Goal: Communication & Community: Answer question/provide support

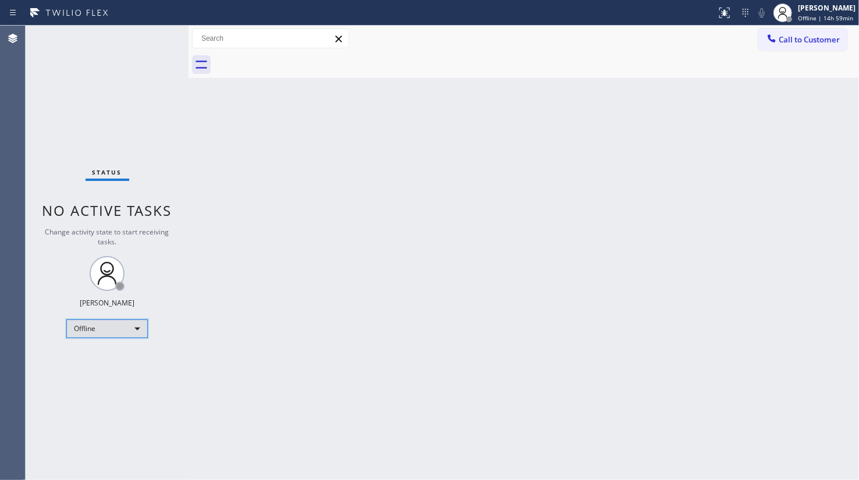
click at [113, 328] on div "Offline" at bounding box center [107, 329] width 82 height 19
click at [98, 360] on li "Available" at bounding box center [106, 359] width 79 height 14
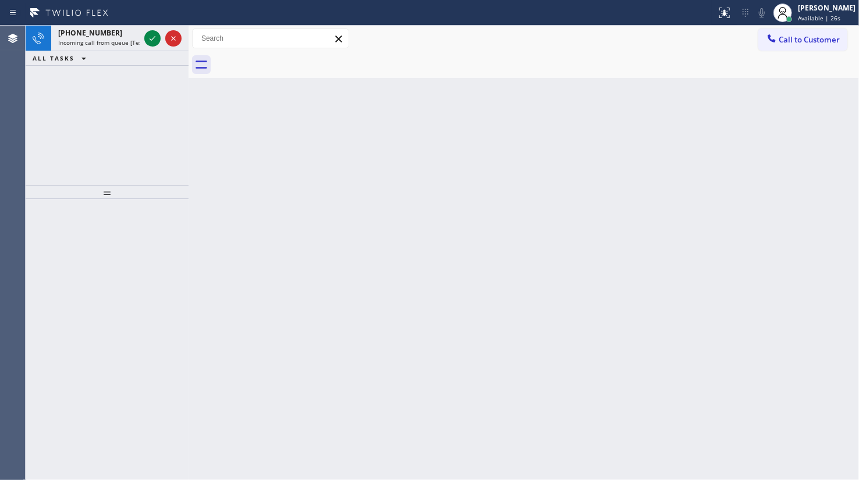
drag, startPoint x: 70, startPoint y: 105, endPoint x: 138, endPoint y: 69, distance: 76.3
click at [86, 95] on div "+17862618727 Incoming call from queue [Test] All ALL TASKS ALL TASKS ACTIVE TAS…" at bounding box center [107, 106] width 163 height 160
click at [155, 37] on icon at bounding box center [153, 38] width 14 height 14
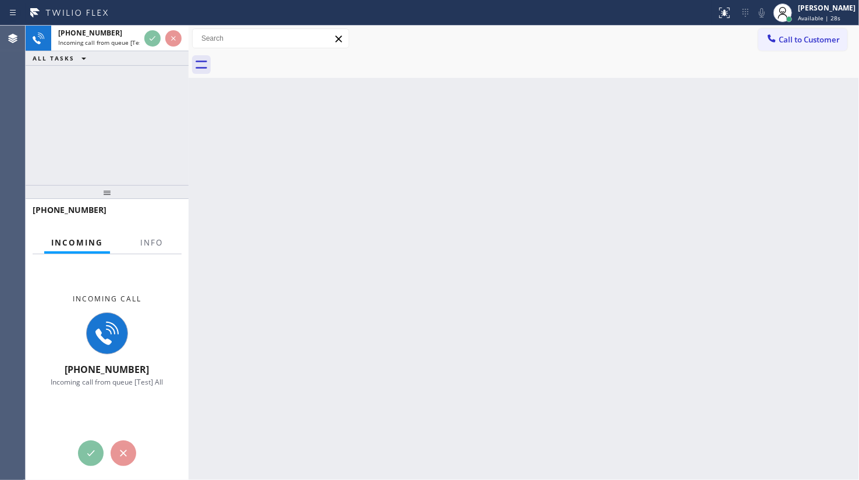
click at [155, 253] on div at bounding box center [151, 252] width 37 height 2
click at [156, 246] on span "Info" at bounding box center [151, 243] width 23 height 10
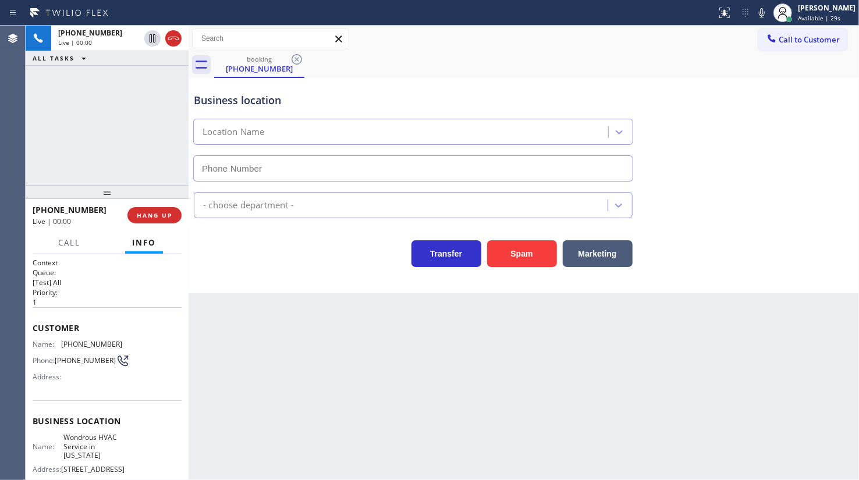
type input "(516) 200-3084"
click at [58, 115] on div "+17862618727 Live | 02:17 ALL TASKS ALL TASKS ACTIVE TASKS TASKS IN WRAP UP" at bounding box center [107, 106] width 163 height 160
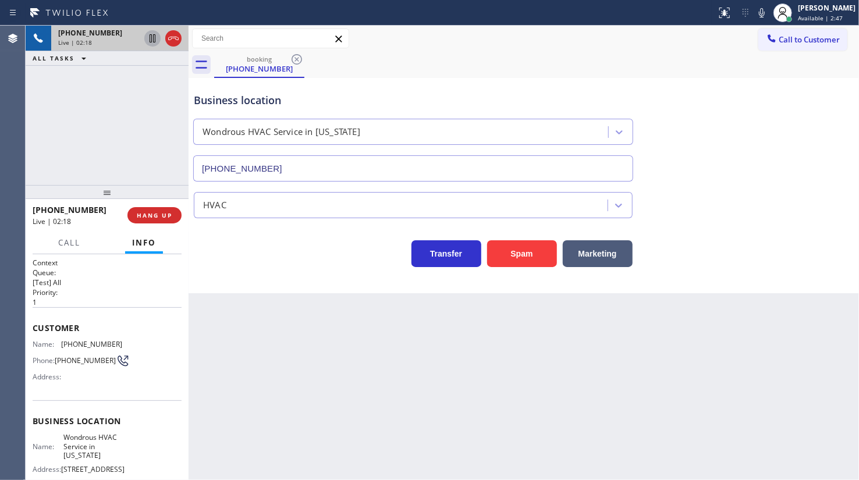
click at [151, 37] on icon at bounding box center [153, 38] width 14 height 14
click at [762, 12] on icon at bounding box center [762, 12] width 6 height 9
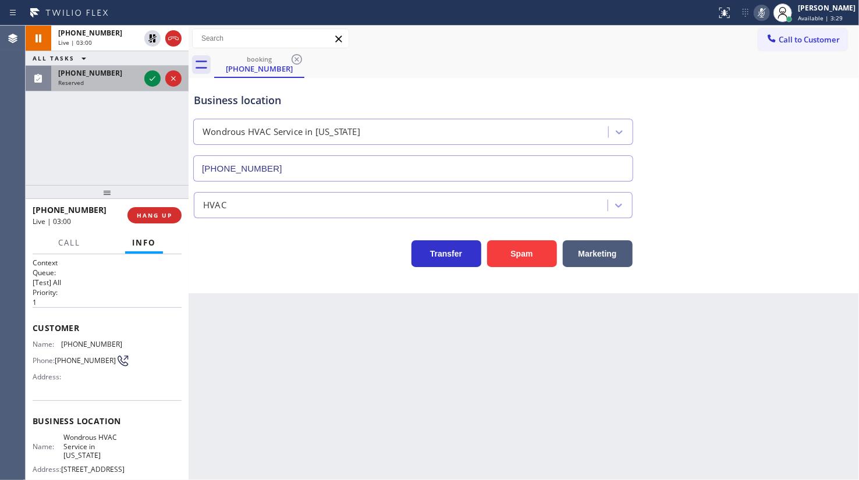
click at [96, 79] on div "Reserved" at bounding box center [99, 83] width 82 height 8
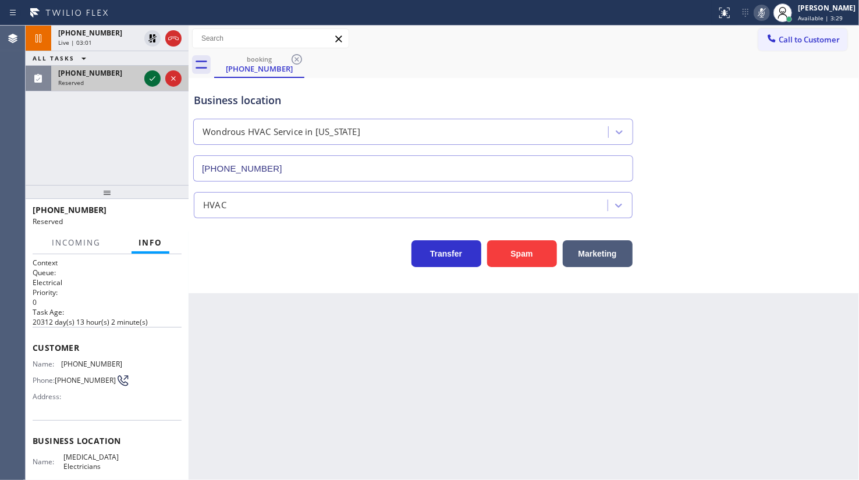
click at [150, 79] on icon at bounding box center [153, 79] width 14 height 14
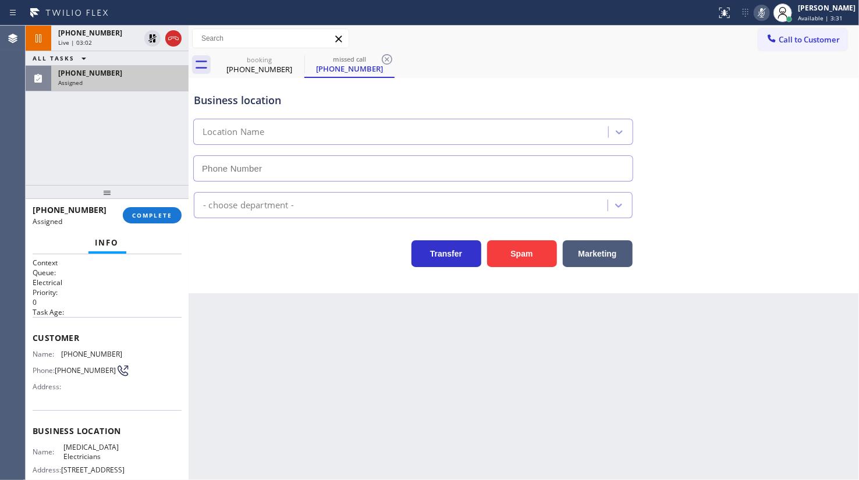
type input "(786) 828-5643"
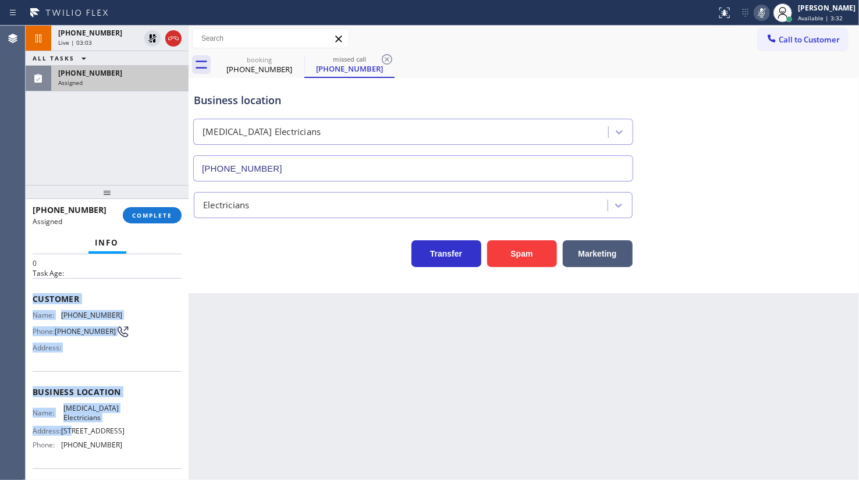
scroll to position [129, 0]
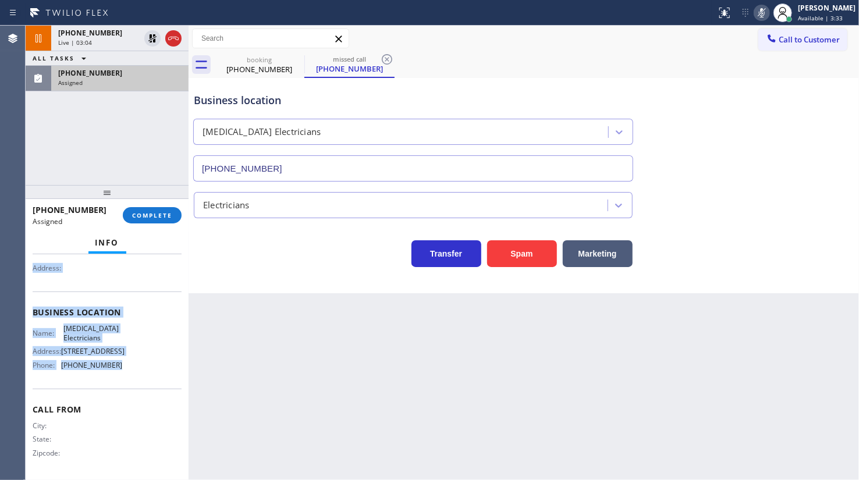
drag, startPoint x: 33, startPoint y: 332, endPoint x: 141, endPoint y: 378, distance: 117.9
click at [141, 378] on div "Context Queue: Electrical Priority: 0 Task Age: Customer Name: (786) 322-0896 P…" at bounding box center [107, 308] width 149 height 338
copy div "Customer Name: (786) 322-0896 Phone: (786) 322-0896 Address: Business location …"
click at [168, 220] on button "COMPLETE" at bounding box center [152, 215] width 59 height 16
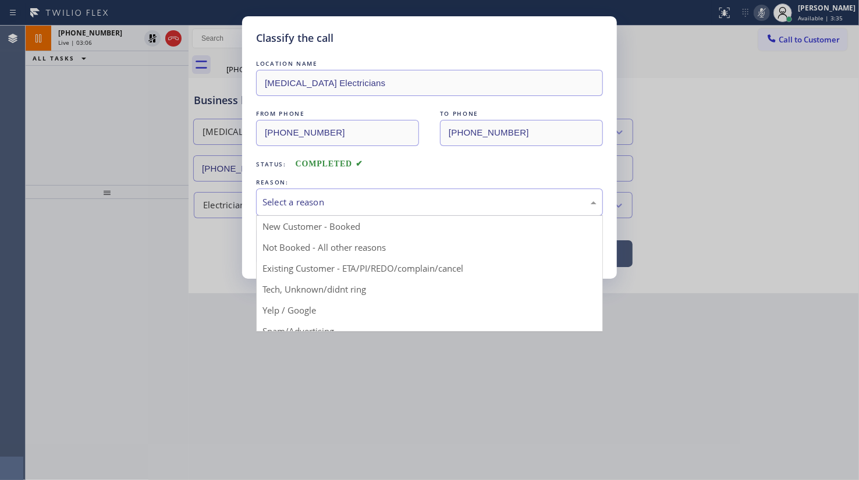
click at [275, 200] on div "Select a reason" at bounding box center [430, 202] width 334 height 13
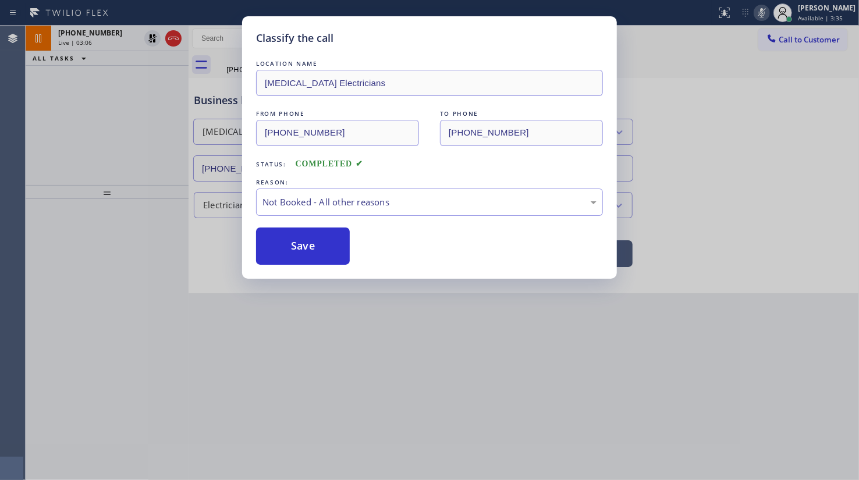
click at [272, 245] on button "Save" at bounding box center [303, 246] width 94 height 37
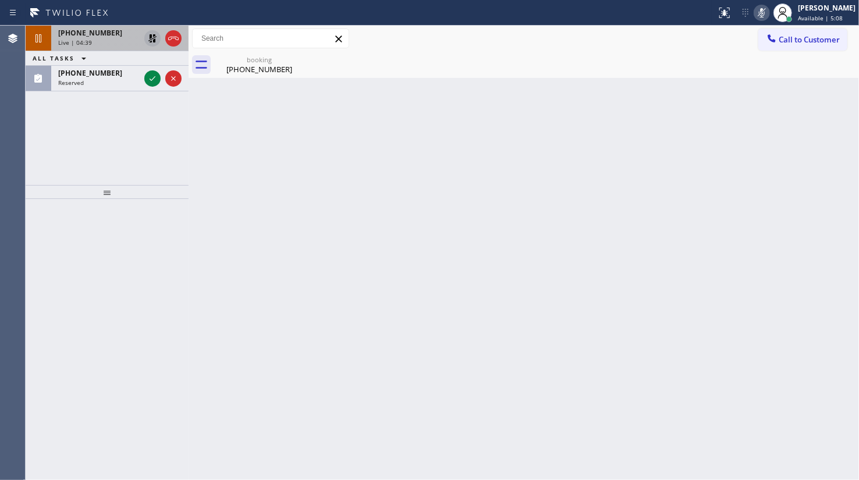
click at [152, 34] on icon at bounding box center [153, 38] width 14 height 14
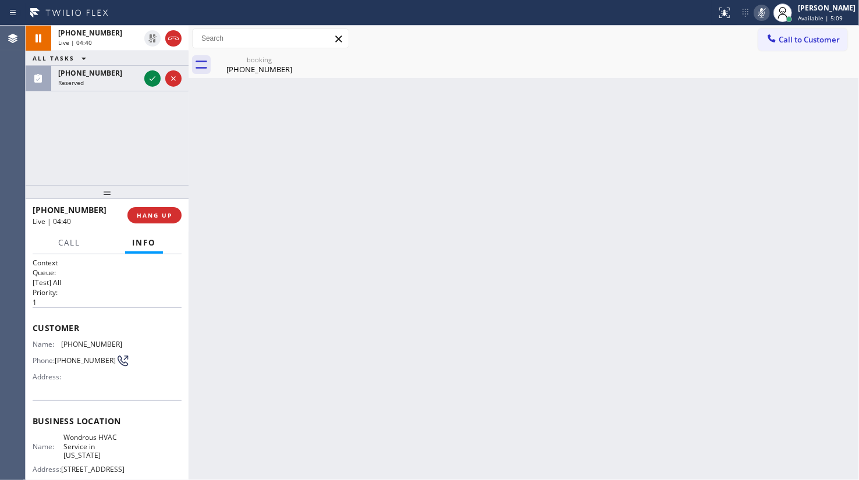
click at [760, 13] on icon at bounding box center [762, 13] width 14 height 14
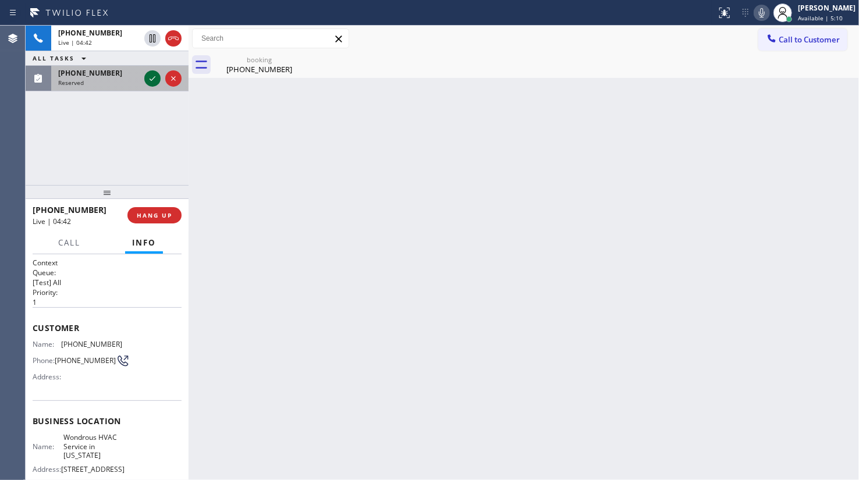
click at [155, 79] on icon at bounding box center [153, 79] width 14 height 14
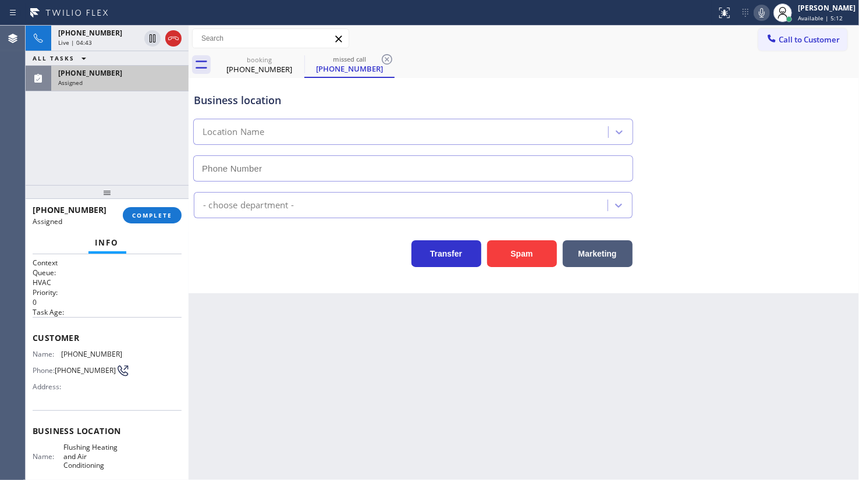
type input "(347) 690-7214"
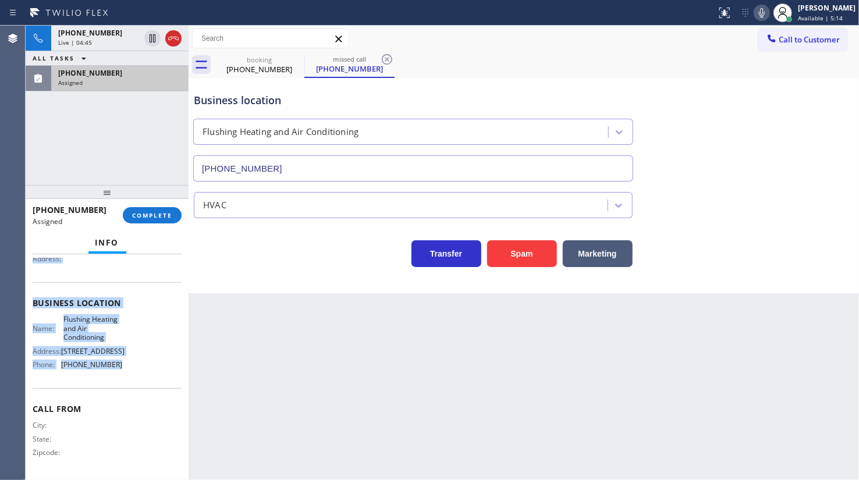
scroll to position [129, 0]
drag, startPoint x: 38, startPoint y: 343, endPoint x: 131, endPoint y: 374, distance: 98.1
click at [131, 374] on div "Context Queue: HVAC Priority: 0 Task Age: Customer Name: (917) 359-5859 Phone: …" at bounding box center [107, 303] width 149 height 347
copy div "Customer Name: (917) 359-5859 Phone: (917) 359-5859 Address: Business location …"
click at [157, 214] on span "COMPLETE" at bounding box center [152, 215] width 40 height 8
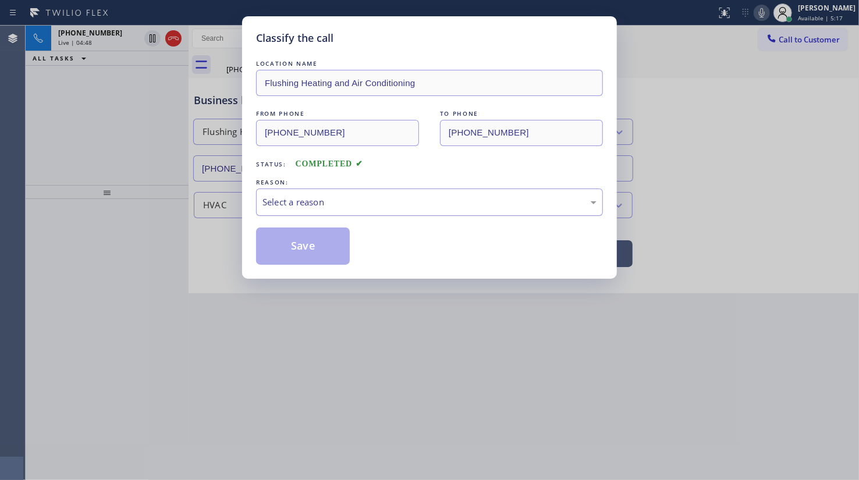
click at [297, 200] on div "Select a reason" at bounding box center [430, 202] width 334 height 13
click at [300, 243] on button "Save" at bounding box center [303, 246] width 94 height 37
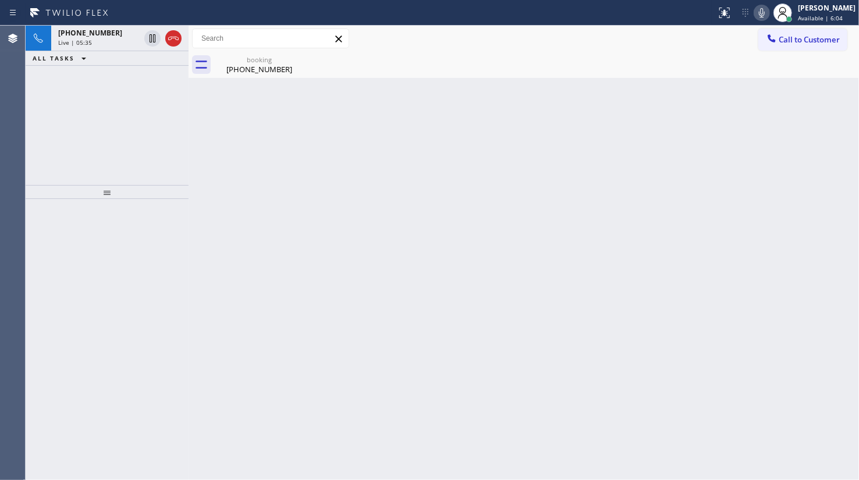
click at [92, 87] on div "+17862618727 Live | 05:35 ALL TASKS ALL TASKS ACTIVE TASKS TASKS IN WRAP UP" at bounding box center [107, 106] width 163 height 160
click at [123, 30] on div "+17862618727" at bounding box center [99, 33] width 82 height 10
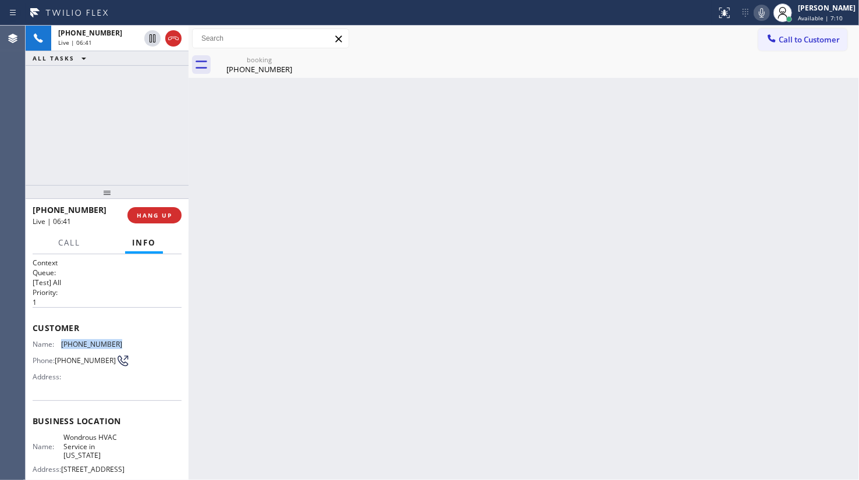
drag, startPoint x: 63, startPoint y: 343, endPoint x: 134, endPoint y: 343, distance: 71.0
click at [134, 343] on div "Name: (786) 261-8727 Phone: (786) 261-8727 Address:" at bounding box center [107, 363] width 149 height 46
copy span "(786) 261-8727"
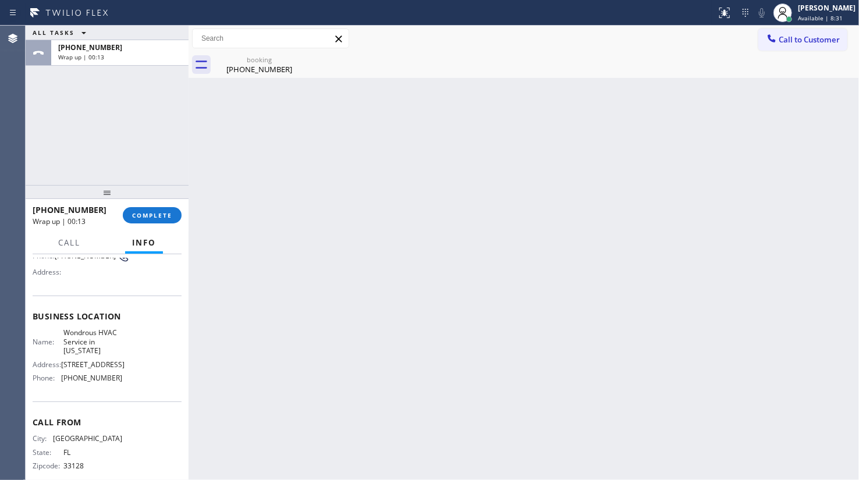
scroll to position [105, 0]
drag, startPoint x: 58, startPoint y: 331, endPoint x: 88, endPoint y: 352, distance: 36.5
click at [88, 352] on div "Name: Wondrous HVAC Service in New York" at bounding box center [78, 341] width 90 height 27
copy span "Wondrous HVAC Service in New York"
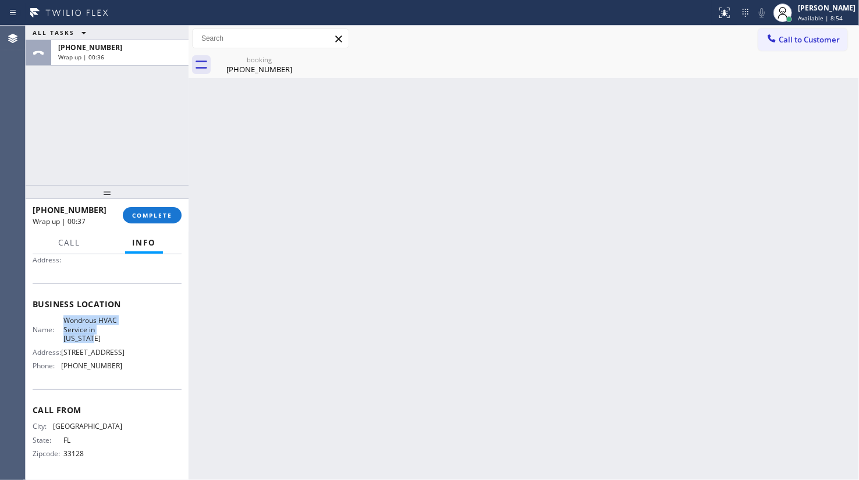
scroll to position [120, 0]
drag, startPoint x: 86, startPoint y: 369, endPoint x: 144, endPoint y: 362, distance: 58.7
click at [144, 362] on div "Name: Wondrous HVAC Service in New York Address: 3125 Maiden Ln Phone: (516) 20…" at bounding box center [107, 344] width 149 height 59
copy div "(516) 200-3084"
click at [142, 206] on div "+17862618727 Wrap up | 01:38 COMPLETE" at bounding box center [107, 215] width 149 height 30
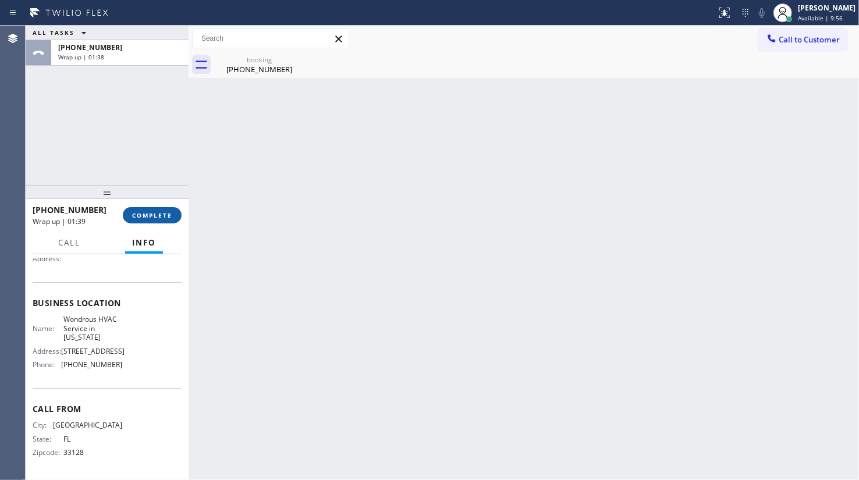
click at [155, 214] on span "COMPLETE" at bounding box center [152, 215] width 40 height 8
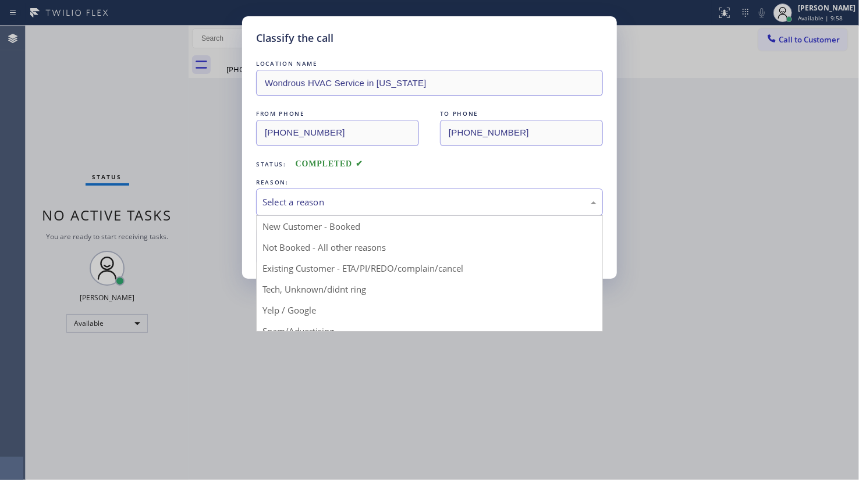
click at [301, 192] on div "Select a reason" at bounding box center [429, 202] width 347 height 27
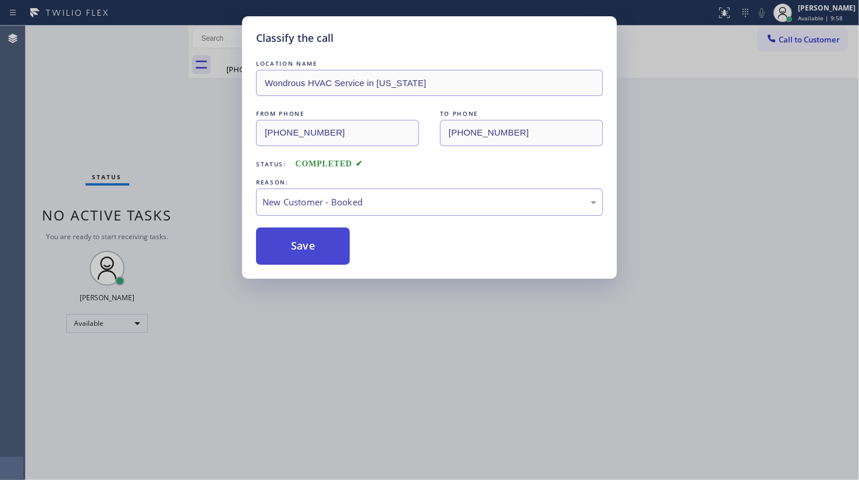
click at [290, 237] on button "Save" at bounding box center [303, 246] width 94 height 37
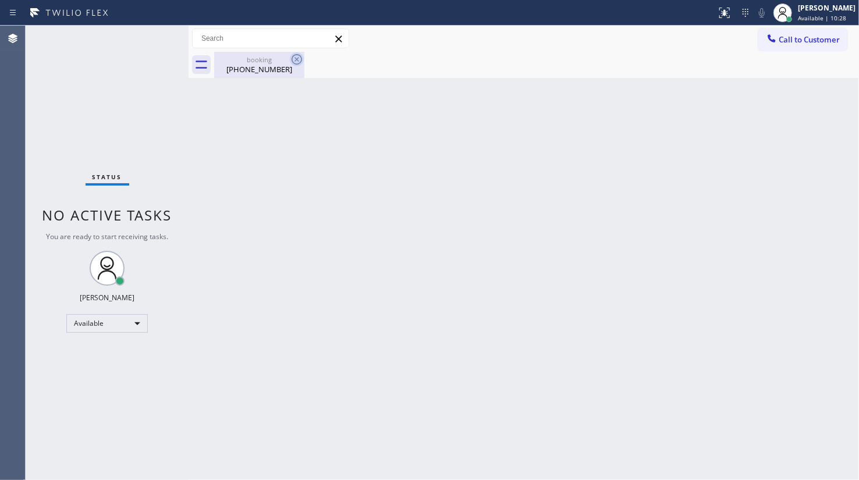
click at [296, 59] on icon at bounding box center [297, 59] width 14 height 14
click at [281, 70] on div "(786) 261-8727" at bounding box center [259, 69] width 88 height 10
click at [850, 275] on div "Back to Dashboard Change Sender ID Customers Technicians Select a contact Outbo…" at bounding box center [524, 253] width 671 height 455
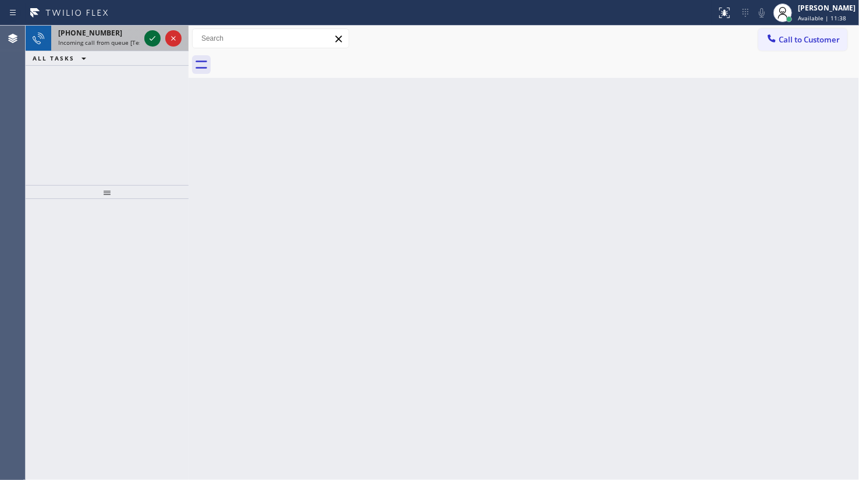
click at [145, 37] on div at bounding box center [152, 38] width 16 height 14
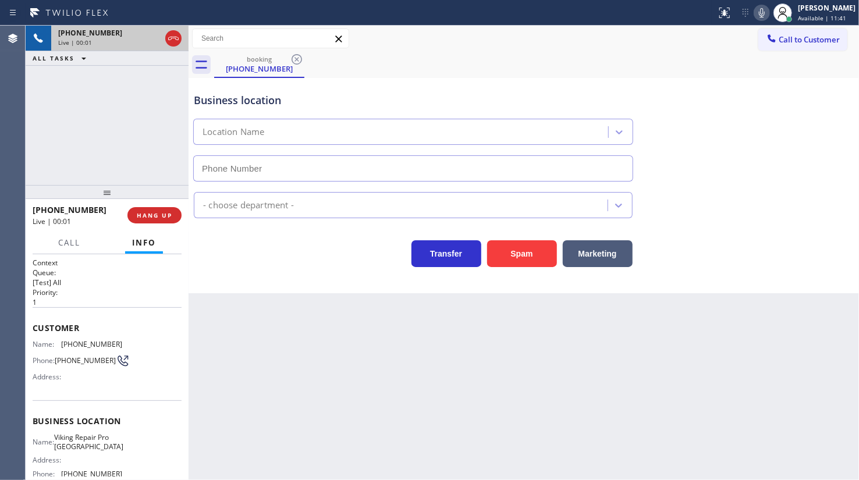
type input "(847) 719-6556"
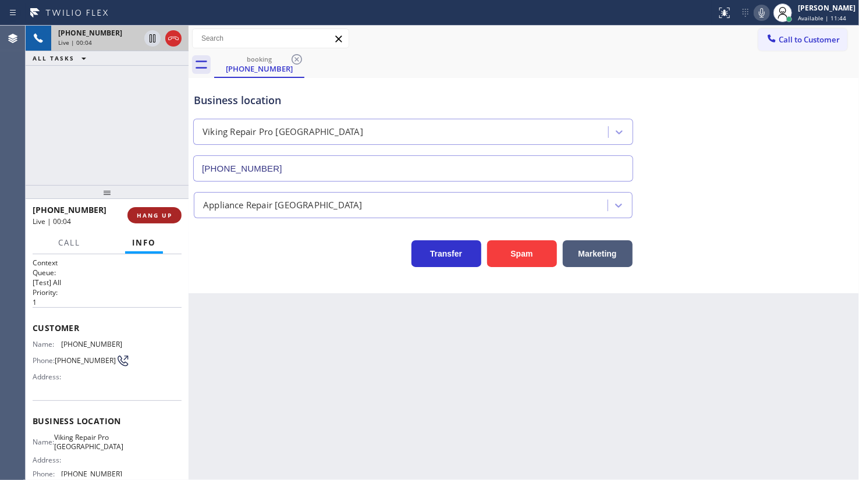
click at [161, 214] on span "HANG UP" at bounding box center [155, 215] width 36 height 8
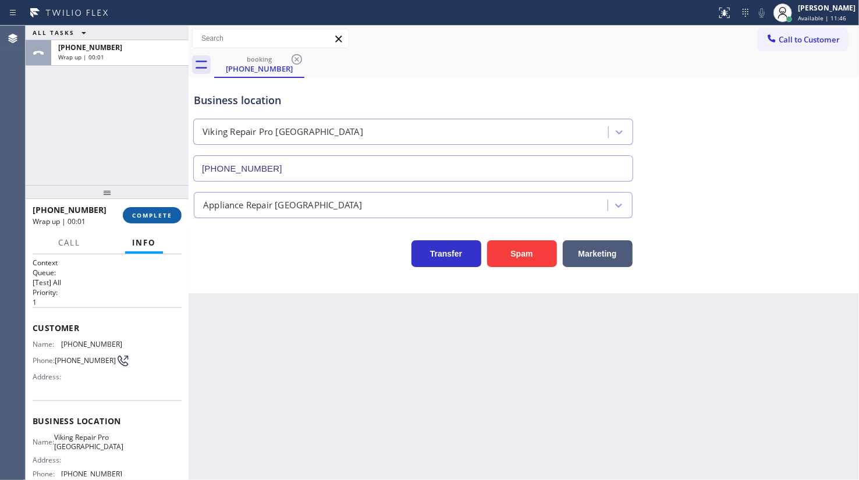
click at [161, 214] on span "COMPLETE" at bounding box center [152, 215] width 40 height 8
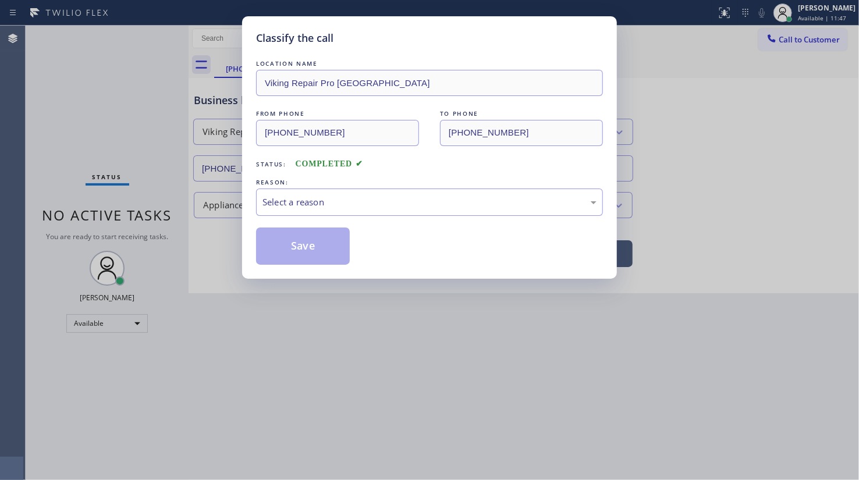
click at [268, 206] on div "Select a reason" at bounding box center [430, 202] width 334 height 13
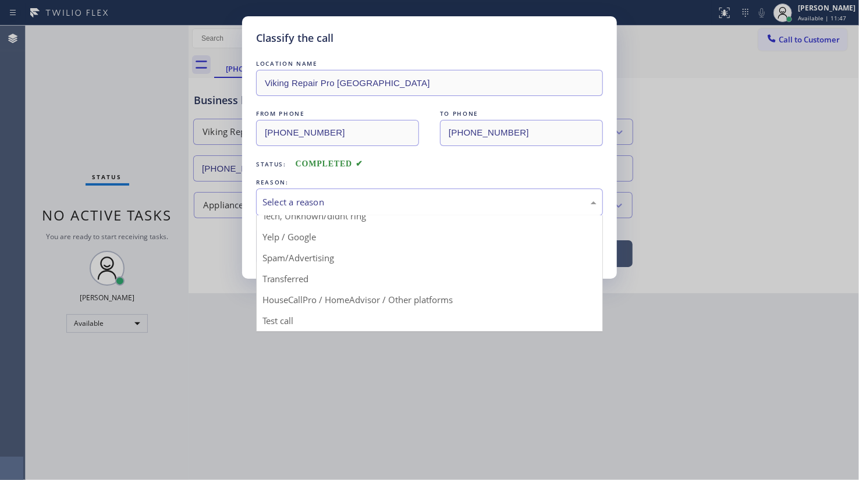
scroll to position [77, 0]
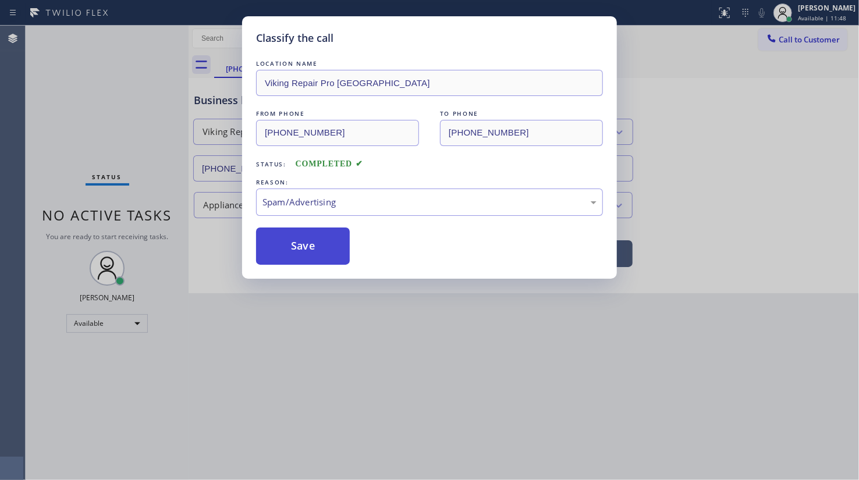
click at [290, 239] on button "Save" at bounding box center [303, 246] width 94 height 37
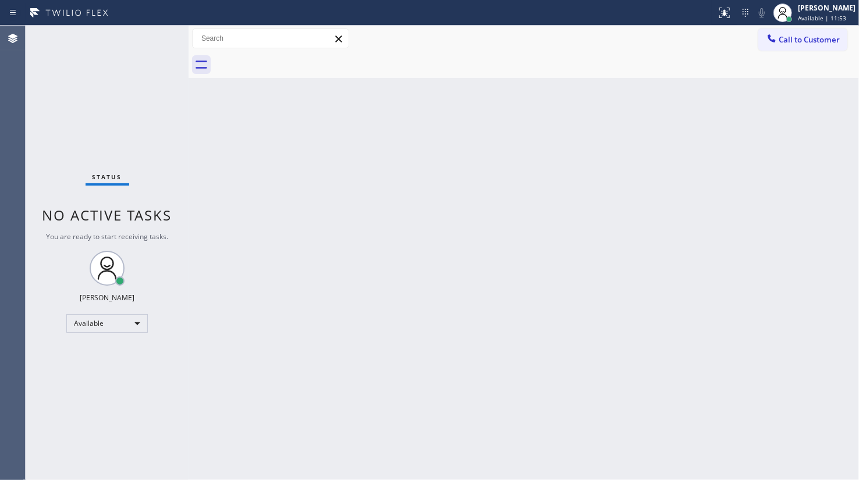
click at [499, 192] on div "Back to Dashboard Change Sender ID Customers Technicians Select a contact Outbo…" at bounding box center [524, 253] width 671 height 455
click at [411, 208] on div "Back to Dashboard Change Sender ID Customers Technicians Select a contact Outbo…" at bounding box center [524, 253] width 671 height 455
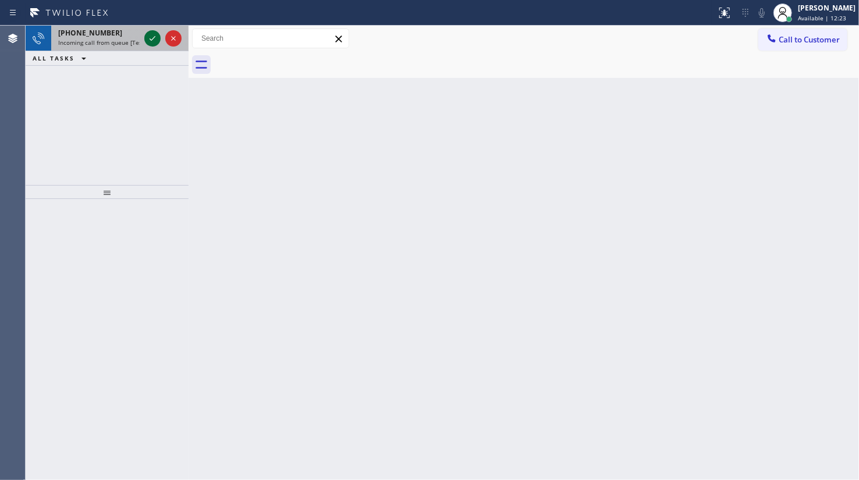
click at [145, 34] on div at bounding box center [152, 38] width 16 height 14
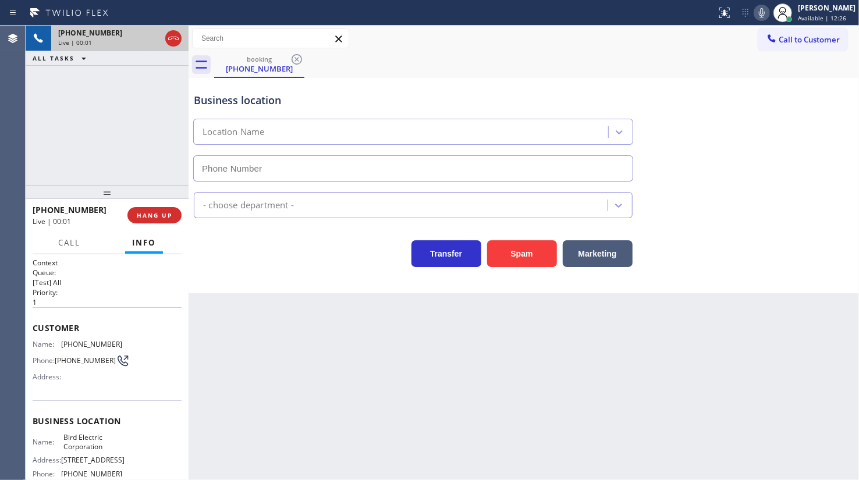
type input "(253) 364-5534"
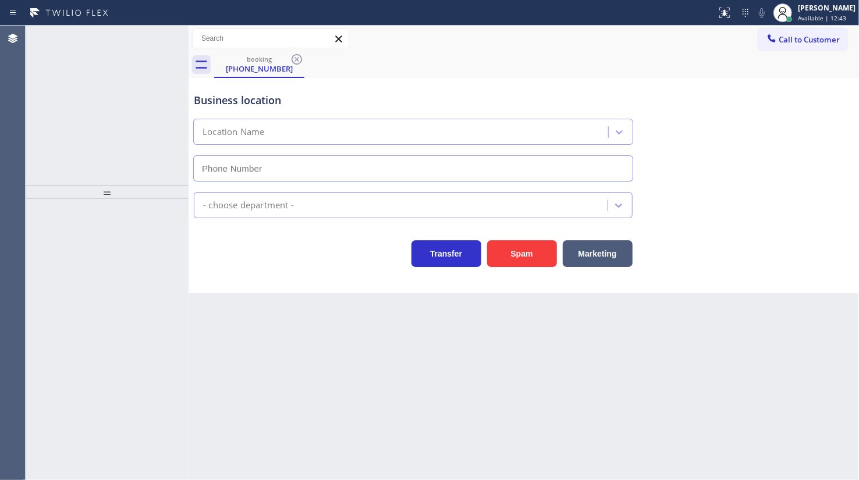
type input "[PHONE_NUMBER]"
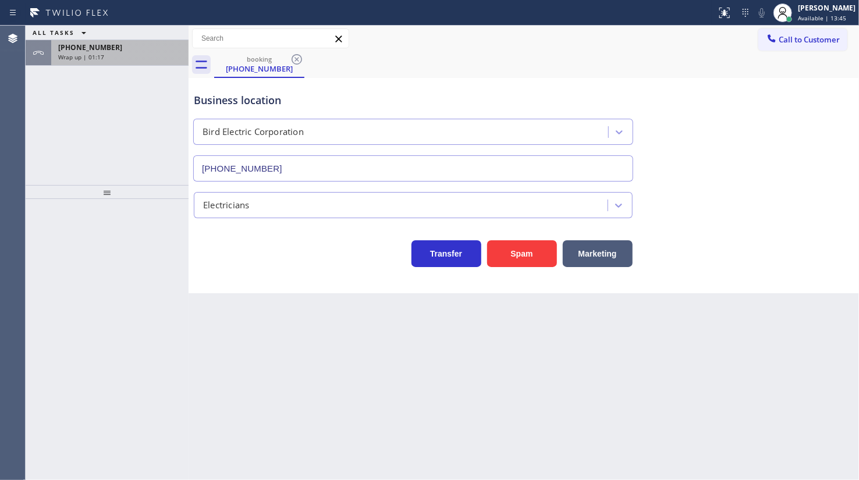
click at [112, 63] on div "+18644760228 Wrap up | 01:17" at bounding box center [117, 53] width 133 height 26
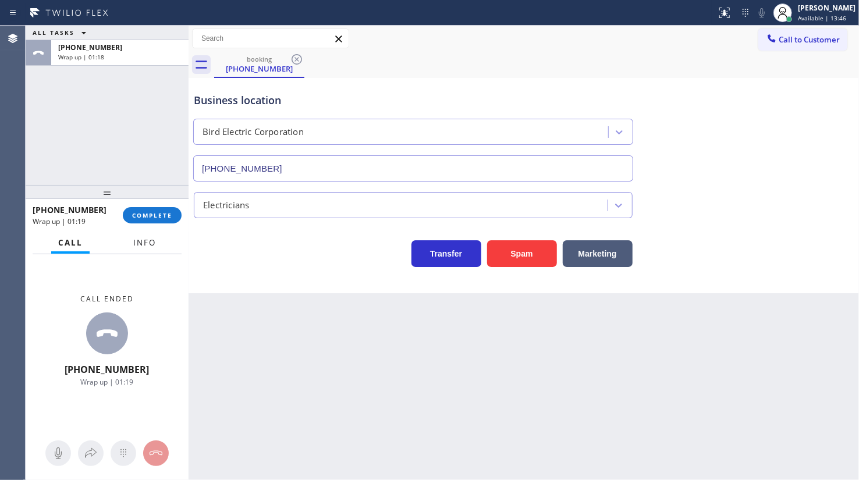
click at [150, 242] on span "Info" at bounding box center [144, 243] width 23 height 10
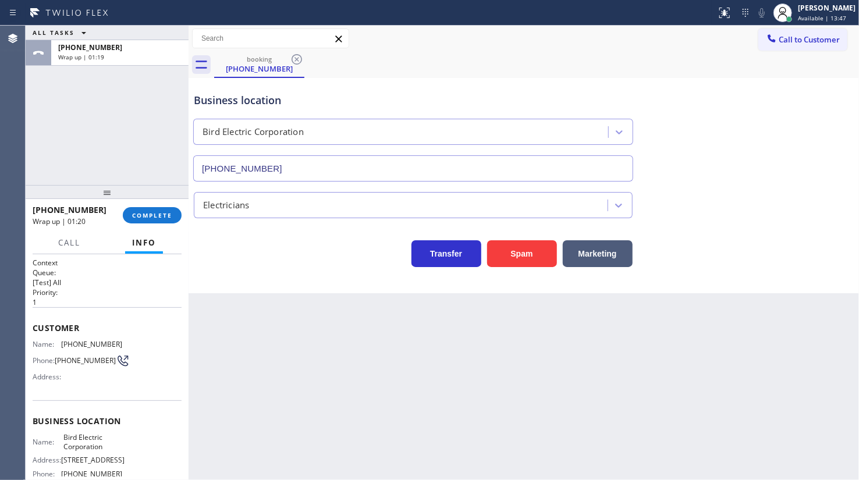
drag, startPoint x: 33, startPoint y: 327, endPoint x: 42, endPoint y: 342, distance: 18.3
click at [40, 340] on div "Customer Name: (864) 476-0228 Phone: (864) 476-0228 Address:" at bounding box center [107, 353] width 149 height 93
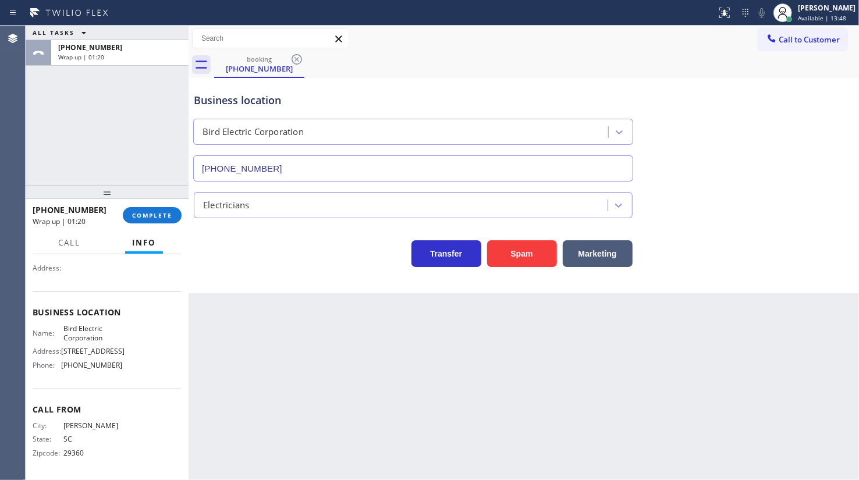
click at [80, 353] on span "[STREET_ADDRESS]" at bounding box center [92, 351] width 63 height 9
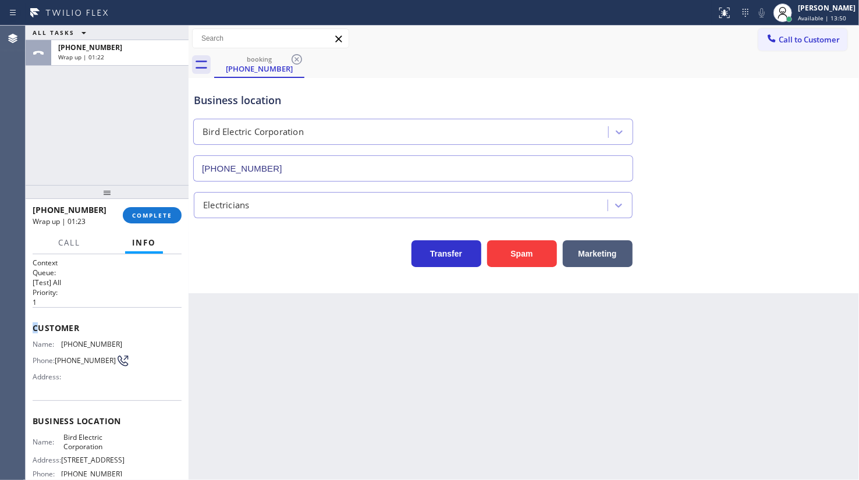
click at [34, 331] on span "Customer" at bounding box center [107, 328] width 149 height 11
click at [30, 325] on div "Context Queue: [Test] All Priority: 1 Customer Name: (864) 476-0228 Phone: (864…" at bounding box center [107, 367] width 163 height 226
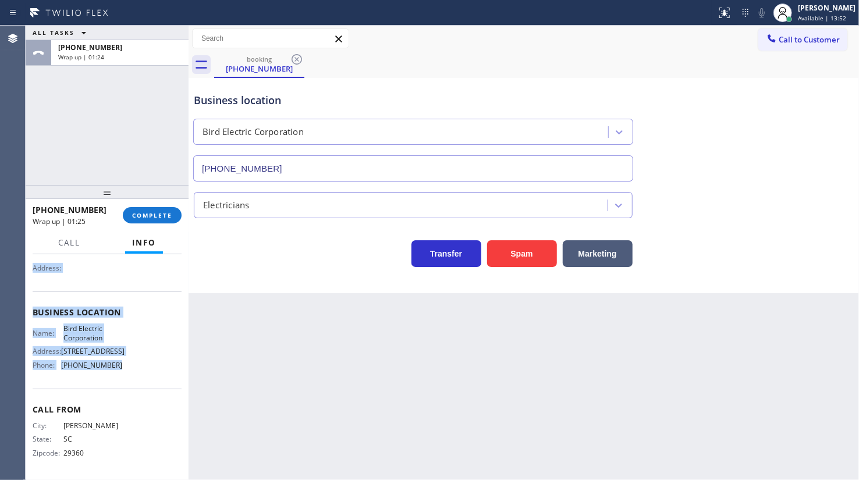
scroll to position [147, 0]
drag, startPoint x: 31, startPoint y: 323, endPoint x: 127, endPoint y: 375, distance: 108.6
click at [127, 375] on div "Context Queue: [Test] All Priority: 1 Customer Name: (864) 476-0228 Phone: (864…" at bounding box center [107, 367] width 163 height 226
copy div "Customer Name: (864) 476-0228 Phone: (864) 476-0228 Address: Business location …"
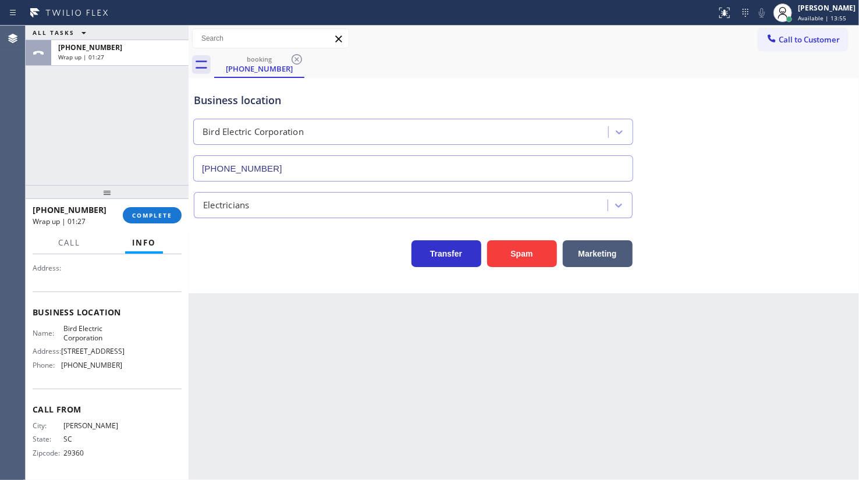
click at [139, 227] on div "+18644760228 Wrap up | 01:27 COMPLETE" at bounding box center [107, 215] width 149 height 30
click at [142, 221] on button "COMPLETE" at bounding box center [152, 215] width 59 height 16
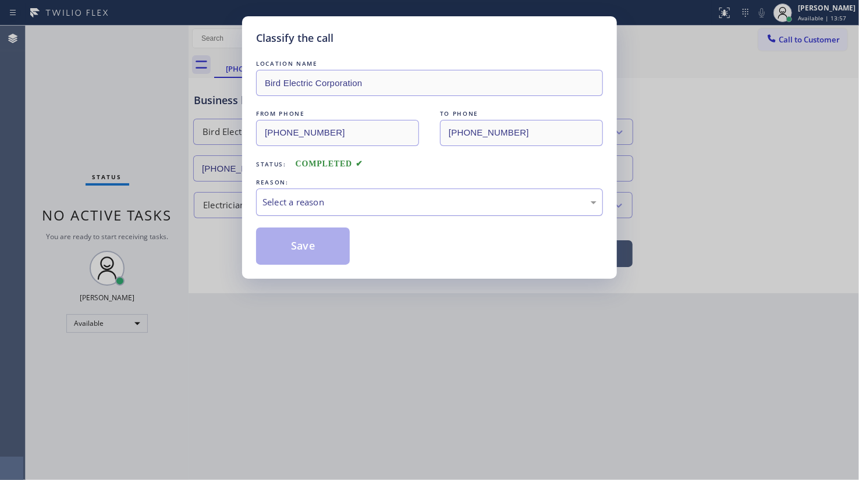
click at [313, 212] on div "Select a reason" at bounding box center [429, 202] width 347 height 27
click at [299, 239] on button "Save" at bounding box center [303, 246] width 94 height 37
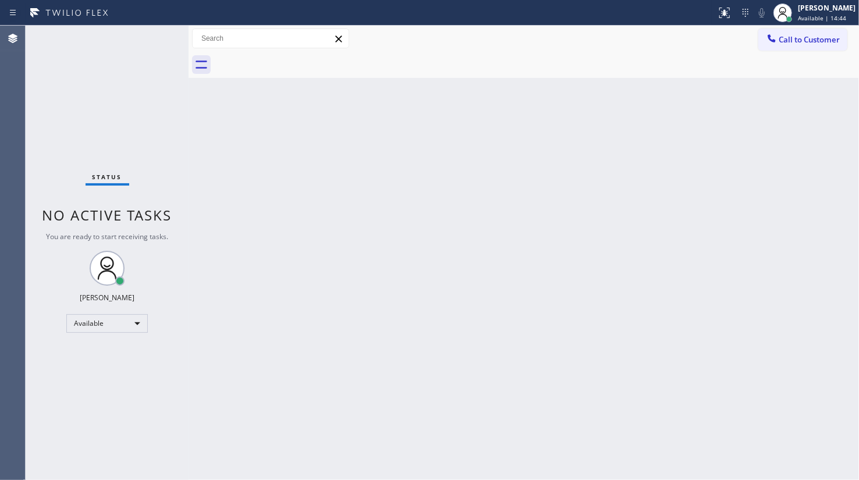
click at [66, 73] on div "Status No active tasks You are ready to start receiving tasks. JENIZA ALCAYDE A…" at bounding box center [107, 253] width 163 height 455
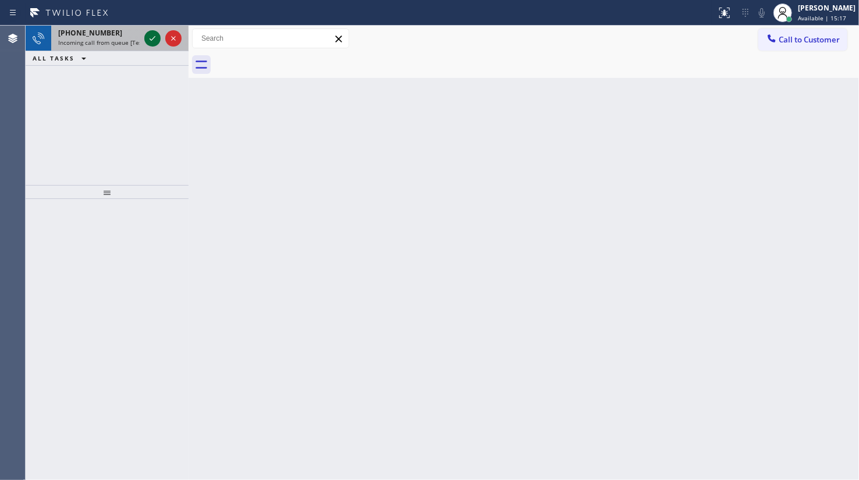
click at [151, 36] on icon at bounding box center [153, 38] width 14 height 14
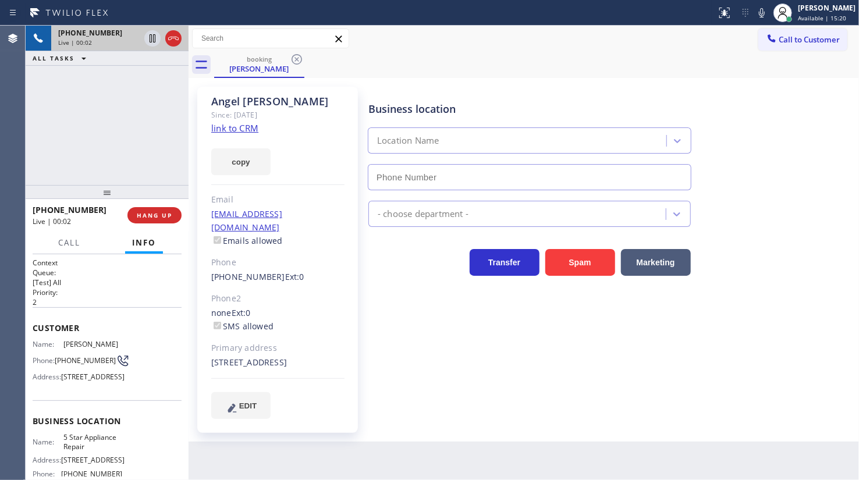
type input "(855) 731-4952"
click at [227, 126] on link "link to CRM" at bounding box center [234, 128] width 47 height 12
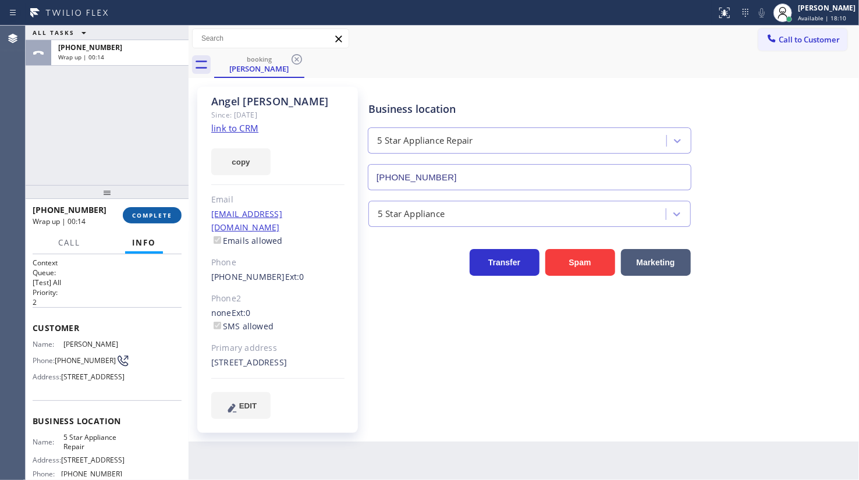
click at [149, 211] on span "COMPLETE" at bounding box center [152, 215] width 40 height 8
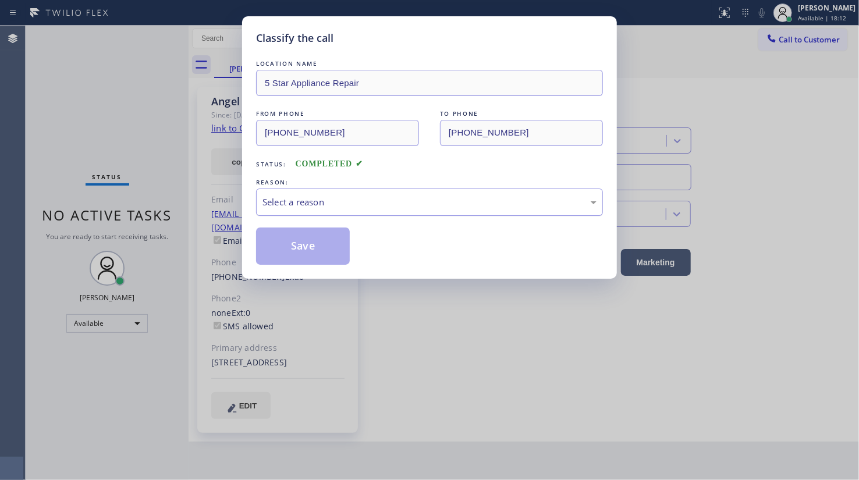
click at [335, 207] on div "Select a reason" at bounding box center [430, 202] width 334 height 13
click at [309, 233] on button "Save" at bounding box center [303, 246] width 94 height 37
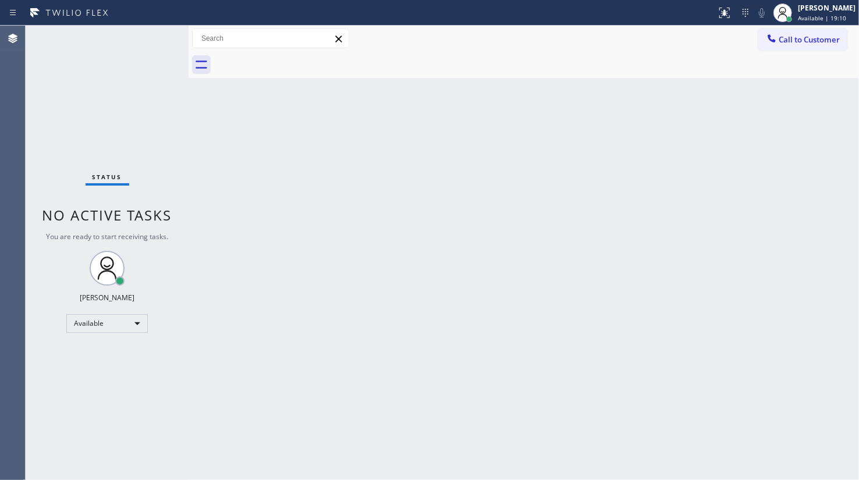
click at [154, 35] on div "Status No active tasks You are ready to start receiving tasks. JENIZA ALCAYDE A…" at bounding box center [107, 253] width 163 height 455
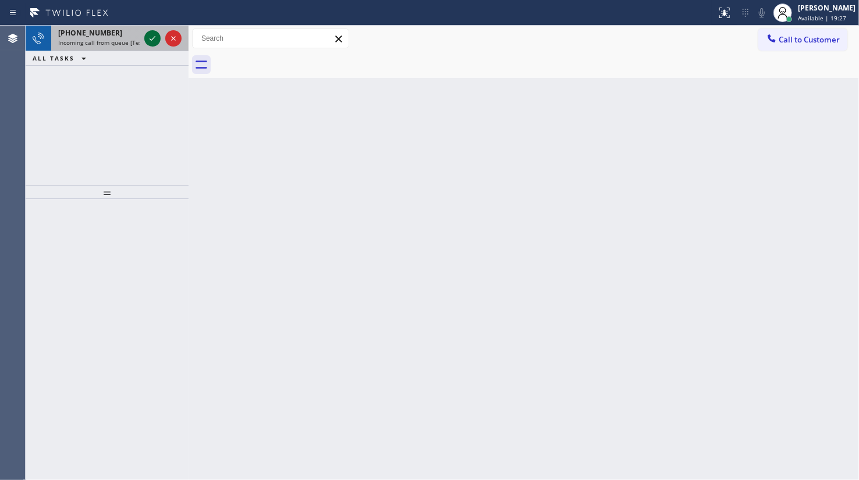
click at [154, 37] on icon at bounding box center [153, 38] width 14 height 14
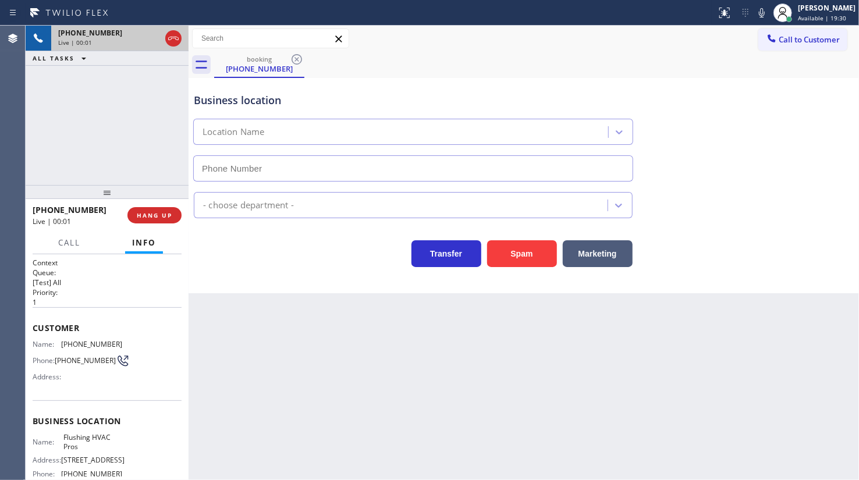
type input "(347) 614-2747"
click at [140, 221] on button "HANG UP" at bounding box center [154, 215] width 54 height 16
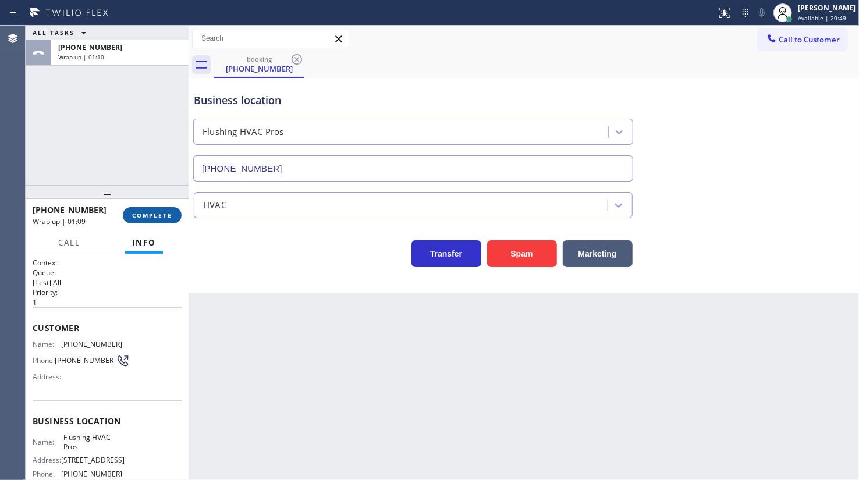
click at [161, 211] on button "COMPLETE" at bounding box center [152, 215] width 59 height 16
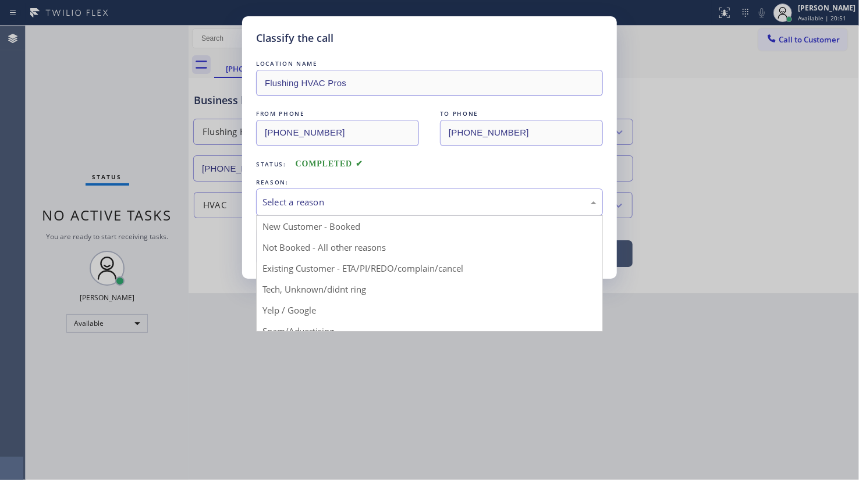
click at [314, 199] on div "Select a reason" at bounding box center [430, 202] width 334 height 13
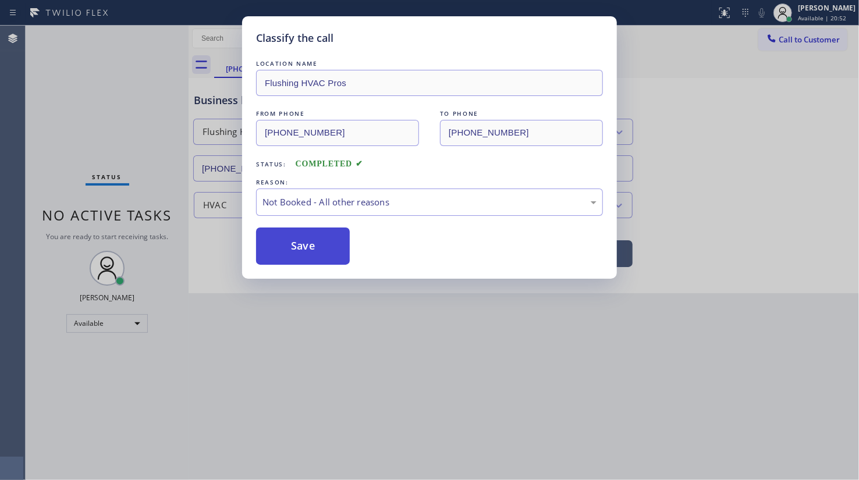
drag, startPoint x: 297, startPoint y: 250, endPoint x: 297, endPoint y: 244, distance: 5.9
click at [297, 243] on button "Save" at bounding box center [303, 246] width 94 height 37
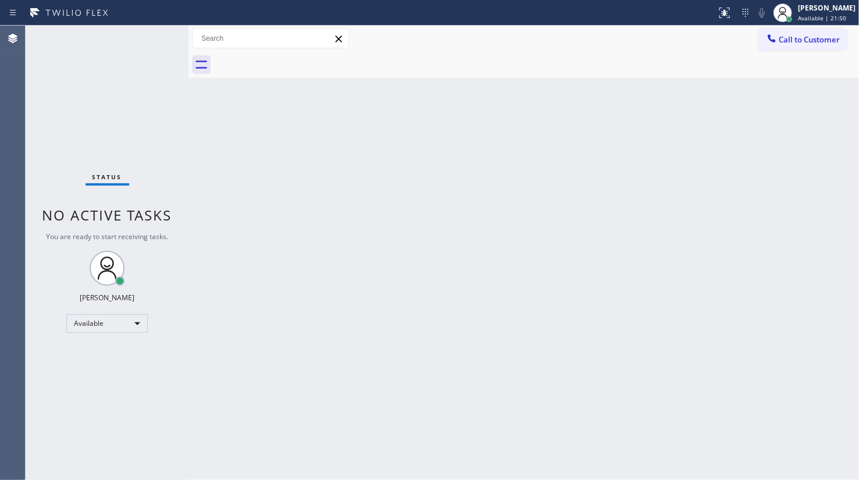
click at [159, 34] on div "Status No active tasks You are ready to start receiving tasks. JENIZA ALCAYDE A…" at bounding box center [107, 253] width 163 height 455
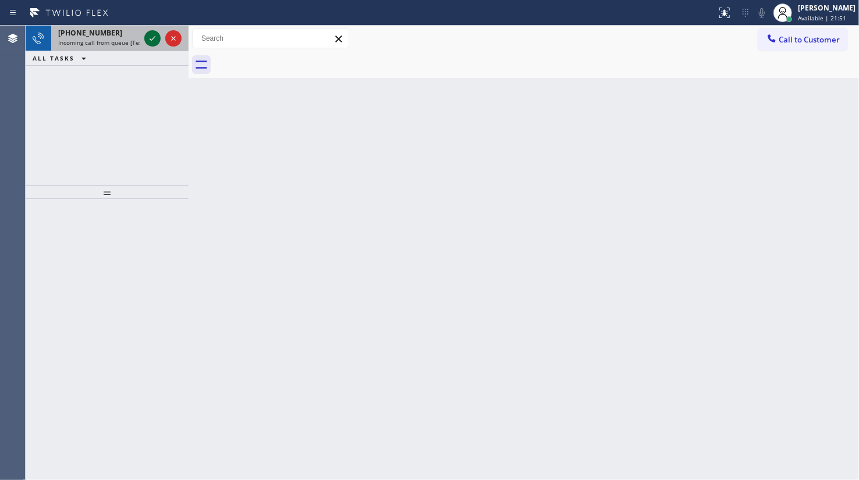
click at [151, 38] on icon at bounding box center [153, 38] width 14 height 14
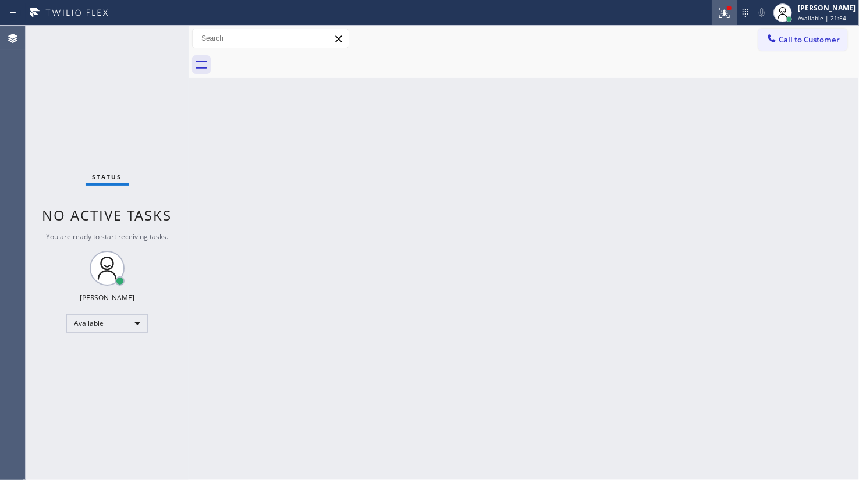
click at [732, 12] on icon at bounding box center [725, 13] width 14 height 14
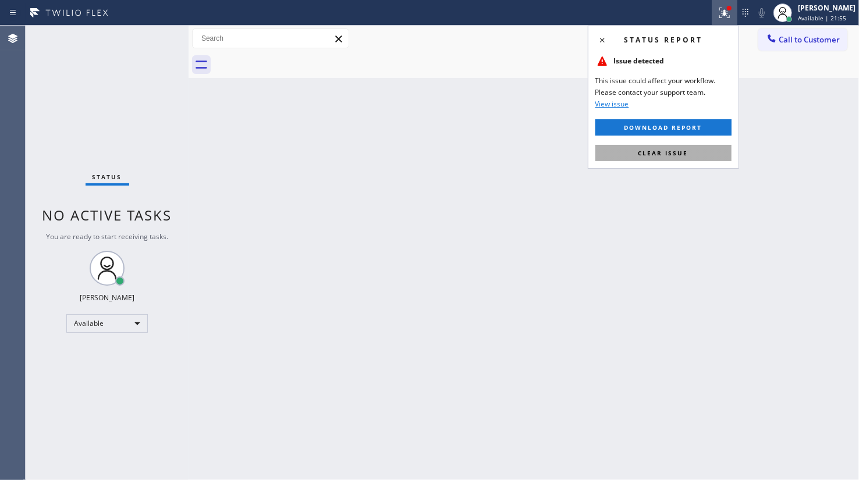
click at [703, 150] on button "Clear issue" at bounding box center [664, 153] width 136 height 16
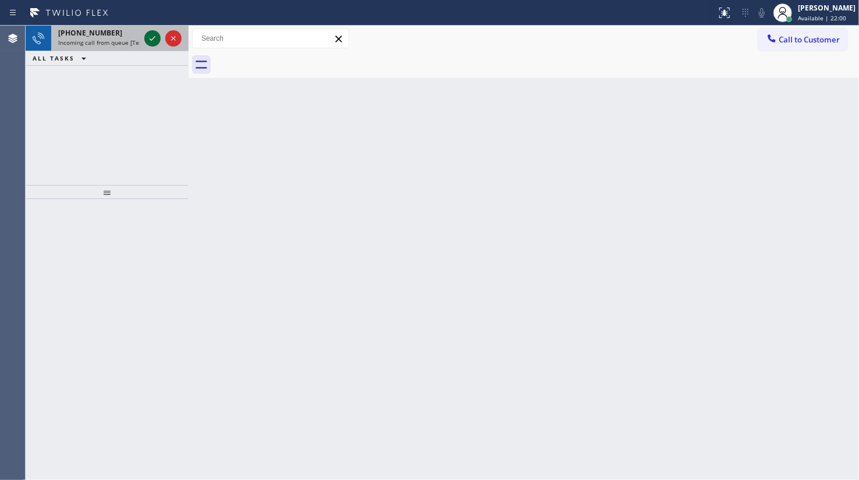
click at [151, 38] on icon at bounding box center [153, 38] width 14 height 14
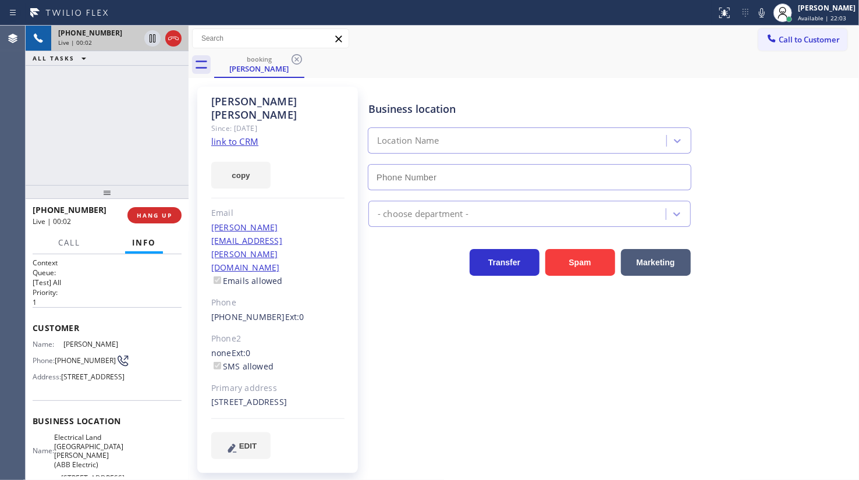
type input "(551) 239-9945"
click at [245, 136] on link "link to CRM" at bounding box center [234, 142] width 47 height 12
click at [75, 243] on span "Call" at bounding box center [69, 243] width 22 height 10
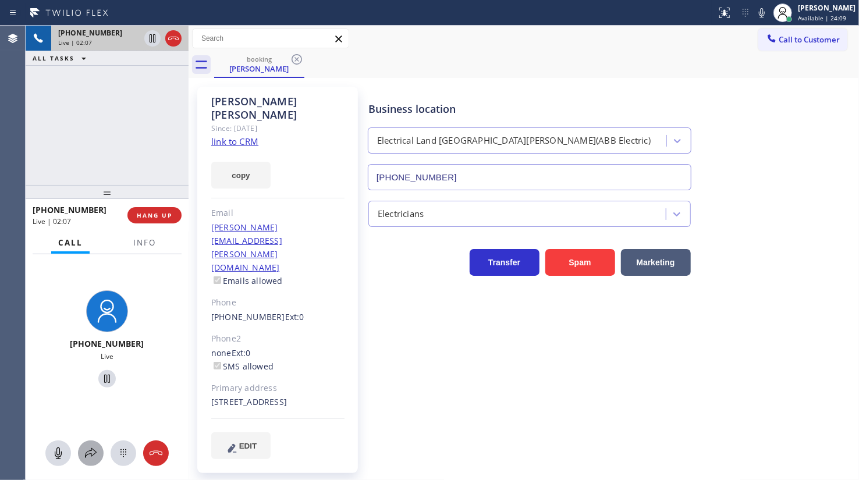
click at [87, 445] on button at bounding box center [91, 454] width 26 height 26
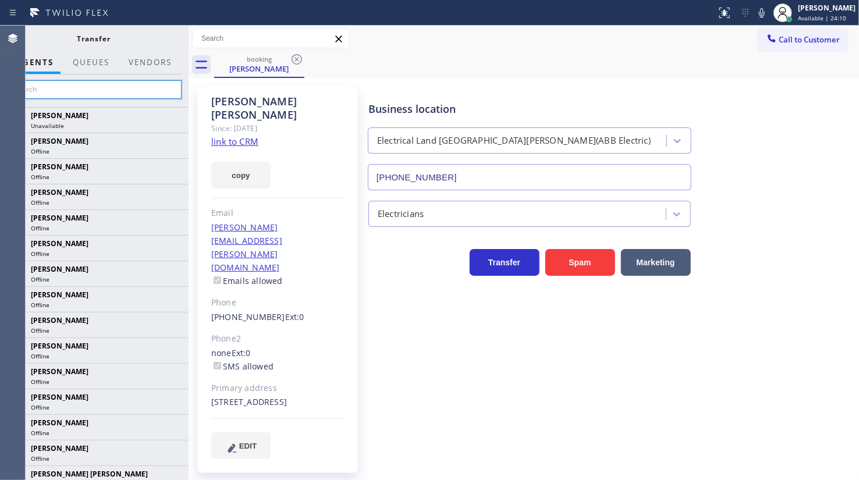
click at [92, 91] on input "text" at bounding box center [93, 89] width 175 height 19
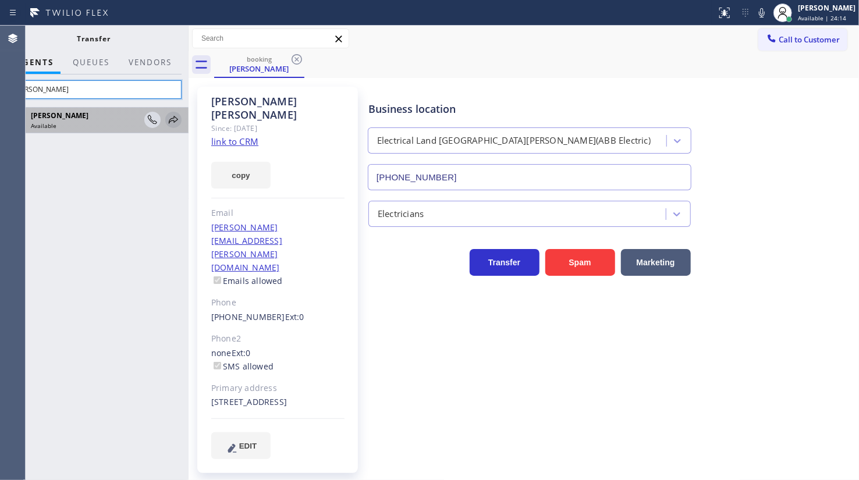
type input "kate"
click at [168, 118] on icon at bounding box center [173, 120] width 14 height 14
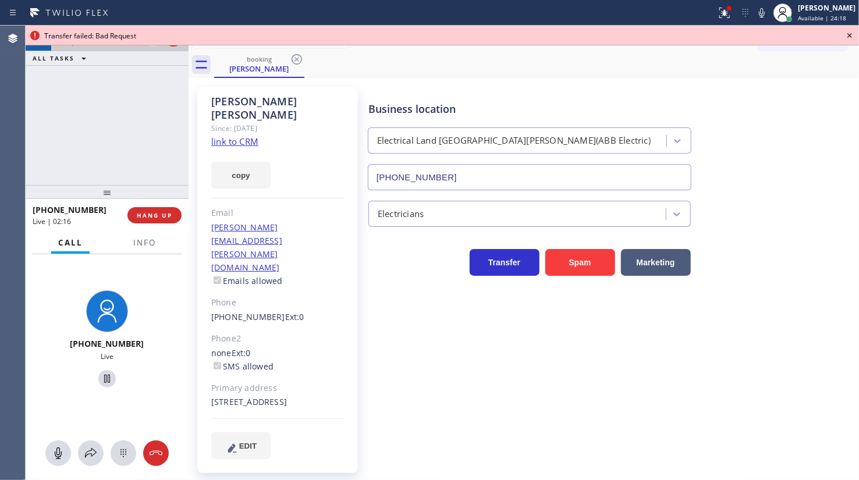
click at [849, 37] on icon at bounding box center [850, 36] width 14 height 14
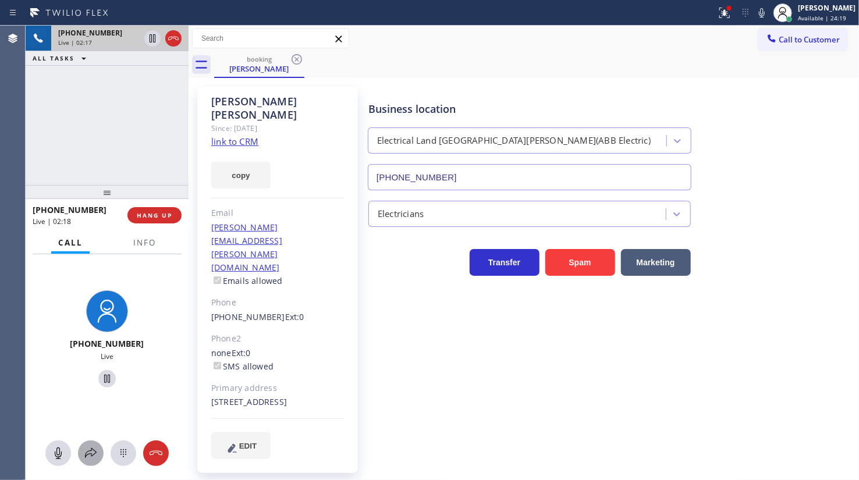
click at [88, 449] on icon at bounding box center [91, 454] width 14 height 14
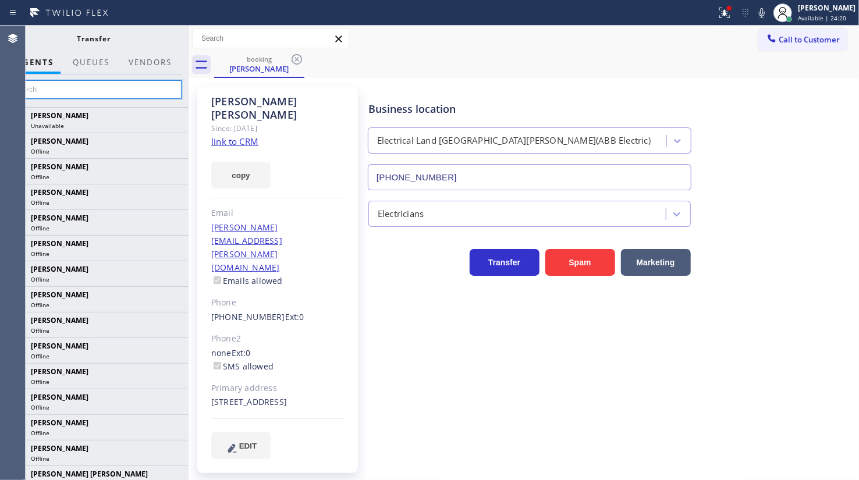
click at [109, 86] on input "text" at bounding box center [93, 89] width 175 height 19
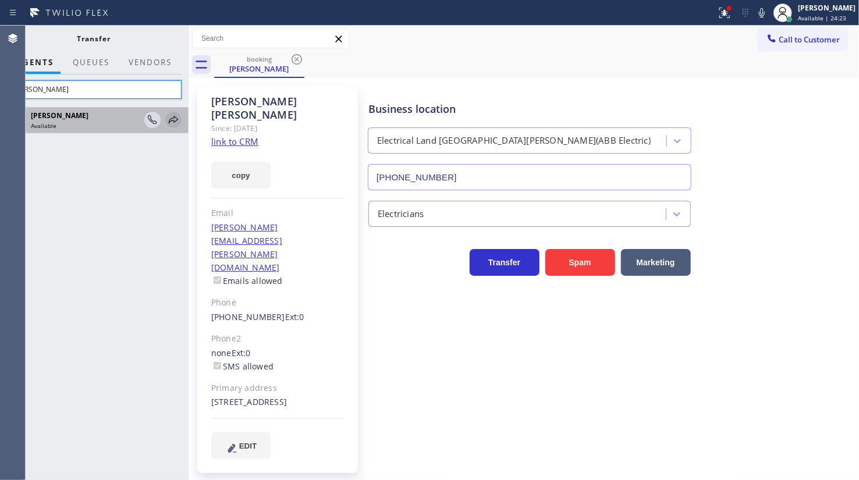
type input "kate"
click at [173, 119] on icon at bounding box center [173, 120] width 14 height 14
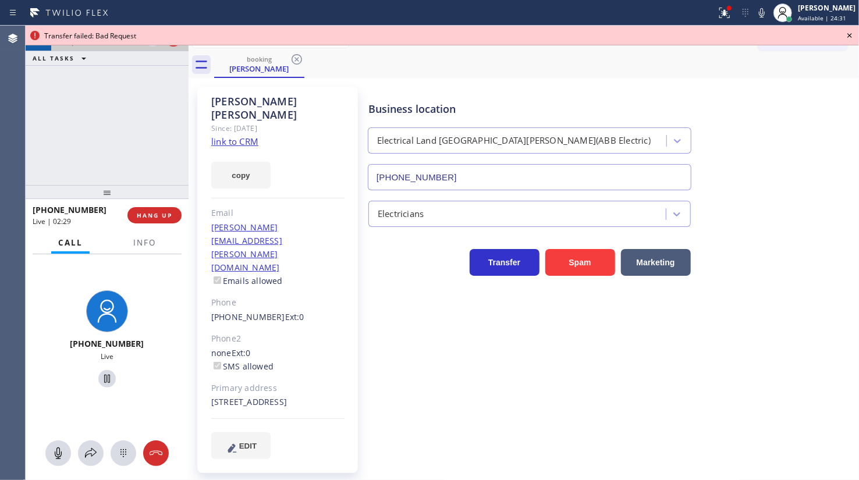
click at [70, 108] on div "+19739541377 Live | 02:29 ALL TASKS ALL TASKS ACTIVE TASKS TASKS IN WRAP UP" at bounding box center [107, 106] width 163 height 160
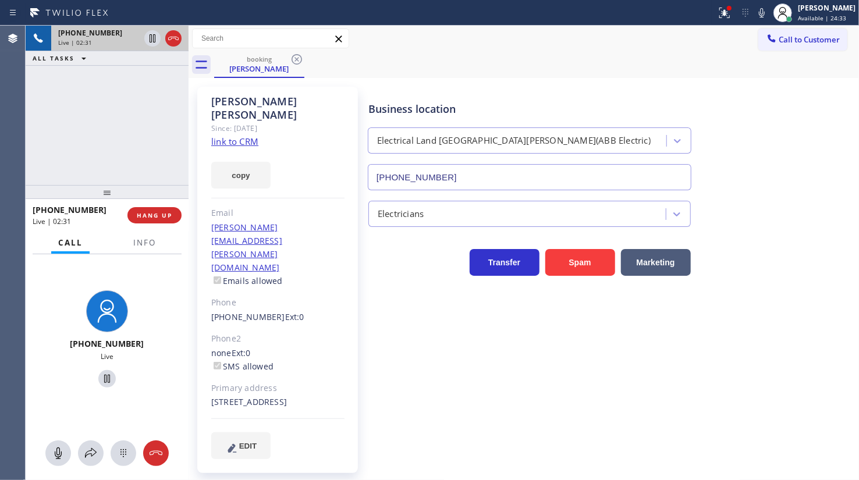
click at [851, 34] on div "Call to Customer Outbound call Location Search location Your caller id phone nu…" at bounding box center [809, 39] width 101 height 20
click at [83, 455] on div at bounding box center [91, 454] width 26 height 14
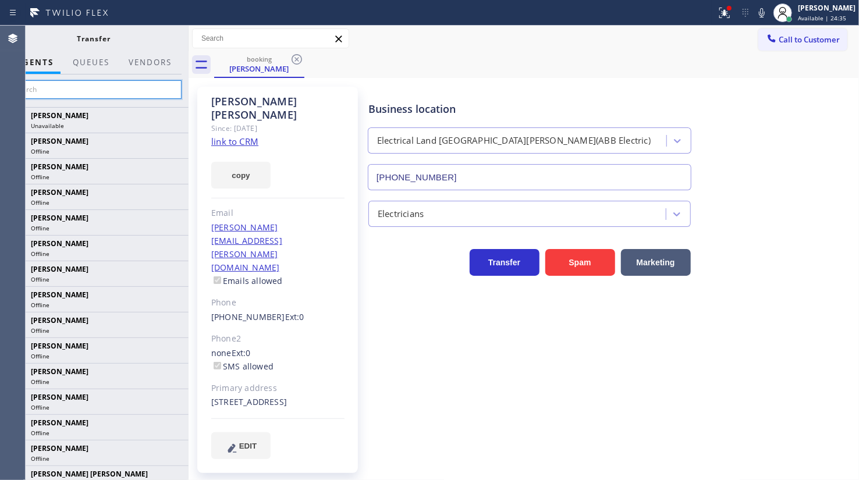
click at [108, 84] on input "text" at bounding box center [93, 89] width 175 height 19
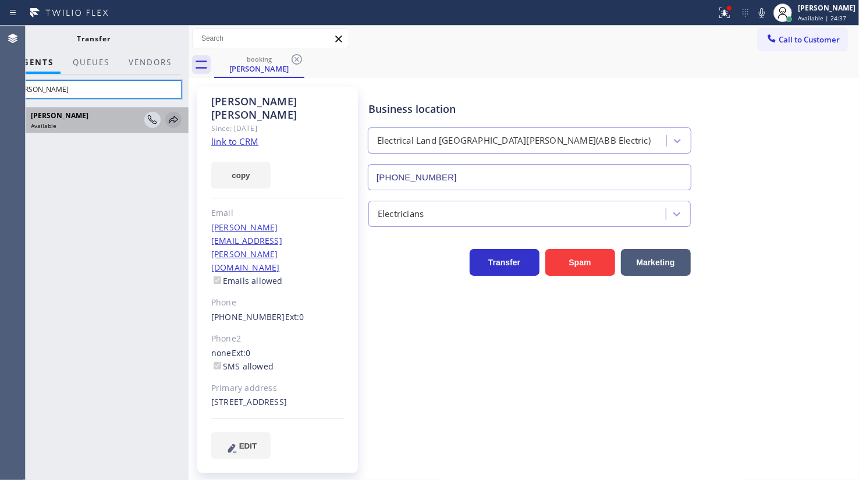
type input "kate"
click at [172, 116] on icon at bounding box center [173, 120] width 14 height 14
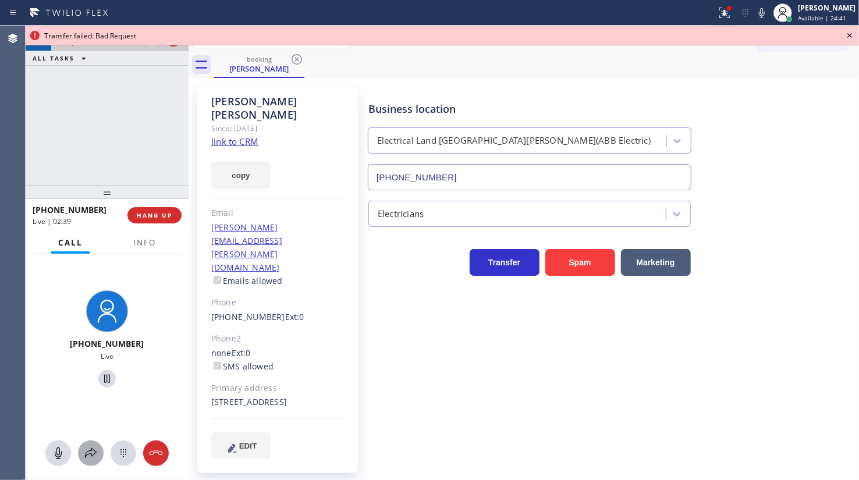
click at [85, 454] on icon at bounding box center [91, 454] width 14 height 14
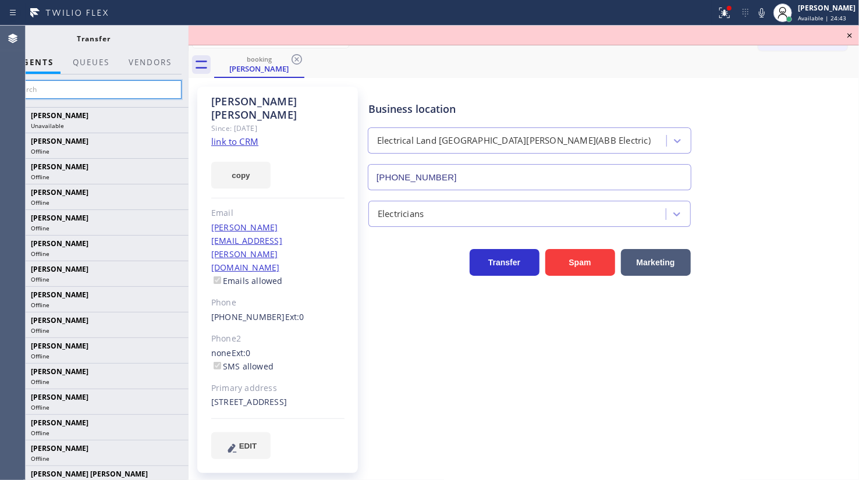
click at [116, 91] on input "text" at bounding box center [93, 89] width 175 height 19
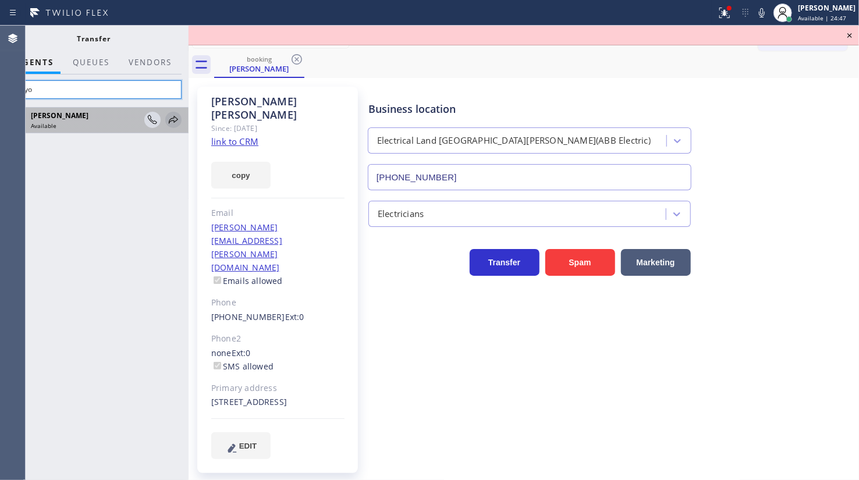
type input "mayo"
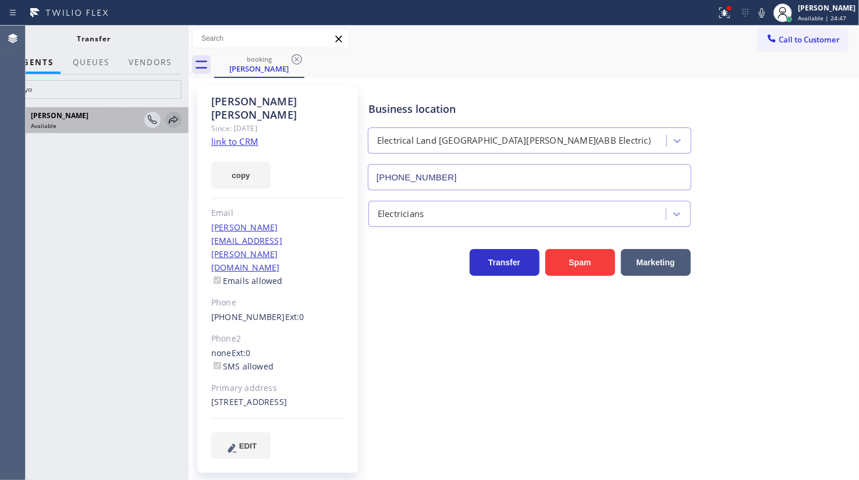
click at [172, 116] on icon at bounding box center [173, 120] width 14 height 14
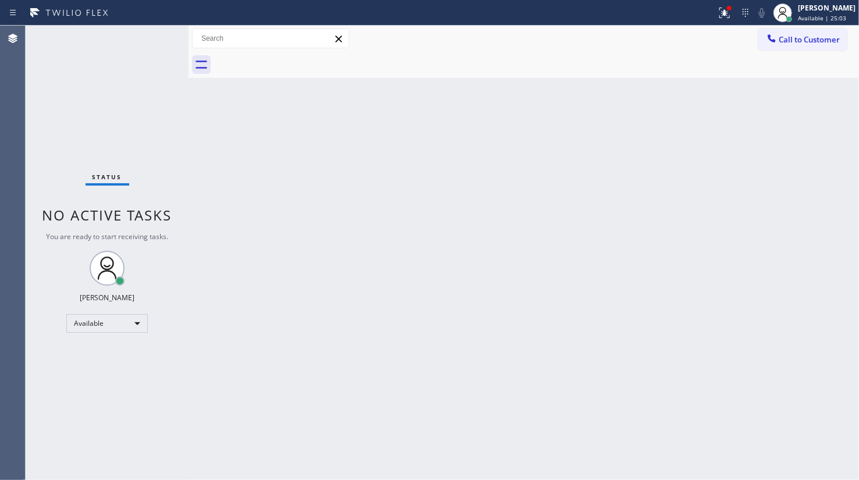
click at [49, 97] on div "Status No active tasks You are ready to start receiving tasks. JENIZA ALCAYDE A…" at bounding box center [107, 253] width 163 height 455
click at [721, 4] on button at bounding box center [725, 13] width 26 height 26
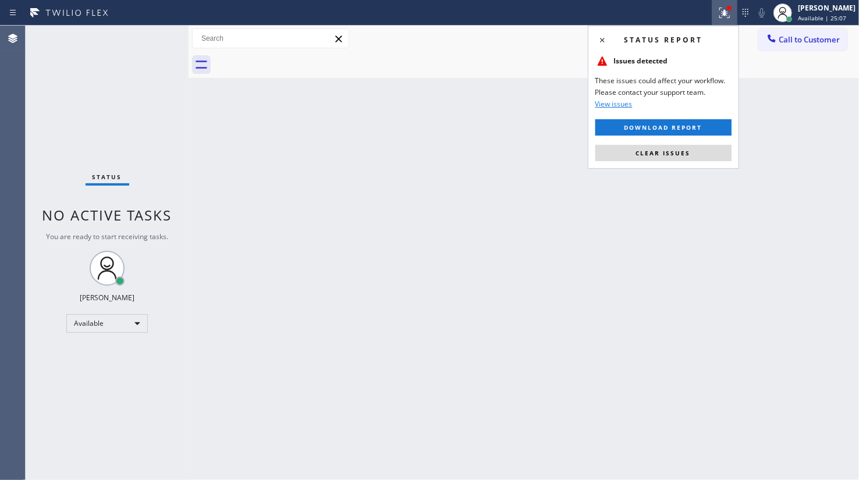
click at [712, 139] on div "Status report Issues detected These issues could affect your workflow. Please c…" at bounding box center [663, 97] width 151 height 143
click at [709, 151] on button "Clear issues" at bounding box center [664, 153] width 136 height 16
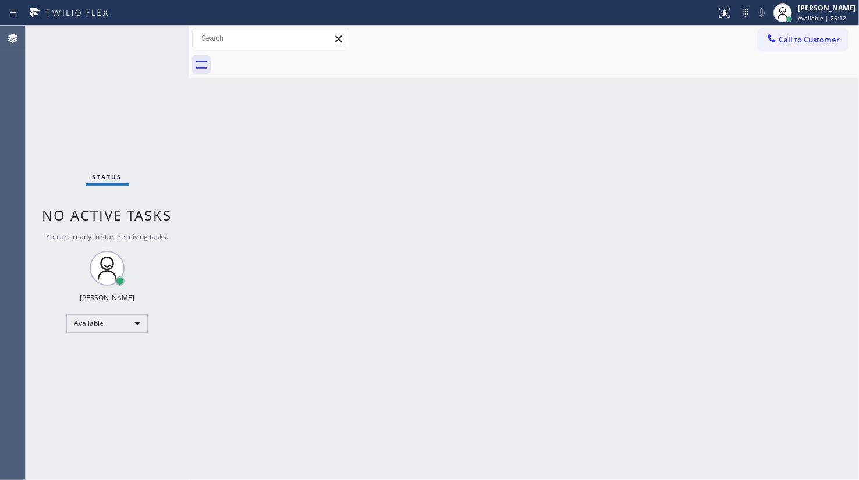
click at [626, 146] on div "Back to Dashboard Change Sender ID Customers Technicians Select a contact Outbo…" at bounding box center [524, 253] width 671 height 455
click at [93, 96] on div "Status No active tasks You are ready to start receiving tasks. JENIZA ALCAYDE A…" at bounding box center [107, 253] width 163 height 455
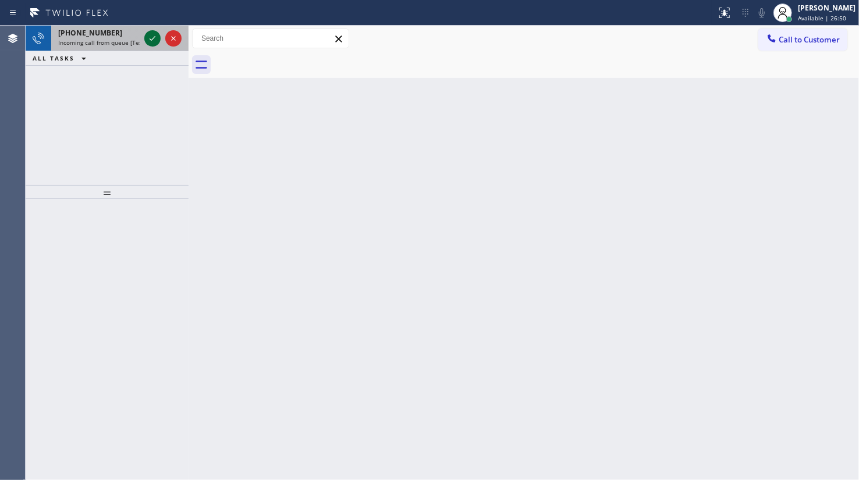
click at [155, 40] on icon at bounding box center [153, 38] width 14 height 14
drag, startPoint x: 93, startPoint y: 105, endPoint x: 147, endPoint y: 52, distance: 74.9
click at [97, 104] on div "+12017885486 Incoming call from queue [Test] All ALL TASKS ALL TASKS ACTIVE TAS…" at bounding box center [107, 106] width 163 height 160
click at [151, 37] on icon at bounding box center [153, 38] width 14 height 14
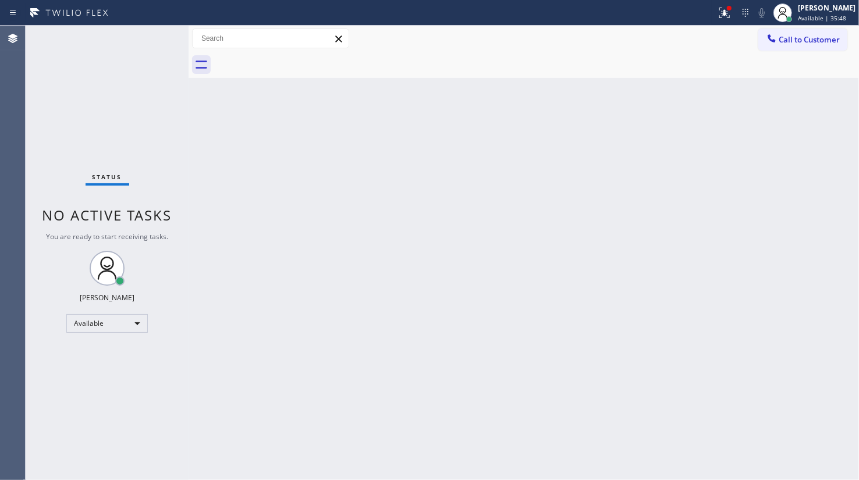
click at [710, 11] on div at bounding box center [358, 12] width 707 height 19
drag, startPoint x: 720, startPoint y: 12, endPoint x: 716, endPoint y: 50, distance: 38.6
click at [720, 13] on icon at bounding box center [725, 13] width 14 height 14
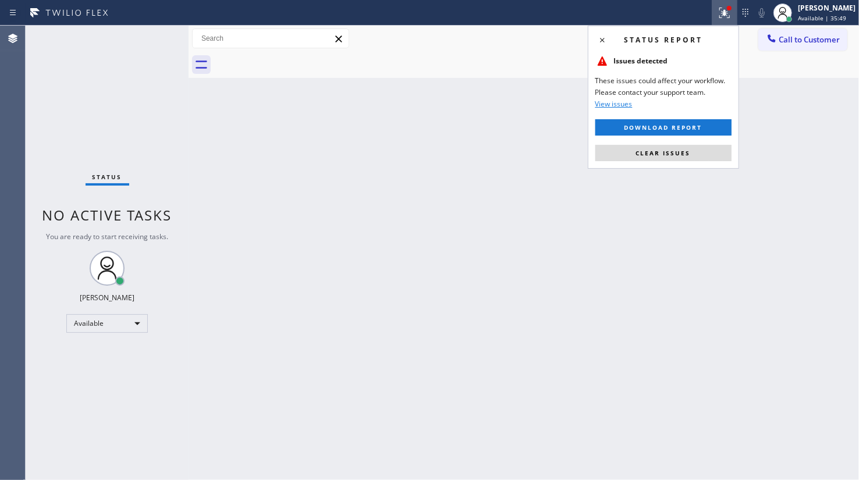
drag, startPoint x: 716, startPoint y: 131, endPoint x: 712, endPoint y: 142, distance: 11.8
click at [715, 136] on div "Status report Issues detected These issues could affect your workflow. Please c…" at bounding box center [663, 97] width 151 height 143
click at [712, 142] on div "Status report Issues detected These issues could affect your workflow. Please c…" at bounding box center [663, 97] width 151 height 143
click at [696, 155] on button "Clear issues" at bounding box center [664, 153] width 136 height 16
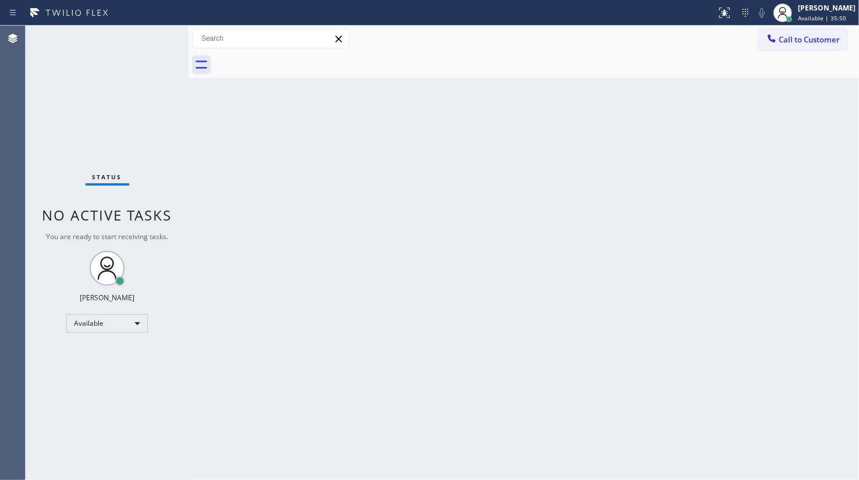
click at [696, 155] on div "Back to Dashboard Change Sender ID Customers Technicians Select a contact Outbo…" at bounding box center [524, 253] width 671 height 455
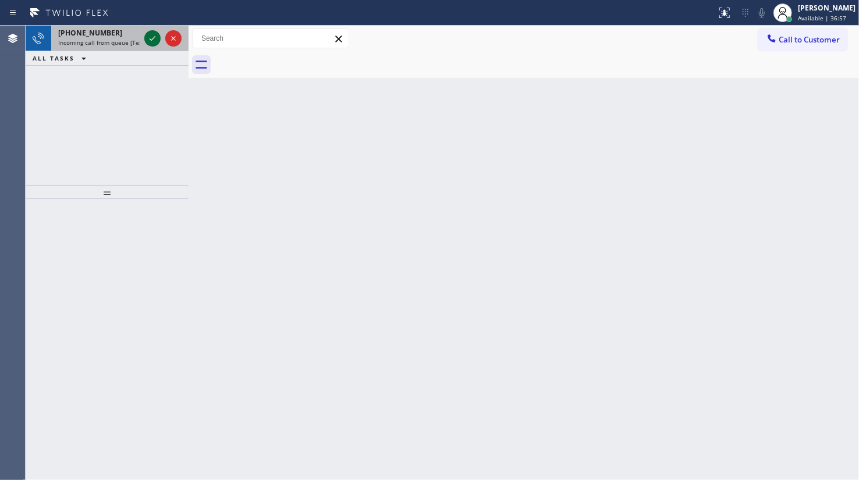
click at [154, 40] on icon at bounding box center [153, 38] width 14 height 14
click at [150, 38] on icon at bounding box center [153, 38] width 14 height 14
click at [153, 40] on icon at bounding box center [153, 38] width 14 height 14
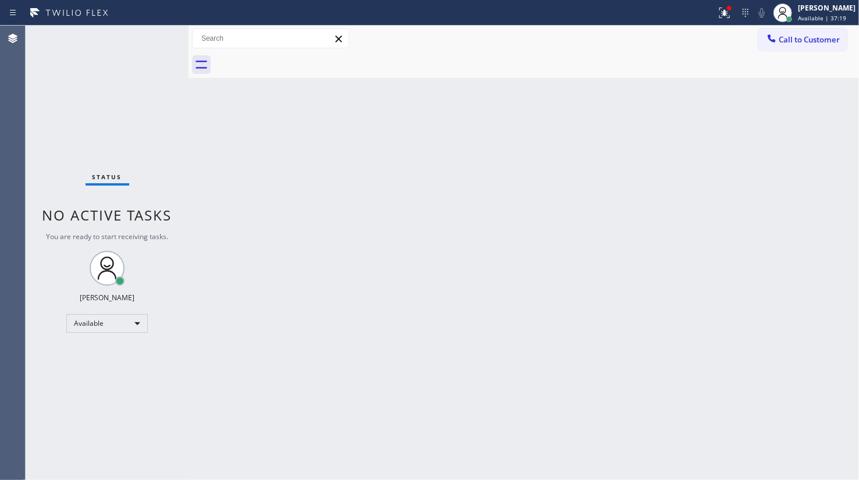
click at [165, 121] on div "Status No active tasks You are ready to start receiving tasks. JENIZA ALCAYDE A…" at bounding box center [107, 253] width 163 height 455
click at [723, 9] on icon at bounding box center [725, 13] width 14 height 14
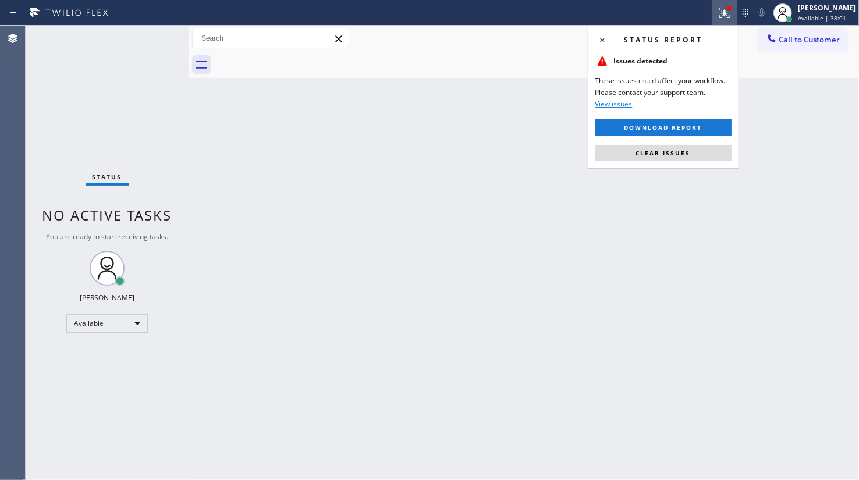
click at [698, 151] on button "Clear issues" at bounding box center [664, 153] width 136 height 16
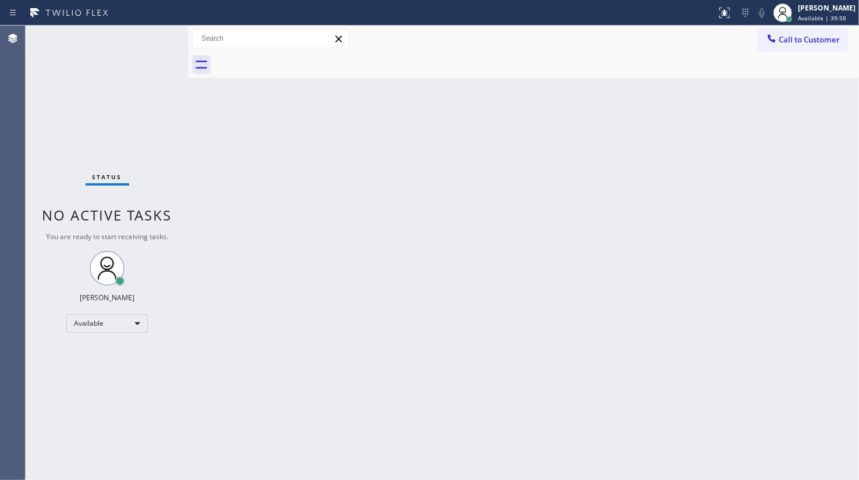
drag, startPoint x: 858, startPoint y: 412, endPoint x: 569, endPoint y: 388, distance: 289.1
click at [569, 388] on div "Back to Dashboard Change Sender ID Customers Technicians Select a contact Outbo…" at bounding box center [524, 253] width 671 height 455
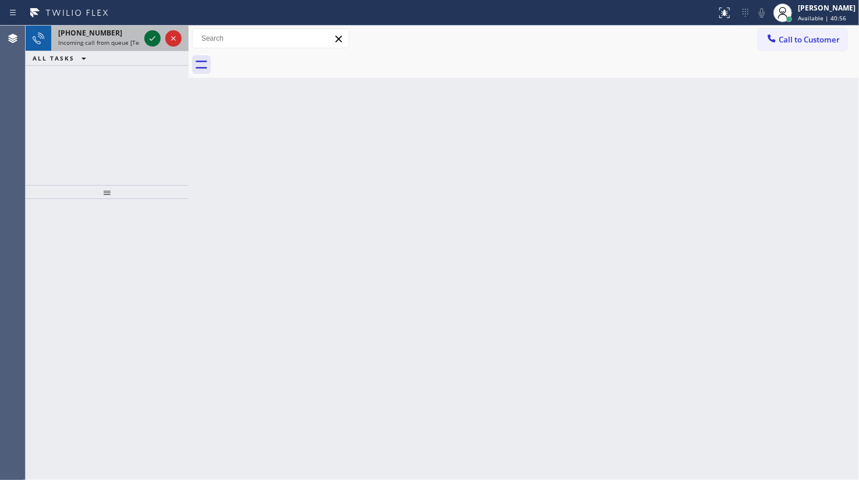
click at [151, 41] on icon at bounding box center [153, 38] width 14 height 14
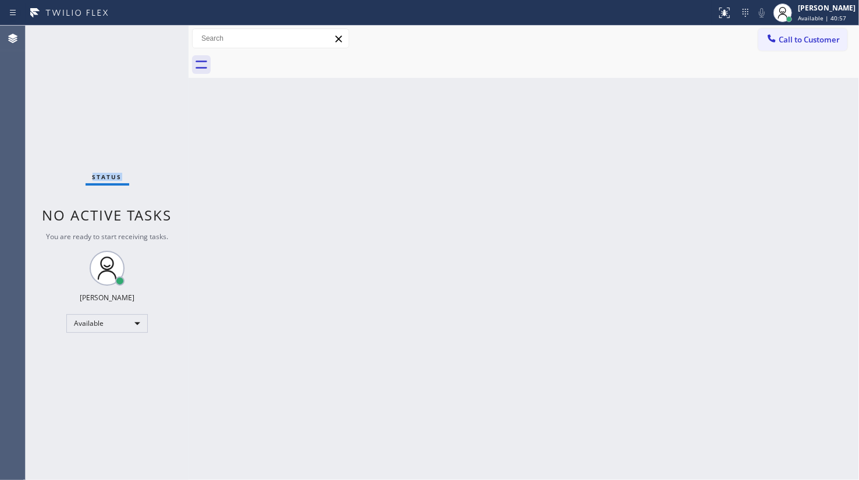
click at [151, 40] on div "Status No active tasks You are ready to start receiving tasks. JENIZA ALCAYDE A…" at bounding box center [107, 253] width 163 height 455
click at [729, 6] on div at bounding box center [729, 8] width 5 height 5
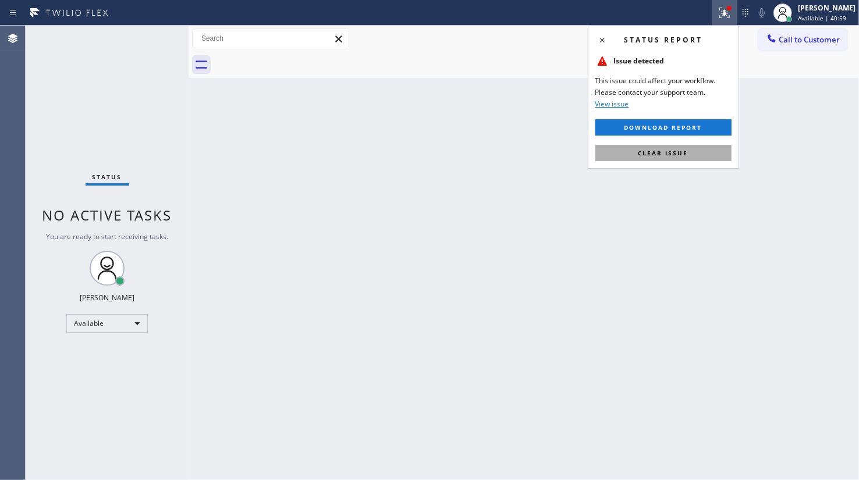
click at [684, 146] on button "Clear issue" at bounding box center [664, 153] width 136 height 16
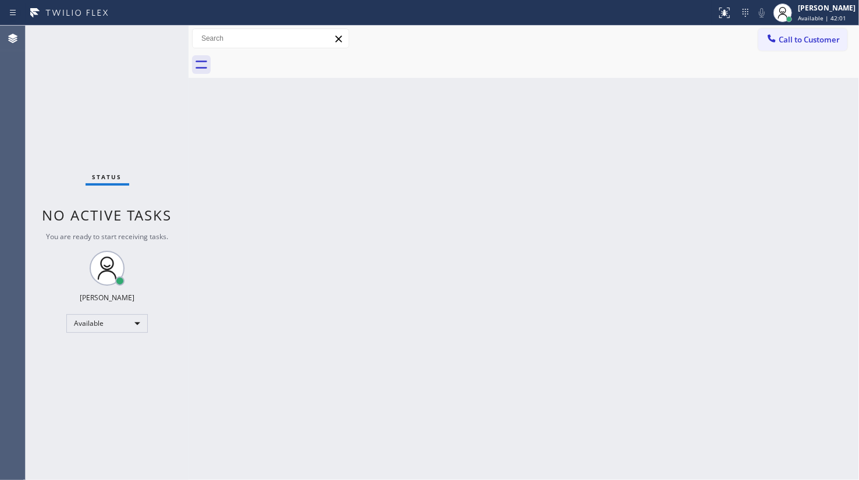
click at [65, 80] on div "Status No active tasks You are ready to start receiving tasks. JENIZA ALCAYDE A…" at bounding box center [107, 253] width 163 height 455
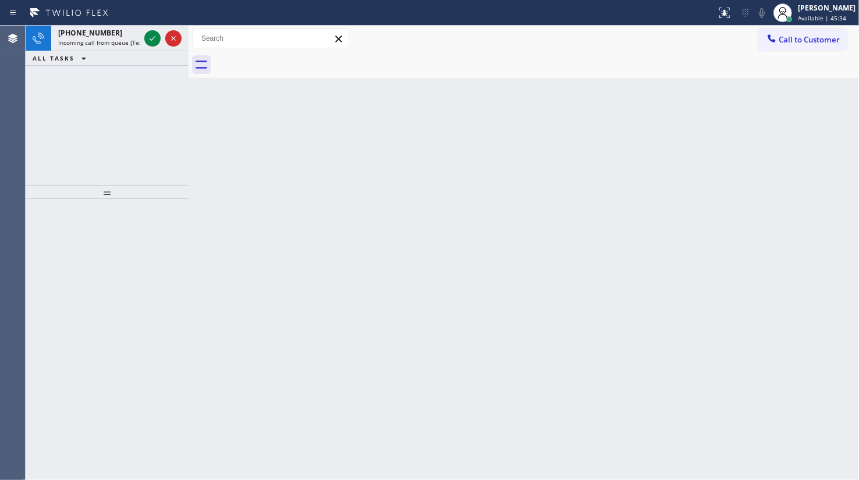
drag, startPoint x: 94, startPoint y: 107, endPoint x: 123, endPoint y: 88, distance: 35.4
click at [98, 104] on div "+16312001243 Incoming call from queue [Test] All ALL TASKS ALL TASKS ACTIVE TAS…" at bounding box center [107, 106] width 163 height 160
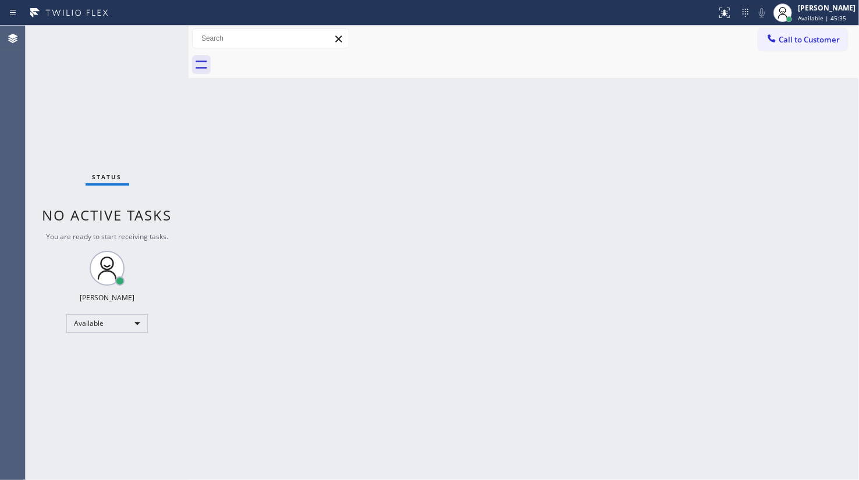
click at [144, 50] on div "Status No active tasks You are ready to start receiving tasks. JENIZA ALCAYDE A…" at bounding box center [107, 253] width 163 height 455
click at [108, 127] on div "Status No active tasks You are ready to start receiving tasks. JENIZA ALCAYDE A…" at bounding box center [107, 253] width 163 height 455
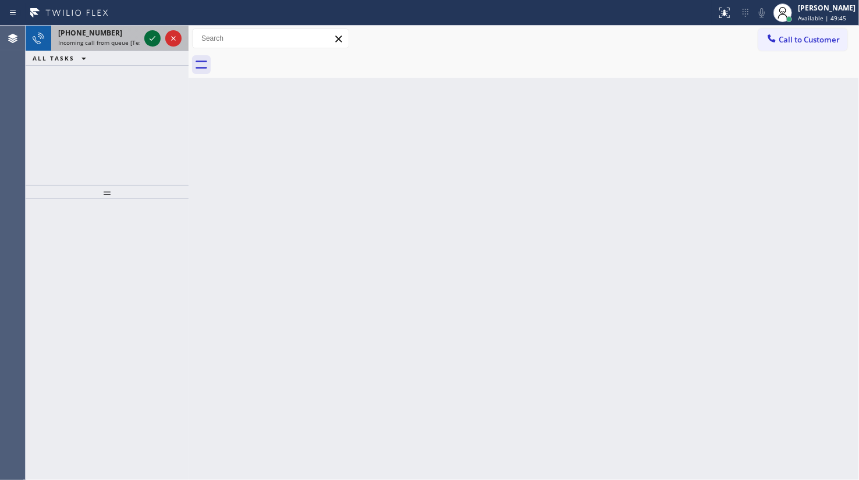
click at [160, 32] on div at bounding box center [152, 38] width 16 height 14
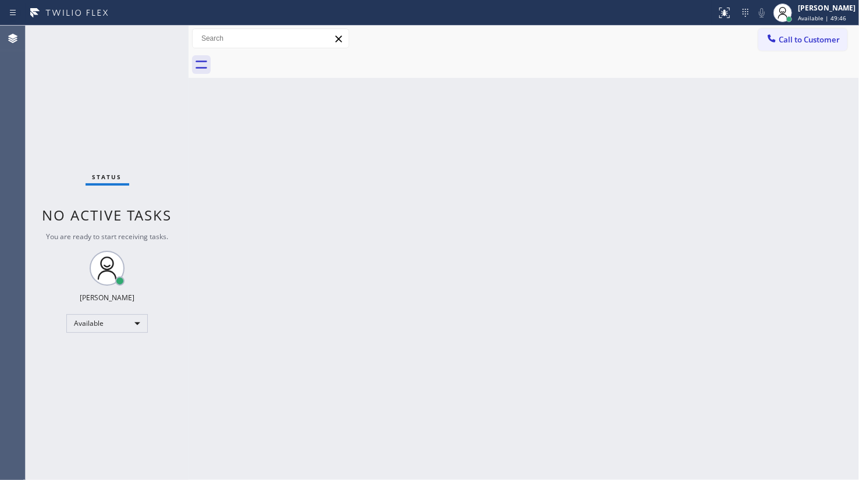
click at [157, 38] on div "Status No active tasks You are ready to start receiving tasks. JENIZA ALCAYDE A…" at bounding box center [107, 253] width 163 height 455
click at [729, 19] on button at bounding box center [725, 13] width 26 height 26
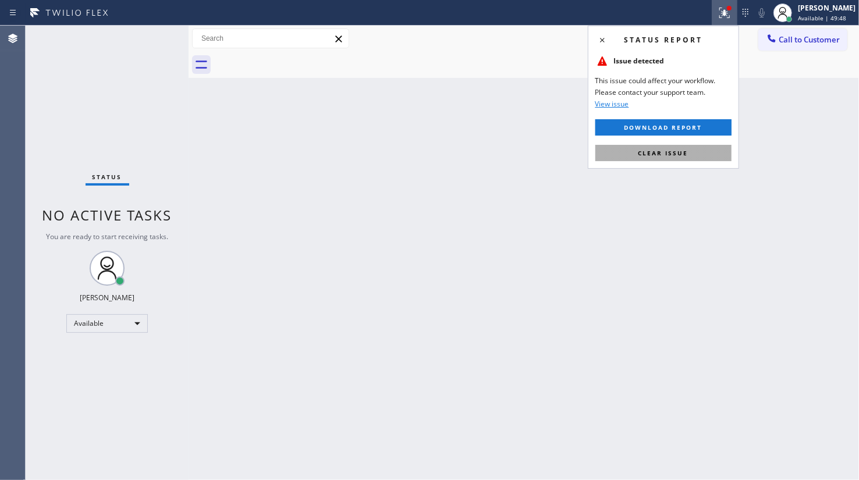
click at [680, 152] on span "Clear issue" at bounding box center [664, 153] width 50 height 8
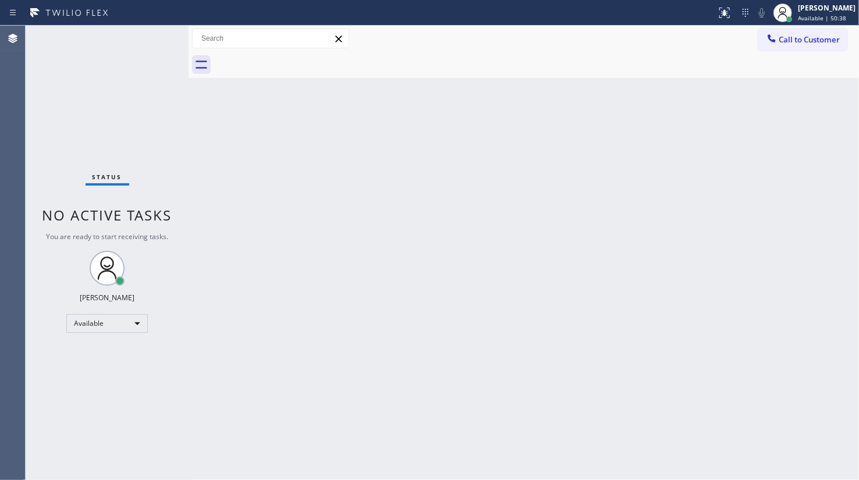
click at [114, 75] on div "Status No active tasks You are ready to start receiving tasks. JENIZA ALCAYDE A…" at bounding box center [107, 253] width 163 height 455
click at [1, 102] on div "Agent Desktop" at bounding box center [12, 253] width 25 height 455
click at [151, 39] on div "Status No active tasks You are ready to start receiving tasks. JENIZA ALCAYDE A…" at bounding box center [107, 253] width 163 height 455
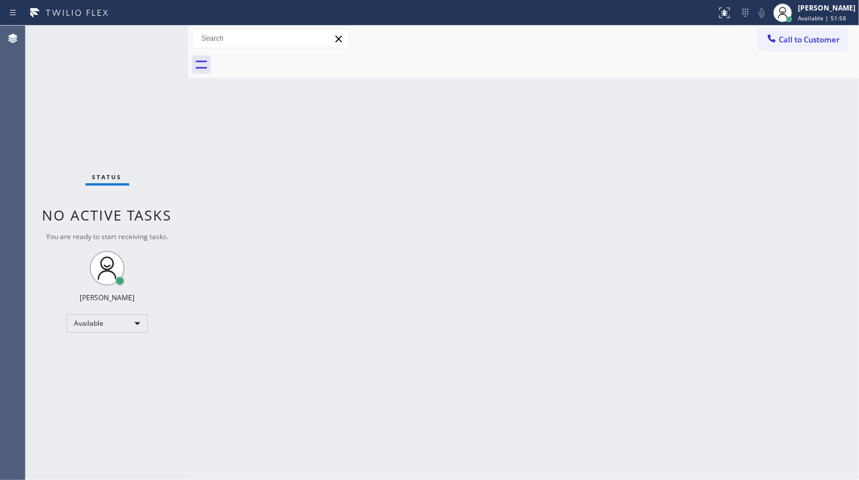
click at [151, 39] on div "Status No active tasks You are ready to start receiving tasks. JENIZA ALCAYDE A…" at bounding box center [107, 253] width 163 height 455
drag, startPoint x: 157, startPoint y: 17, endPoint x: 155, endPoint y: 40, distance: 22.2
click at [155, 40] on div "Status No active tasks You are ready to start receiving tasks. JENIZA ALCAYDE A…" at bounding box center [107, 253] width 163 height 455
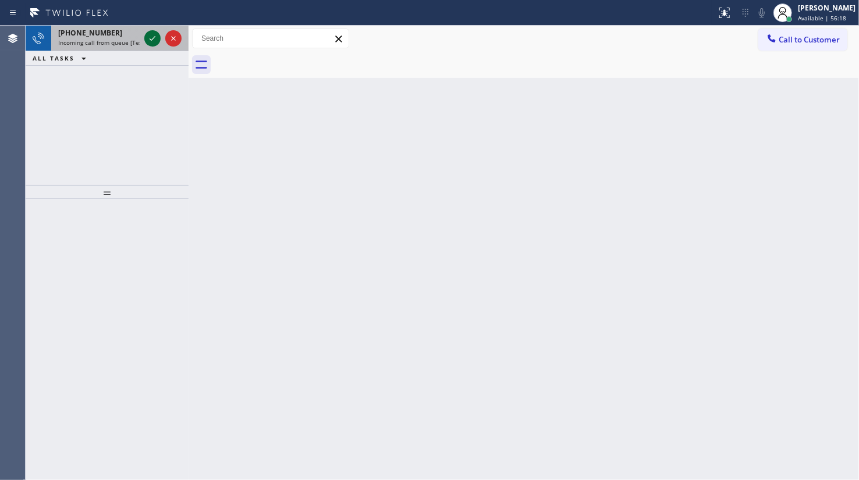
click at [151, 42] on icon at bounding box center [153, 38] width 14 height 14
click at [153, 34] on icon at bounding box center [153, 38] width 14 height 14
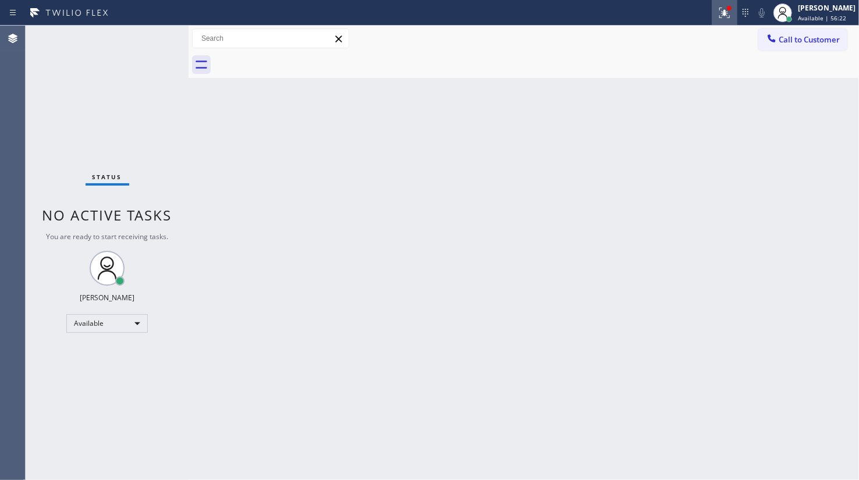
drag, startPoint x: 723, startPoint y: 12, endPoint x: 722, endPoint y: 27, distance: 15.8
click at [723, 15] on icon at bounding box center [725, 13] width 14 height 14
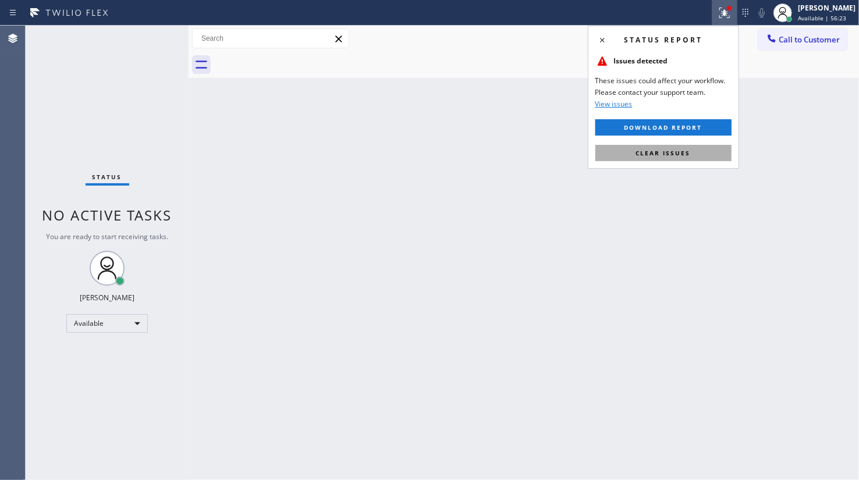
click at [686, 153] on span "Clear issues" at bounding box center [663, 153] width 55 height 8
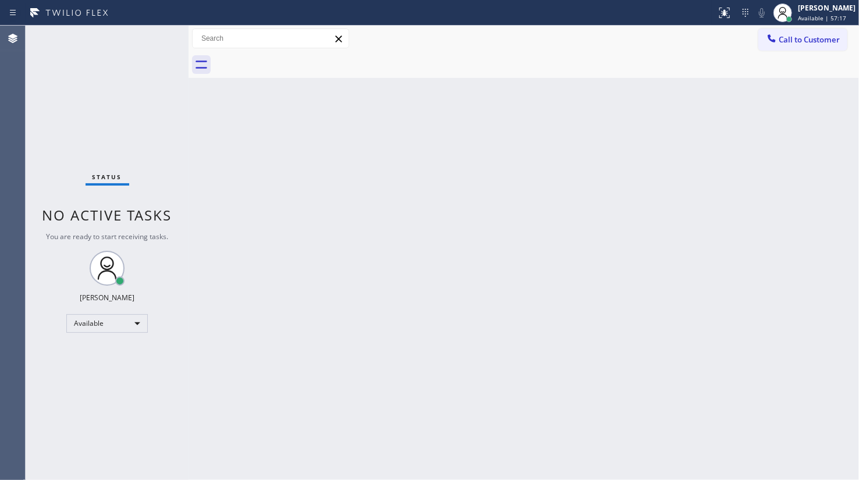
click at [150, 39] on div "Status No active tasks You are ready to start receiving tasks. JENIZA ALCAYDE A…" at bounding box center [107, 253] width 163 height 455
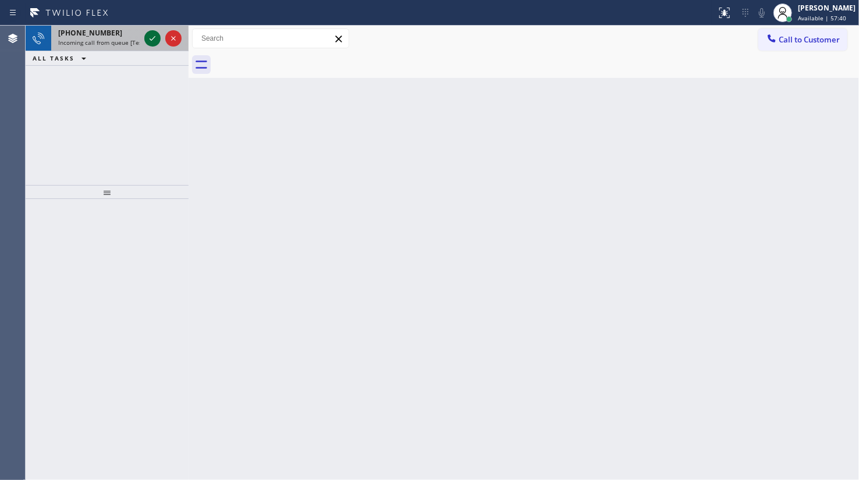
click at [146, 37] on icon at bounding box center [153, 38] width 14 height 14
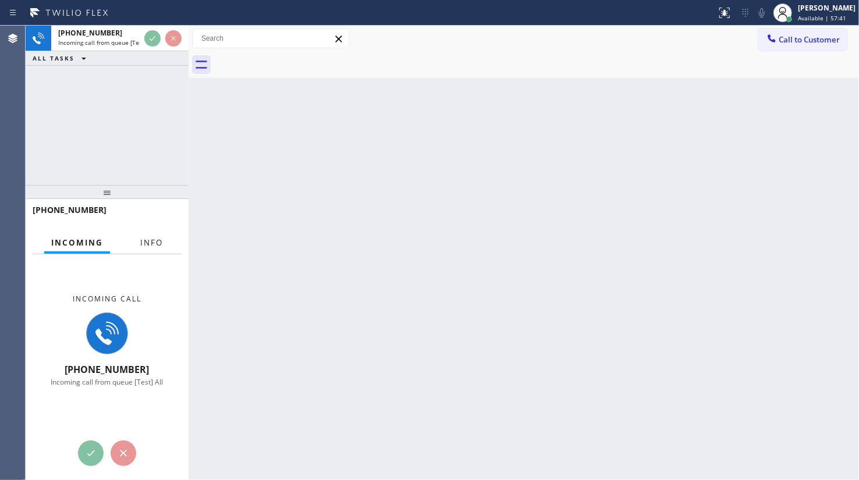
click at [156, 245] on span "Info" at bounding box center [151, 243] width 23 height 10
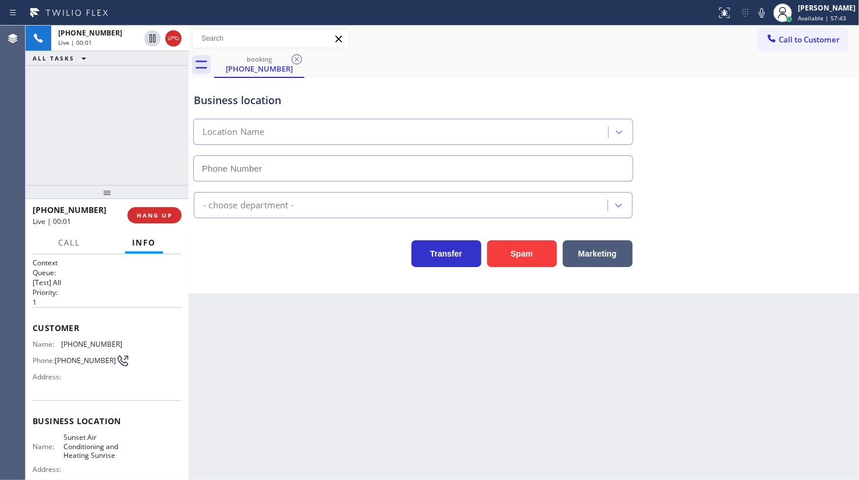
type input "(954) 475-6363"
click at [155, 217] on span "HANG UP" at bounding box center [155, 215] width 36 height 8
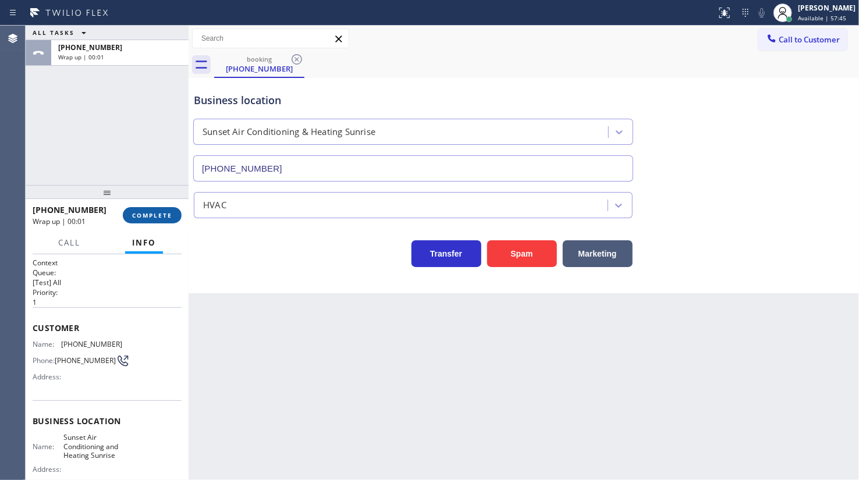
click at [155, 217] on span "COMPLETE" at bounding box center [152, 215] width 40 height 8
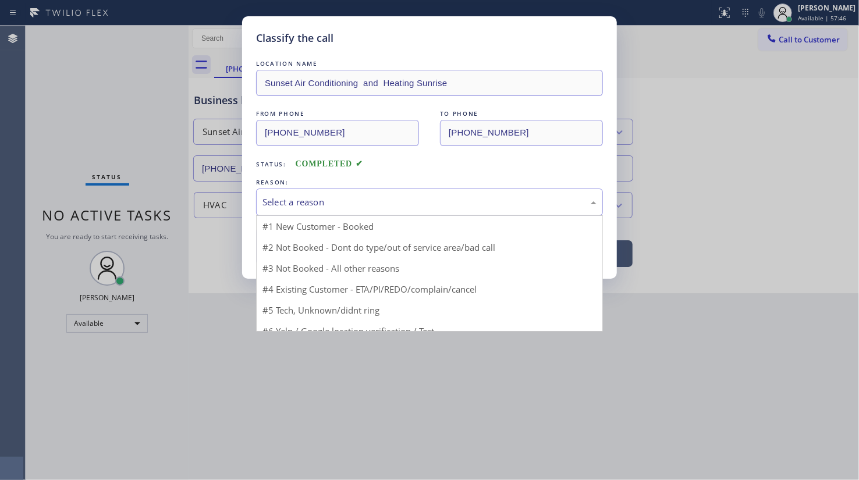
click at [272, 206] on div "Select a reason" at bounding box center [430, 202] width 334 height 13
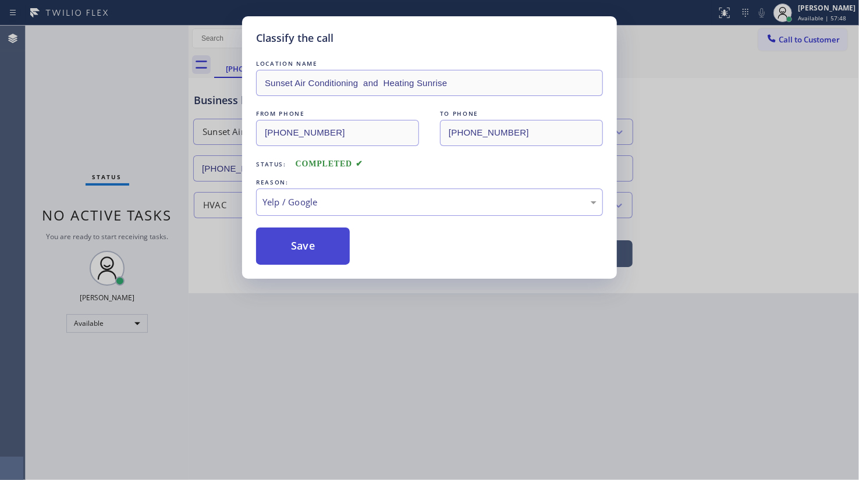
click at [299, 239] on button "Save" at bounding box center [303, 246] width 94 height 37
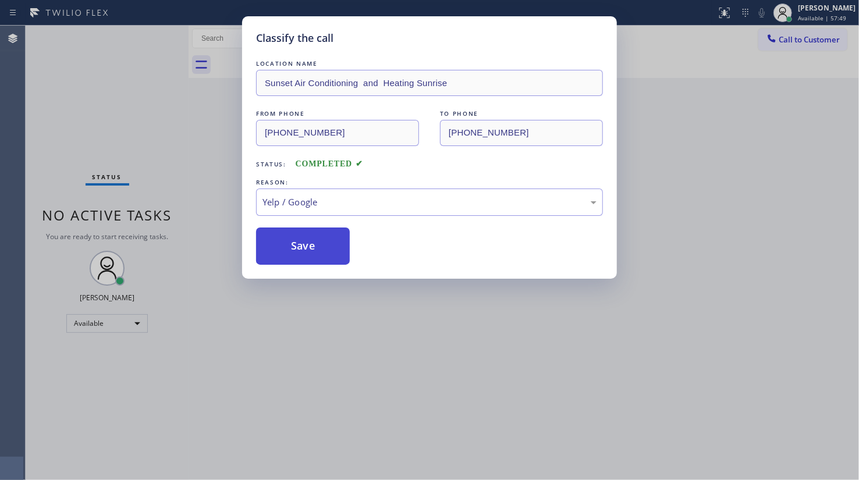
click at [306, 245] on div "Classify the call LOCATION NAME Bird Electric Corporation FROM PHONE (864) 476-…" at bounding box center [443, 253] width 834 height 455
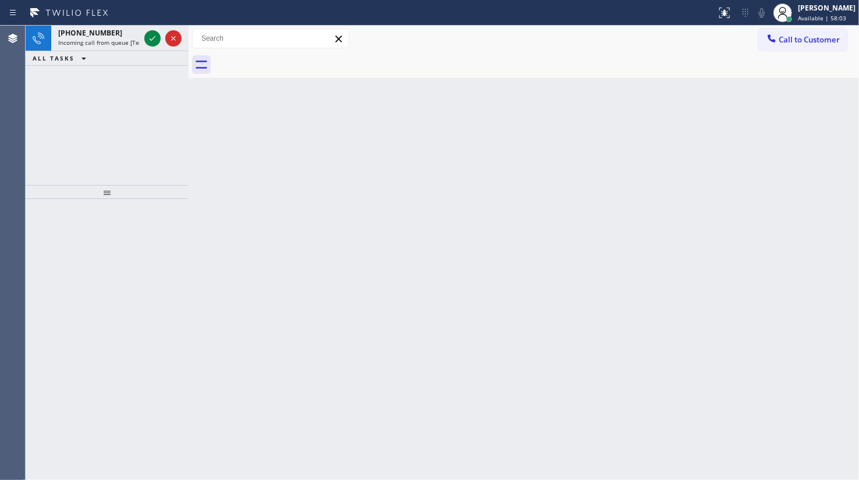
drag, startPoint x: 111, startPoint y: 59, endPoint x: 118, endPoint y: 52, distance: 10.3
click at [114, 58] on div "ALL TASKS ALL TASKS ACTIVE TASKS TASKS IN WRAP UP" at bounding box center [107, 58] width 163 height 15
drag, startPoint x: 163, startPoint y: 40, endPoint x: 136, endPoint y: 35, distance: 27.3
click at [151, 40] on div at bounding box center [163, 39] width 42 height 26
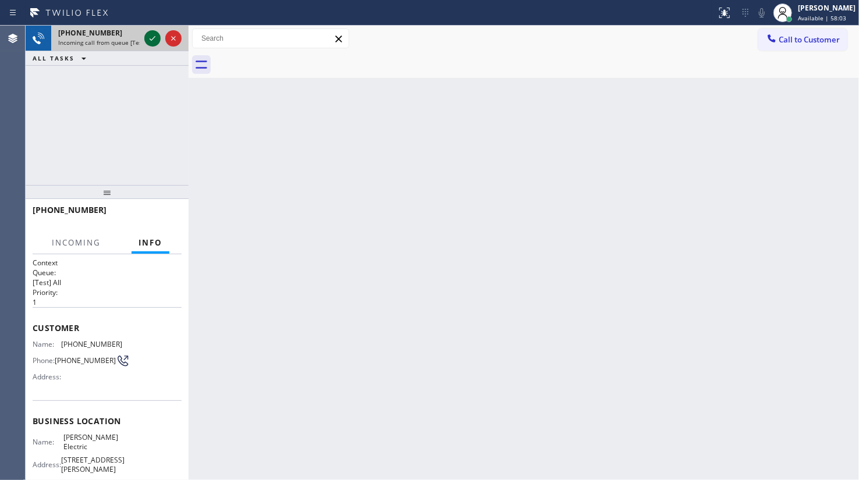
drag, startPoint x: 141, startPoint y: 34, endPoint x: 151, endPoint y: 44, distance: 14.0
click at [147, 44] on div at bounding box center [163, 39] width 42 height 26
click at [156, 42] on icon at bounding box center [153, 38] width 14 height 14
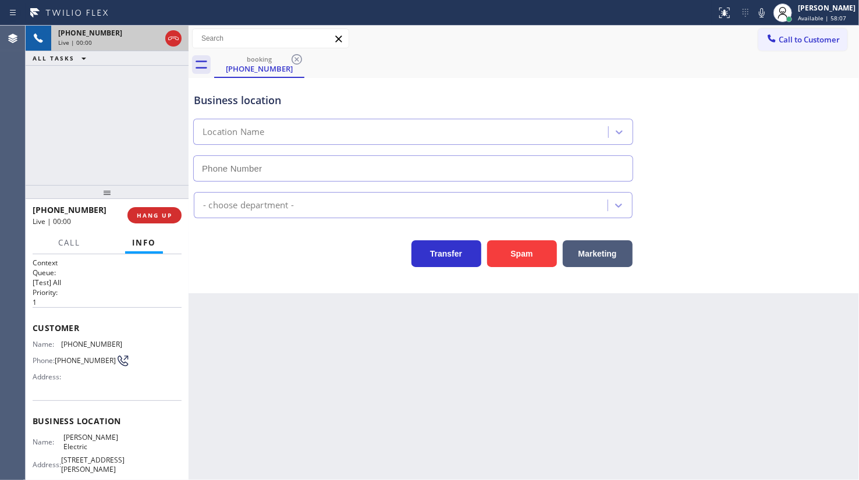
type input "(201) 425-6631"
drag, startPoint x: 60, startPoint y: 344, endPoint x: 124, endPoint y: 345, distance: 64.0
click at [124, 345] on div "Name: (305) 975-2010 Phone: (305) 975-2010 Address:" at bounding box center [107, 363] width 149 height 46
copy div "(305) 975-2010"
click at [759, 10] on icon at bounding box center [762, 13] width 14 height 14
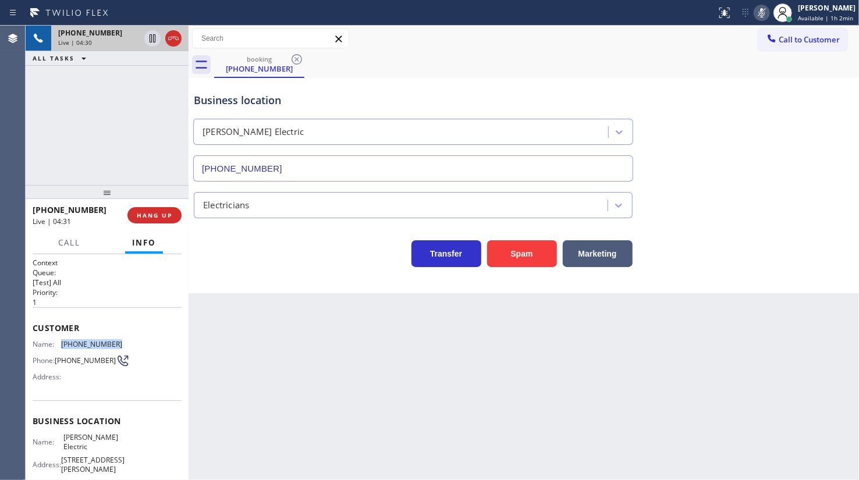
click at [760, 13] on icon at bounding box center [762, 13] width 14 height 14
click at [62, 121] on div "+13059752010 Live | 06:20 ALL TASKS ALL TASKS ACTIVE TASKS TASKS IN WRAP UP" at bounding box center [107, 106] width 163 height 160
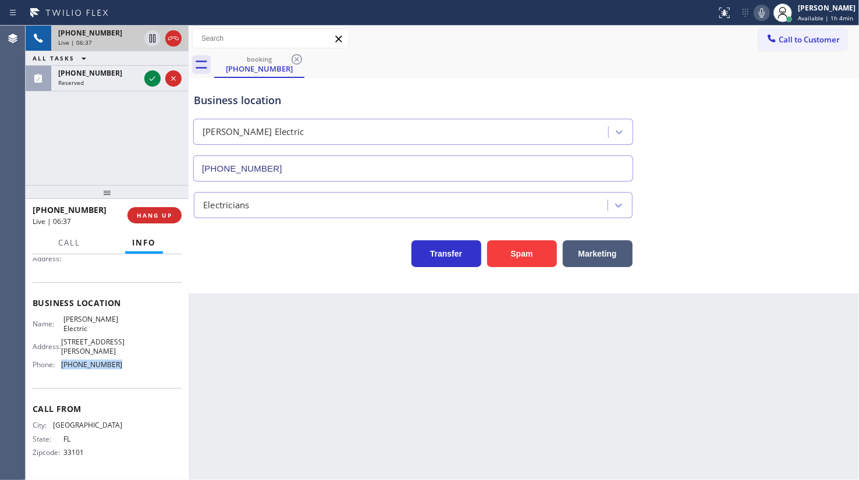
drag, startPoint x: 56, startPoint y: 367, endPoint x: 126, endPoint y: 376, distance: 70.5
click at [126, 376] on div "Business location Name: Chris Joy Electric Address: 1 Hollywood Ave # 21A, Ho-H…" at bounding box center [107, 335] width 149 height 106
copy div "(201) 425-6631"
click at [148, 76] on icon at bounding box center [153, 79] width 14 height 14
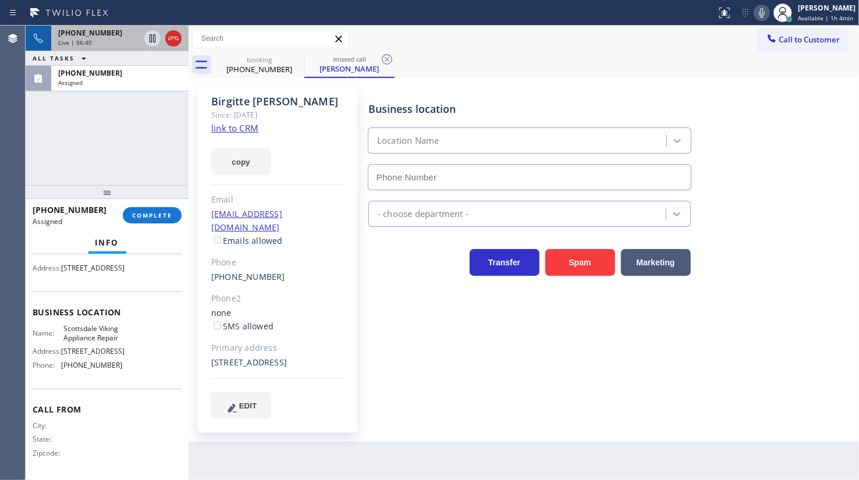
type input "(480) 787-0279"
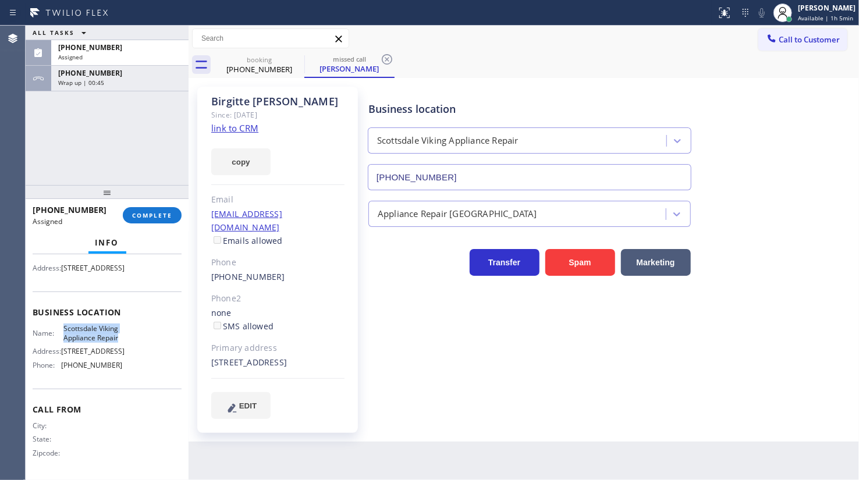
drag, startPoint x: 59, startPoint y: 348, endPoint x: 123, endPoint y: 356, distance: 63.9
click at [123, 359] on div "Name: Scottsdale Viking Appliance Repair Address: 5402 E Lincoln Dr Phone: (480…" at bounding box center [107, 349] width 149 height 50
click at [70, 79] on span "Wrap up | 00:46" at bounding box center [81, 83] width 46 height 8
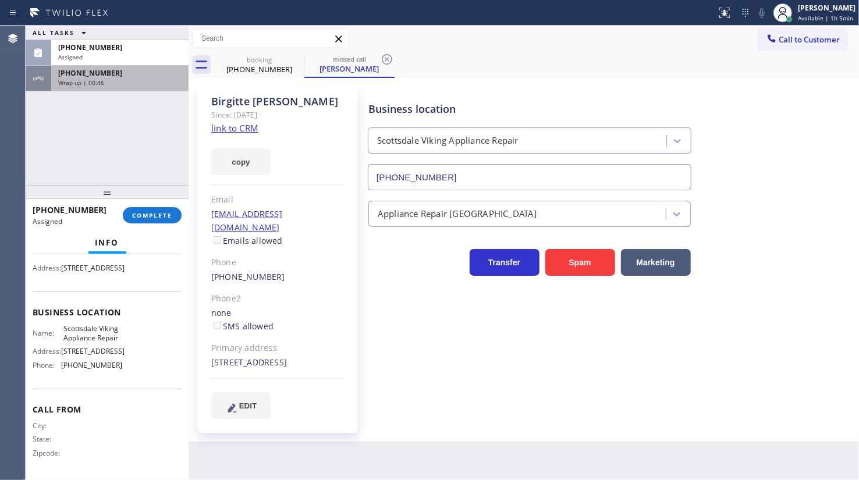
scroll to position [129, 0]
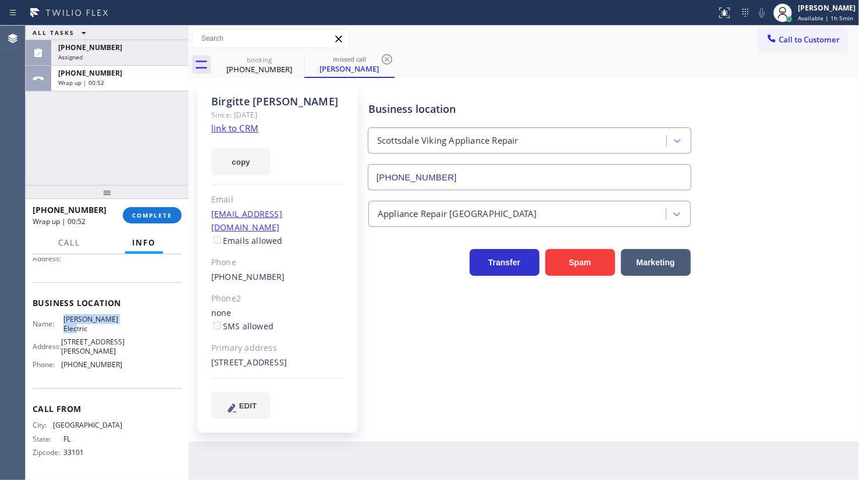
drag, startPoint x: 118, startPoint y: 311, endPoint x: 55, endPoint y: 310, distance: 63.5
click at [55, 315] on div "Name: Chris Joy Electric Address: 1 Hollywood Ave # 21A, Ho-Ho-Kus, NJ 07423, U…" at bounding box center [107, 344] width 149 height 59
copy div "Chris Joy Electric"
click at [76, 53] on span "Assigned" at bounding box center [70, 57] width 24 height 8
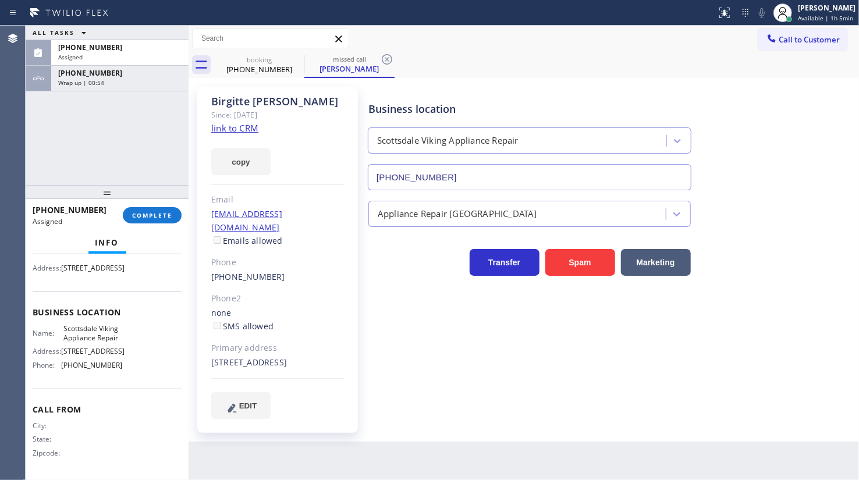
scroll to position [148, 0]
click at [162, 214] on span "COMPLETE" at bounding box center [152, 215] width 40 height 8
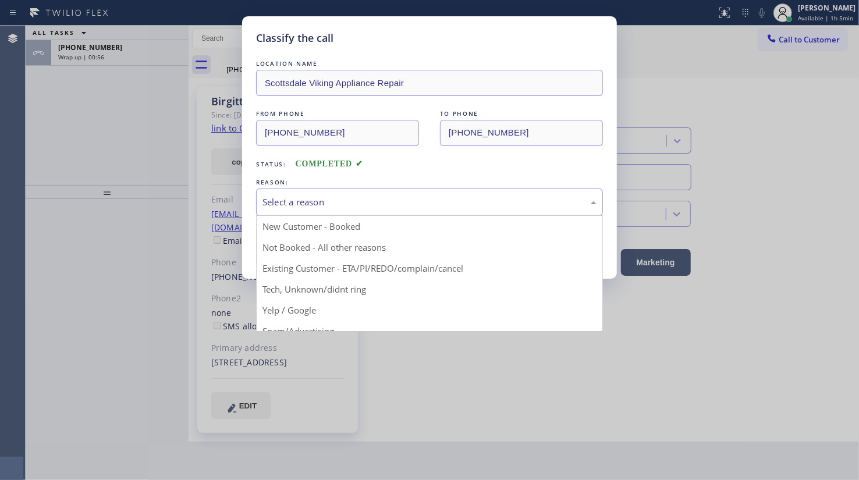
click at [296, 206] on div "Select a reason" at bounding box center [430, 202] width 334 height 13
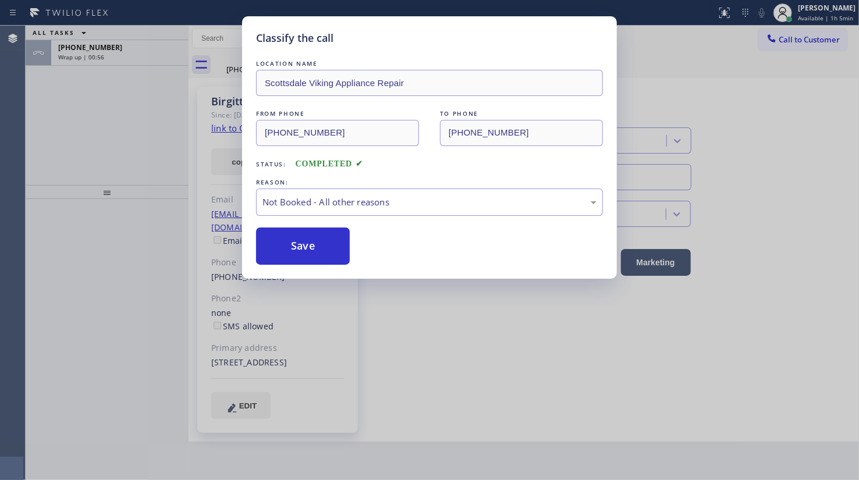
click at [286, 245] on button "Save" at bounding box center [303, 246] width 94 height 37
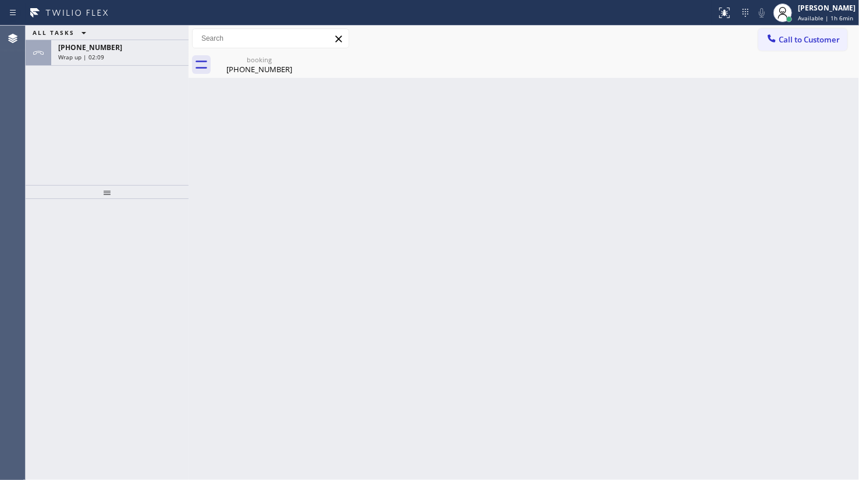
click at [120, 66] on div "ALL TASKS ALL TASKS ACTIVE TASKS TASKS IN WRAP UP +13059752010 Wrap up | 02:09" at bounding box center [107, 106] width 163 height 160
click at [127, 56] on div "Wrap up | 02:09" at bounding box center [119, 57] width 123 height 8
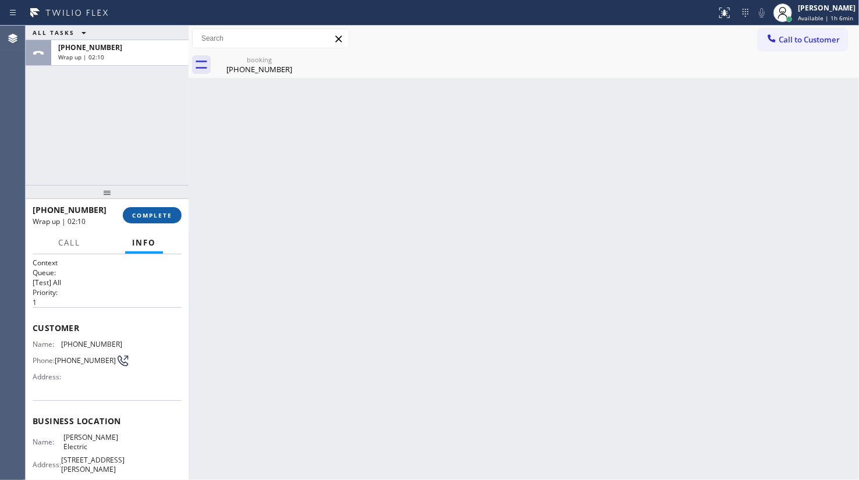
click at [151, 213] on span "COMPLETE" at bounding box center [152, 215] width 40 height 8
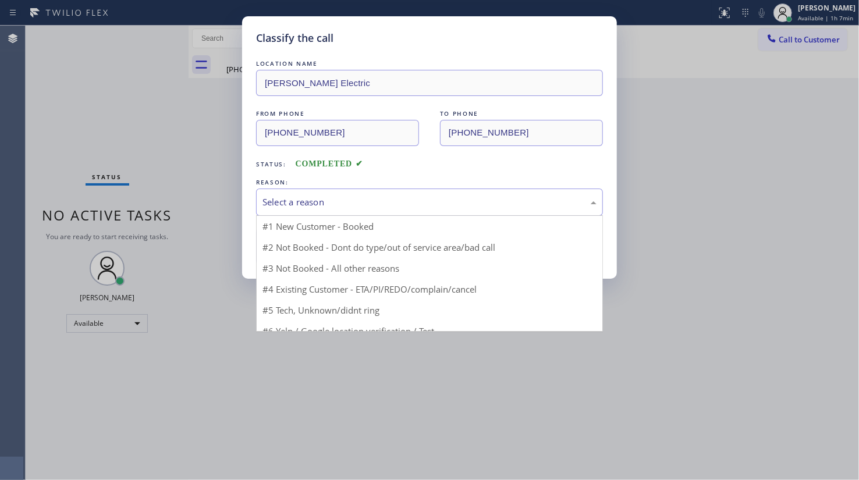
click at [294, 198] on div "Select a reason" at bounding box center [430, 202] width 334 height 13
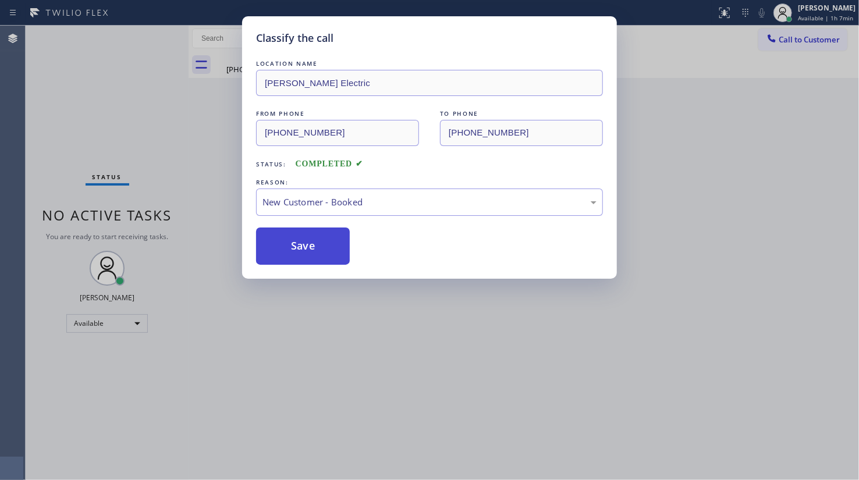
click at [295, 235] on button "Save" at bounding box center [303, 246] width 94 height 37
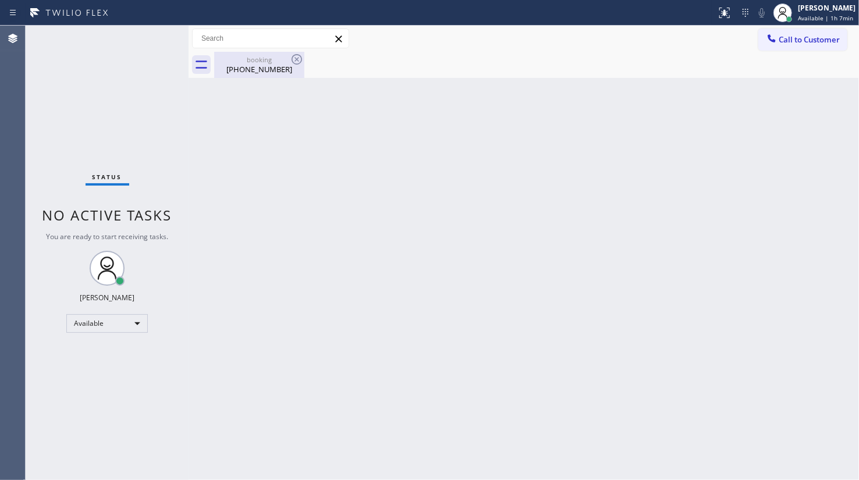
click at [255, 66] on div "(305) 975-2010" at bounding box center [259, 69] width 88 height 10
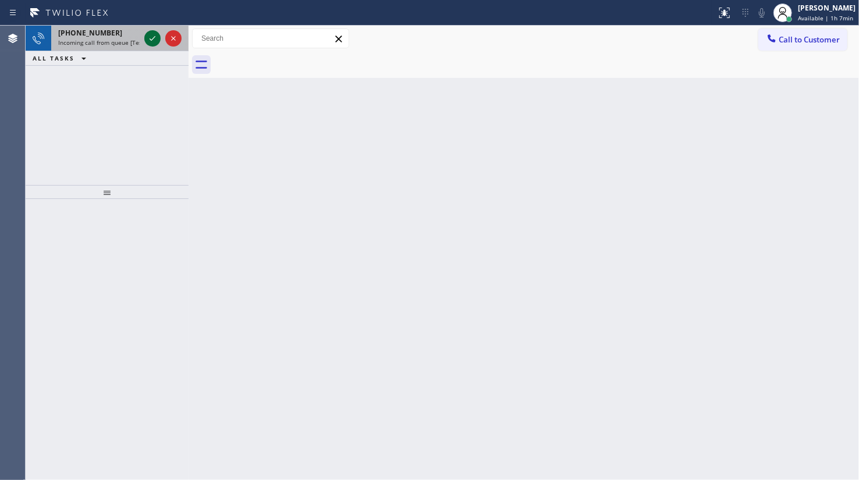
click at [160, 37] on div at bounding box center [152, 38] width 16 height 14
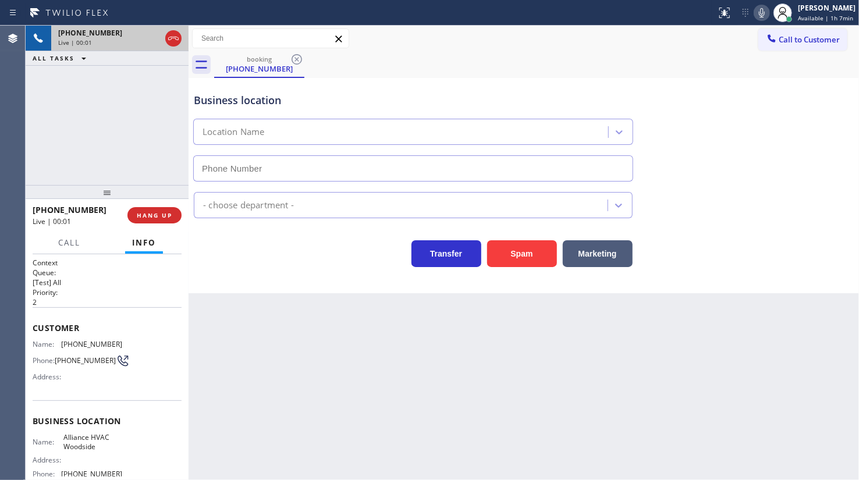
type input "(718) 550-2824"
drag, startPoint x: 171, startPoint y: 210, endPoint x: 168, endPoint y: 217, distance: 7.0
click at [168, 217] on button "HANG UP" at bounding box center [154, 215] width 54 height 16
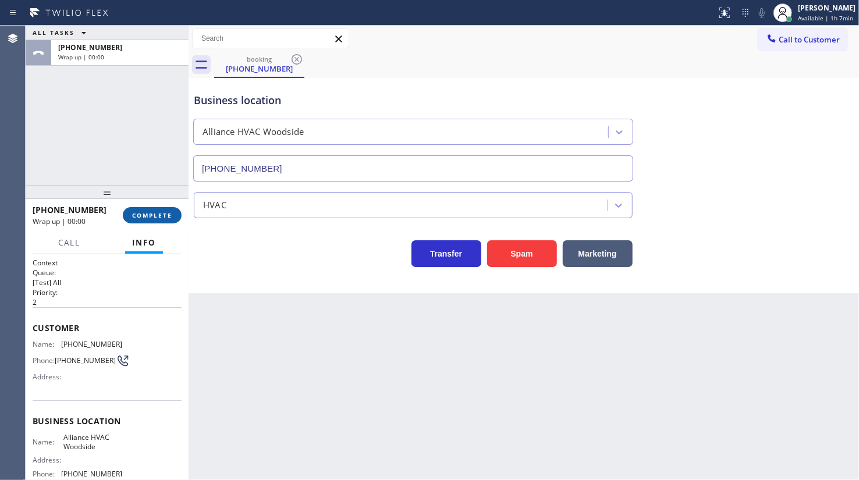
click at [168, 217] on span "COMPLETE" at bounding box center [152, 215] width 40 height 8
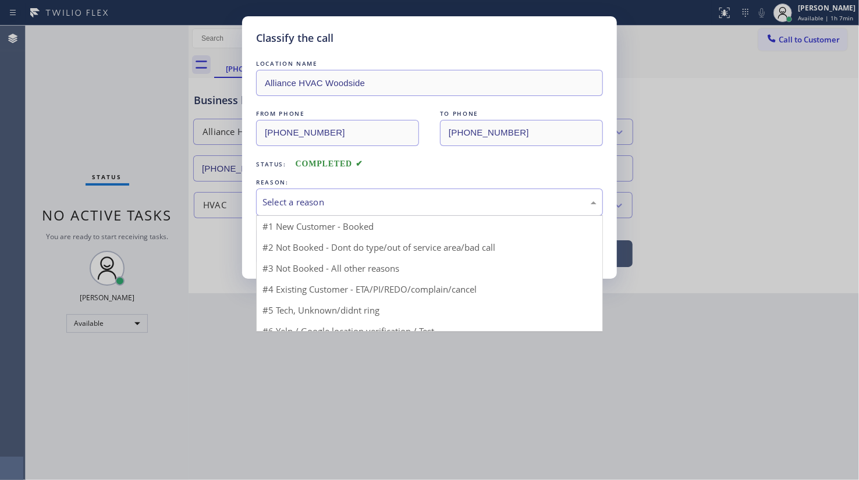
drag, startPoint x: 295, startPoint y: 193, endPoint x: 288, endPoint y: 243, distance: 50.6
click at [295, 196] on div "Select a reason" at bounding box center [429, 202] width 347 height 27
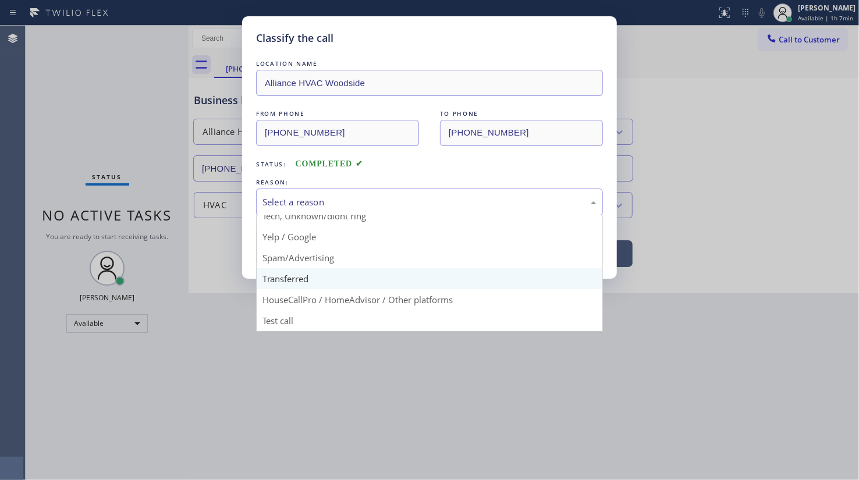
scroll to position [77, 0]
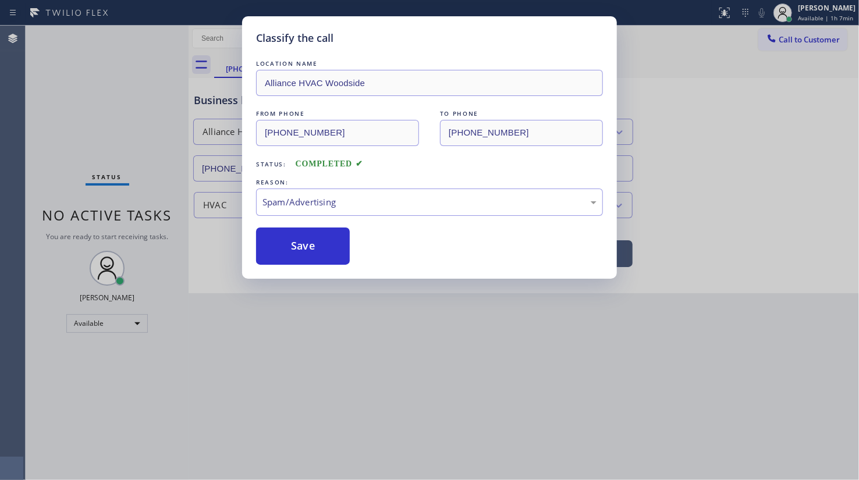
click at [290, 253] on button "Save" at bounding box center [303, 246] width 94 height 37
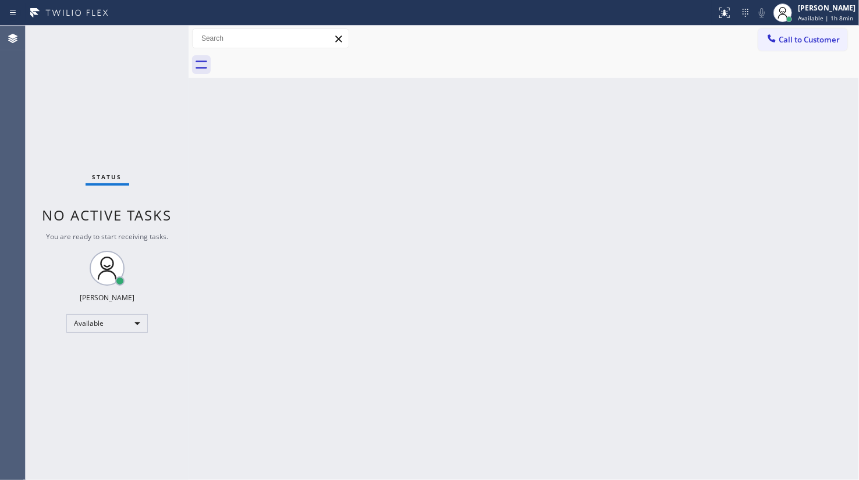
click at [43, 72] on div "Status No active tasks You are ready to start receiving tasks. JENIZA ALCAYDE A…" at bounding box center [107, 253] width 163 height 455
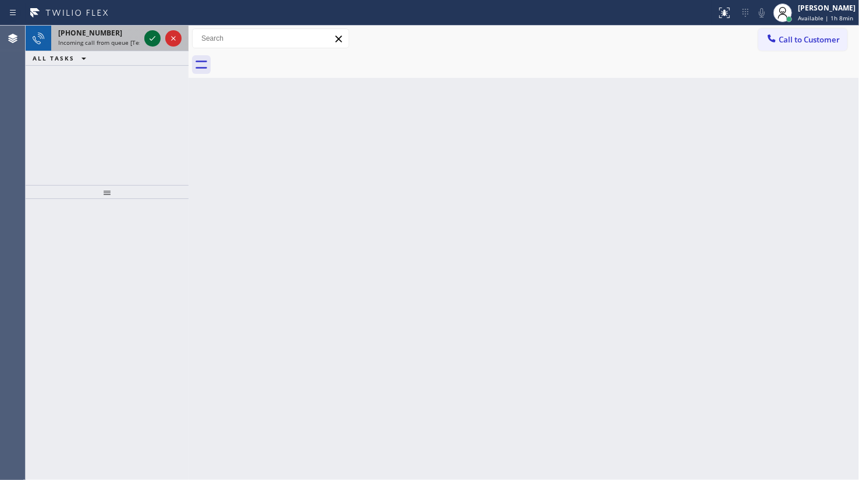
click at [159, 31] on icon at bounding box center [153, 38] width 14 height 14
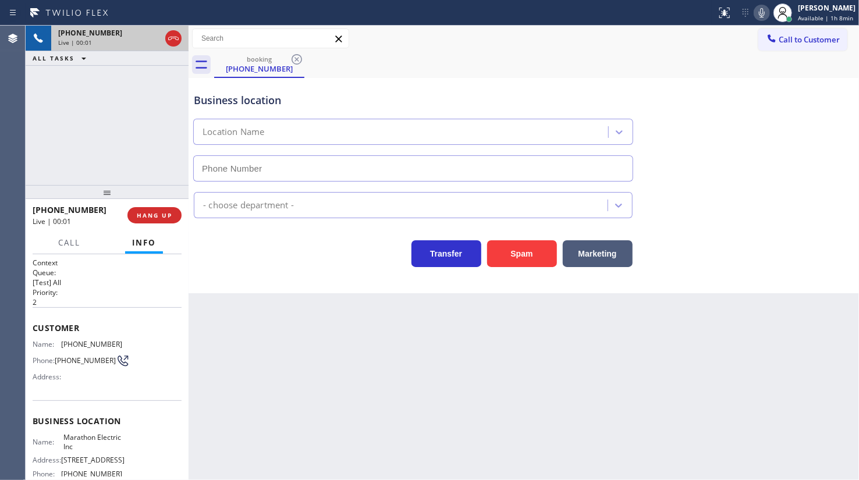
type input "(848) 266-6504"
drag, startPoint x: 163, startPoint y: 222, endPoint x: 162, endPoint y: 217, distance: 5.9
click at [162, 222] on button "HANG UP" at bounding box center [154, 215] width 54 height 16
click at [163, 212] on span "HANG UP" at bounding box center [155, 215] width 36 height 8
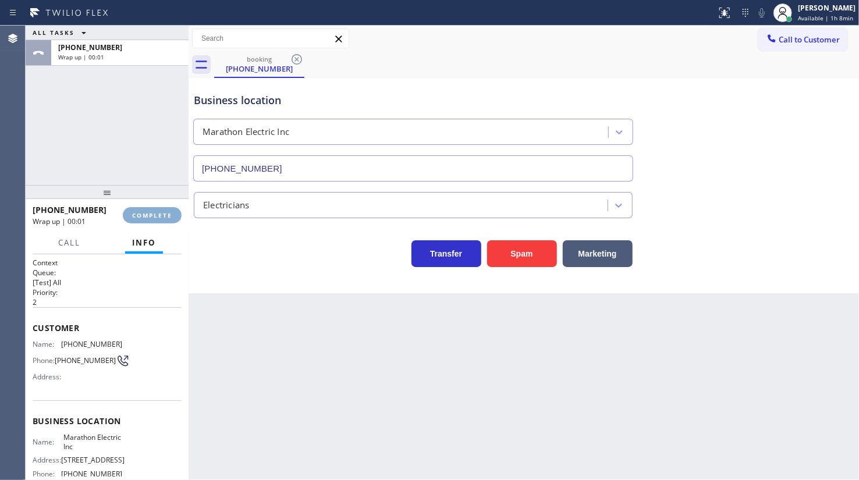
click at [163, 212] on span "COMPLETE" at bounding box center [152, 215] width 40 height 8
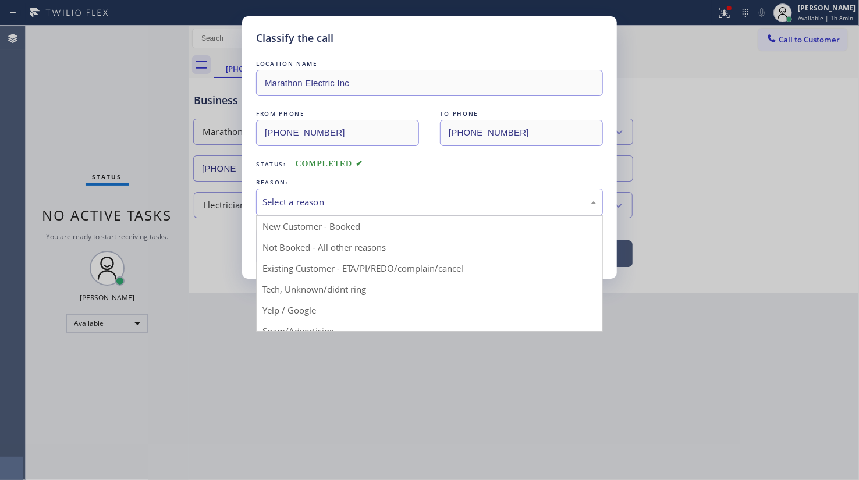
click at [279, 199] on div "Select a reason" at bounding box center [430, 202] width 334 height 13
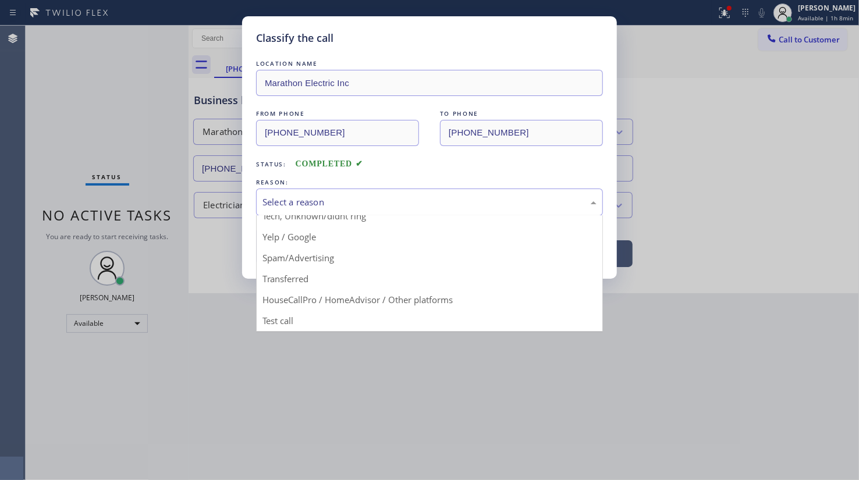
scroll to position [77, 0]
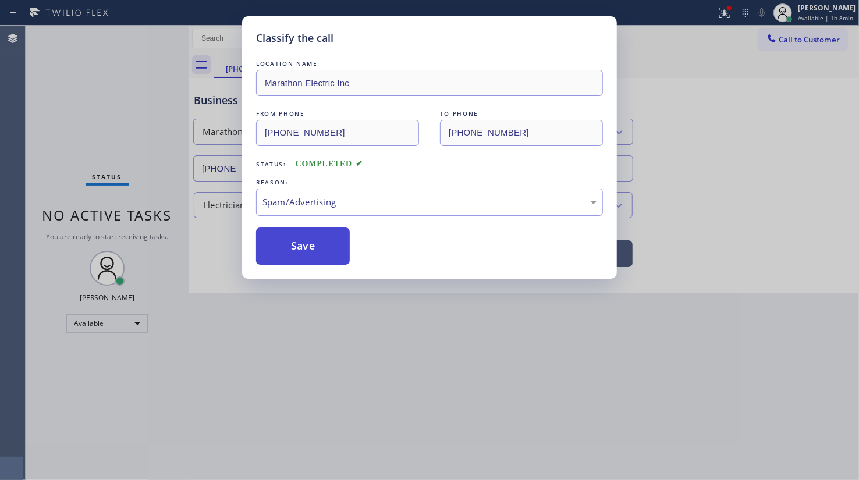
click at [297, 254] on button "Save" at bounding box center [303, 246] width 94 height 37
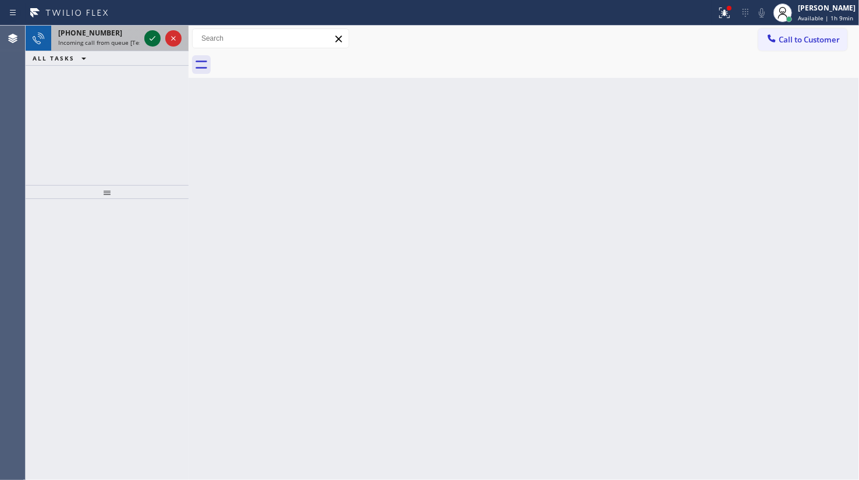
click at [150, 34] on icon at bounding box center [153, 38] width 14 height 14
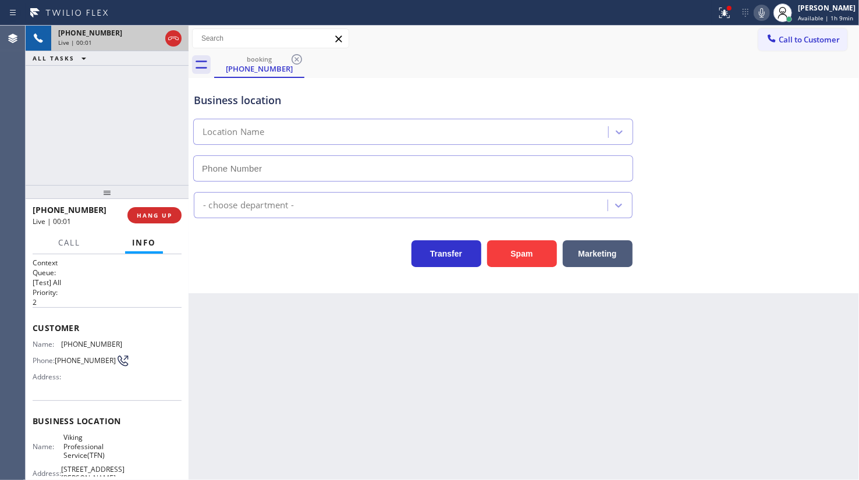
type input "(888) 734-4409"
click at [148, 215] on span "HANG UP" at bounding box center [155, 215] width 36 height 8
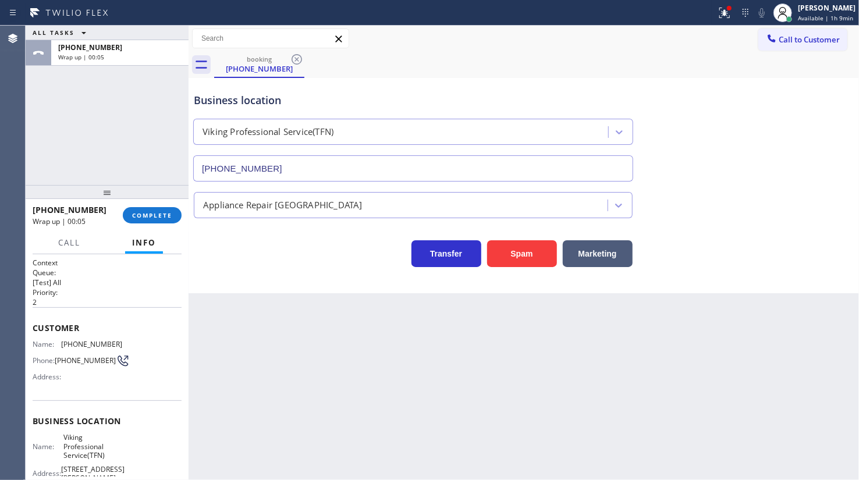
click at [71, 127] on div "ALL TASKS ALL TASKS ACTIVE TASKS TASKS IN WRAP UP +13862304540 Wrap up | 00:05" at bounding box center [107, 106] width 163 height 160
drag, startPoint x: 105, startPoint y: 106, endPoint x: 109, endPoint y: 139, distance: 33.4
click at [105, 106] on div "ALL TASKS ALL TASKS ACTIVE TASKS TASKS IN WRAP UP +13862304540 Wrap up | 00:42" at bounding box center [107, 106] width 163 height 160
click at [169, 213] on span "COMPLETE" at bounding box center [152, 215] width 40 height 8
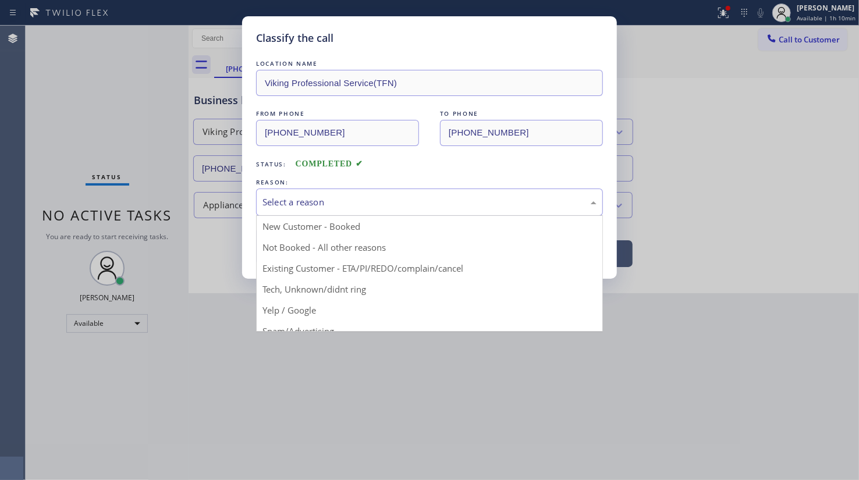
click at [281, 210] on div "Select a reason" at bounding box center [429, 202] width 347 height 27
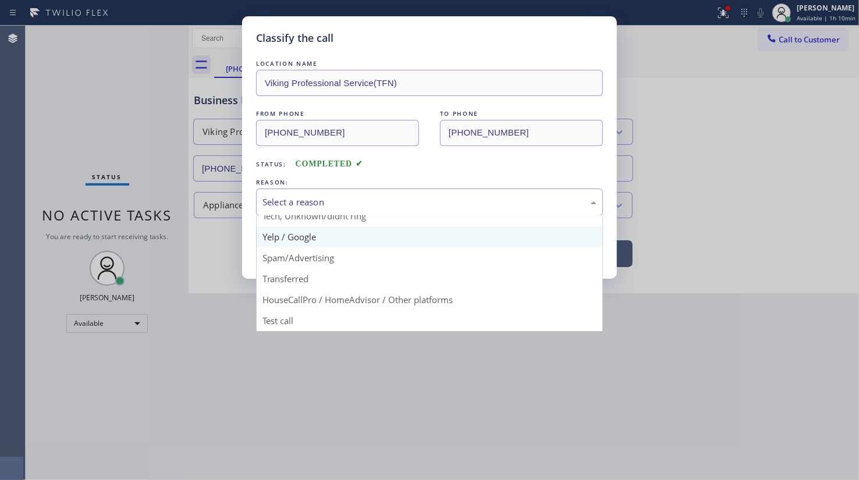
scroll to position [77, 0]
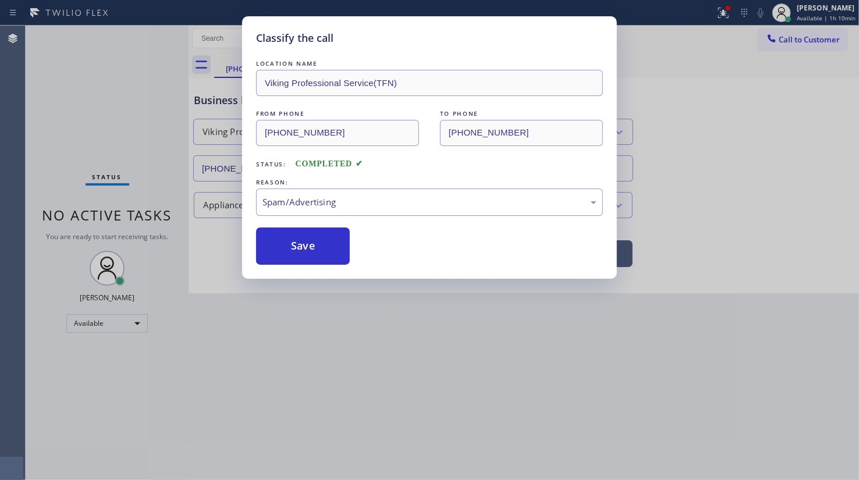
click at [299, 257] on button "Save" at bounding box center [303, 246] width 94 height 37
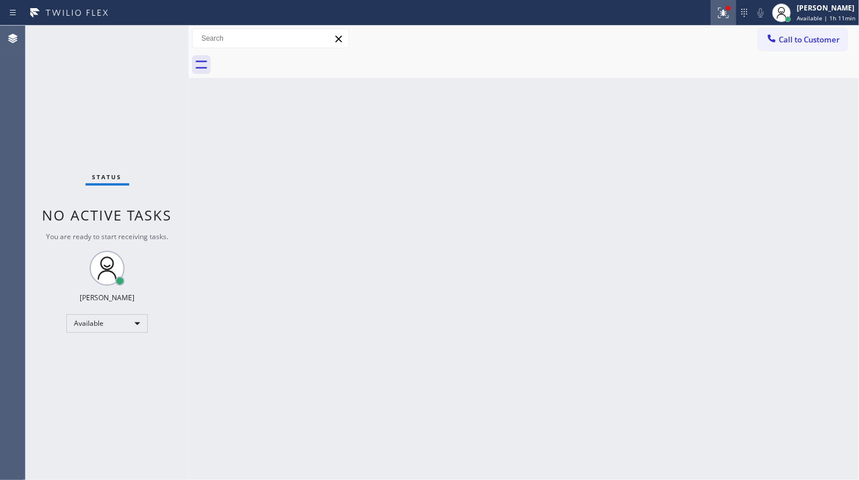
click at [728, 19] on icon at bounding box center [724, 13] width 14 height 14
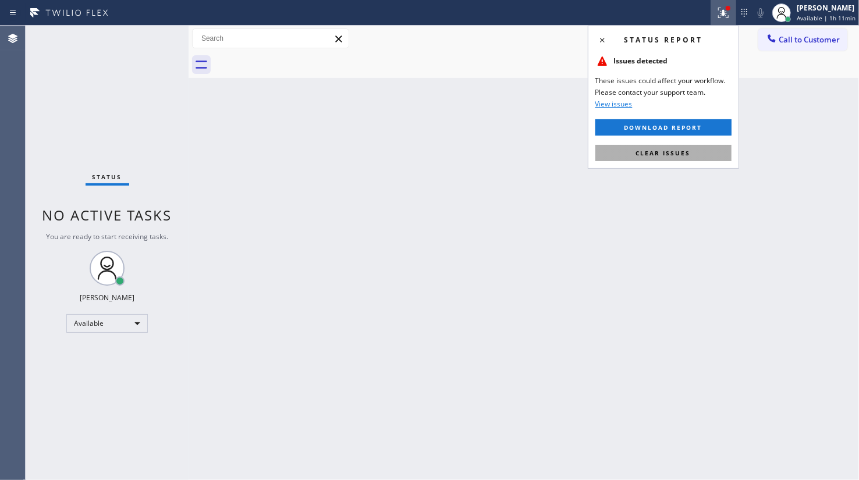
click at [688, 154] on span "Clear issues" at bounding box center [663, 153] width 55 height 8
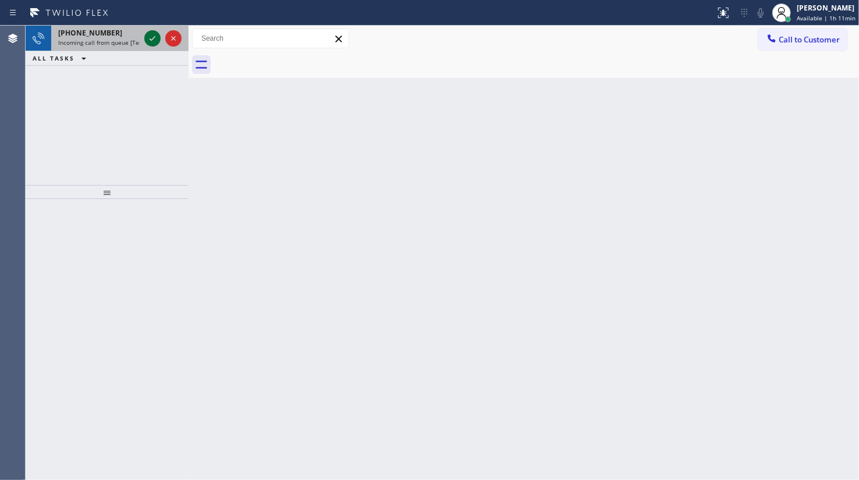
click at [146, 40] on icon at bounding box center [153, 38] width 14 height 14
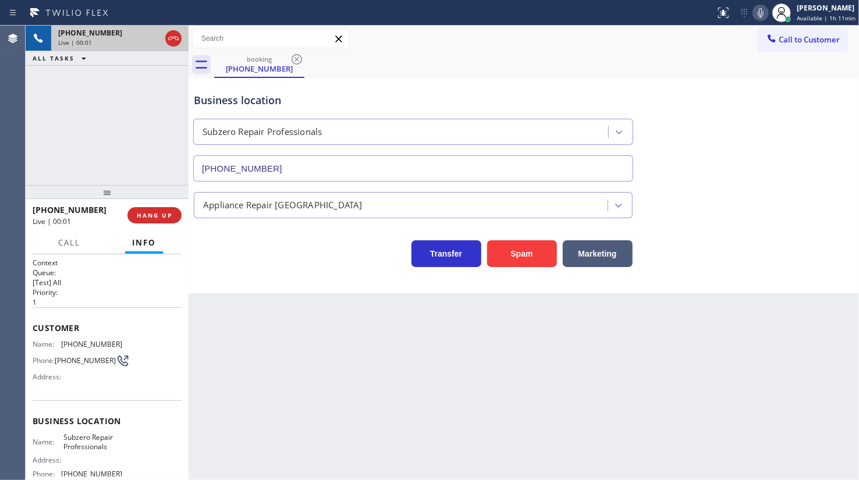
type input "(929) 203-9053"
drag, startPoint x: 59, startPoint y: 339, endPoint x: 124, endPoint y: 342, distance: 64.7
click at [124, 342] on div "Name: (516) 782-8246 Phone: (516) 782-8246 Address:" at bounding box center [107, 363] width 149 height 46
copy div "(516) 782-8246"
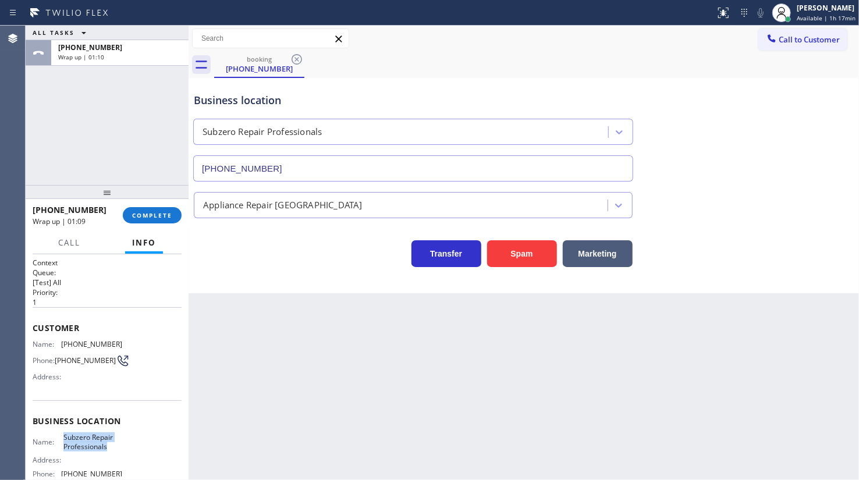
drag, startPoint x: 59, startPoint y: 437, endPoint x: 111, endPoint y: 453, distance: 53.8
click at [111, 451] on div "Name: Subzero Repair Professionals" at bounding box center [78, 442] width 90 height 18
copy span "Subzero Repair Professionals"
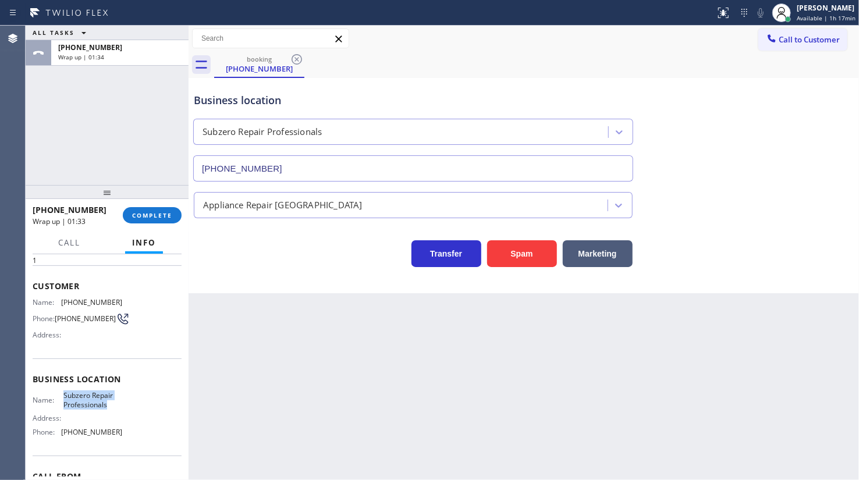
scroll to position [105, 0]
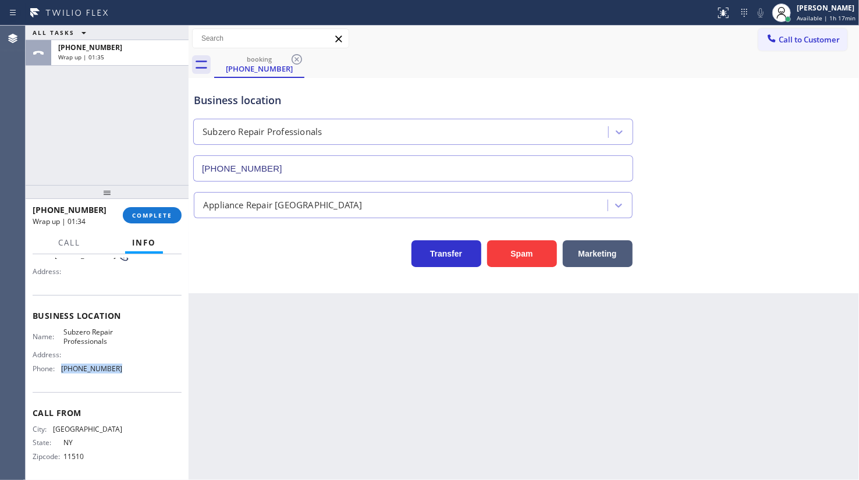
drag, startPoint x: 60, startPoint y: 374, endPoint x: 143, endPoint y: 380, distance: 83.5
click at [143, 380] on div "Business location Name: Subzero Repair Professionals Address: Phone: (929) 203-…" at bounding box center [107, 343] width 149 height 97
copy div "(929) 203-9053"
click at [157, 203] on div "+15167828246 Wrap up | 03:44 COMPLETE" at bounding box center [107, 215] width 149 height 30
click at [157, 214] on span "COMPLETE" at bounding box center [152, 215] width 40 height 8
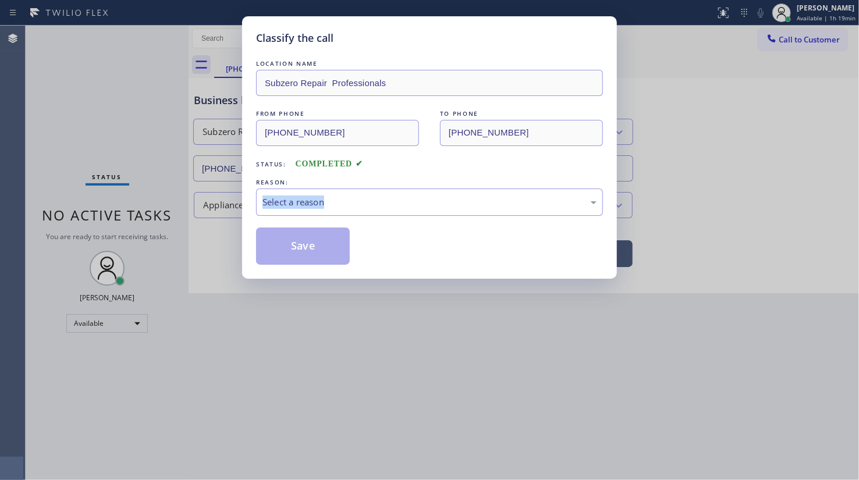
click at [157, 214] on div "Classify the call LOCATION NAME Subzero Repair Professionals FROM PHONE (516) 7…" at bounding box center [429, 240] width 859 height 480
click at [388, 177] on div "REASON:" at bounding box center [429, 182] width 347 height 12
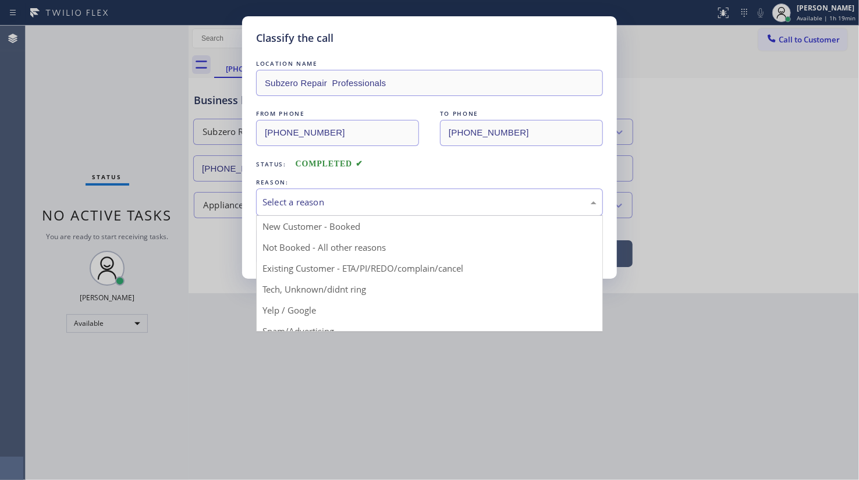
click at [292, 205] on div "Select a reason" at bounding box center [430, 202] width 334 height 13
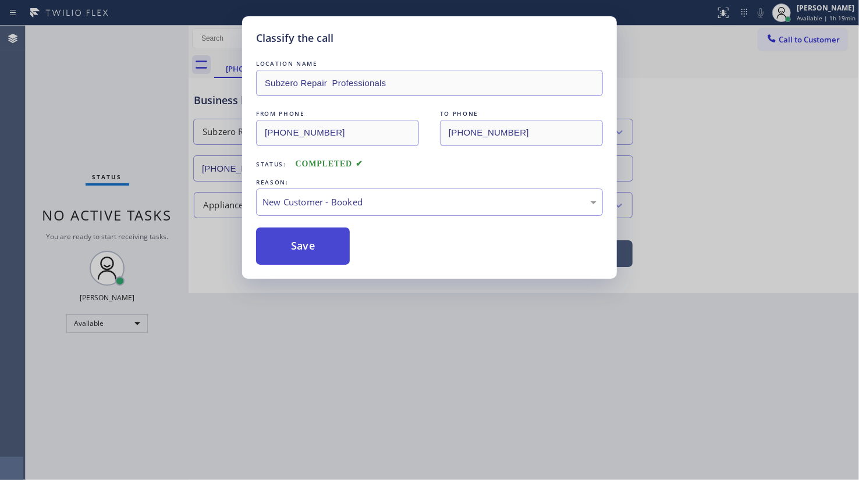
click at [279, 235] on button "Save" at bounding box center [303, 246] width 94 height 37
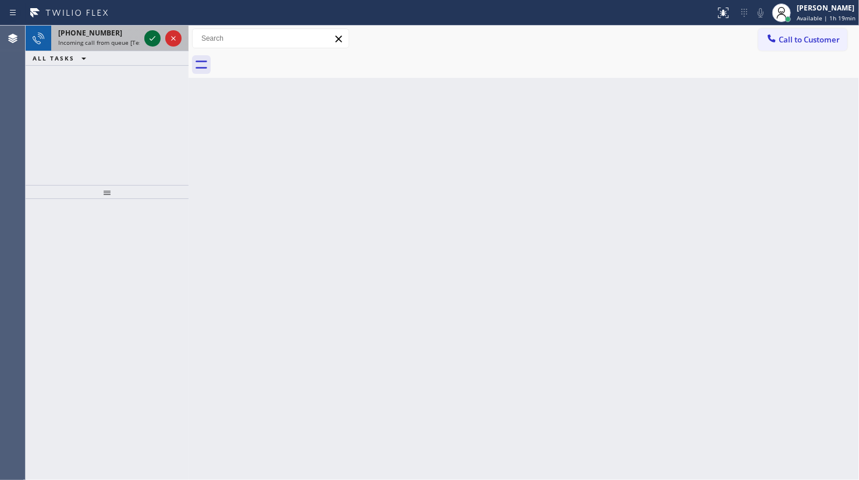
click at [150, 37] on icon at bounding box center [153, 38] width 14 height 14
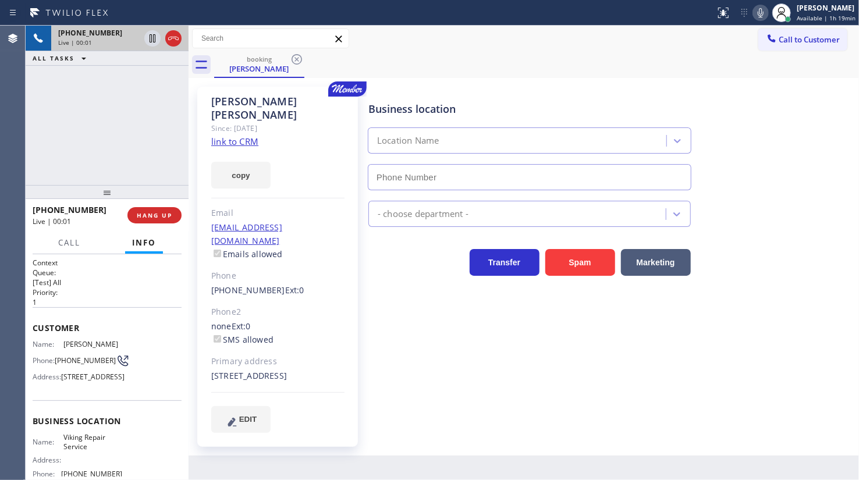
type input "(630) 791-5511"
click at [238, 136] on link "link to CRM" at bounding box center [234, 142] width 47 height 12
click at [152, 34] on icon at bounding box center [153, 38] width 14 height 14
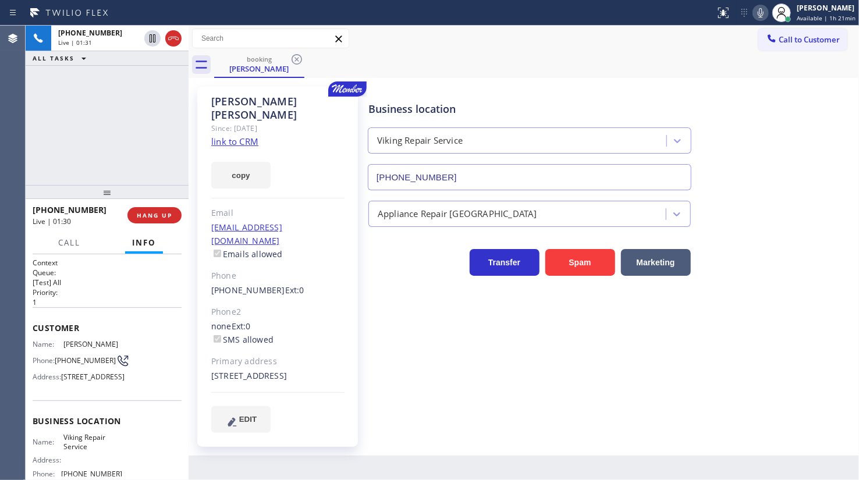
click at [766, 12] on icon at bounding box center [761, 13] width 14 height 14
drag, startPoint x: 102, startPoint y: 133, endPoint x: 161, endPoint y: 119, distance: 61.1
click at [102, 133] on div "+17737199013 Live | 02:56 ALL TASKS ALL TASKS ACTIVE TASKS TASKS IN WRAP UP" at bounding box center [107, 106] width 163 height 160
click at [51, 154] on div "+17737199013 Live | 03:16 ALL TASKS ALL TASKS ACTIVE TASKS TASKS IN WRAP UP" at bounding box center [107, 106] width 163 height 160
click at [148, 41] on icon at bounding box center [153, 38] width 14 height 14
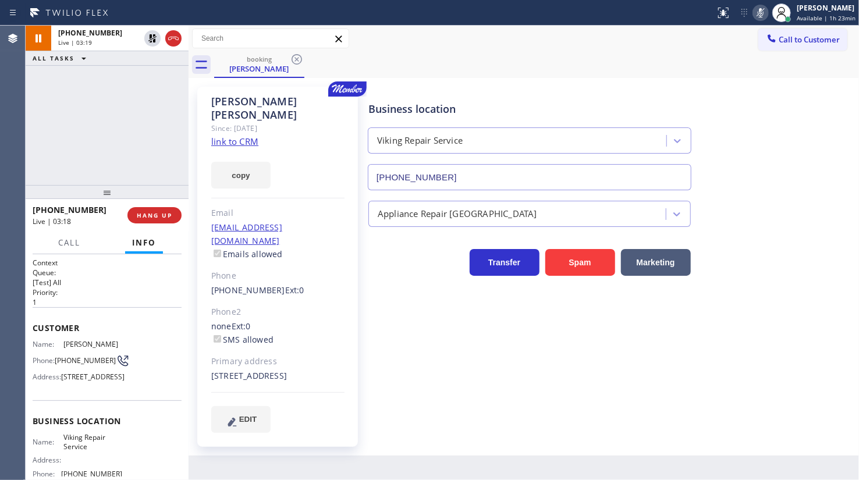
click at [758, 12] on icon at bounding box center [761, 13] width 14 height 14
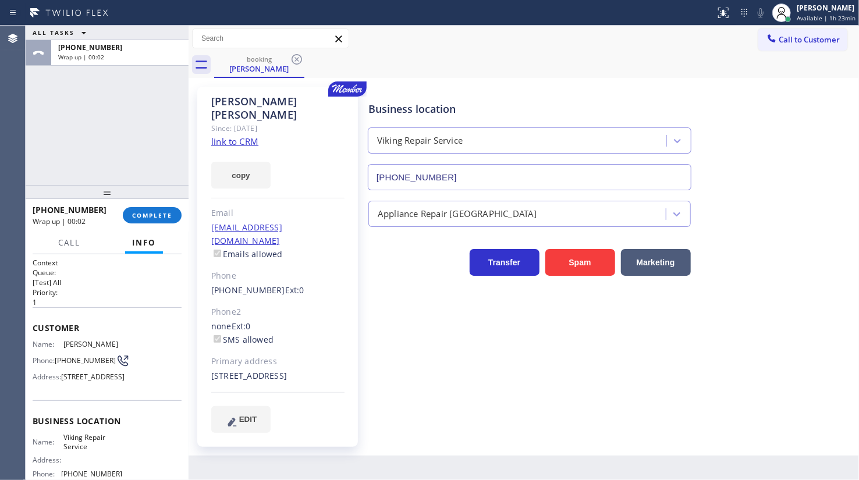
click at [96, 151] on div "ALL TASKS ALL TASKS ACTIVE TASKS TASKS IN WRAP UP +17737199013 Wrap up | 00:02" at bounding box center [107, 106] width 163 height 160
click at [161, 211] on span "COMPLETE" at bounding box center [152, 215] width 40 height 8
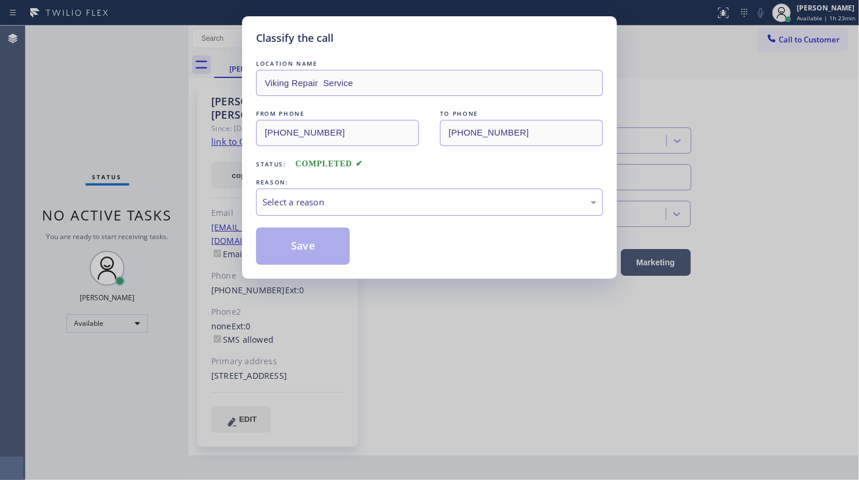
click at [161, 210] on div "Classify the call LOCATION NAME Viking Repair Service FROM PHONE (773) 719-9013…" at bounding box center [429, 240] width 859 height 480
click at [161, 206] on div "Classify the call LOCATION NAME Viking Repair Service FROM PHONE (773) 719-9013…" at bounding box center [429, 240] width 859 height 480
click at [380, 205] on div "Select a reason" at bounding box center [430, 202] width 334 height 13
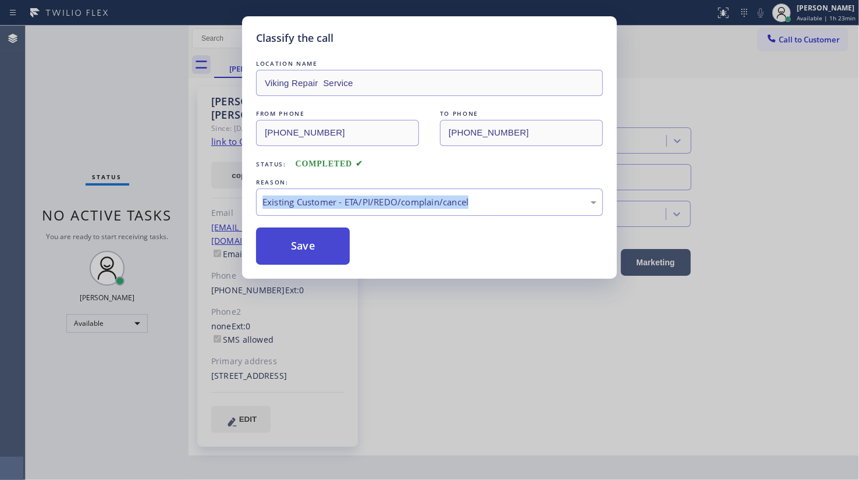
click at [325, 242] on button "Save" at bounding box center [303, 246] width 94 height 37
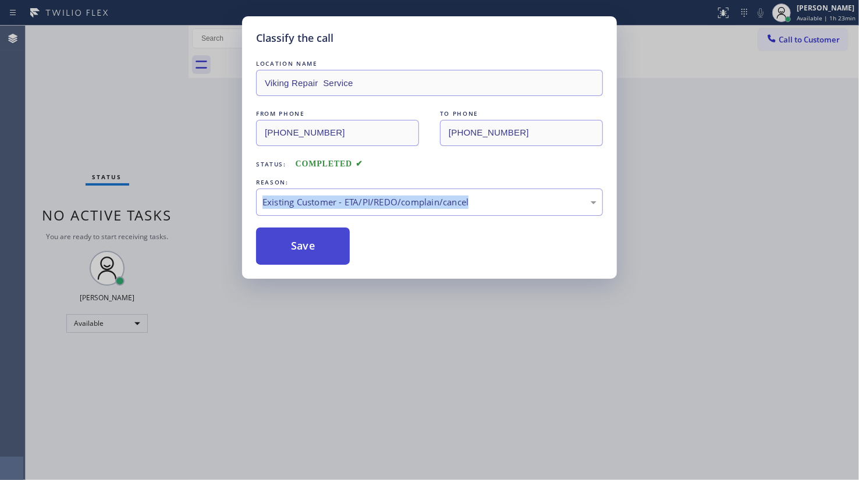
click at [327, 232] on button "Save" at bounding box center [303, 246] width 94 height 37
click at [327, 232] on div "Back to Dashboard Change Sender ID Customers Technicians Select a contact Outbo…" at bounding box center [524, 253] width 671 height 455
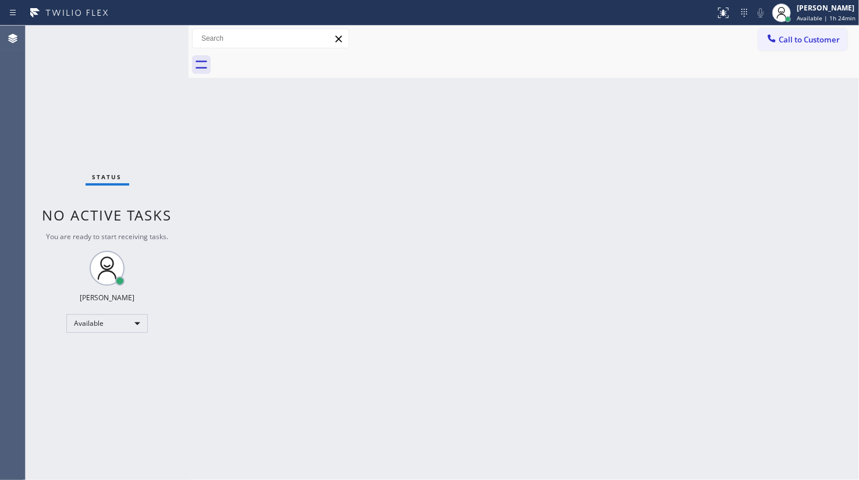
drag, startPoint x: 332, startPoint y: 201, endPoint x: 615, endPoint y: 0, distance: 347.8
click at [357, 173] on div "Back to Dashboard Change Sender ID Customers Technicians Select a contact Outbo…" at bounding box center [524, 253] width 671 height 455
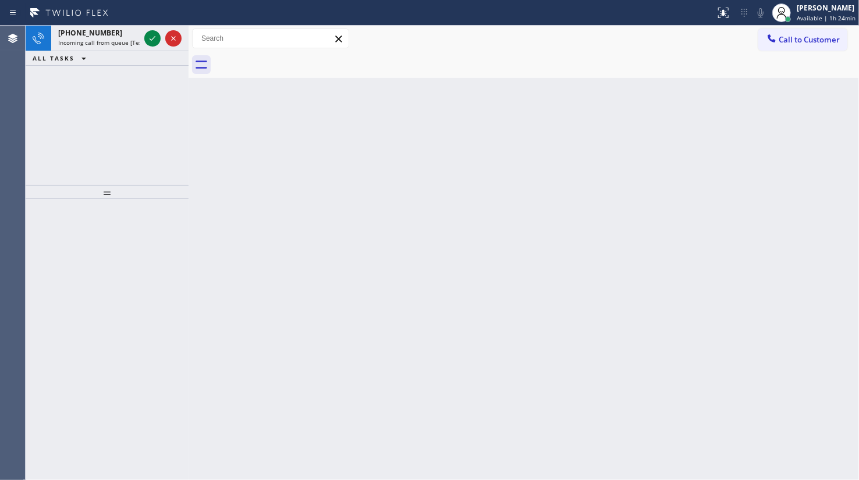
drag, startPoint x: 86, startPoint y: 78, endPoint x: 107, endPoint y: 63, distance: 25.5
click at [86, 78] on div "+13128943311 Incoming call from queue [Test] All ALL TASKS ALL TASKS ACTIVE TAS…" at bounding box center [107, 106] width 163 height 160
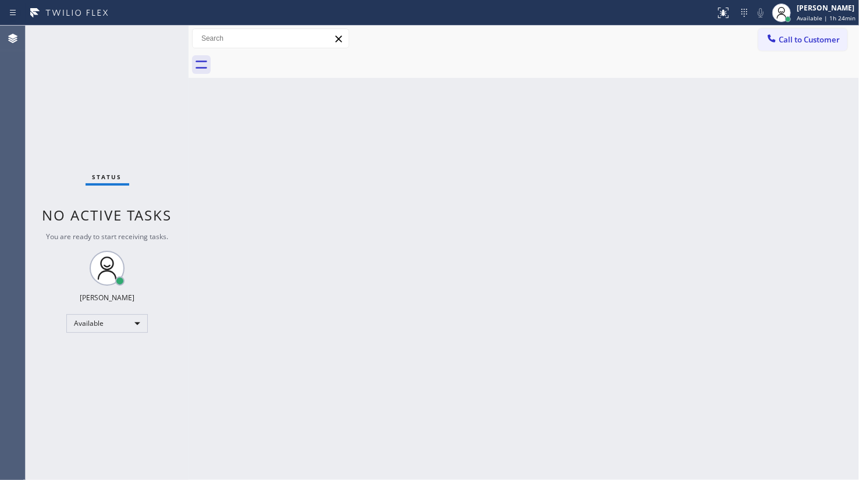
click at [151, 37] on div "Status No active tasks You are ready to start receiving tasks. JENIZA ALCAYDE A…" at bounding box center [107, 253] width 163 height 455
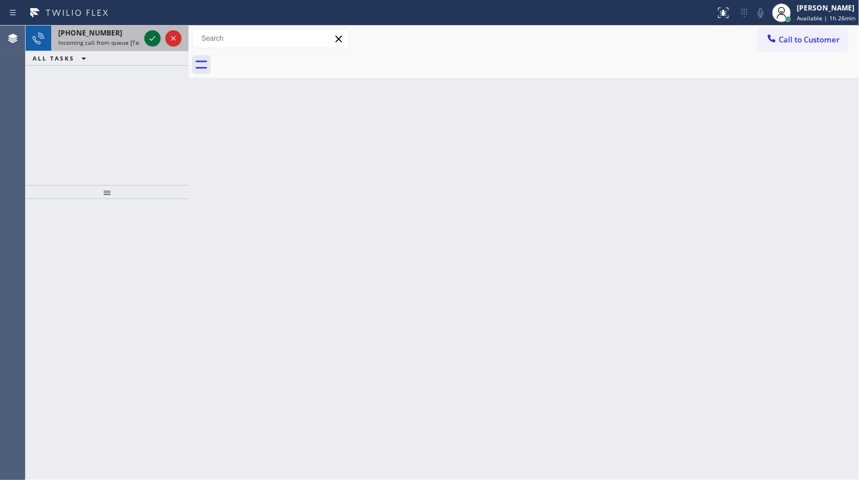
click at [155, 38] on icon at bounding box center [153, 38] width 14 height 14
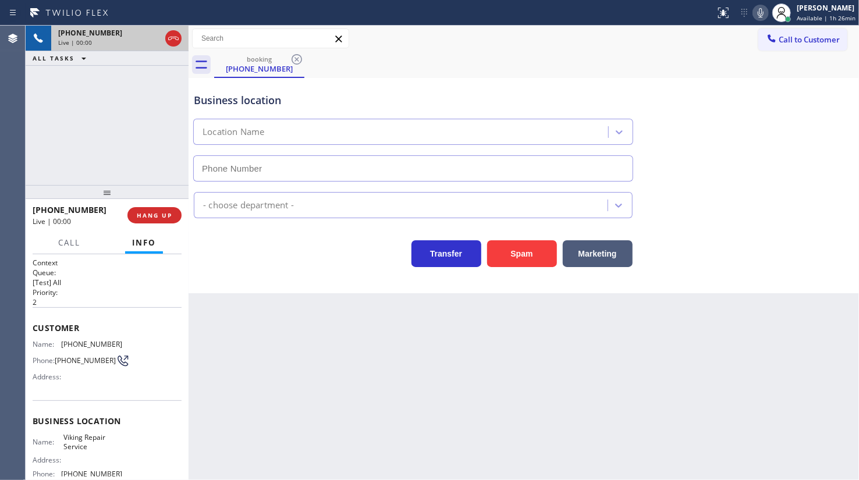
type input "(949) 239-1524"
click at [154, 214] on span "HANG UP" at bounding box center [155, 215] width 36 height 8
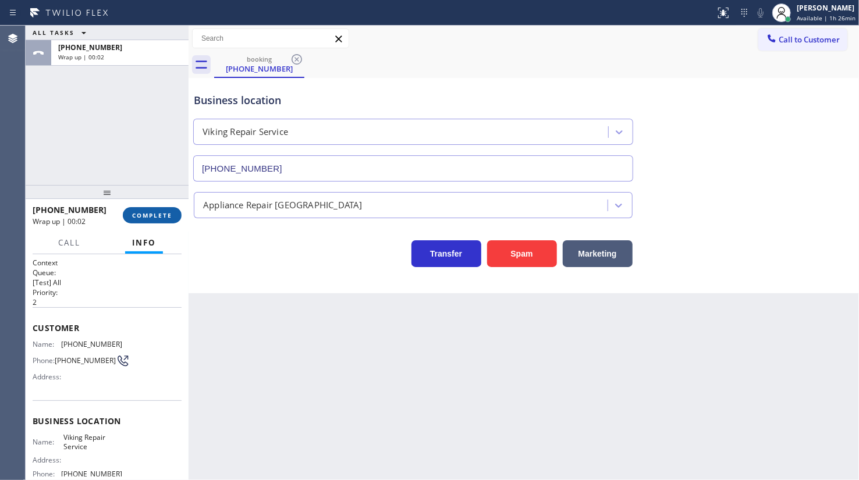
click at [154, 214] on span "COMPLETE" at bounding box center [152, 215] width 40 height 8
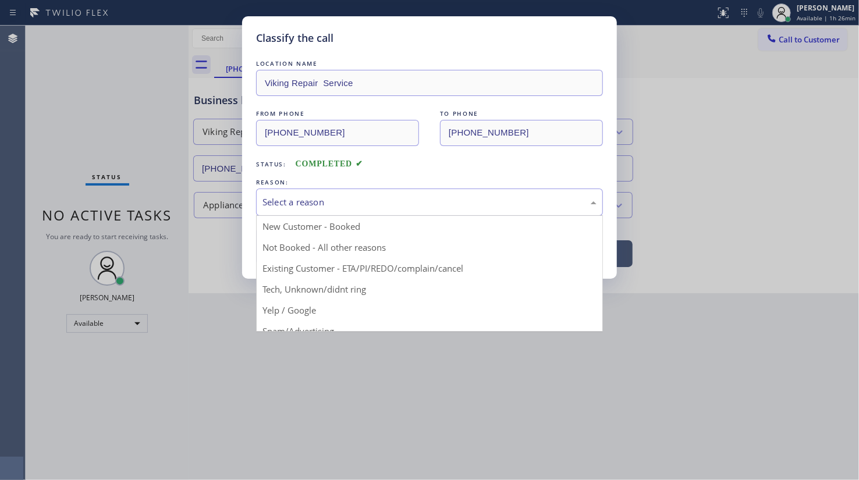
drag, startPoint x: 359, startPoint y: 201, endPoint x: 348, endPoint y: 207, distance: 13.0
click at [359, 202] on div "Select a reason" at bounding box center [430, 202] width 334 height 13
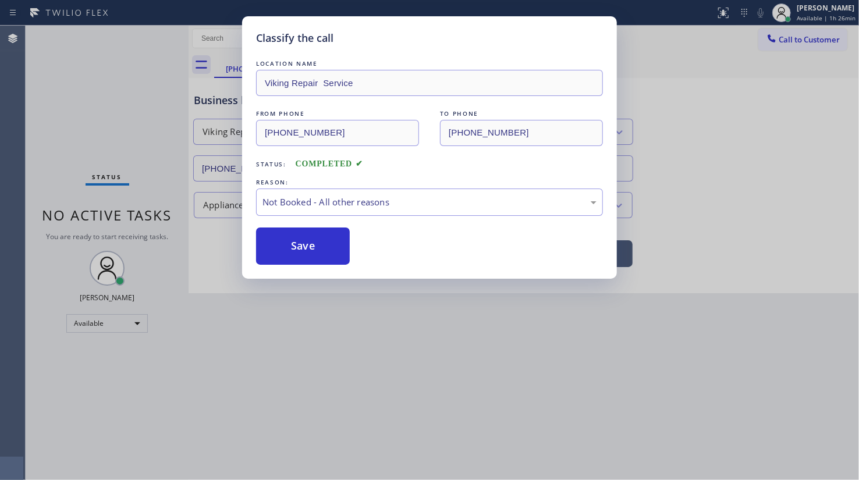
click at [290, 245] on button "Save" at bounding box center [303, 246] width 94 height 37
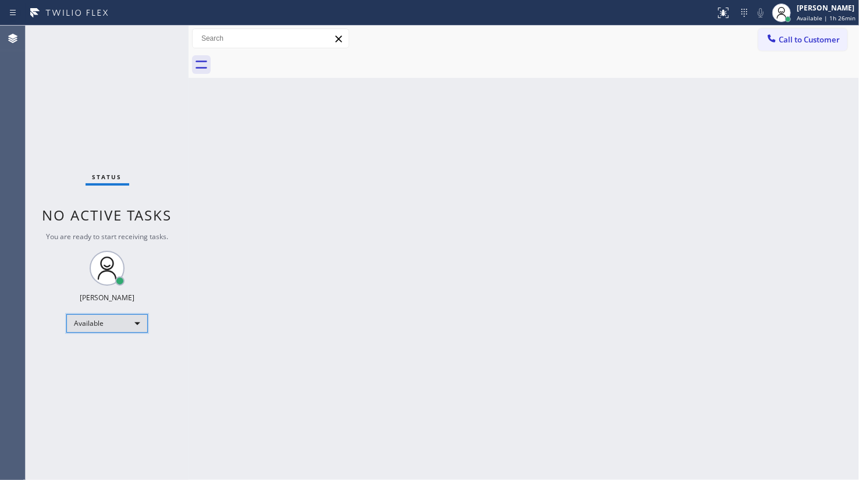
click at [79, 316] on div "Available" at bounding box center [107, 323] width 82 height 19
click at [98, 373] on li "Unavailable" at bounding box center [106, 369] width 79 height 14
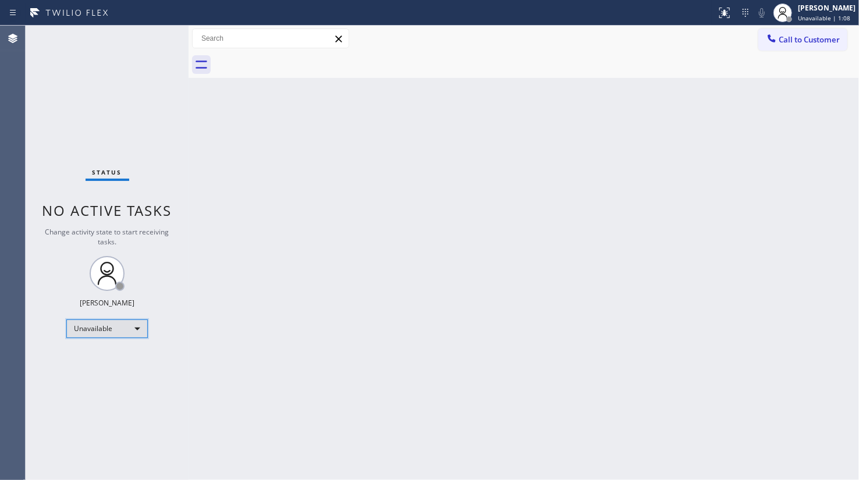
click at [73, 324] on div "Unavailable" at bounding box center [107, 329] width 82 height 19
click at [83, 127] on div at bounding box center [429, 240] width 859 height 480
click at [79, 325] on div "Unavailable" at bounding box center [107, 329] width 82 height 19
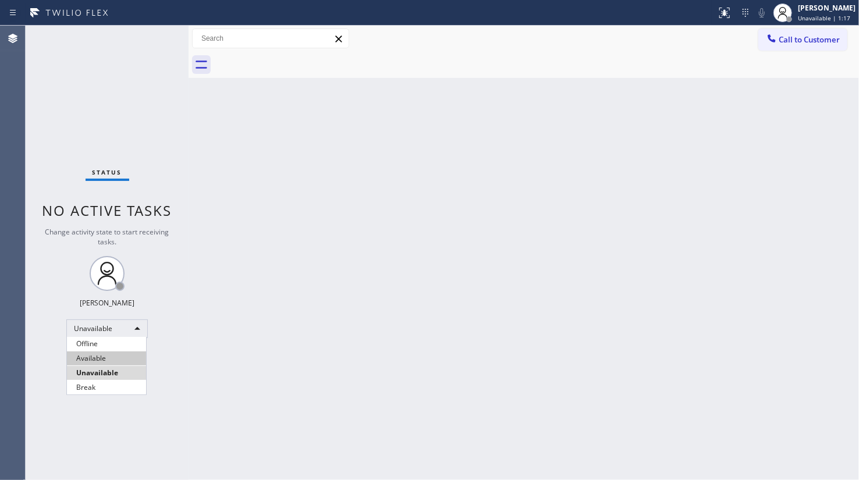
click at [94, 353] on li "Available" at bounding box center [106, 359] width 79 height 14
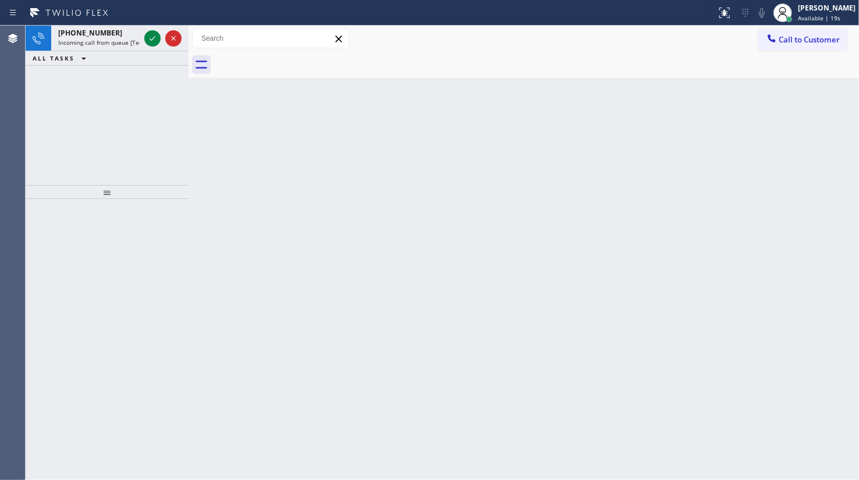
drag, startPoint x: 47, startPoint y: 143, endPoint x: 64, endPoint y: 122, distance: 27.3
click at [47, 142] on div "+18175408031 Incoming call from queue [Test] All ALL TASKS ALL TASKS ACTIVE TAS…" at bounding box center [107, 106] width 163 height 160
drag, startPoint x: 160, startPoint y: 17, endPoint x: 157, endPoint y: 24, distance: 7.9
click at [160, 20] on div at bounding box center [358, 12] width 707 height 19
click at [151, 39] on icon at bounding box center [153, 38] width 14 height 14
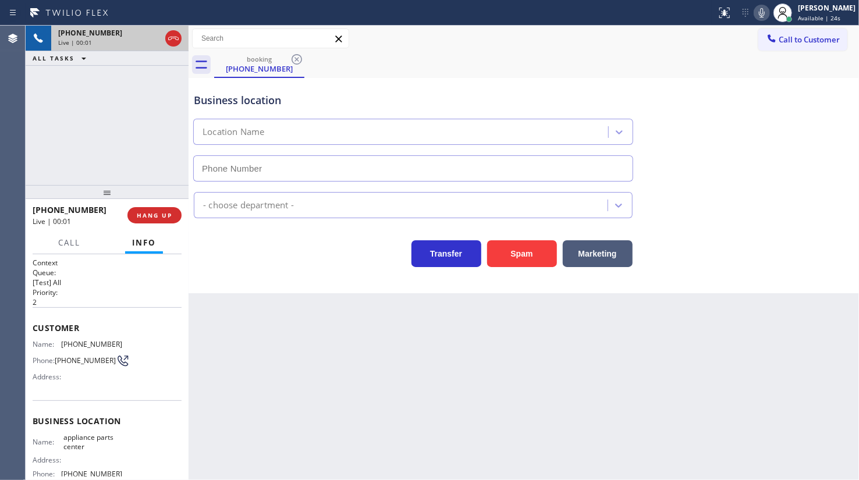
type input "(817) 482-5346"
click at [155, 215] on span "HANG UP" at bounding box center [155, 215] width 36 height 8
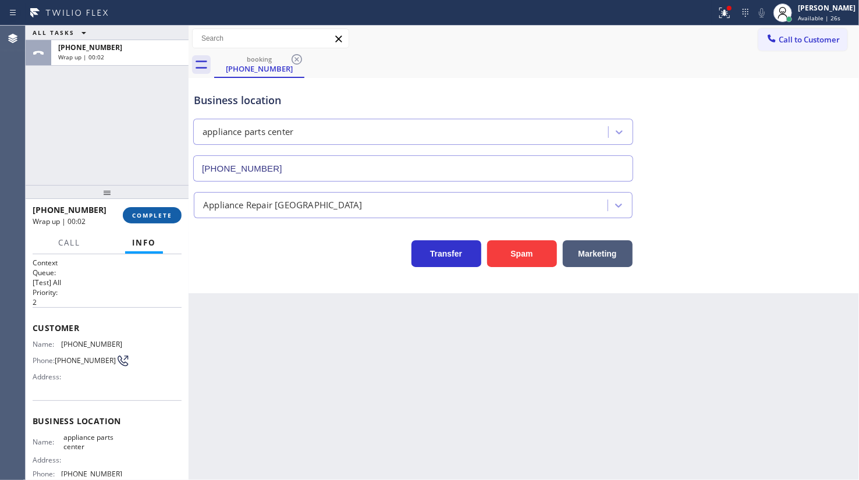
click at [155, 215] on span "COMPLETE" at bounding box center [152, 215] width 40 height 8
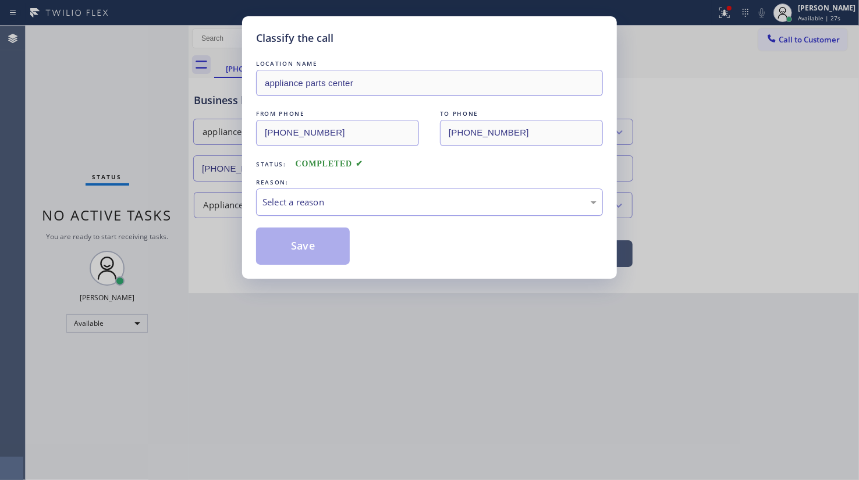
click at [350, 205] on div "Select a reason" at bounding box center [430, 202] width 334 height 13
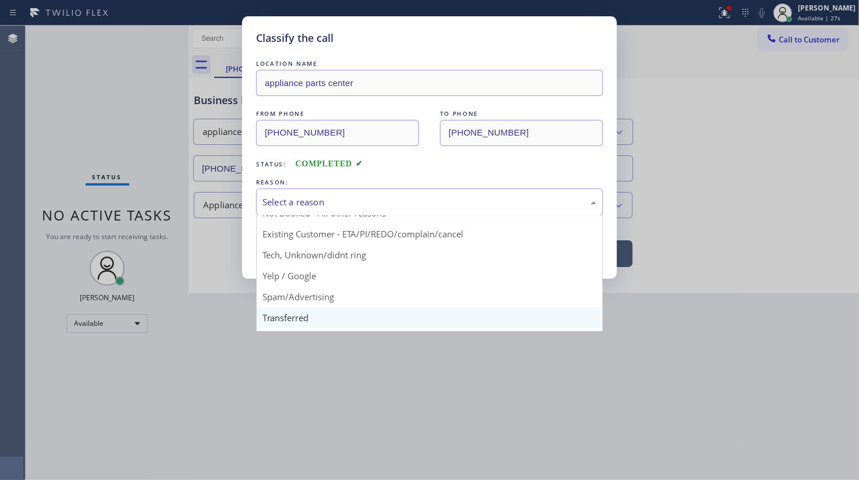
scroll to position [77, 0]
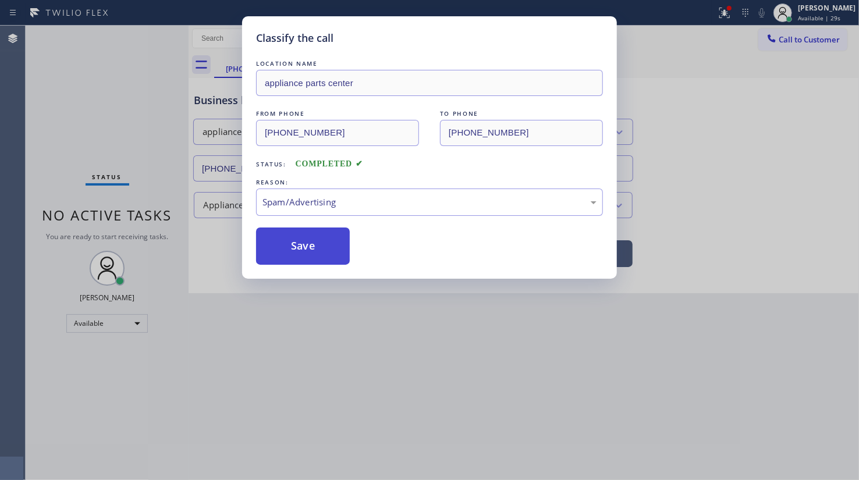
click at [295, 246] on button "Save" at bounding box center [303, 246] width 94 height 37
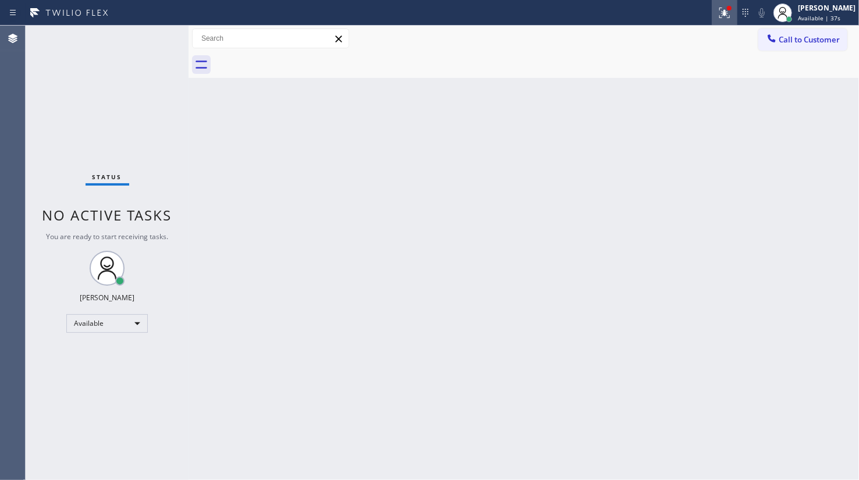
click at [722, 15] on icon at bounding box center [725, 13] width 14 height 14
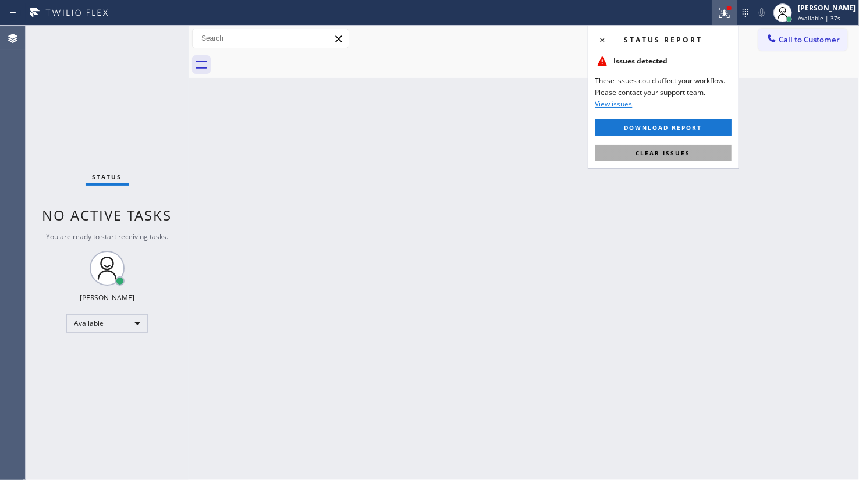
click at [700, 158] on button "Clear issues" at bounding box center [664, 153] width 136 height 16
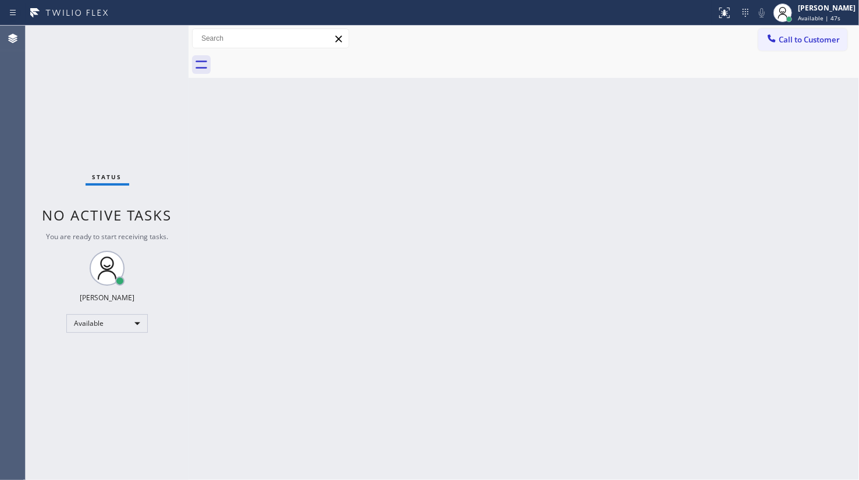
drag, startPoint x: 59, startPoint y: 72, endPoint x: 63, endPoint y: 65, distance: 8.4
click at [59, 72] on div "Status No active tasks You are ready to start receiving tasks. JENIZA ALCAYDE A…" at bounding box center [107, 253] width 163 height 455
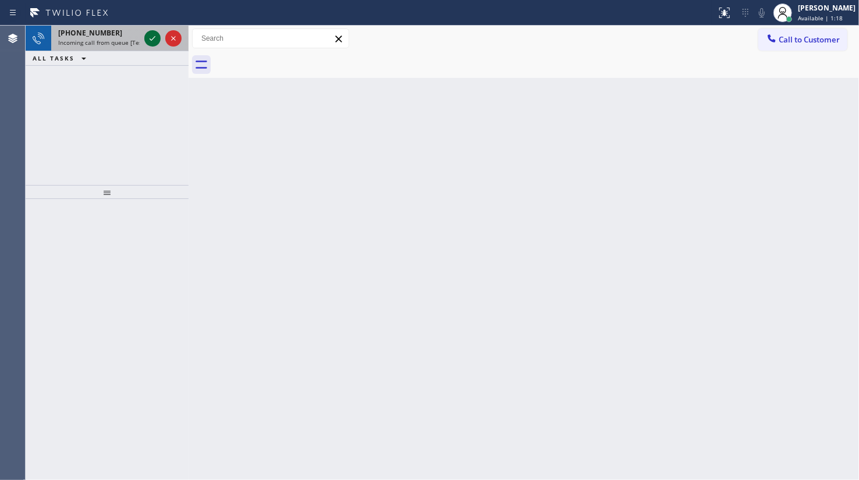
click at [154, 33] on icon at bounding box center [153, 38] width 14 height 14
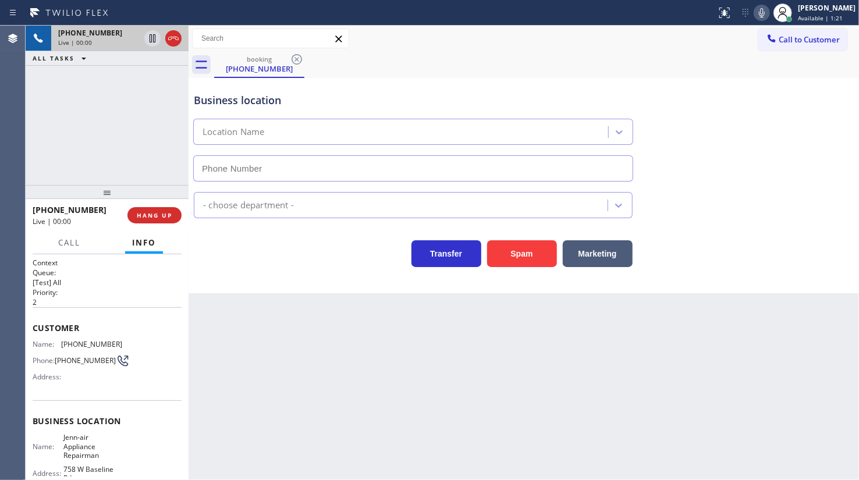
type input "(602) 313-0573"
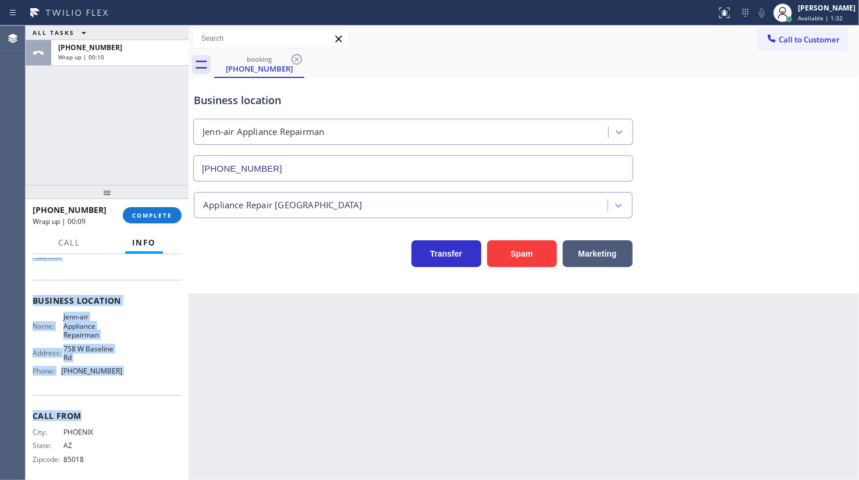
scroll to position [129, 0]
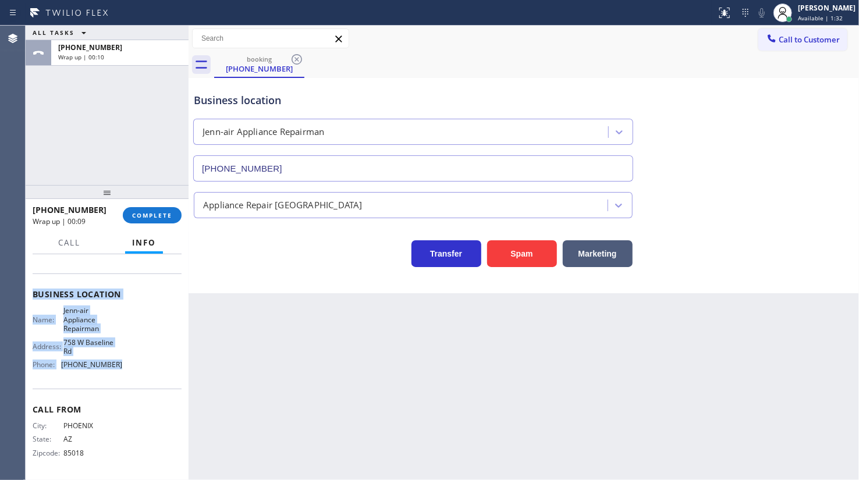
drag, startPoint x: 33, startPoint y: 316, endPoint x: 155, endPoint y: 385, distance: 140.5
click at [155, 385] on div "Context Queue: [Test] All Priority: 2 Customer Name: (602) 472-0086 Phone: (602…" at bounding box center [107, 304] width 149 height 346
copy div "Customer Name: (602) 472-0086 Phone: (602) 472-0086 Address: Business location …"
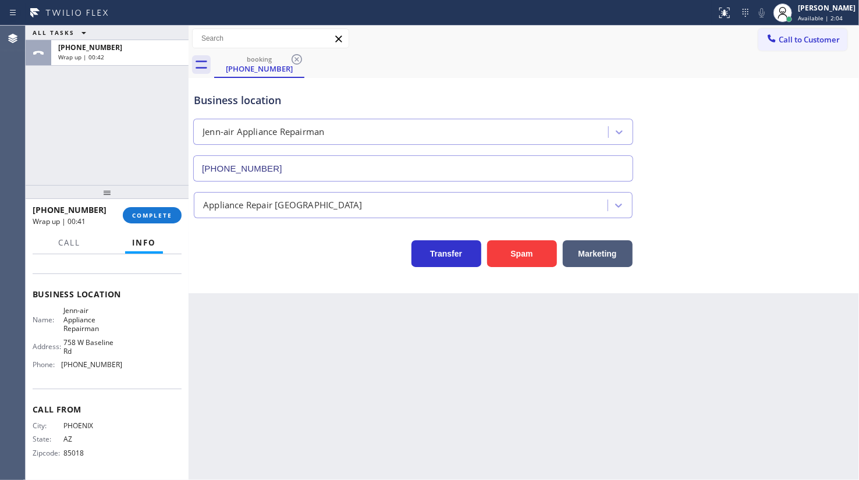
drag, startPoint x: 80, startPoint y: 136, endPoint x: 112, endPoint y: 194, distance: 67.2
click at [80, 135] on div "ALL TASKS ALL TASKS ACTIVE TASKS TASKS IN WRAP UP +16024720086 Wrap up | 00:42" at bounding box center [107, 106] width 163 height 160
click at [157, 216] on span "COMPLETE" at bounding box center [152, 215] width 40 height 8
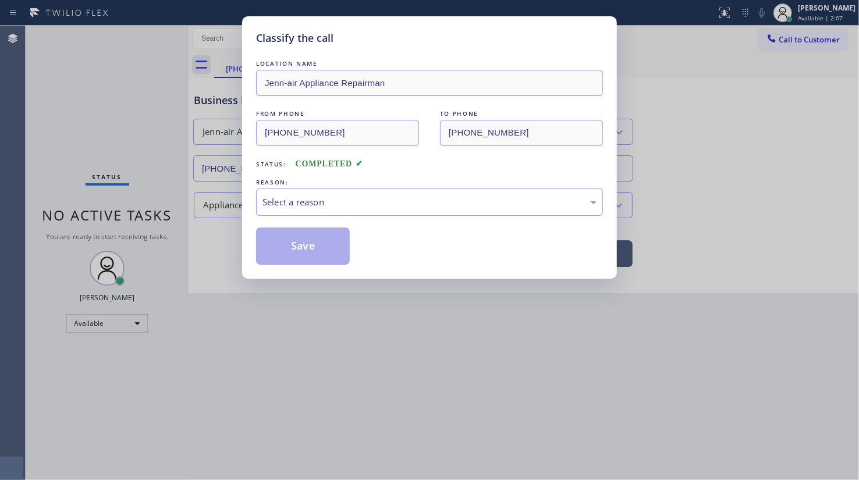
click at [168, 214] on div "Classify the call LOCATION NAME Jenn-air Appliance Repairman FROM PHONE (602) 4…" at bounding box center [429, 240] width 859 height 480
click at [281, 215] on div "LOCATION NAME Jenn-air Appliance Repairman FROM PHONE (602) 472-0086 TO PHONE (…" at bounding box center [429, 161] width 347 height 207
click at [280, 204] on div "Select a reason" at bounding box center [430, 202] width 334 height 13
click at [311, 250] on button "Save" at bounding box center [303, 246] width 94 height 37
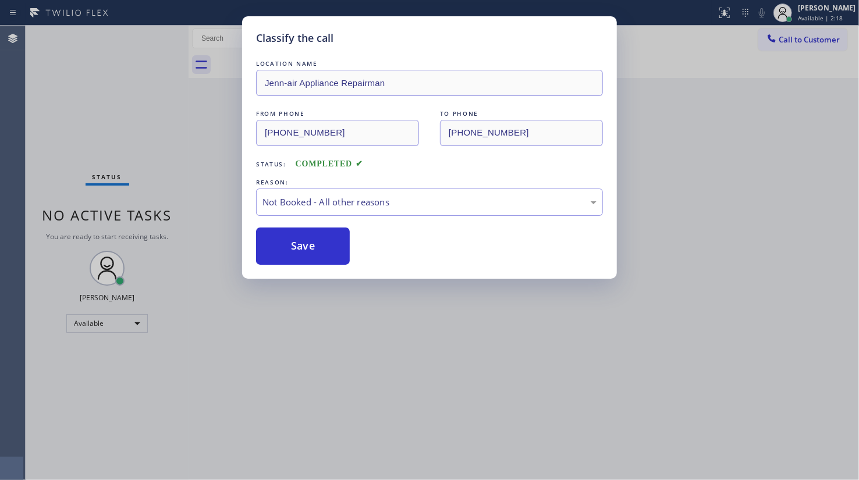
click at [311, 250] on button "Save" at bounding box center [303, 246] width 94 height 37
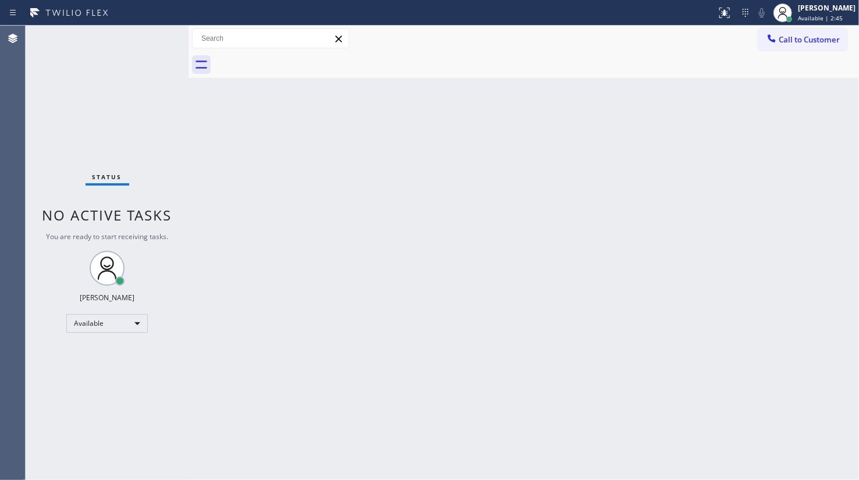
click at [89, 95] on div "Status No active tasks You are ready to start receiving tasks. JENIZA ALCAYDE A…" at bounding box center [107, 253] width 163 height 455
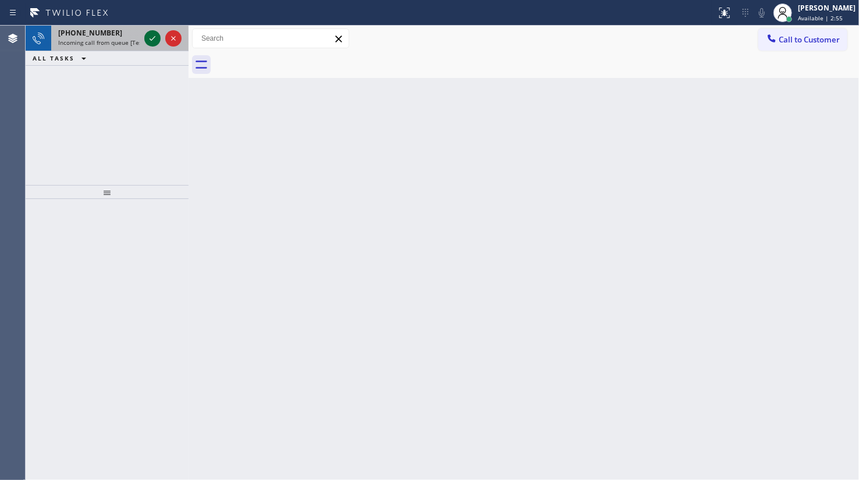
click at [151, 41] on icon at bounding box center [153, 38] width 14 height 14
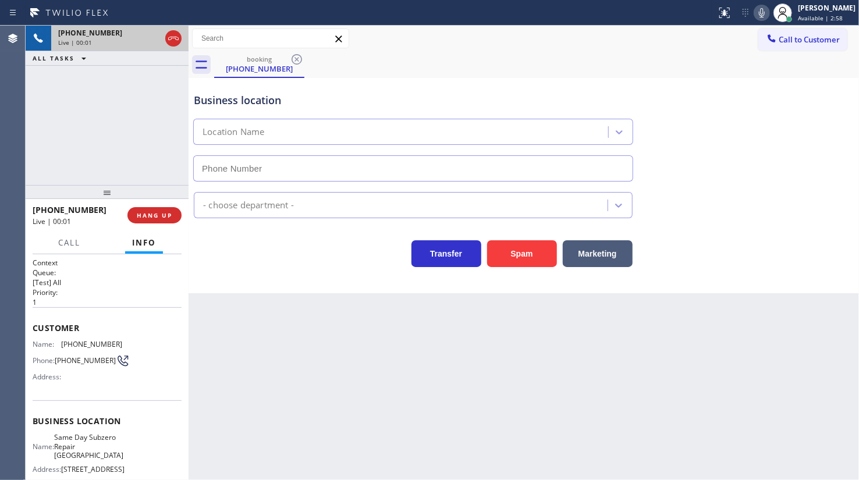
type input "(929) 399-2820"
click at [152, 209] on button "HANG UP" at bounding box center [154, 215] width 54 height 16
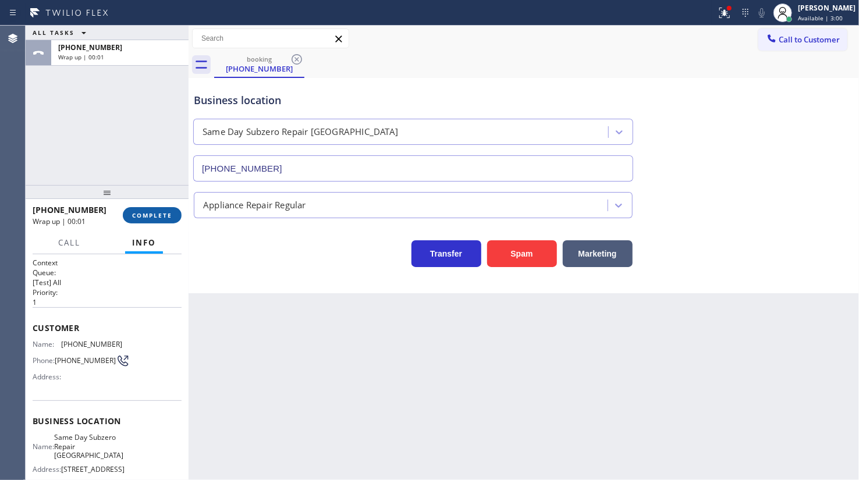
click at [155, 207] on button "COMPLETE" at bounding box center [152, 215] width 59 height 16
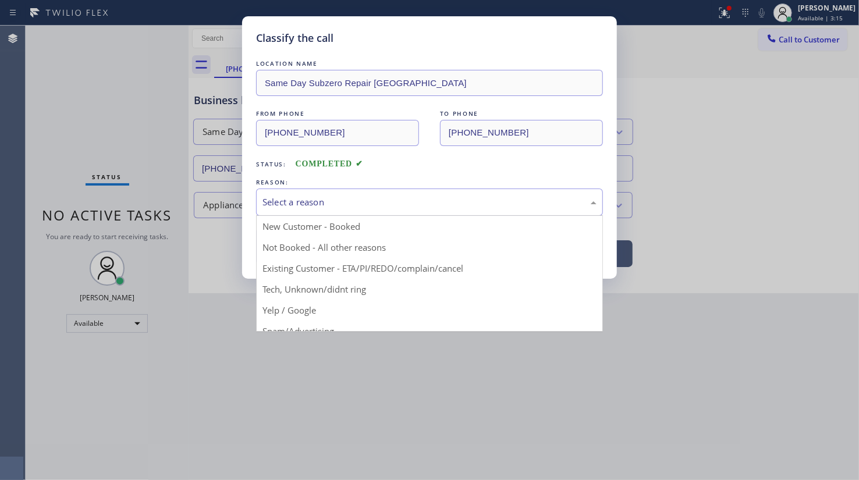
click at [305, 190] on div "Select a reason" at bounding box center [429, 202] width 347 height 27
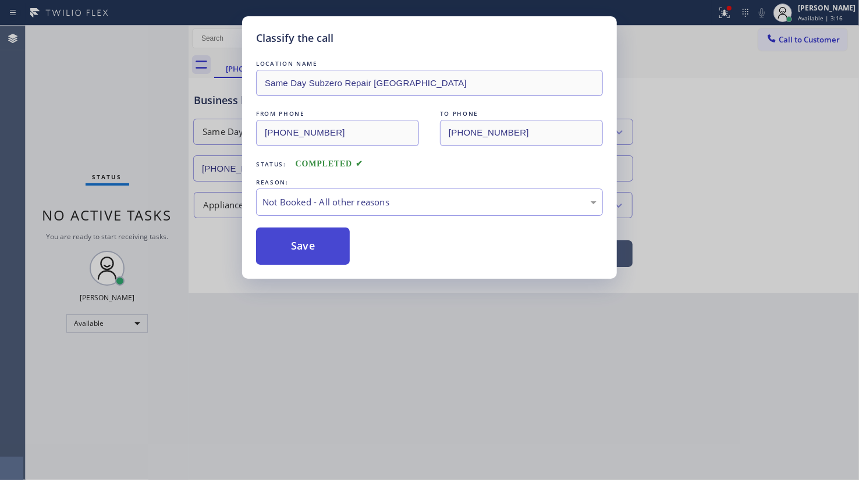
click at [288, 242] on button "Save" at bounding box center [303, 246] width 94 height 37
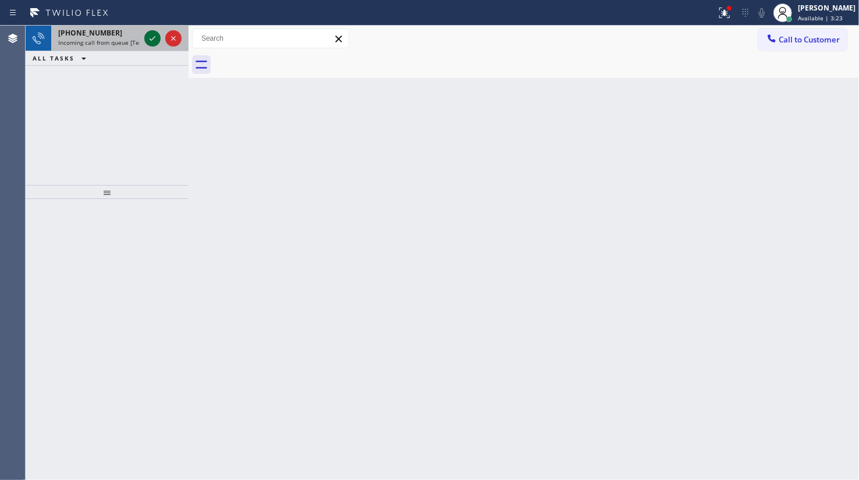
click at [153, 33] on icon at bounding box center [153, 38] width 14 height 14
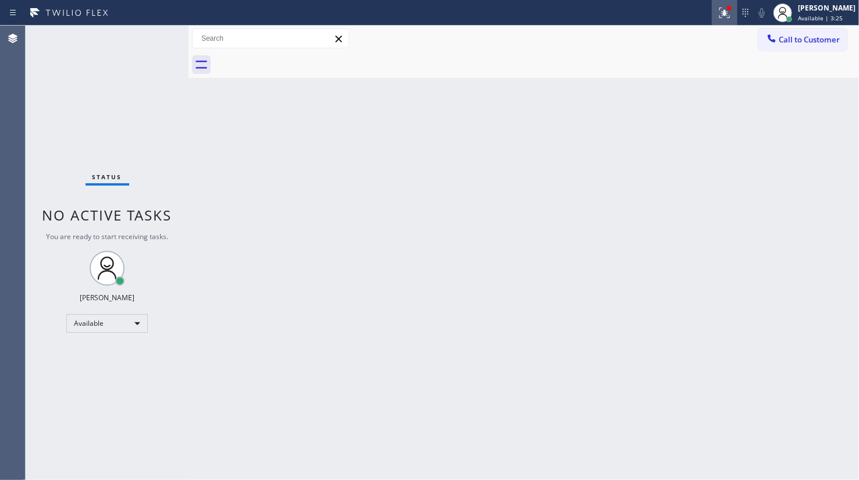
click at [727, 12] on icon at bounding box center [723, 12] width 7 height 8
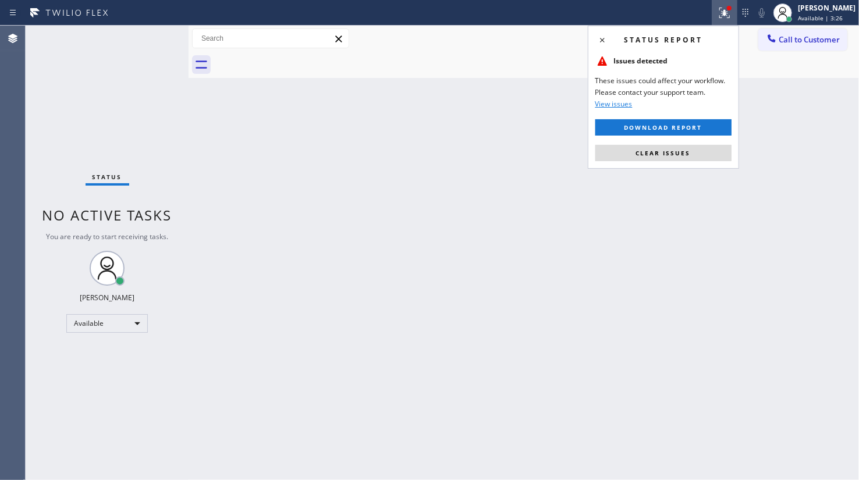
click at [711, 162] on div "Status report Issues detected These issues could affect your workflow. Please c…" at bounding box center [663, 97] width 151 height 143
click at [710, 147] on button "Clear issues" at bounding box center [664, 153] width 136 height 16
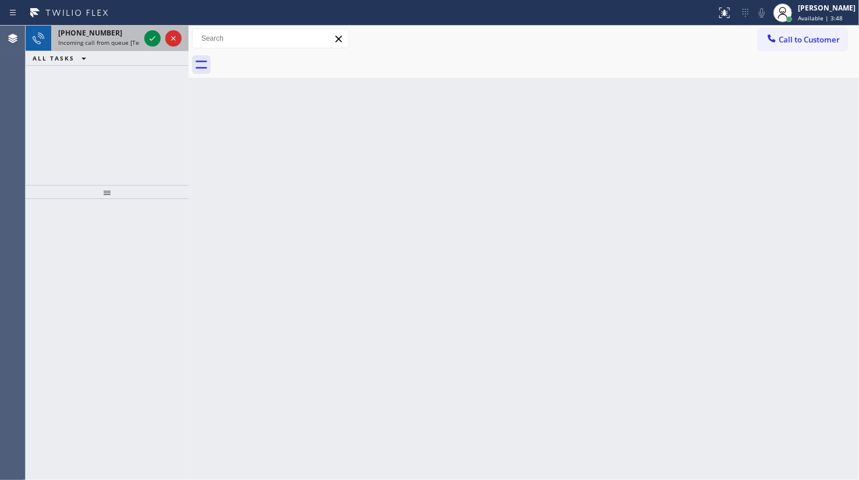
click at [94, 27] on div "+15104848683 Incoming call from queue [Test] All" at bounding box center [96, 39] width 91 height 26
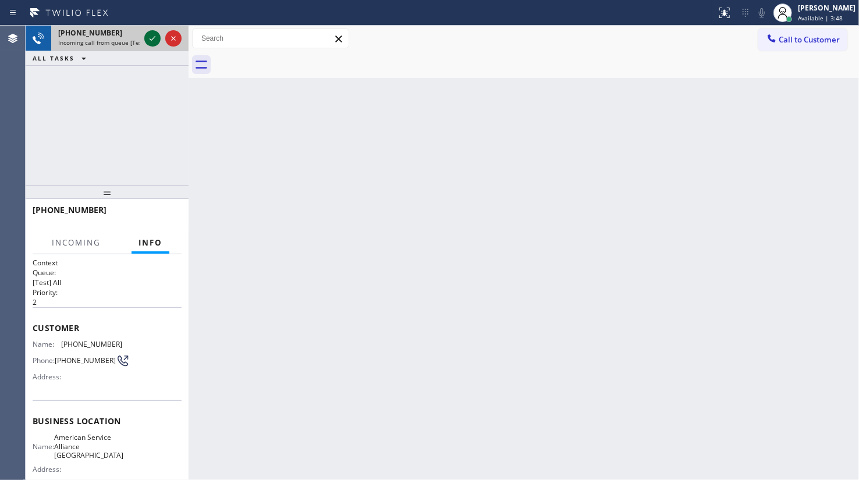
click at [157, 34] on icon at bounding box center [153, 38] width 14 height 14
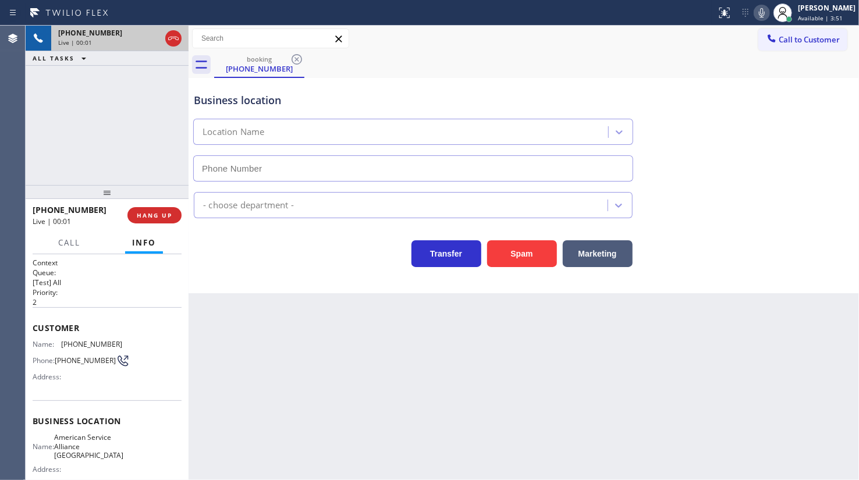
type input "(510) 756-4242"
drag, startPoint x: 64, startPoint y: 342, endPoint x: 122, endPoint y: 341, distance: 58.2
click at [122, 341] on div "Name: (510) 484-8683 Phone: (510) 484-8683 Address:" at bounding box center [107, 363] width 149 height 46
copy span "510) 484-8683"
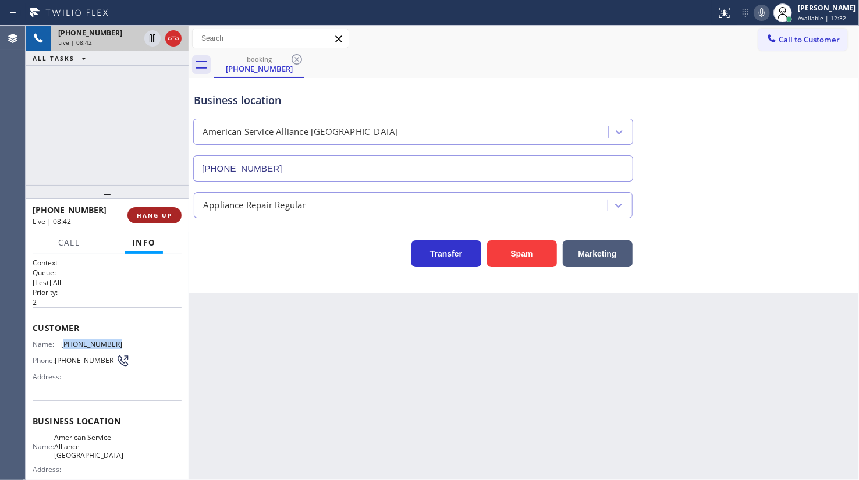
click at [150, 210] on button "HANG UP" at bounding box center [154, 215] width 54 height 16
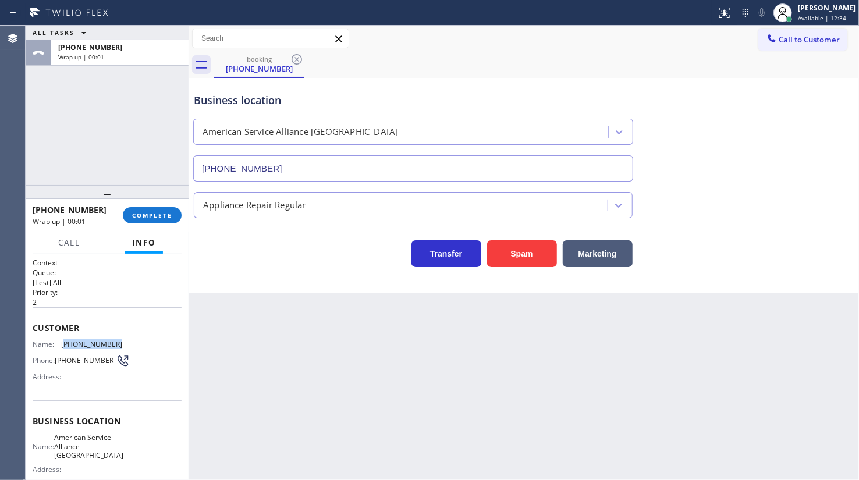
scroll to position [105, 0]
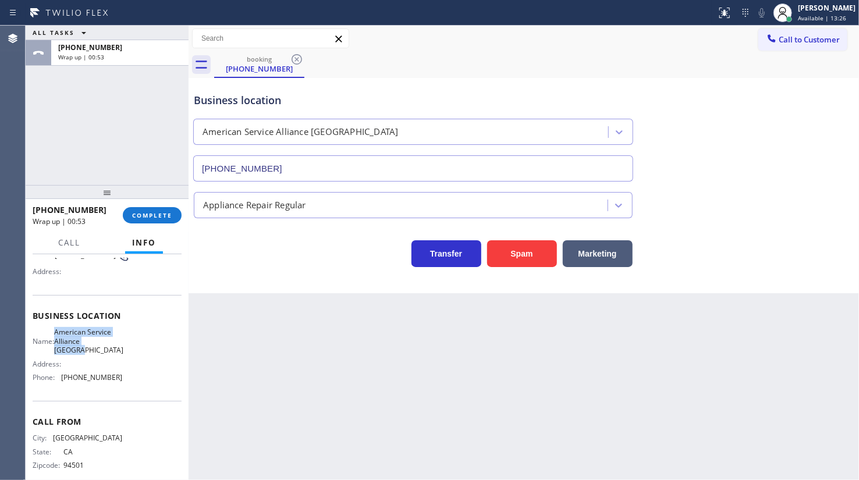
drag, startPoint x: 62, startPoint y: 331, endPoint x: 103, endPoint y: 356, distance: 48.3
click at [103, 355] on span "American Service Alliance Oakland" at bounding box center [88, 341] width 69 height 27
copy span "American Service Alliance Oakland"
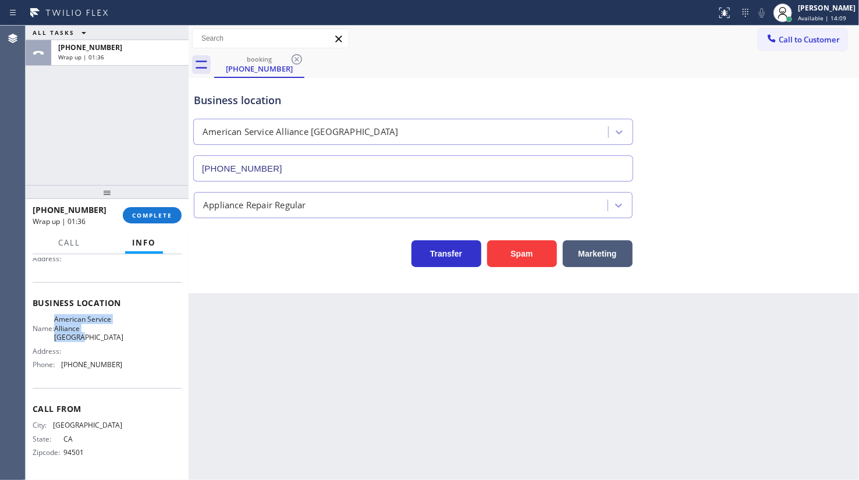
scroll to position [120, 0]
drag, startPoint x: 58, startPoint y: 364, endPoint x: 150, endPoint y: 368, distance: 91.5
click at [150, 368] on div "Name: American Service Alliance Oakland Address: Phone: (510) 756-4242" at bounding box center [107, 344] width 149 height 59
click at [106, 95] on div "ALL TASKS ALL TASKS ACTIVE TASKS TASKS IN WRAP UP +15104848683 Wrap up | 04:01" at bounding box center [107, 106] width 163 height 160
click at [153, 211] on span "COMPLETE" at bounding box center [152, 215] width 40 height 8
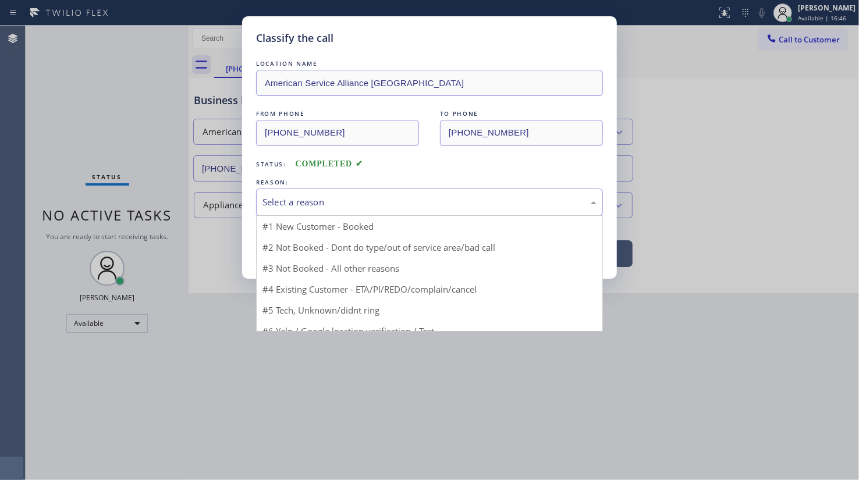
click at [285, 208] on div "Select a reason" at bounding box center [429, 202] width 347 height 27
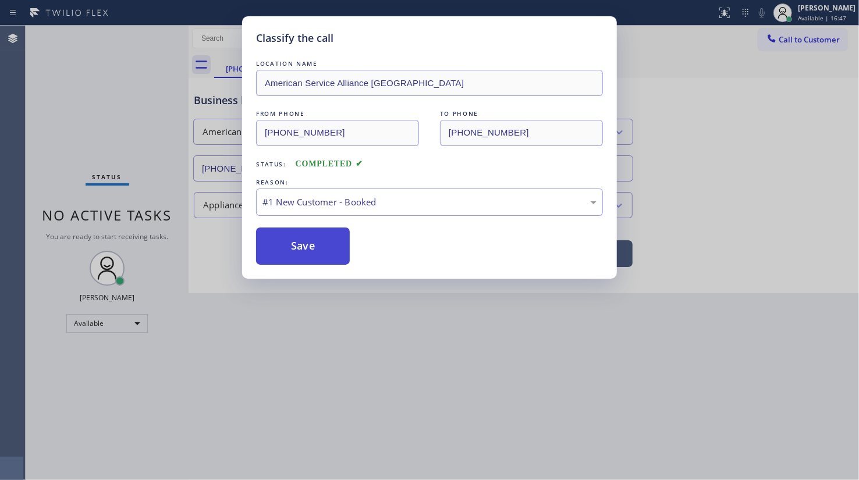
click at [281, 238] on button "Save" at bounding box center [303, 246] width 94 height 37
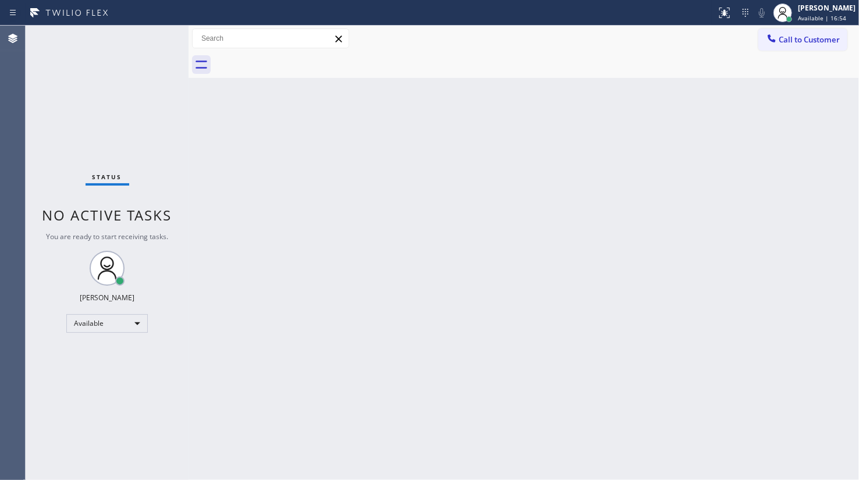
click at [463, 111] on div "Back to Dashboard Change Sender ID Customers Technicians Select a contact Outbo…" at bounding box center [524, 253] width 671 height 455
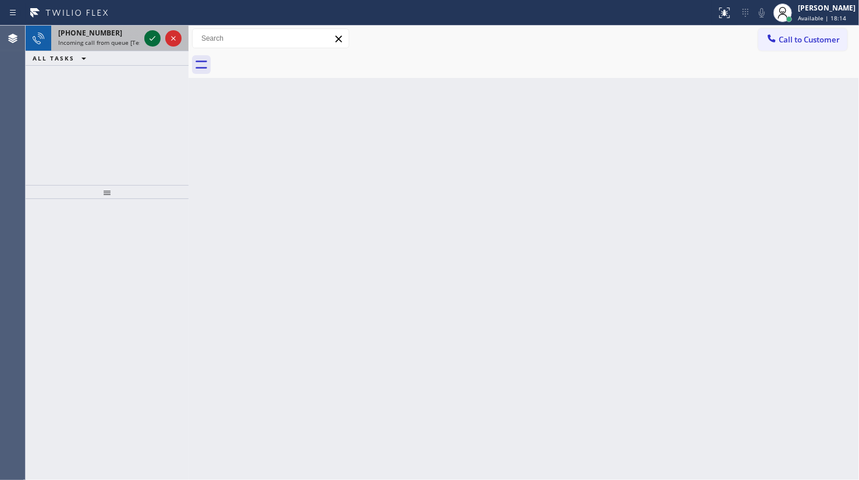
click at [154, 37] on icon at bounding box center [153, 38] width 6 height 5
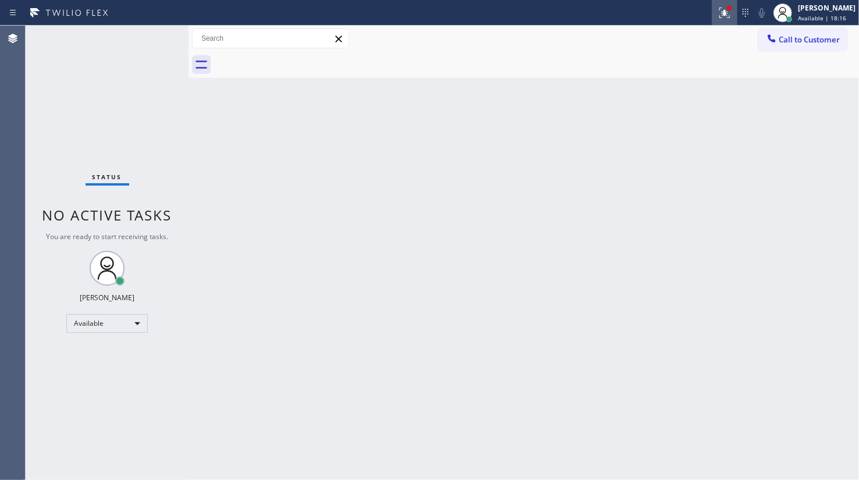
click at [717, 12] on div at bounding box center [725, 13] width 26 height 14
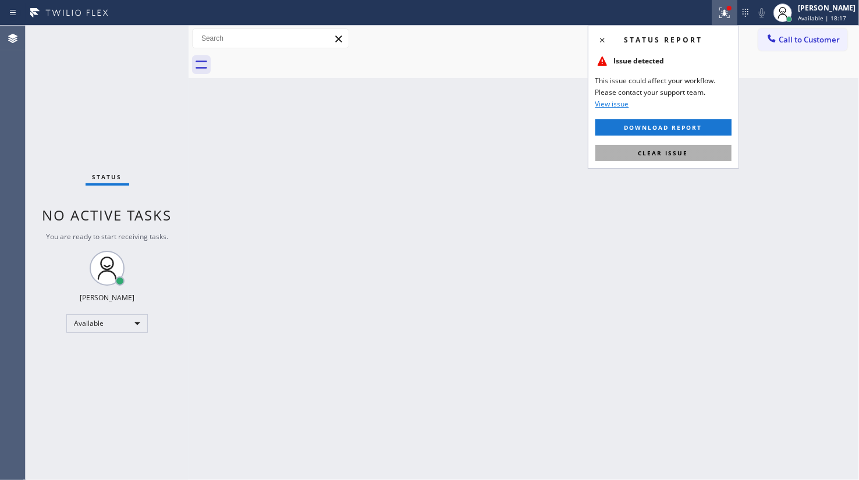
click at [710, 154] on button "Clear issue" at bounding box center [664, 153] width 136 height 16
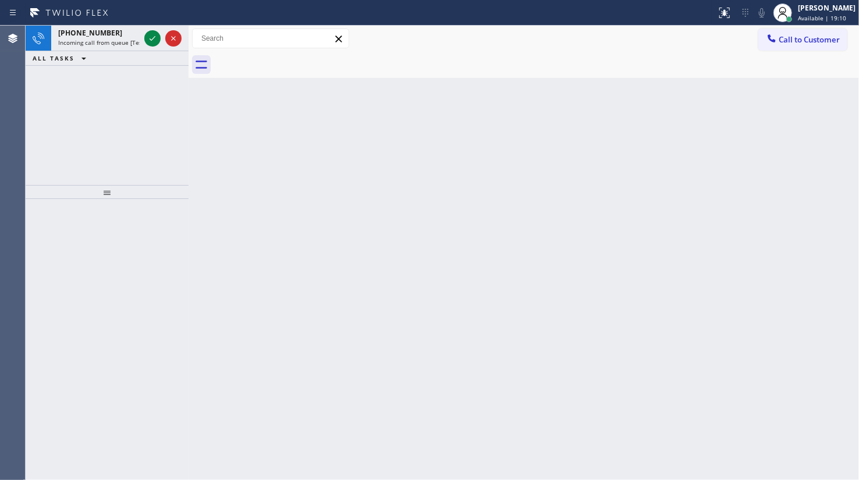
click at [56, 114] on div "+12813845845 Incoming call from queue [Test] All ALL TASKS ALL TASKS ACTIVE TAS…" at bounding box center [107, 106] width 163 height 160
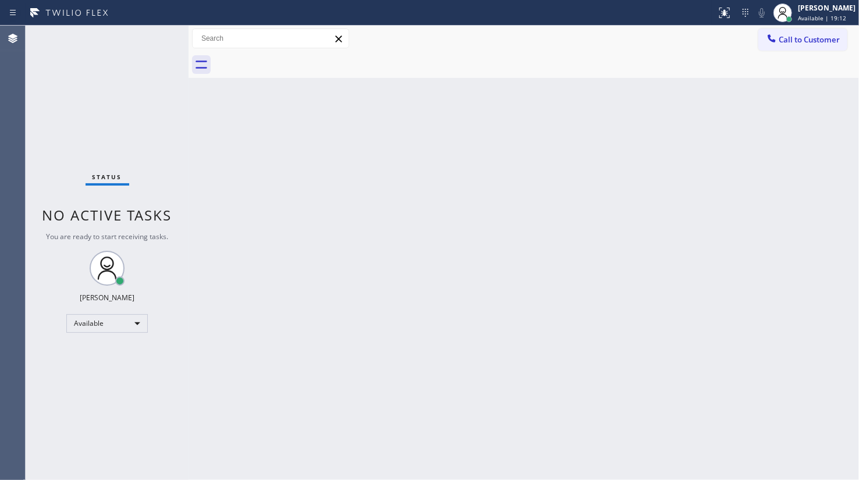
click at [150, 33] on div "Status No active tasks You are ready to start receiving tasks. JENIZA ALCAYDE A…" at bounding box center [107, 253] width 163 height 455
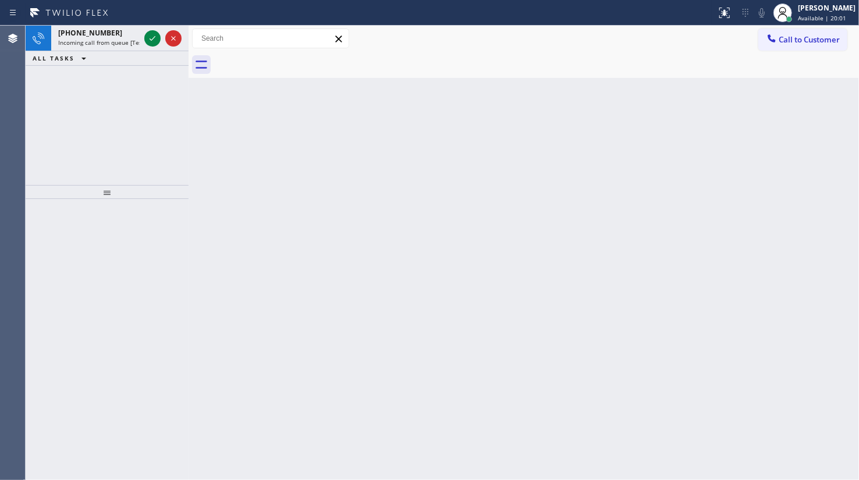
click at [93, 65] on button "ALL TASKS" at bounding box center [62, 58] width 72 height 14
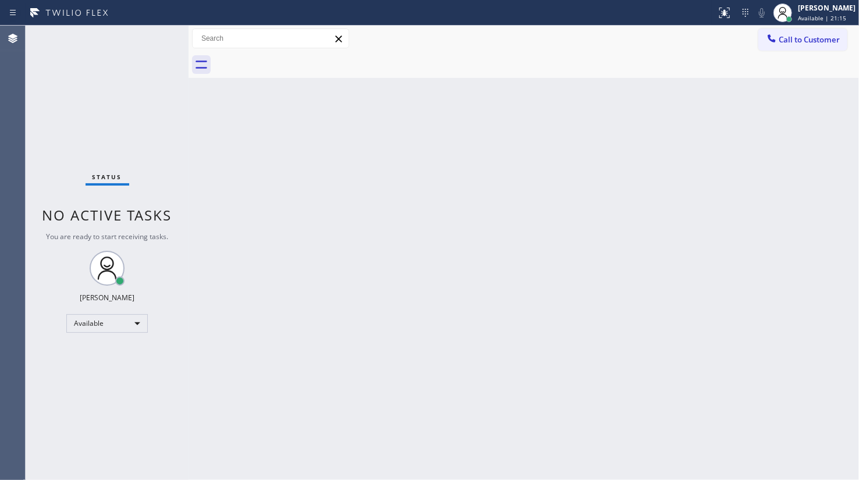
click at [161, 48] on div "Status No active tasks You are ready to start receiving tasks. JENIZA ALCAYDE A…" at bounding box center [107, 253] width 163 height 455
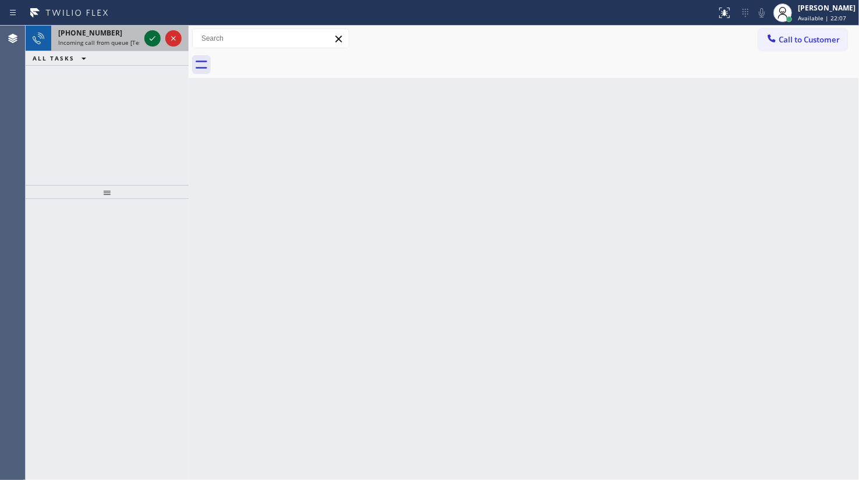
click at [157, 36] on icon at bounding box center [153, 38] width 14 height 14
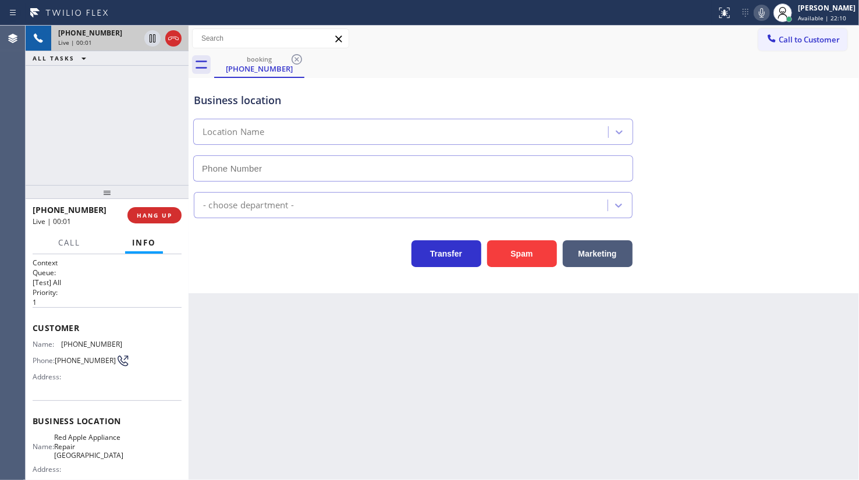
type input "(347) 696-9588"
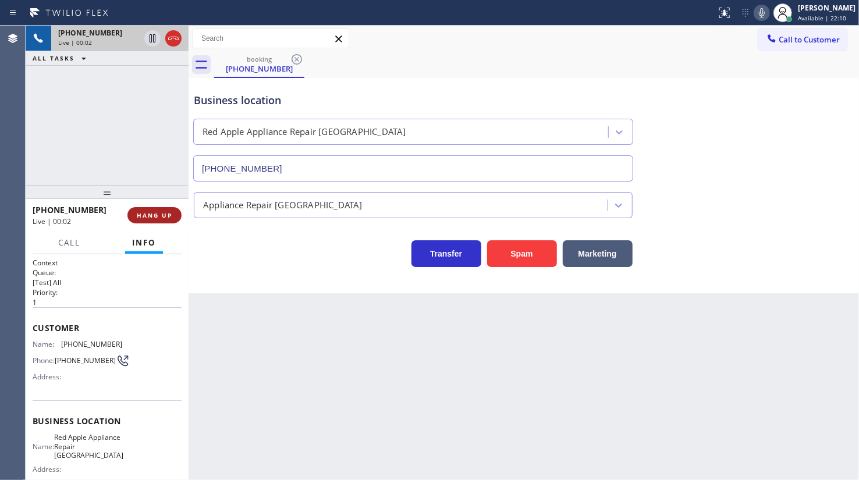
click at [160, 216] on span "HANG UP" at bounding box center [155, 215] width 36 height 8
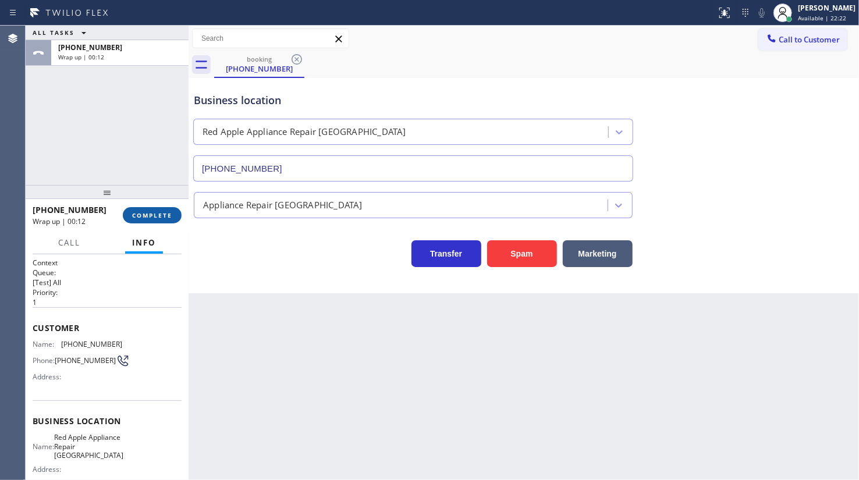
click at [156, 212] on span "COMPLETE" at bounding box center [152, 215] width 40 height 8
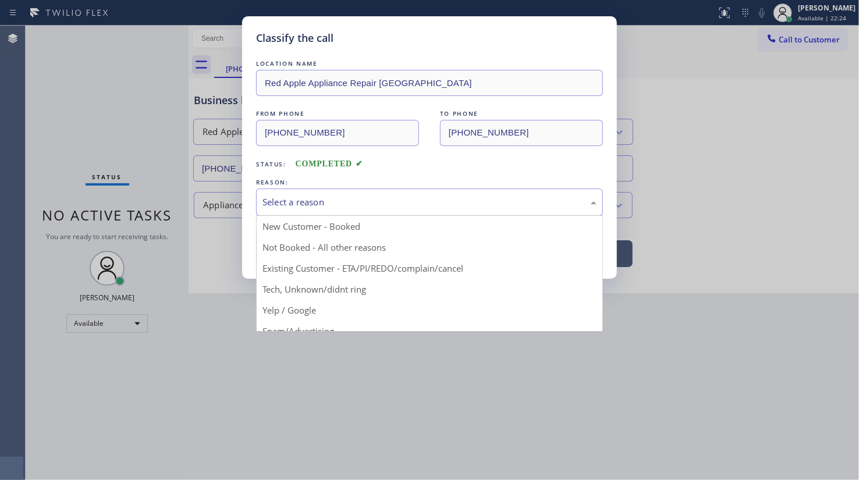
click at [304, 197] on div "Select a reason" at bounding box center [430, 202] width 334 height 13
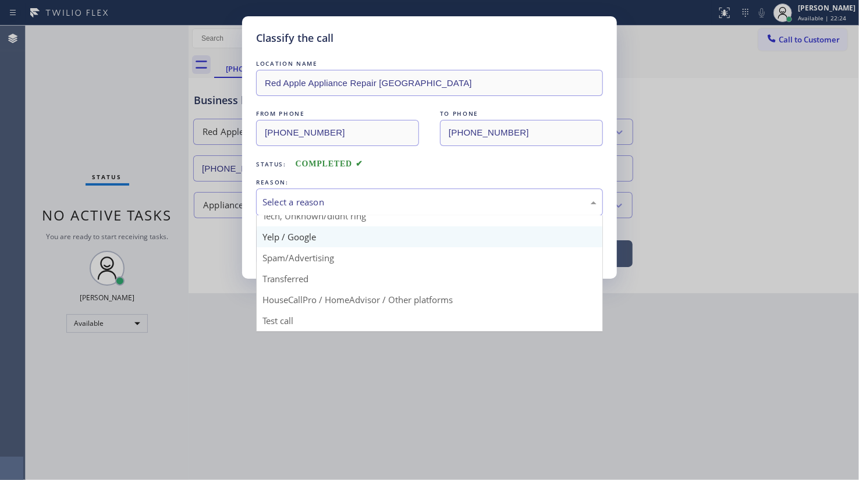
scroll to position [77, 0]
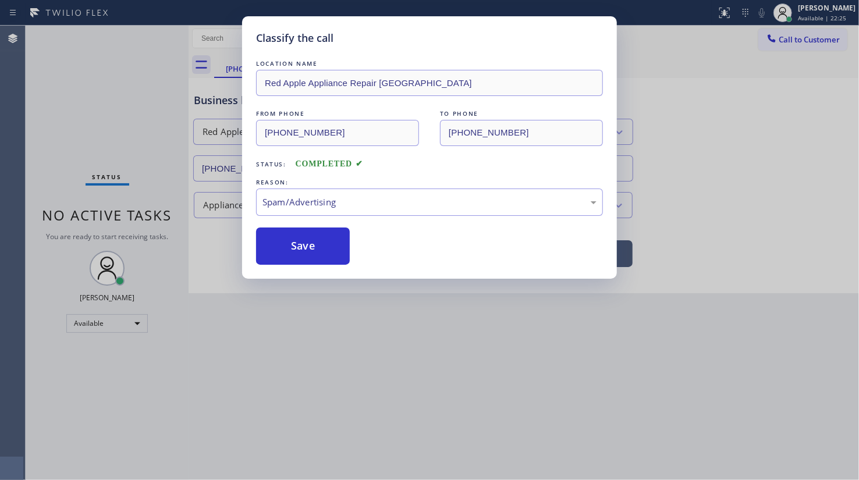
click at [314, 253] on button "Save" at bounding box center [303, 246] width 94 height 37
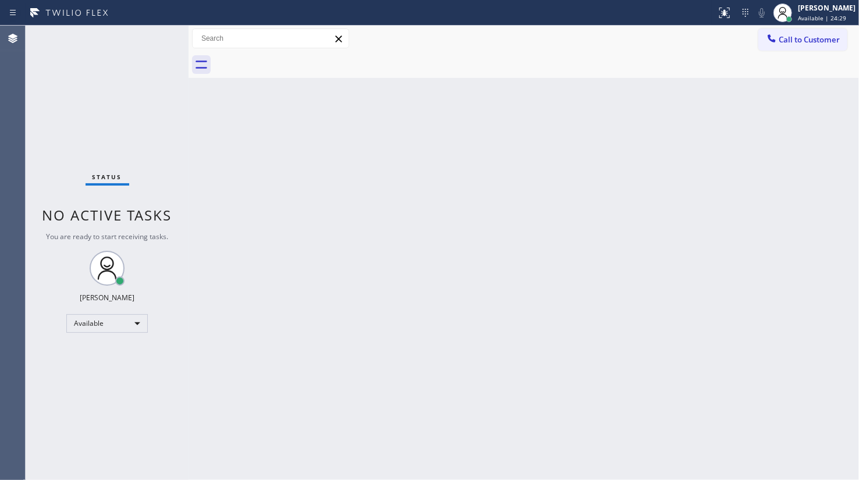
click at [791, 196] on div "Back to Dashboard Change Sender ID Customers Technicians Select a contact Outbo…" at bounding box center [524, 253] width 671 height 455
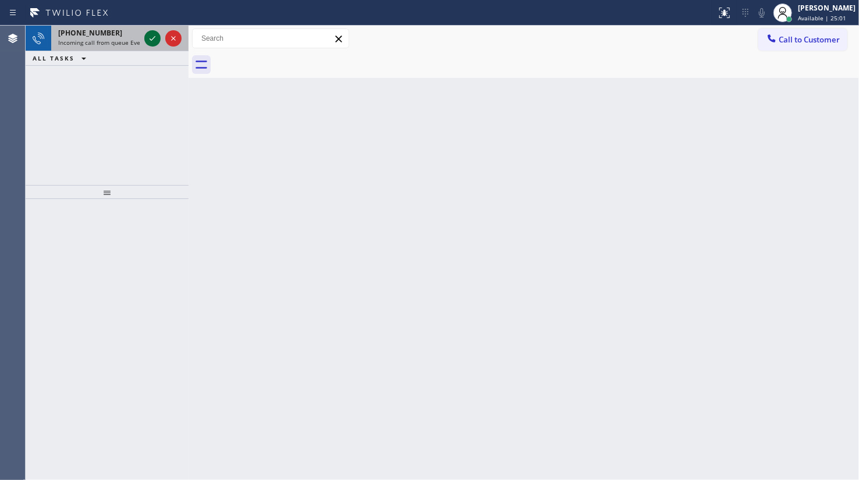
click at [149, 36] on icon at bounding box center [153, 38] width 14 height 14
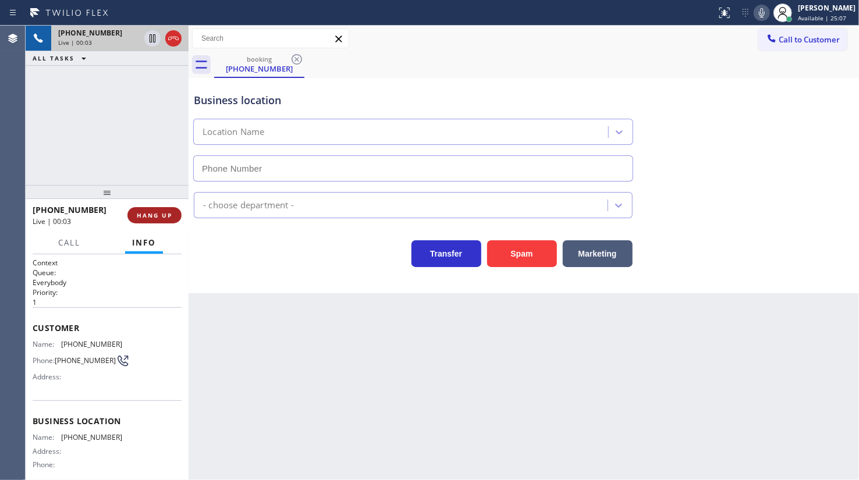
click at [155, 212] on span "HANG UP" at bounding box center [155, 215] width 36 height 8
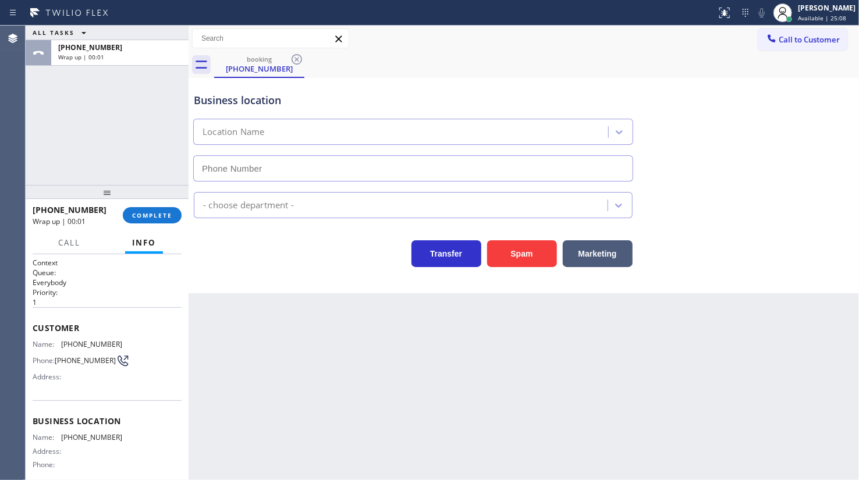
click at [145, 205] on div "+13368666176 Wrap up | 00:01 COMPLETE" at bounding box center [107, 215] width 149 height 30
click at [145, 215] on span "COMPLETE" at bounding box center [152, 215] width 40 height 8
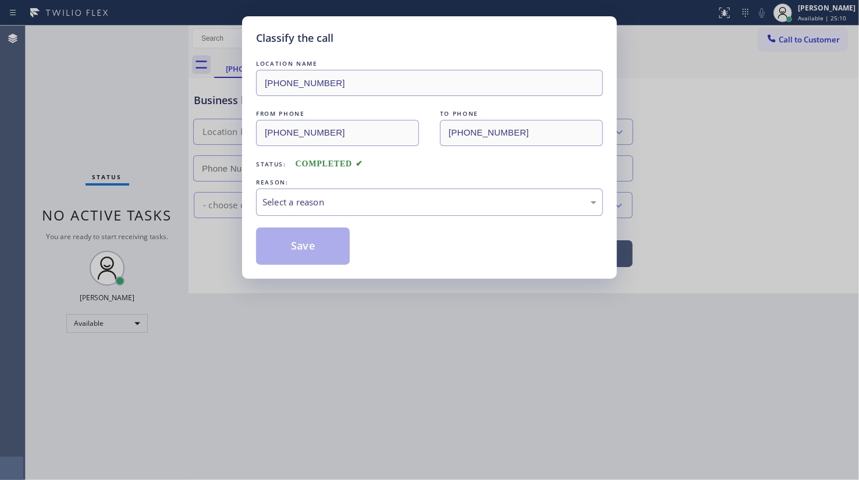
click at [145, 215] on div "Classify the call LOCATION NAME (323) 238-8162 FROM PHONE (336) 866-6176 TO PHO…" at bounding box center [429, 240] width 859 height 480
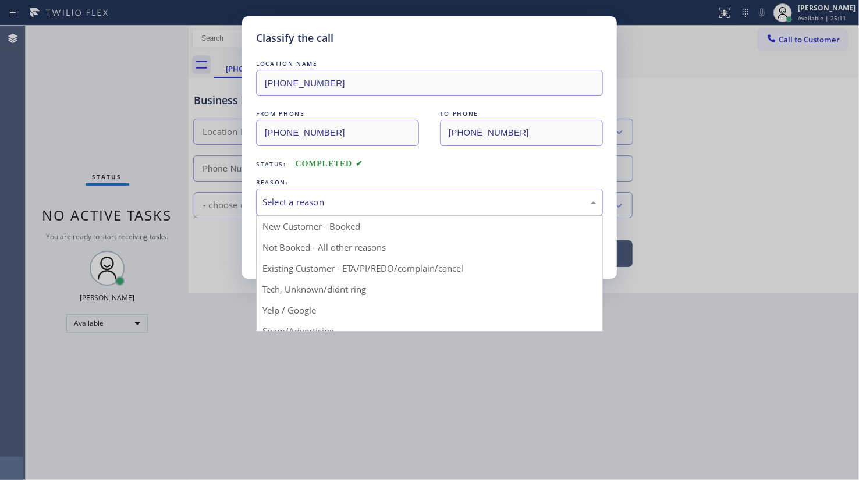
drag, startPoint x: 288, startPoint y: 189, endPoint x: 293, endPoint y: 200, distance: 11.7
click at [293, 199] on div "Select a reason" at bounding box center [429, 202] width 347 height 27
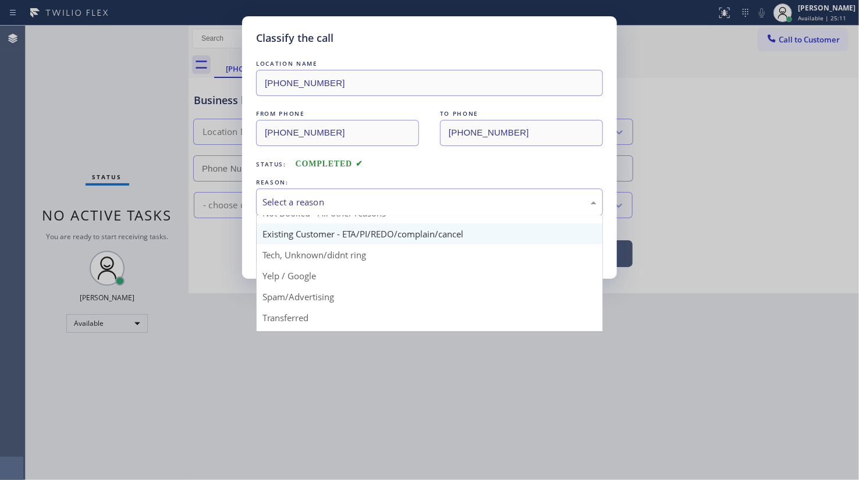
scroll to position [52, 0]
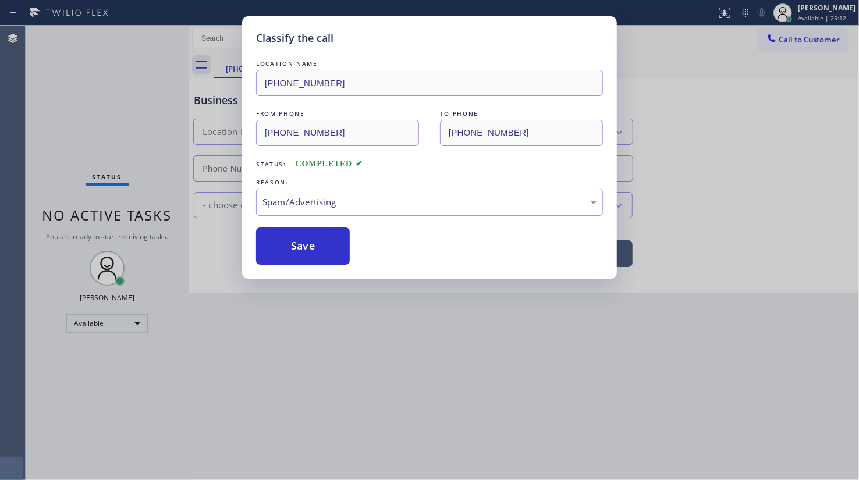
click at [322, 278] on div "Classify the call LOCATION NAME (323) 238-8162 FROM PHONE (336) 866-6176 TO PHO…" at bounding box center [429, 240] width 859 height 480
click at [311, 245] on button "Save" at bounding box center [303, 246] width 94 height 37
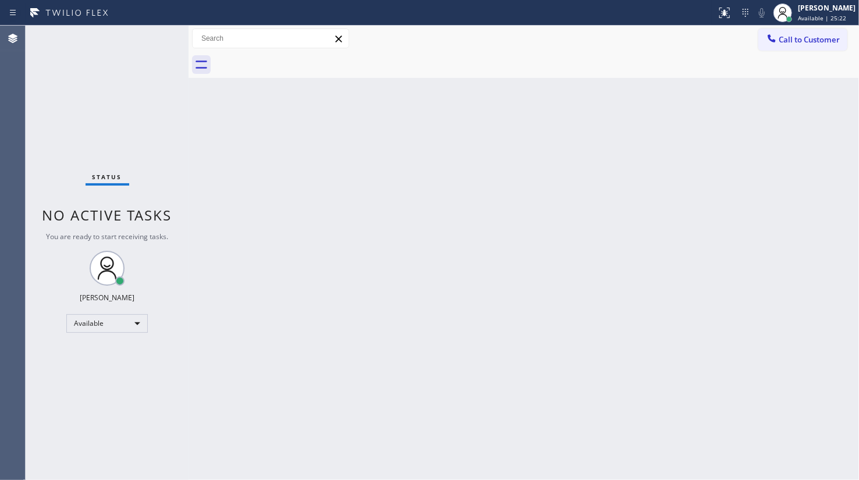
click at [68, 104] on div "Status No active tasks You are ready to start receiving tasks. JENIZA ALCAYDE A…" at bounding box center [107, 253] width 163 height 455
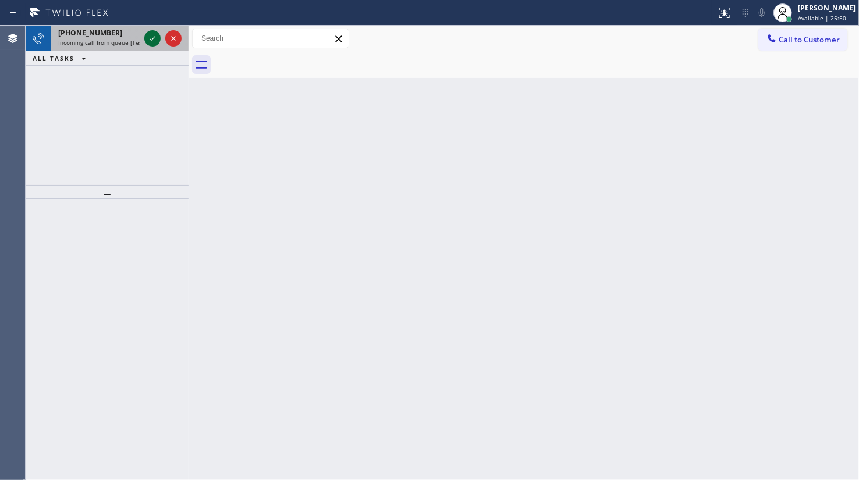
click at [154, 43] on icon at bounding box center [153, 38] width 14 height 14
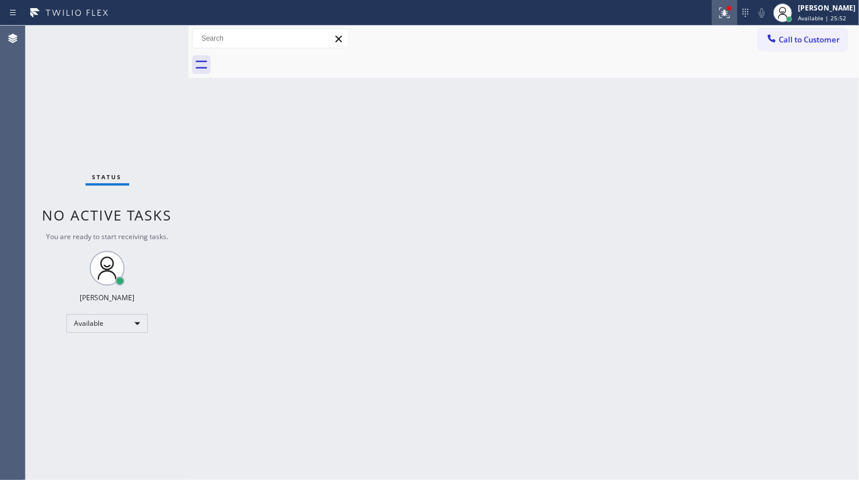
click at [725, 15] on icon at bounding box center [725, 13] width 14 height 14
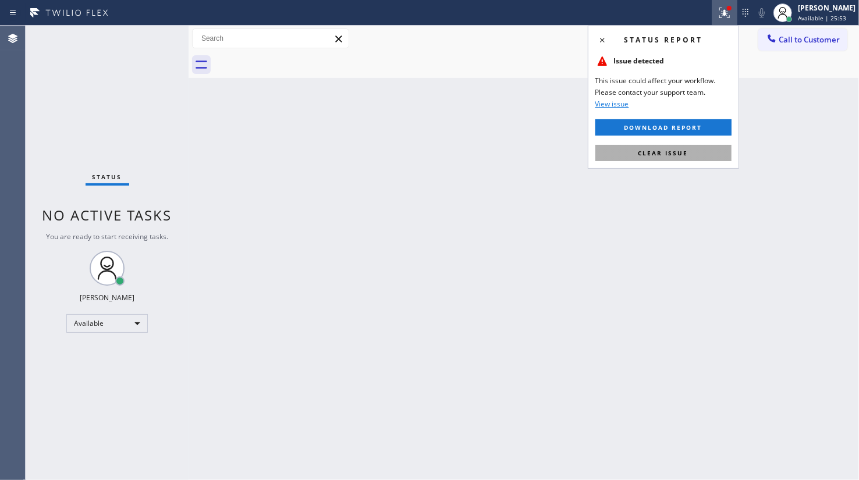
click at [697, 153] on button "Clear issue" at bounding box center [664, 153] width 136 height 16
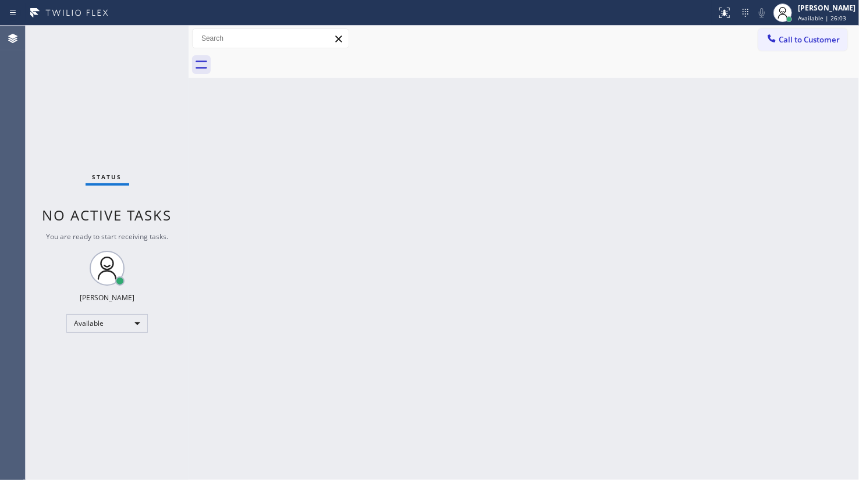
click at [139, 41] on div "Status No active tasks You are ready to start receiving tasks. JENIZA ALCAYDE A…" at bounding box center [107, 253] width 163 height 455
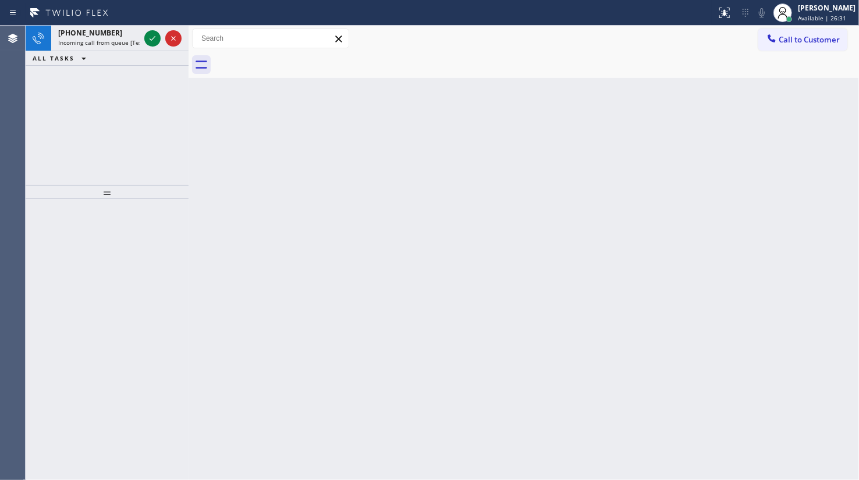
drag, startPoint x: 93, startPoint y: 94, endPoint x: 118, endPoint y: 69, distance: 35.4
click at [99, 86] on div "+18504482997 Incoming call from queue [Test] All ALL TASKS ALL TASKS ACTIVE TAS…" at bounding box center [107, 106] width 163 height 160
click at [160, 34] on div at bounding box center [152, 38] width 16 height 14
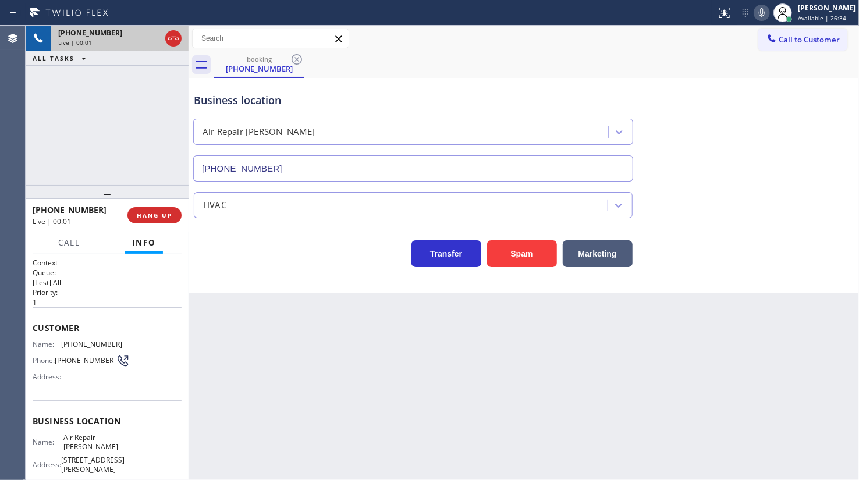
type input "(305) 363-6314"
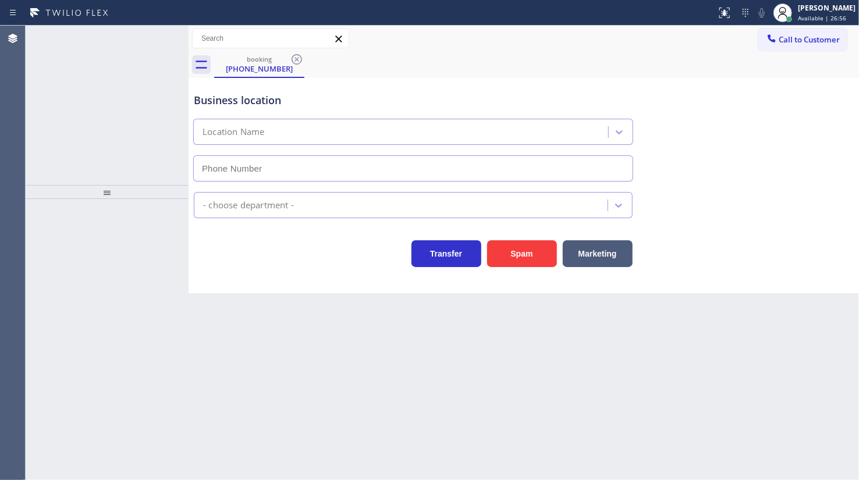
type input "[PHONE_NUMBER]"
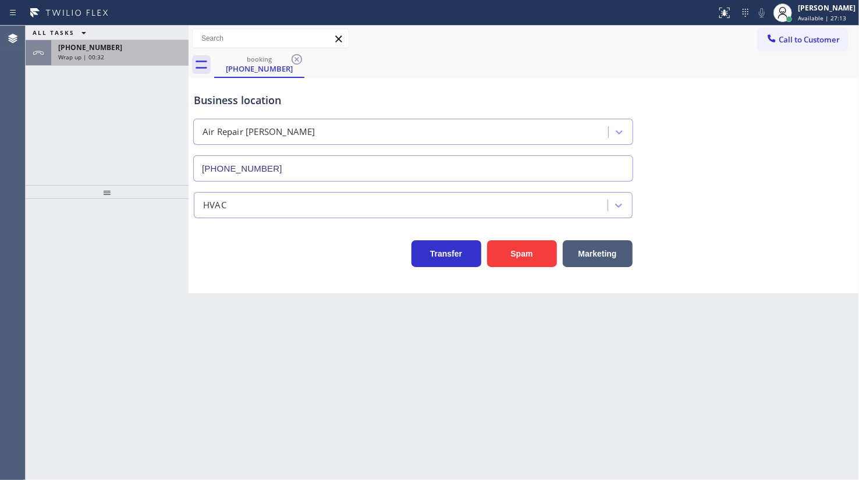
click at [126, 58] on div "Wrap up | 00:32" at bounding box center [119, 57] width 123 height 8
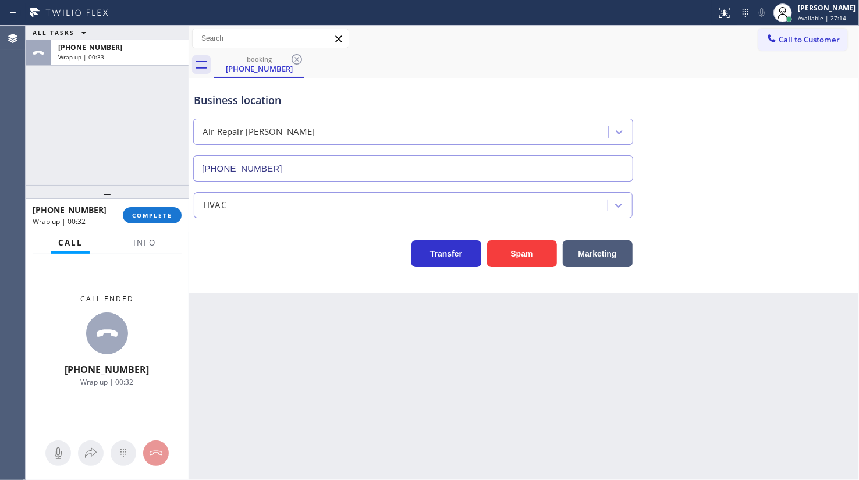
click at [158, 206] on div "+18504482997 Wrap up | 00:32 COMPLETE" at bounding box center [107, 215] width 149 height 30
click at [160, 213] on span "COMPLETE" at bounding box center [152, 215] width 40 height 8
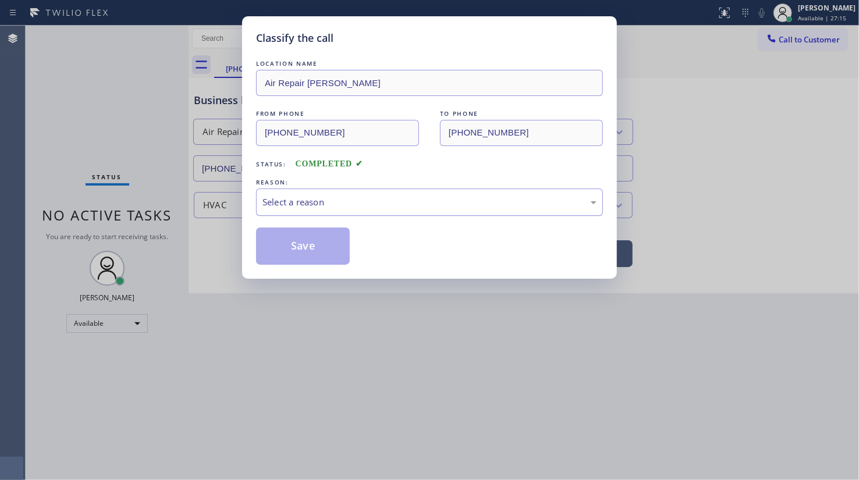
click at [274, 209] on div "Select a reason" at bounding box center [429, 202] width 347 height 27
click at [284, 239] on button "Save" at bounding box center [303, 246] width 94 height 37
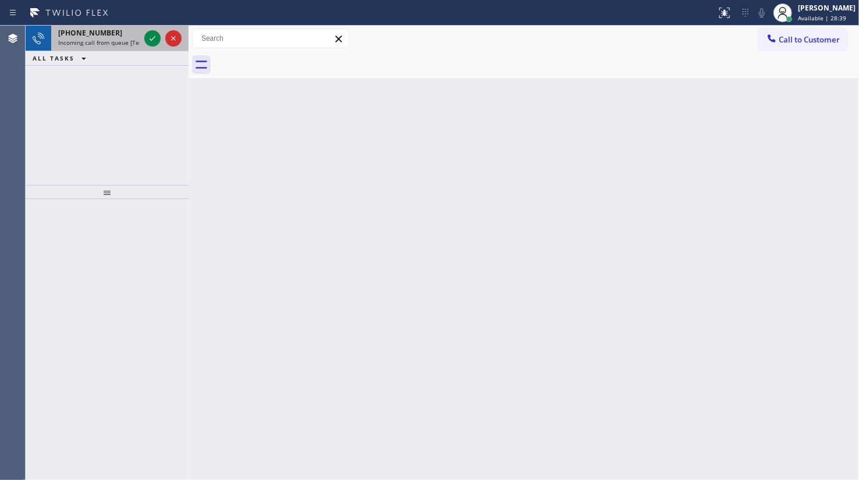
drag, startPoint x: 97, startPoint y: 80, endPoint x: 133, endPoint y: 37, distance: 56.3
click at [126, 45] on div "+19494668532 Incoming call from queue [Test] All ALL TASKS ALL TASKS ACTIVE TAS…" at bounding box center [107, 106] width 163 height 160
click at [153, 37] on icon at bounding box center [153, 38] width 14 height 14
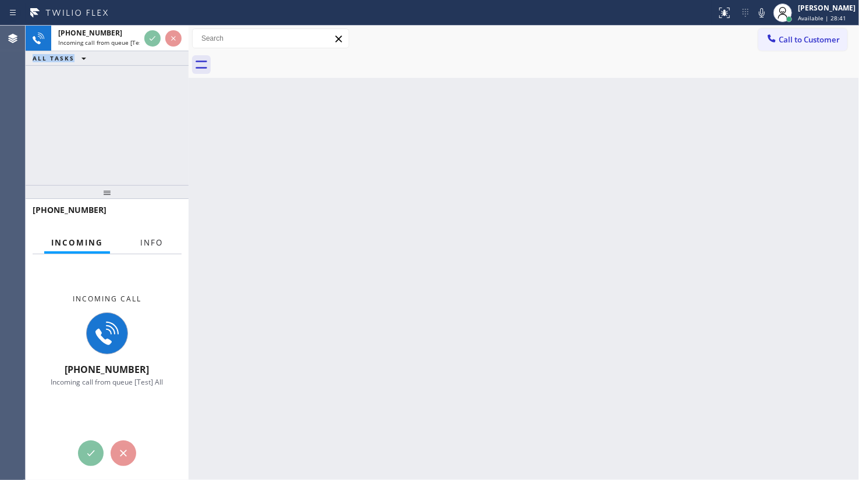
click at [158, 247] on span "Info" at bounding box center [151, 243] width 23 height 10
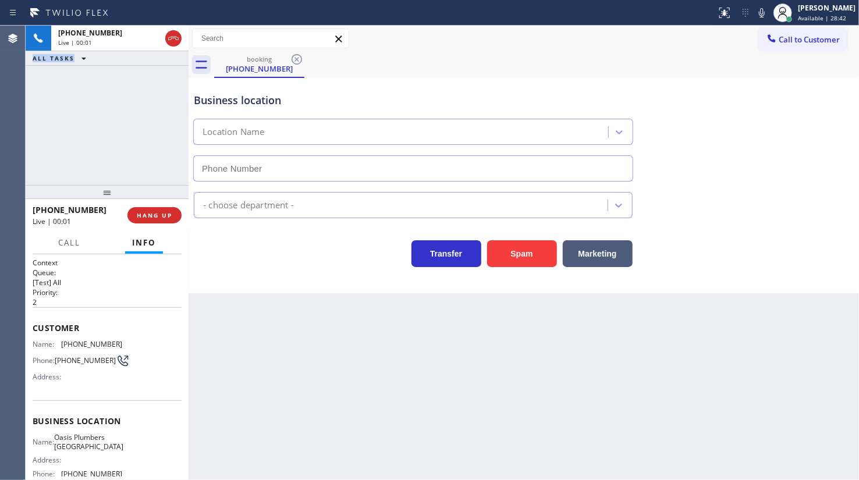
type input "(949) 635-7337"
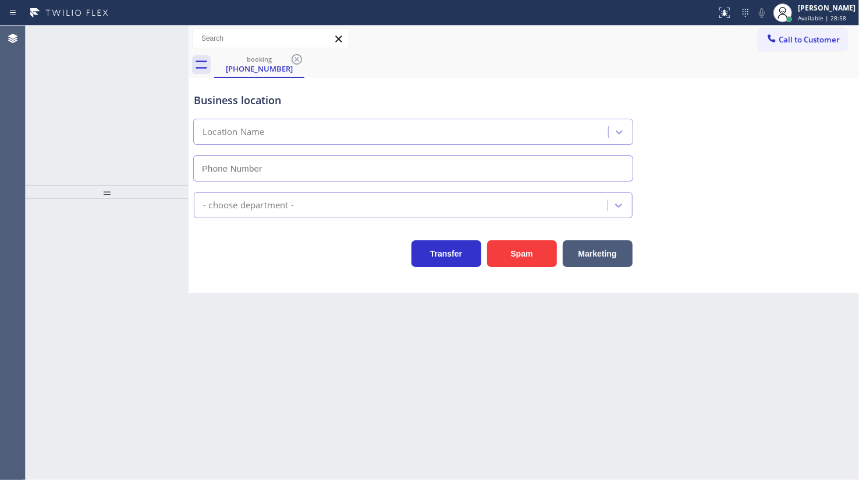
type input "(949) 635-7337"
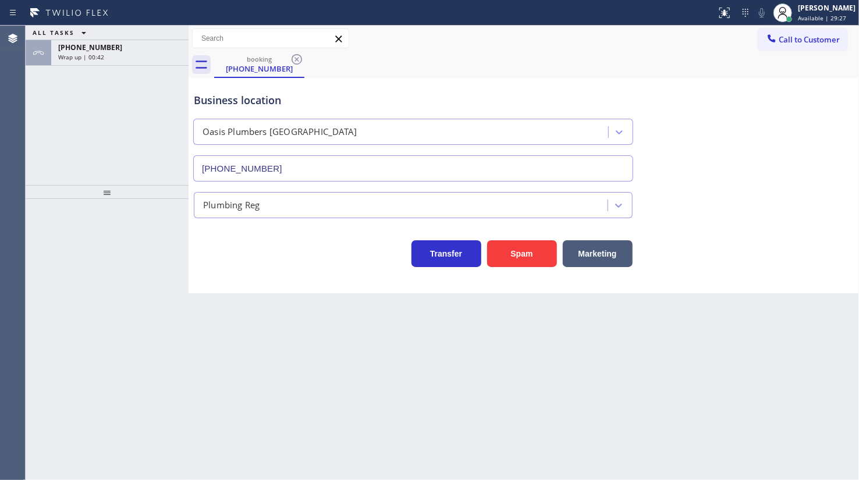
drag, startPoint x: 124, startPoint y: 59, endPoint x: 132, endPoint y: 66, distance: 11.1
click at [126, 56] on div "Wrap up | 00:42" at bounding box center [119, 57] width 123 height 8
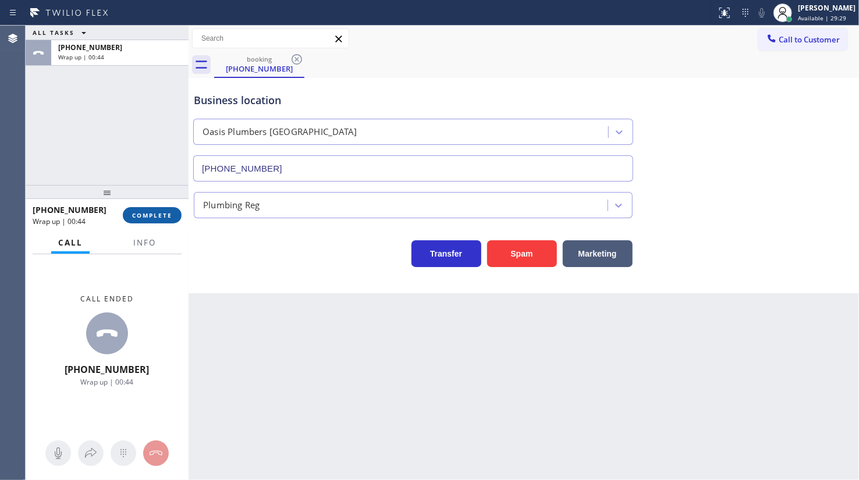
click at [153, 215] on span "COMPLETE" at bounding box center [152, 215] width 40 height 8
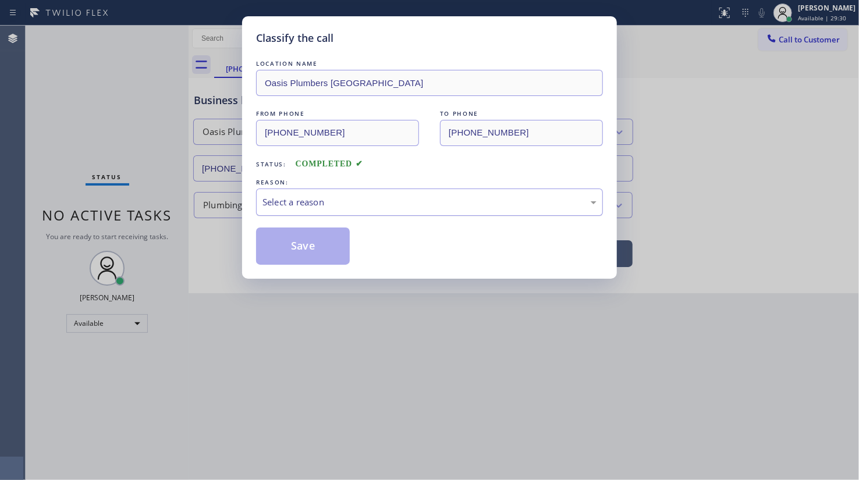
click at [285, 200] on div "Select a reason" at bounding box center [430, 202] width 334 height 13
click at [294, 245] on button "Save" at bounding box center [303, 246] width 94 height 37
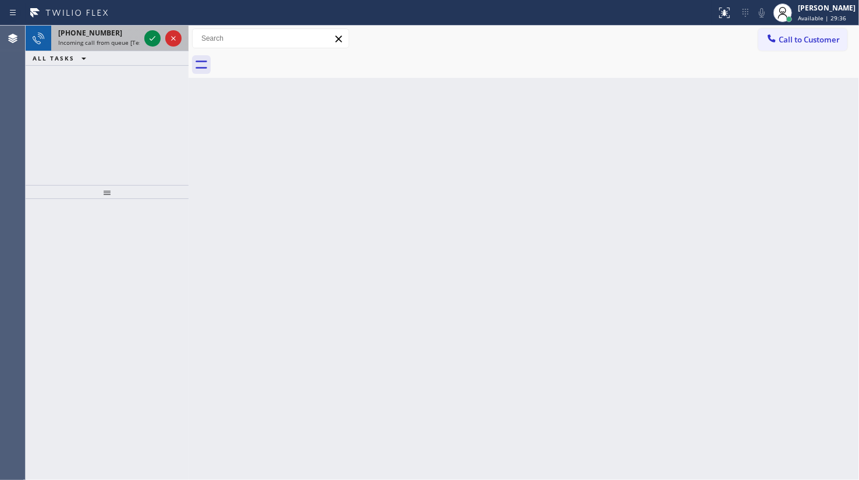
click at [81, 33] on span "+13142486457" at bounding box center [90, 33] width 64 height 10
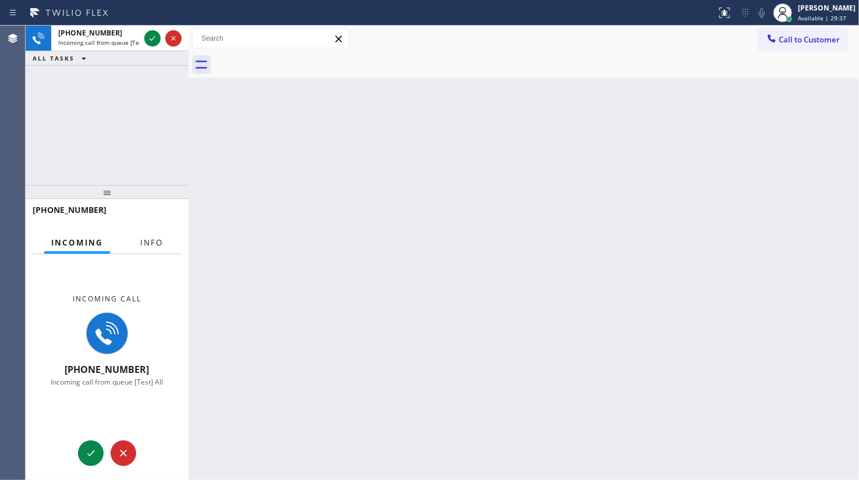
click at [146, 242] on span "Info" at bounding box center [151, 243] width 23 height 10
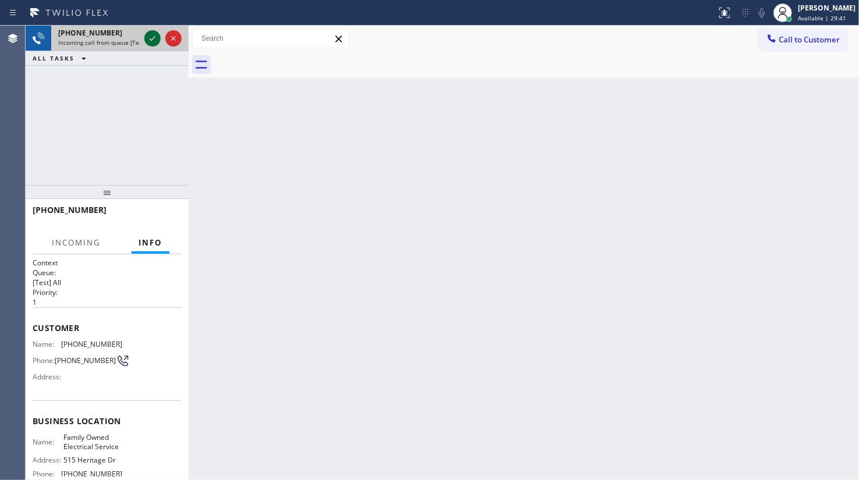
click at [150, 34] on icon at bounding box center [153, 38] width 14 height 14
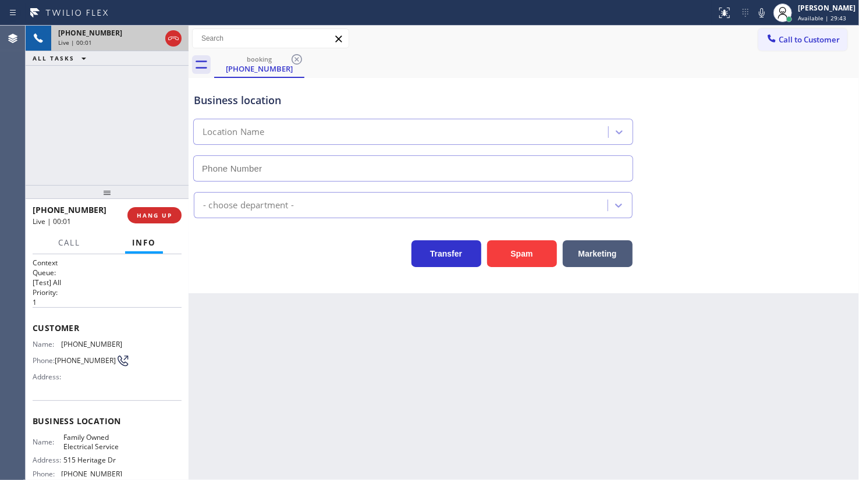
type input "(516) 613-5262"
click at [157, 205] on div "+13142486457 Live | 00:36 HANG UP" at bounding box center [107, 215] width 149 height 30
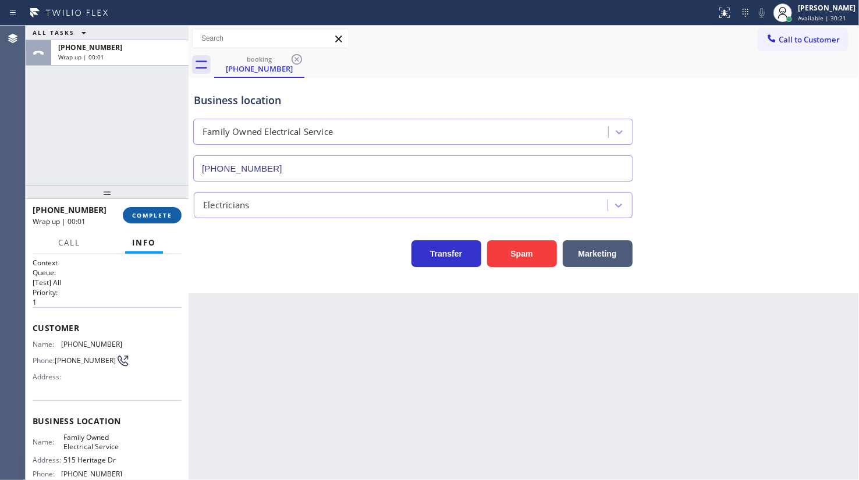
click at [157, 215] on span "COMPLETE" at bounding box center [152, 215] width 40 height 8
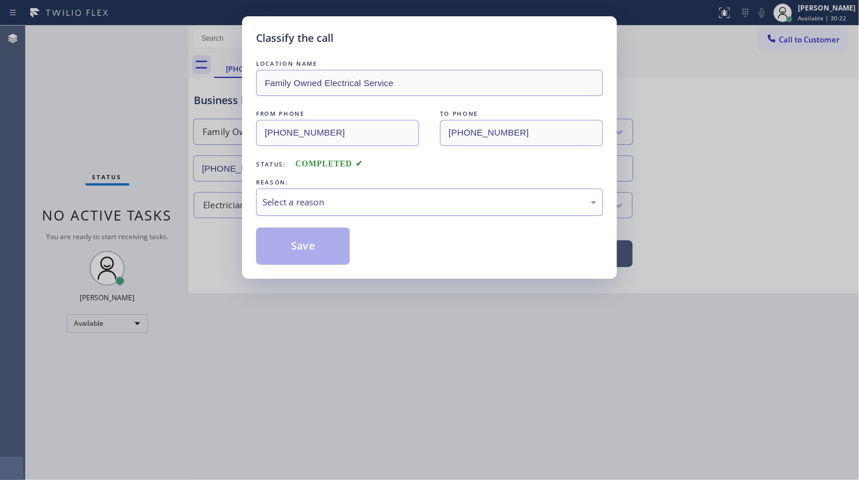
click at [316, 203] on div "Select a reason" at bounding box center [430, 202] width 334 height 13
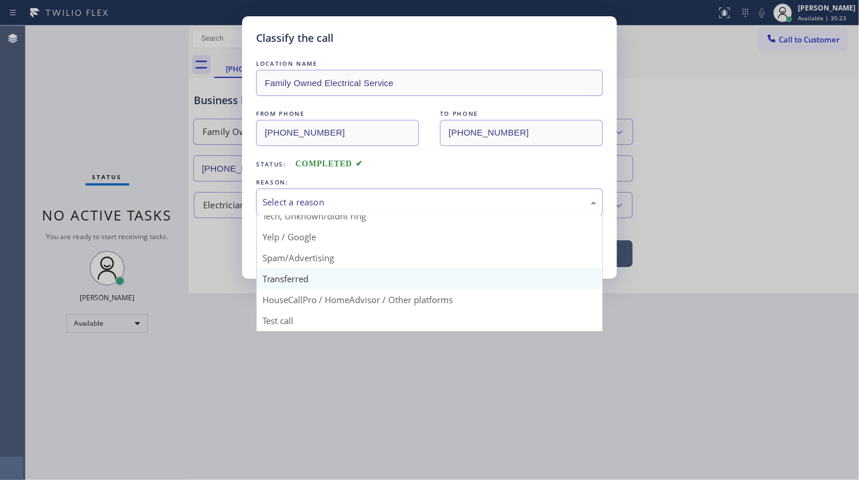
scroll to position [77, 0]
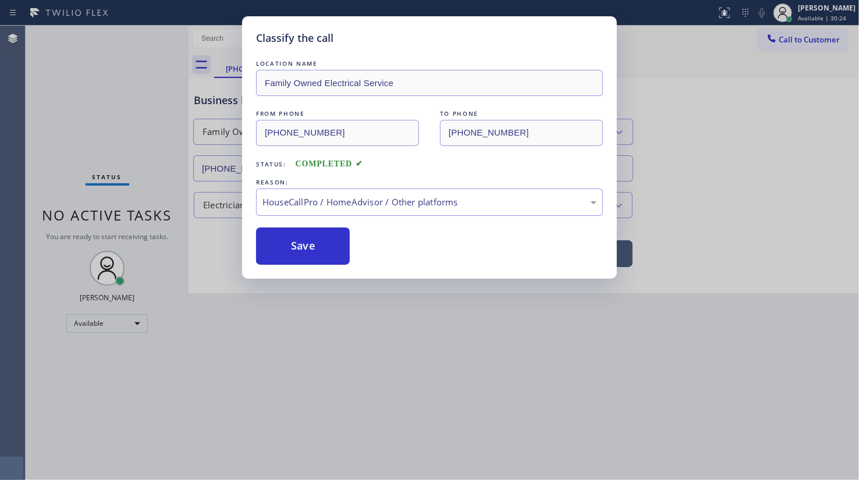
drag, startPoint x: 294, startPoint y: 299, endPoint x: 297, endPoint y: 267, distance: 31.6
click at [295, 233] on button "Save" at bounding box center [303, 246] width 94 height 37
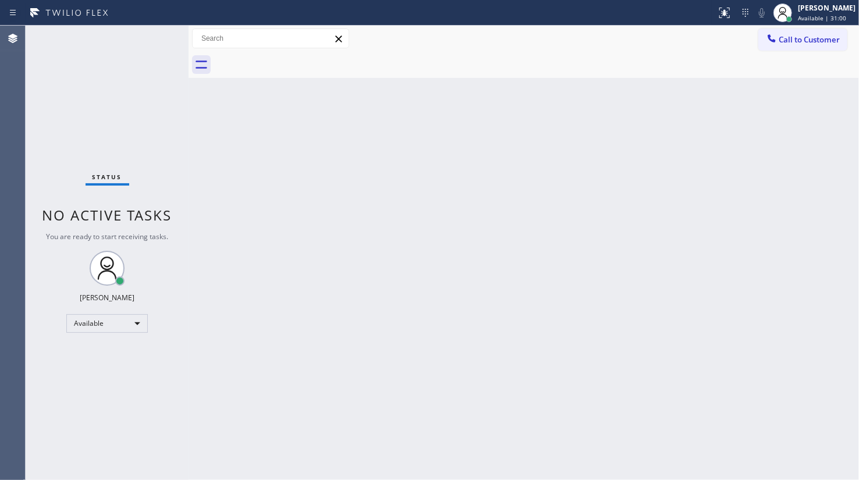
click at [60, 82] on div "Status No active tasks You are ready to start receiving tasks. JENIZA ALCAYDE A…" at bounding box center [107, 253] width 163 height 455
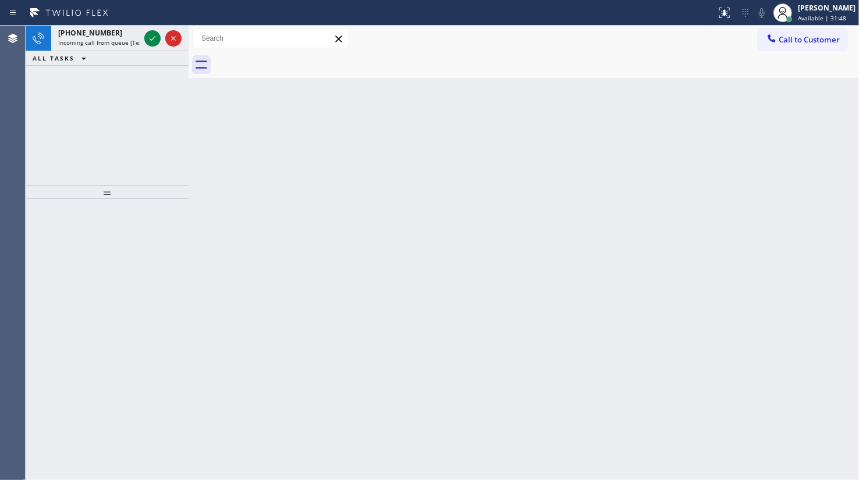
click at [107, 100] on div "+12672042763 Incoming call from queue [Test] All ALL TASKS ALL TASKS ACTIVE TAS…" at bounding box center [107, 106] width 163 height 160
click at [154, 35] on icon at bounding box center [153, 38] width 14 height 14
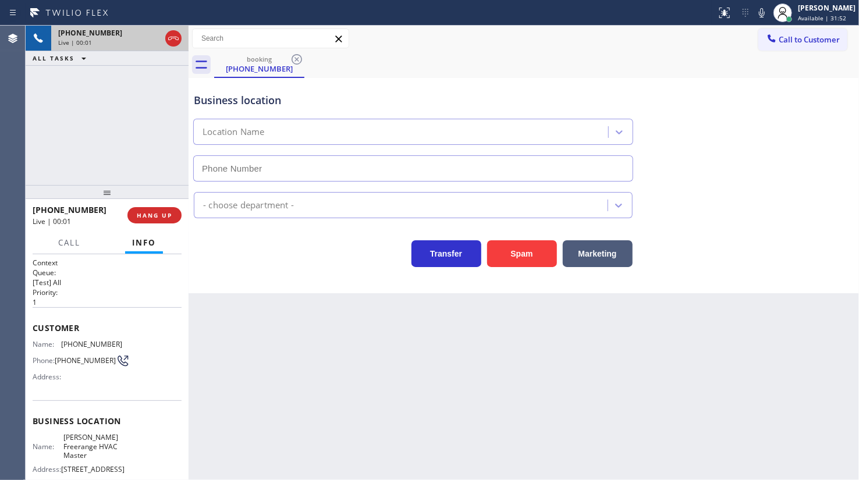
type input "(813) 412-6970"
click at [142, 213] on span "HANG UP" at bounding box center [155, 215] width 36 height 8
click at [142, 207] on button "HANG UP" at bounding box center [154, 215] width 54 height 16
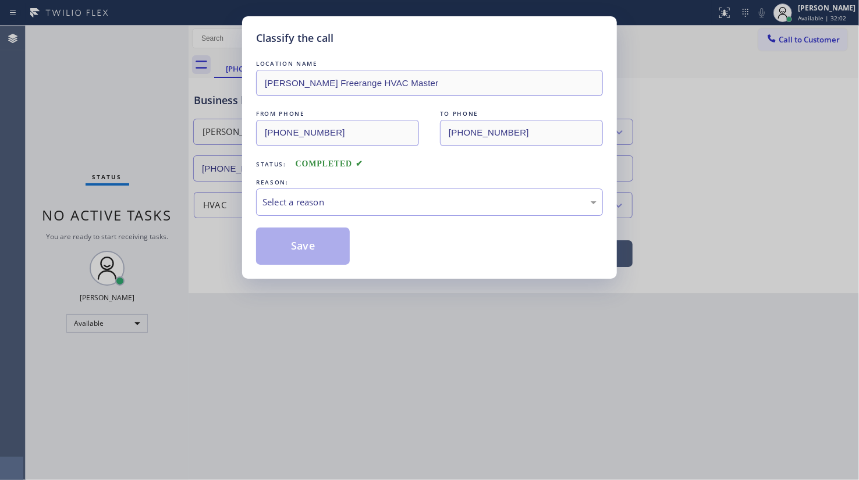
click at [277, 182] on div "REASON:" at bounding box center [429, 182] width 347 height 12
click at [289, 207] on div "Select a reason" at bounding box center [430, 202] width 334 height 13
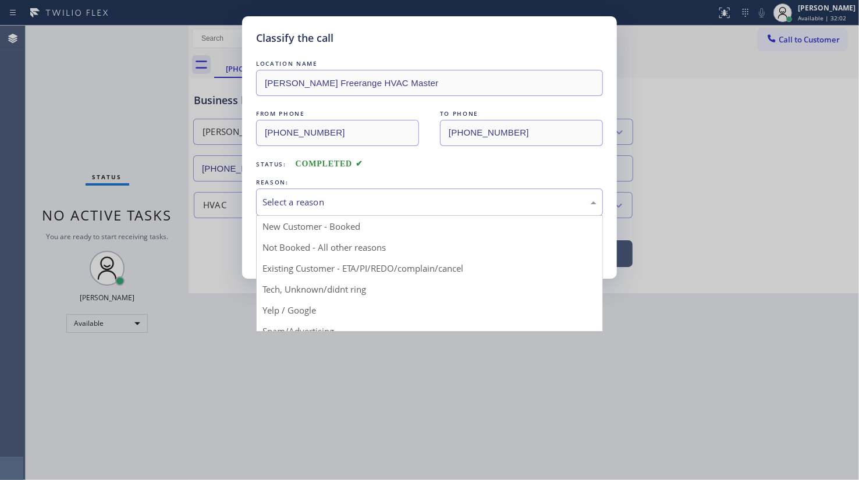
drag, startPoint x: 298, startPoint y: 285, endPoint x: 301, endPoint y: 290, distance: 6.5
click at [300, 290] on div "Classify the call LOCATION NAME Earl Freerange HVAC Master FROM PHONE (267) 204…" at bounding box center [429, 240] width 859 height 480
click at [321, 200] on div "Select a reason" at bounding box center [430, 202] width 334 height 13
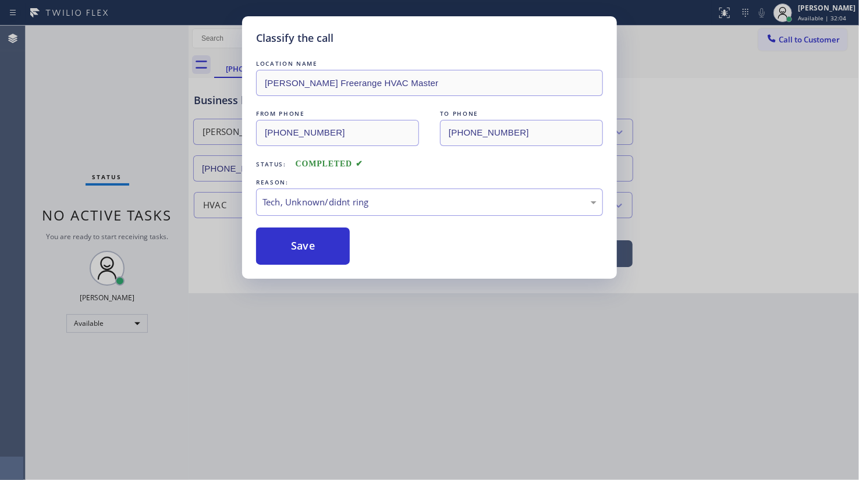
click at [333, 264] on div "Classify the call LOCATION NAME Earl Freerange HVAC Master FROM PHONE (267) 204…" at bounding box center [429, 147] width 375 height 263
click at [334, 253] on button "Save" at bounding box center [303, 246] width 94 height 37
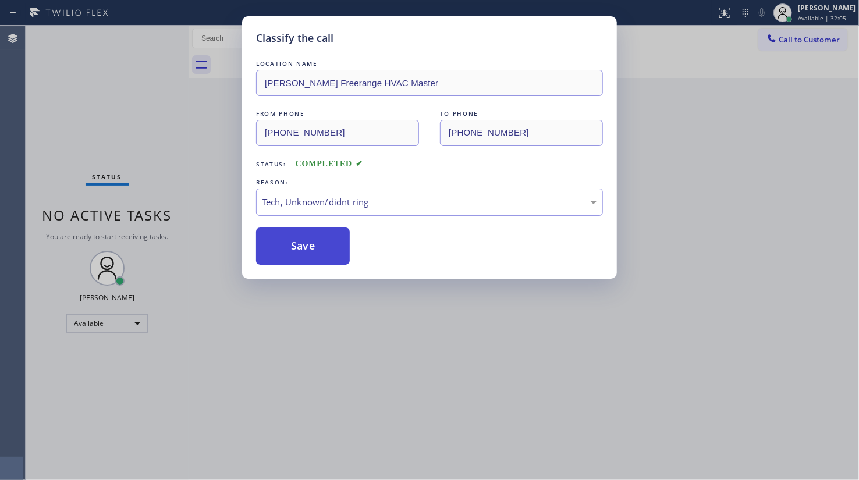
click at [334, 253] on button "Save" at bounding box center [303, 246] width 94 height 37
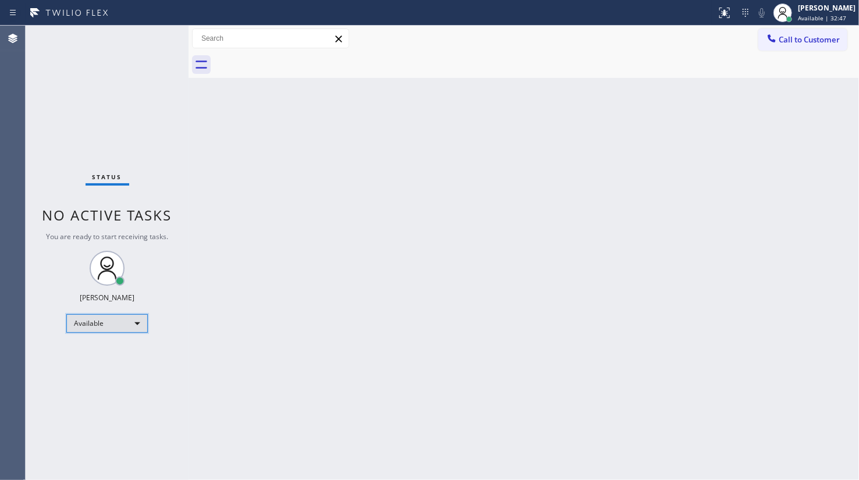
click at [126, 328] on div "Available" at bounding box center [107, 323] width 82 height 19
click at [92, 378] on li "Break" at bounding box center [106, 383] width 79 height 14
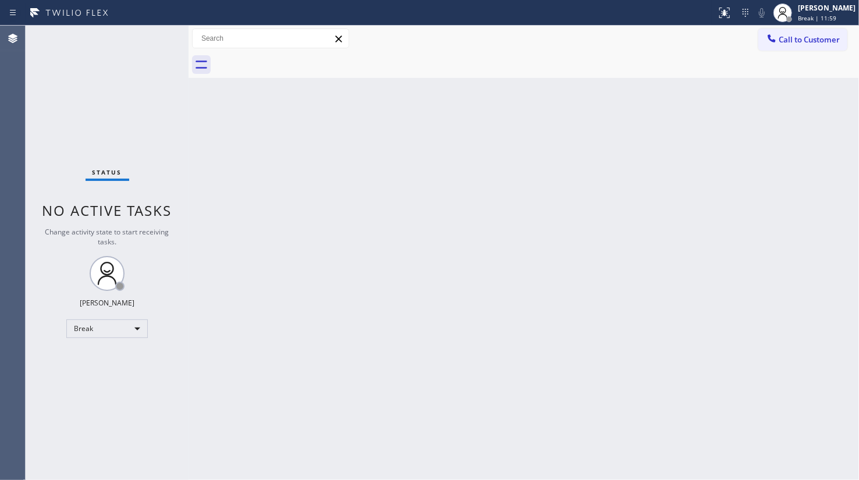
click at [374, 408] on div "Back to Dashboard Change Sender ID Customers Technicians Select a contact Outbo…" at bounding box center [524, 253] width 671 height 455
click at [371, 392] on div "Back to Dashboard Change Sender ID Customers Technicians Select a contact Outbo…" at bounding box center [524, 253] width 671 height 455
click at [536, 181] on div "Back to Dashboard Change Sender ID Customers Technicians Select a contact Outbo…" at bounding box center [524, 253] width 671 height 455
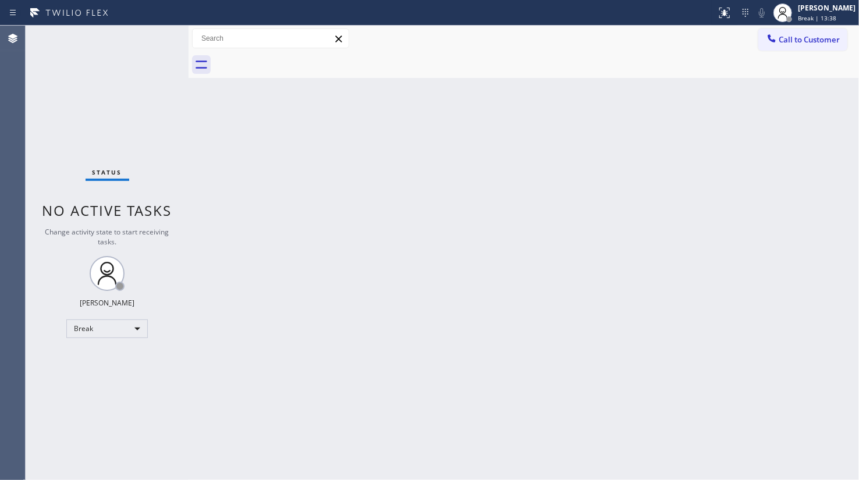
click at [63, 427] on div "Status No active tasks Change activity state to start receiving tasks. JENIZA A…" at bounding box center [107, 253] width 163 height 455
click at [93, 320] on div "Break" at bounding box center [107, 329] width 82 height 19
click at [99, 356] on li "Available" at bounding box center [106, 359] width 79 height 14
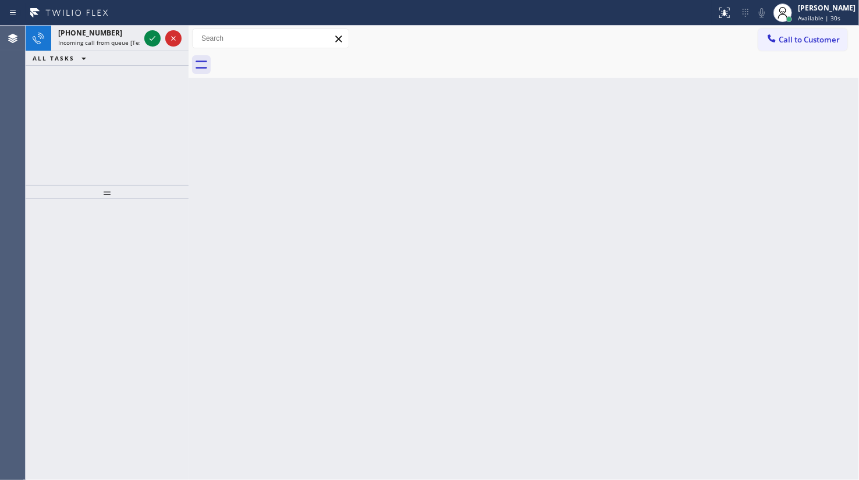
click at [23, 60] on div "Agent Desktop" at bounding box center [12, 253] width 25 height 455
click at [148, 38] on icon at bounding box center [153, 38] width 14 height 14
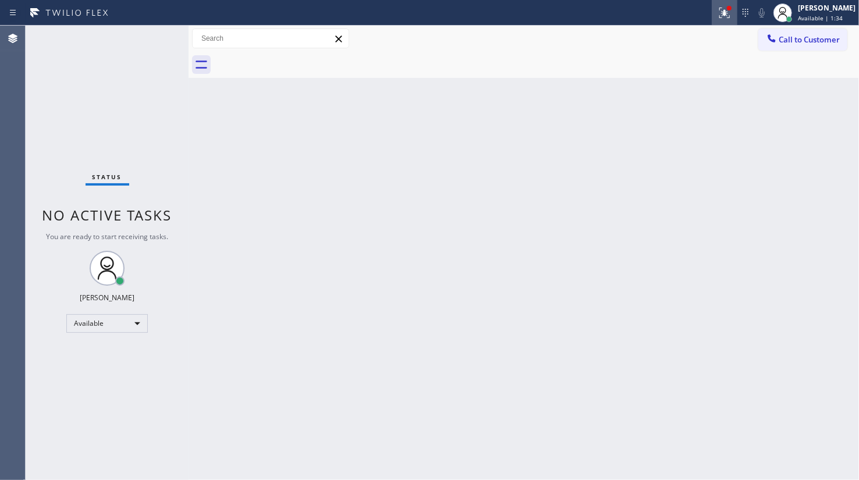
click at [721, 12] on icon at bounding box center [725, 13] width 14 height 14
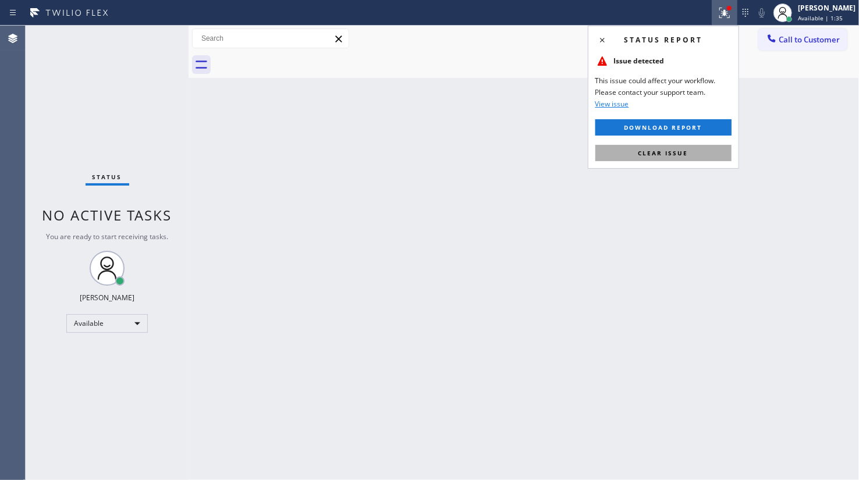
click at [699, 157] on button "Clear issue" at bounding box center [664, 153] width 136 height 16
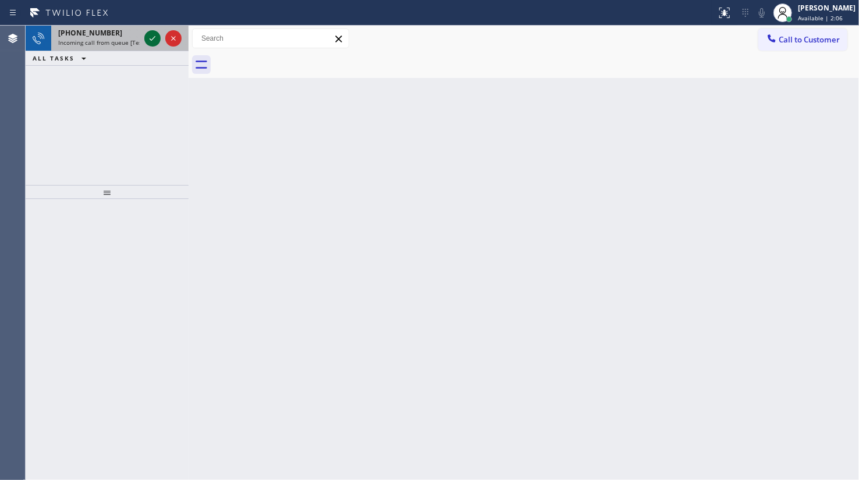
click at [157, 33] on icon at bounding box center [153, 38] width 14 height 14
click at [153, 40] on icon at bounding box center [153, 38] width 14 height 14
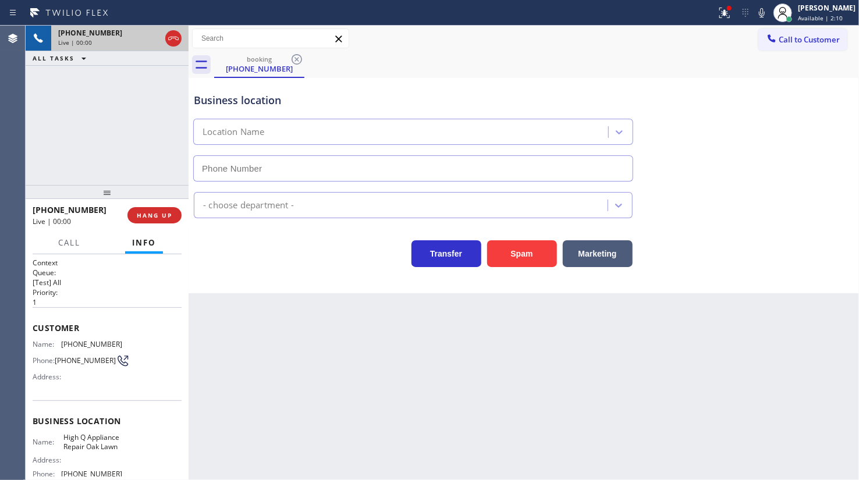
type input "(708) 273-5600"
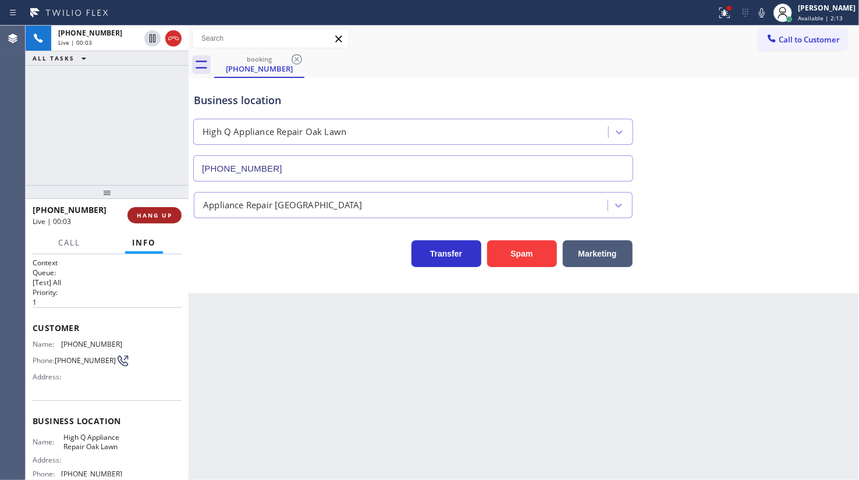
click at [149, 214] on span "HANG UP" at bounding box center [155, 215] width 36 height 8
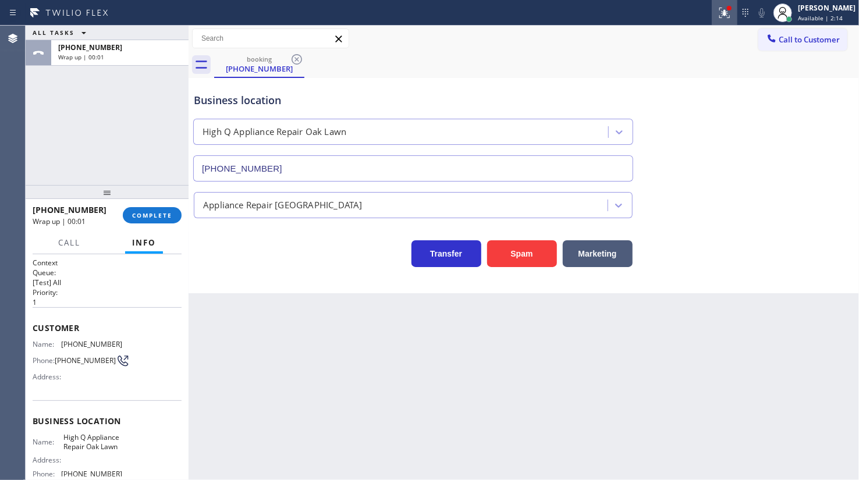
click at [736, 9] on div at bounding box center [725, 13] width 26 height 14
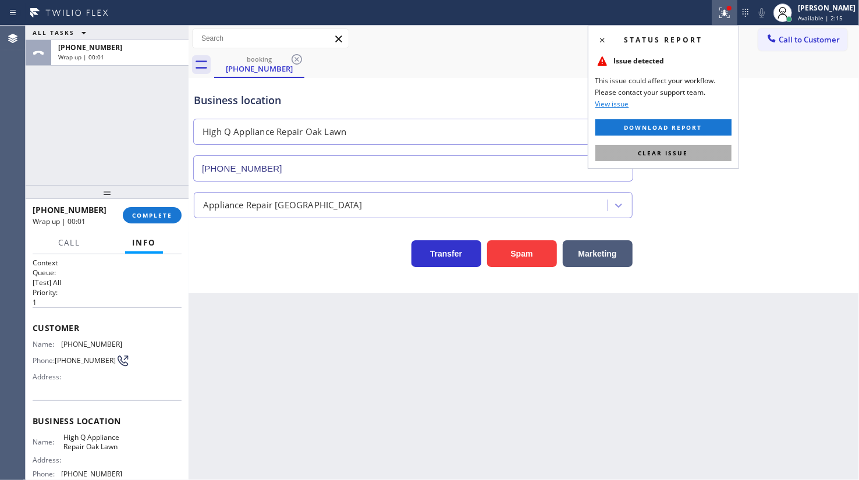
click at [700, 151] on button "Clear issue" at bounding box center [664, 153] width 136 height 16
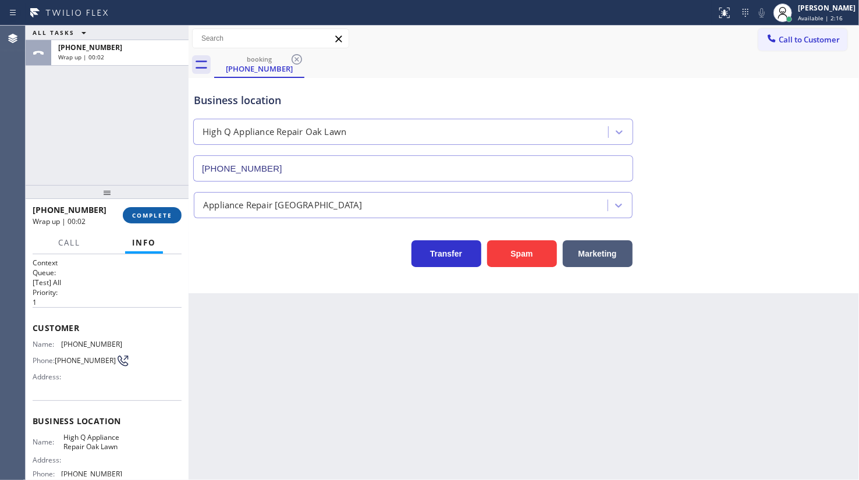
click at [140, 217] on span "COMPLETE" at bounding box center [152, 215] width 40 height 8
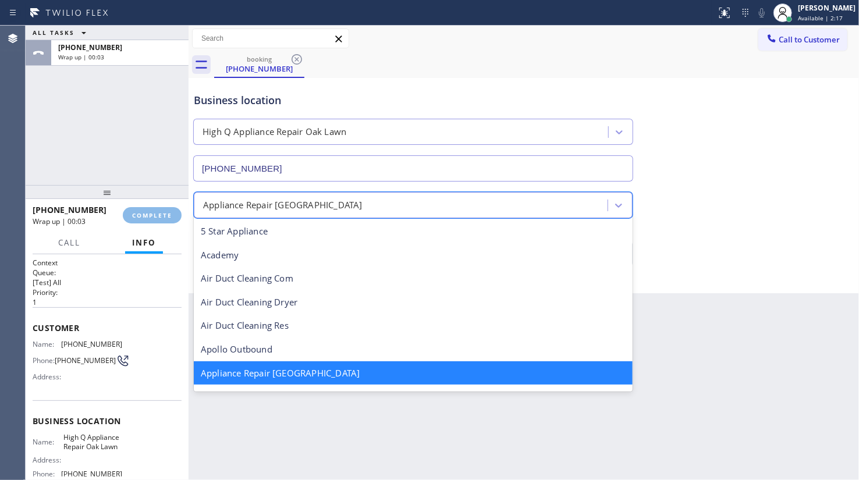
click at [265, 204] on div "Appliance Repair [GEOGRAPHIC_DATA]" at bounding box center [283, 205] width 160 height 13
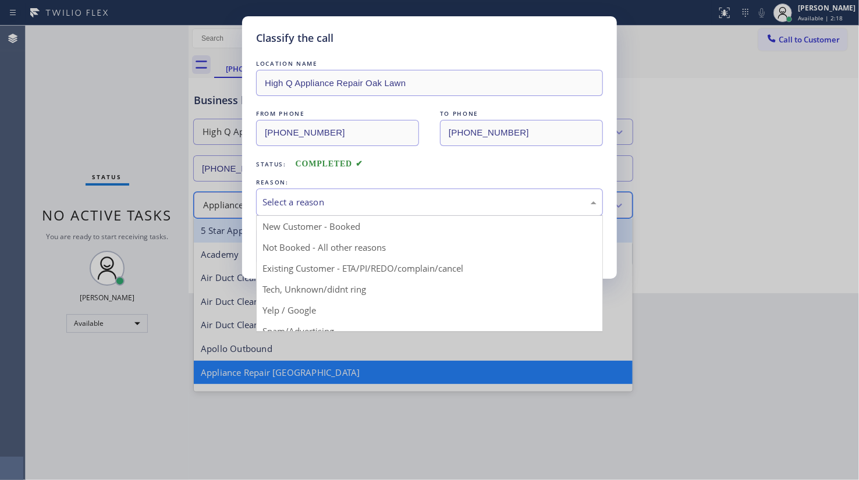
click at [297, 192] on div "Select a reason" at bounding box center [429, 202] width 347 height 27
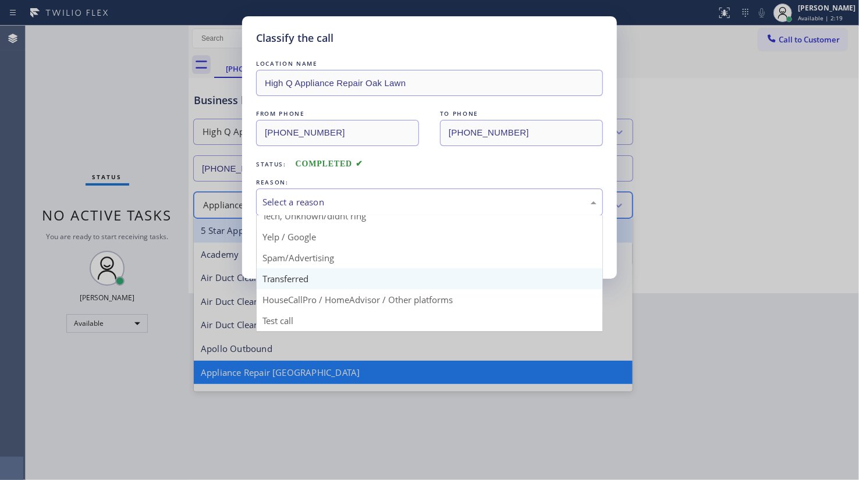
scroll to position [77, 0]
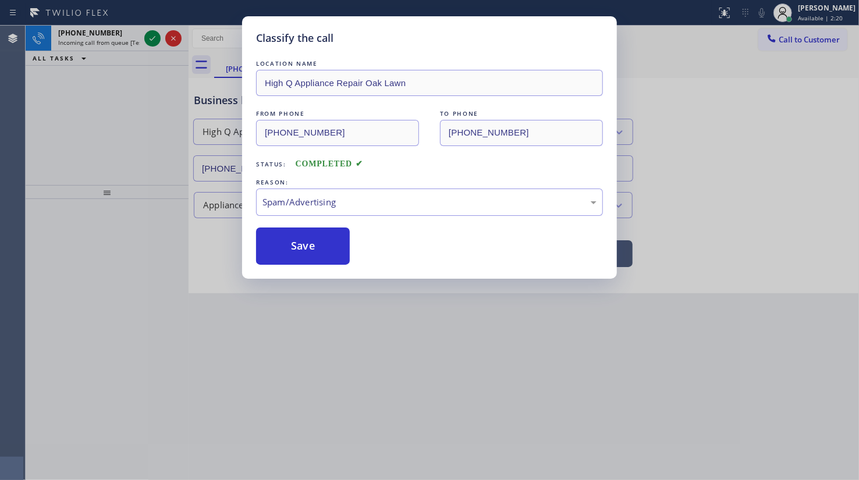
click at [296, 253] on button "Save" at bounding box center [303, 246] width 94 height 37
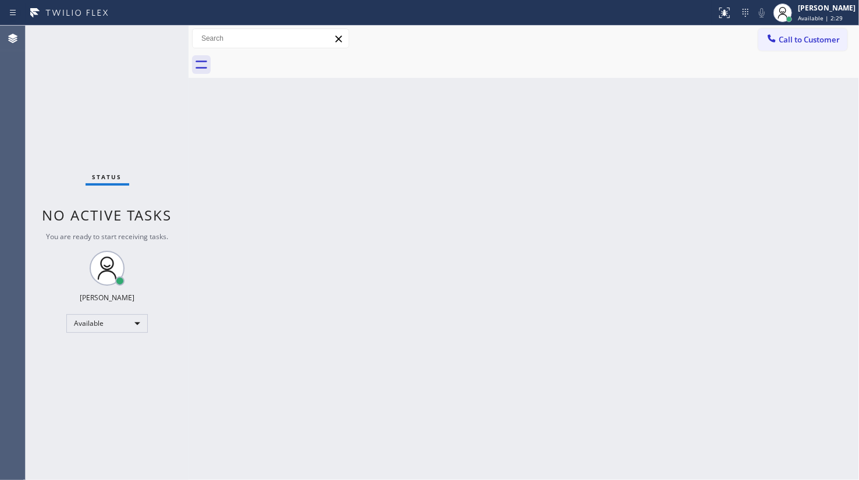
click at [161, 36] on div "Status No active tasks You are ready to start receiving tasks. JENIZA ALCAYDE A…" at bounding box center [107, 253] width 163 height 455
click at [159, 34] on div "Status No active tasks You are ready to start receiving tasks. JENIZA ALCAYDE A…" at bounding box center [107, 253] width 163 height 455
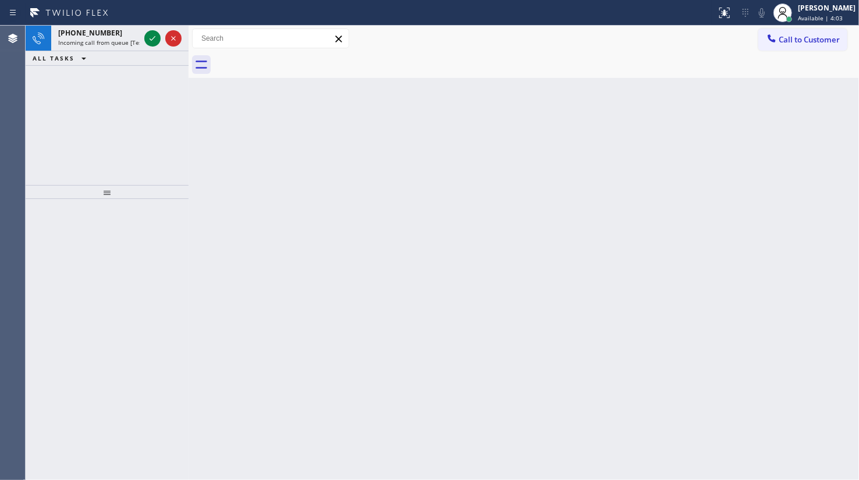
drag, startPoint x: 105, startPoint y: 98, endPoint x: 126, endPoint y: 58, distance: 46.1
click at [111, 89] on div "+17742031047 Incoming call from queue [Test] All ALL TASKS ALL TASKS ACTIVE TAS…" at bounding box center [107, 106] width 163 height 160
click at [165, 40] on div at bounding box center [173, 38] width 16 height 14
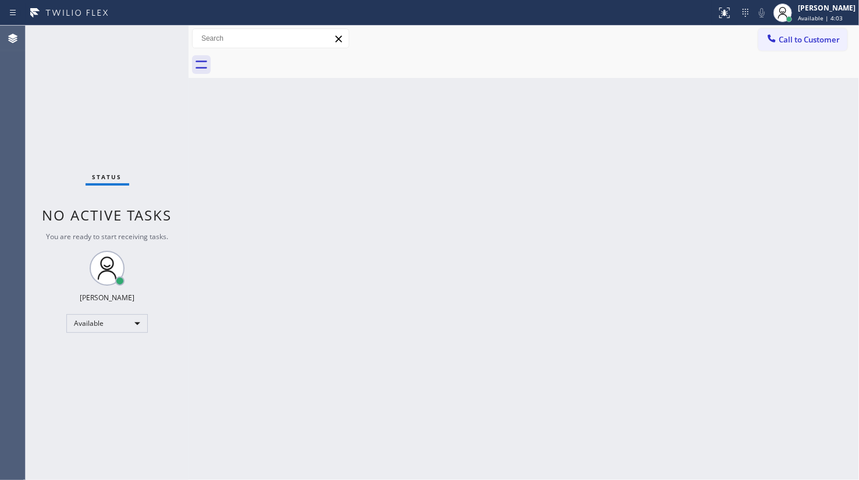
click at [153, 40] on div "Status No active tasks You are ready to start receiving tasks. JENIZA ALCAYDE A…" at bounding box center [107, 253] width 163 height 455
click at [728, 1] on button at bounding box center [725, 13] width 26 height 26
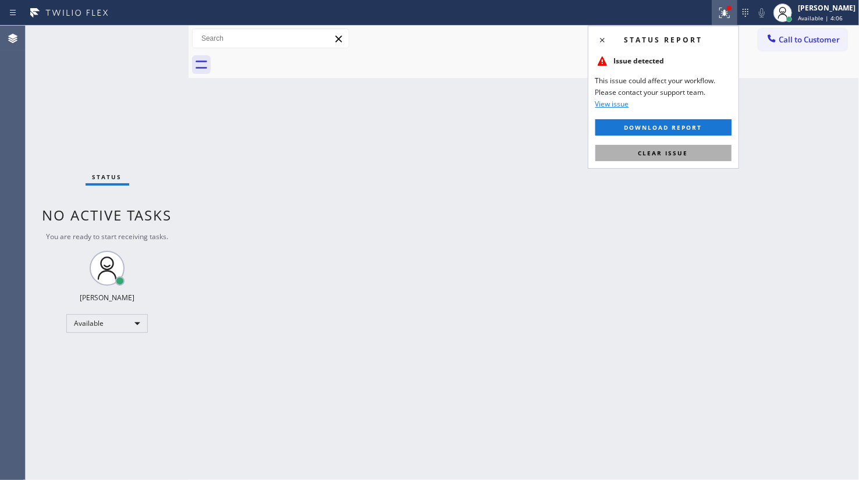
click at [699, 151] on button "Clear issue" at bounding box center [664, 153] width 136 height 16
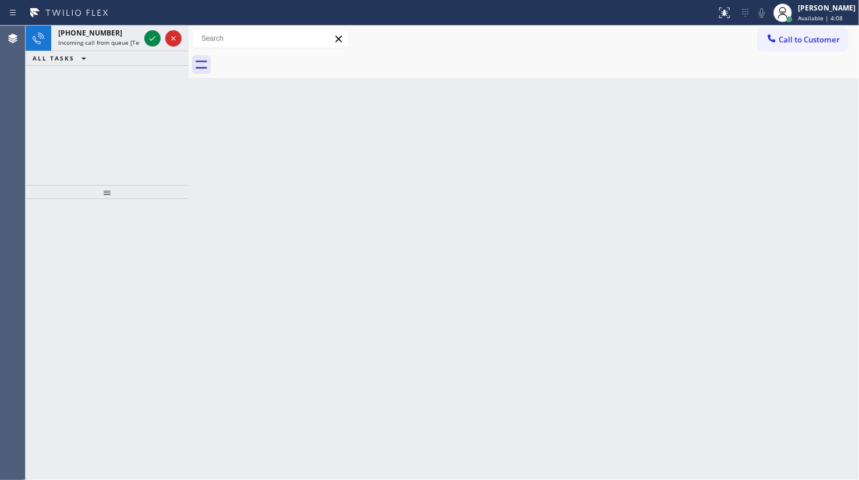
drag, startPoint x: 86, startPoint y: 71, endPoint x: 101, endPoint y: 57, distance: 20.6
click at [86, 71] on div "+17602149531 Incoming call from queue [Test] All ALL TASKS ALL TASKS ACTIVE TAS…" at bounding box center [107, 106] width 163 height 160
click at [142, 40] on div at bounding box center [163, 39] width 42 height 26
click at [149, 35] on icon at bounding box center [153, 38] width 14 height 14
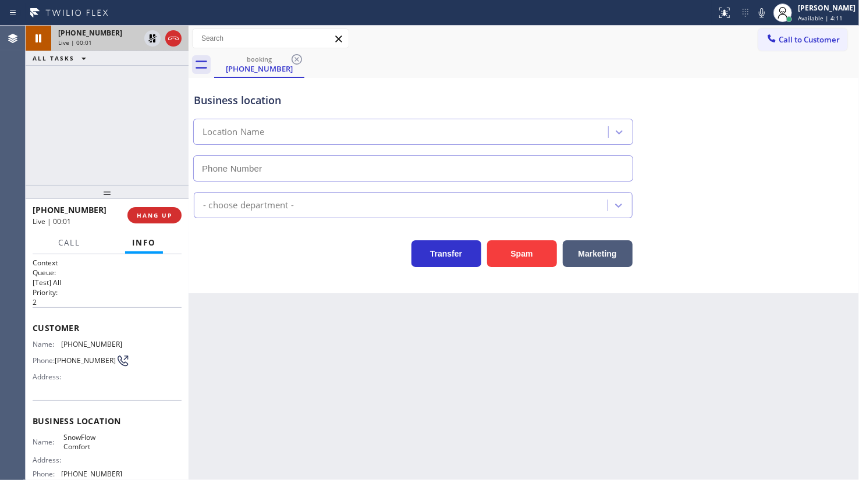
click at [150, 36] on icon at bounding box center [152, 38] width 8 height 8
drag, startPoint x: 161, startPoint y: 221, endPoint x: 160, endPoint y: 215, distance: 5.9
click at [161, 221] on button "HANG UP" at bounding box center [154, 215] width 54 height 16
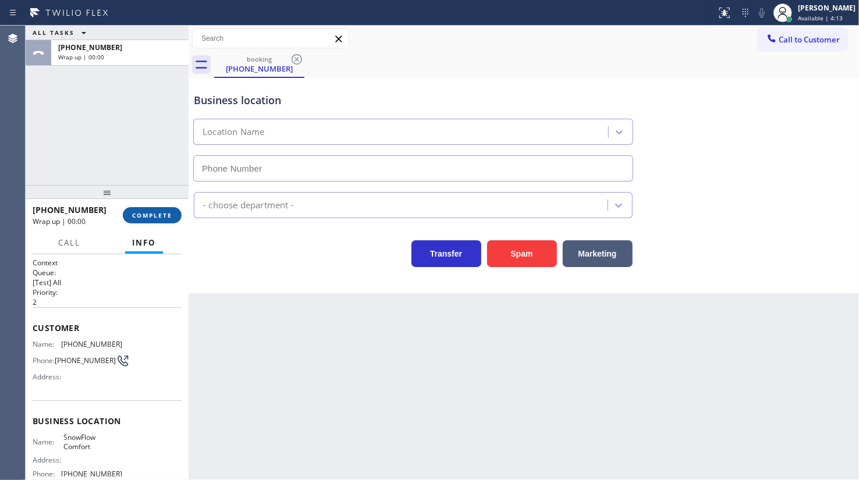
type input "(760) 313-6331"
click at [162, 210] on button "COMPLETE" at bounding box center [152, 215] width 59 height 16
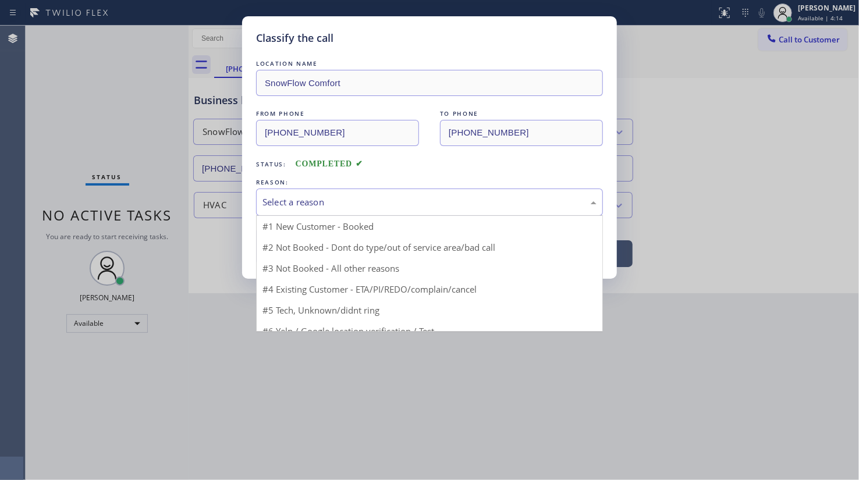
click at [278, 202] on div "Select a reason" at bounding box center [430, 202] width 334 height 13
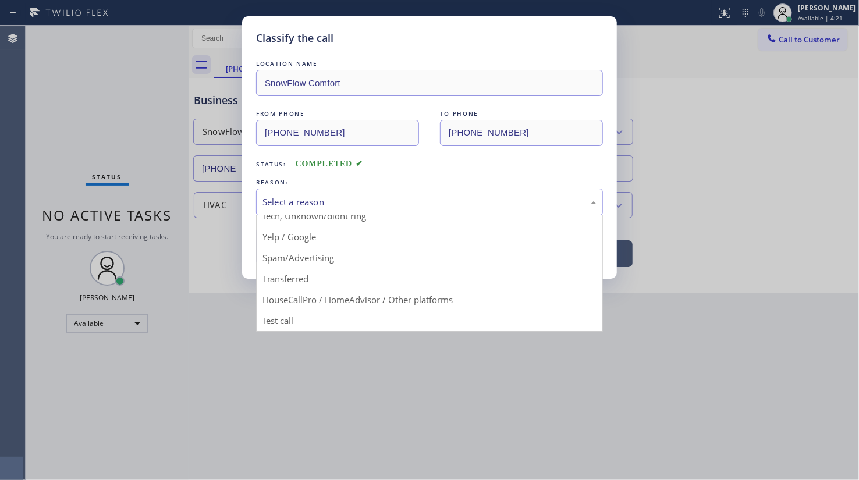
scroll to position [77, 0]
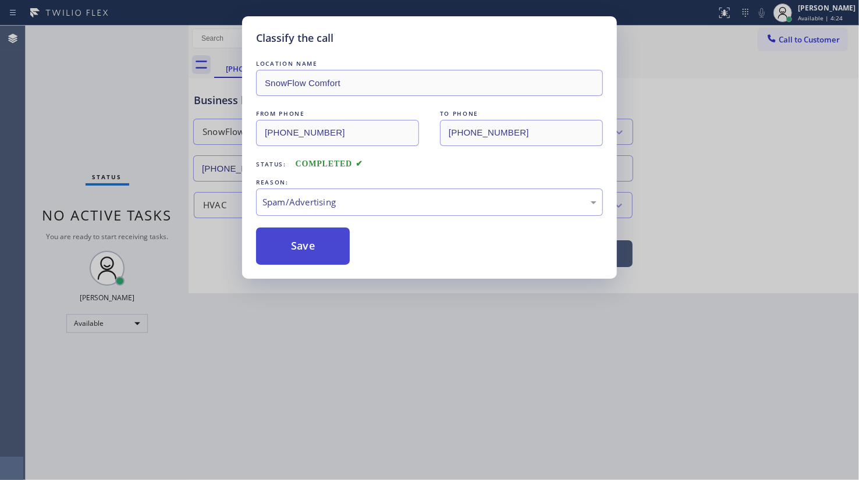
click at [304, 236] on button "Save" at bounding box center [303, 246] width 94 height 37
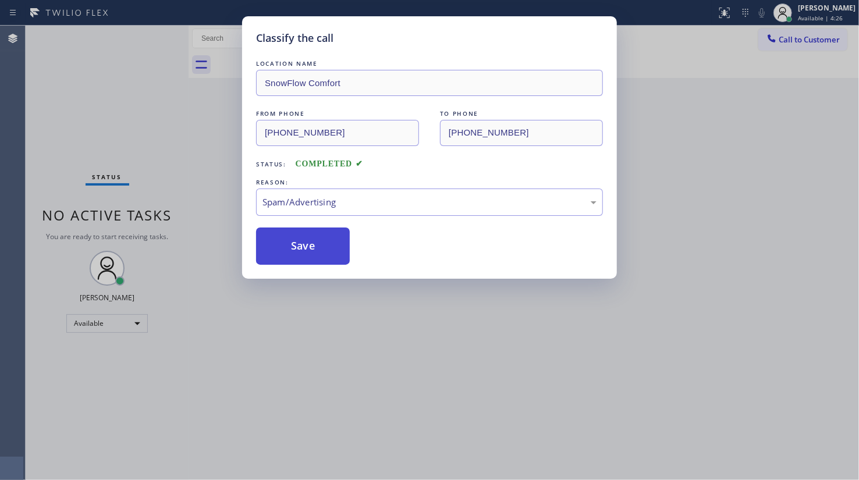
click at [284, 249] on button "Save" at bounding box center [303, 246] width 94 height 37
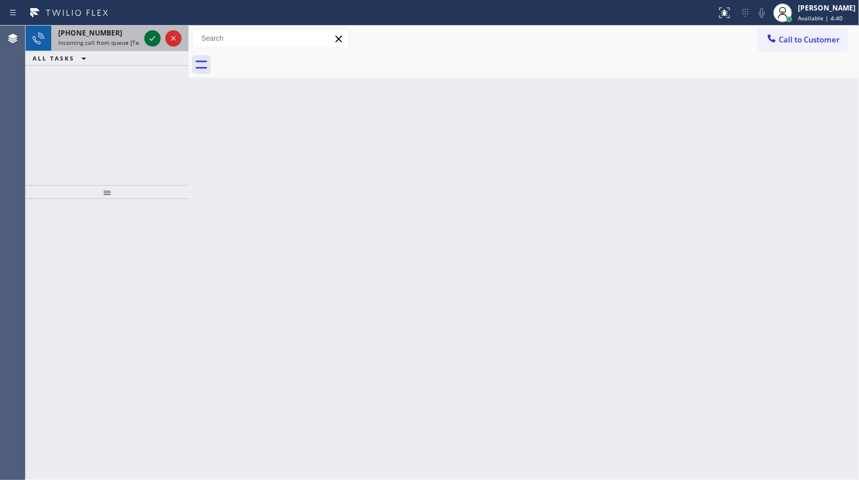
click at [157, 34] on icon at bounding box center [153, 38] width 14 height 14
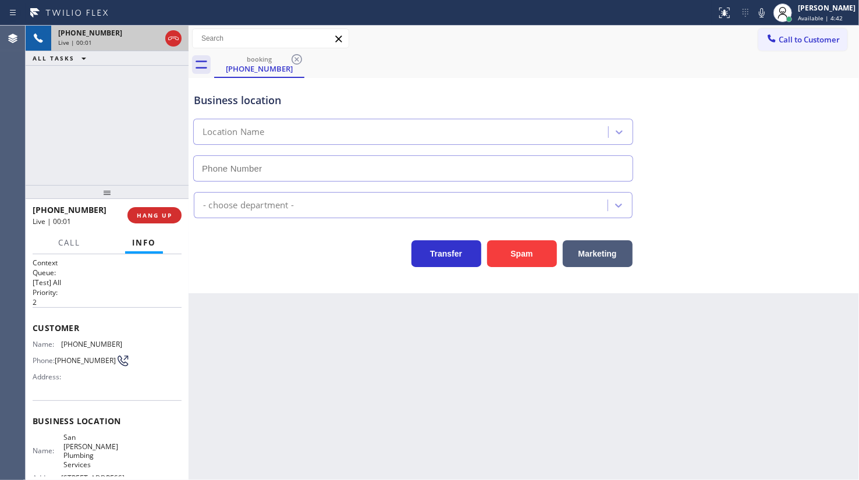
type input "(310) 683-4324"
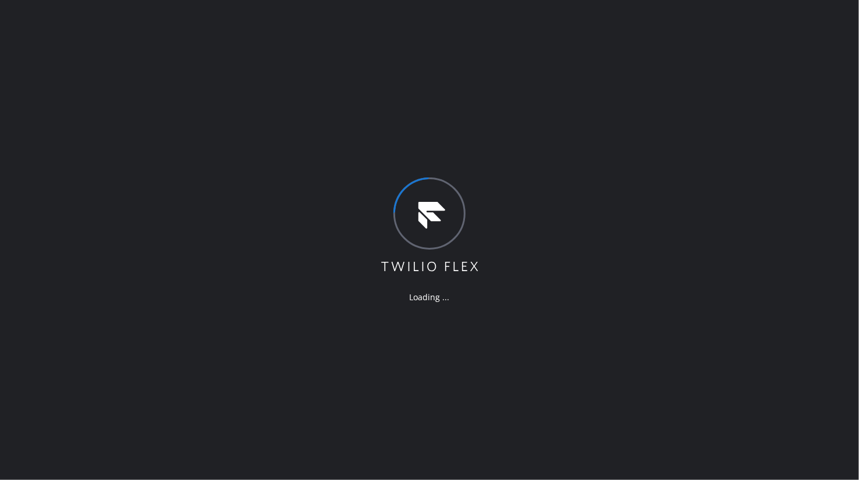
click at [95, 139] on div "Loading ..." at bounding box center [429, 240] width 859 height 480
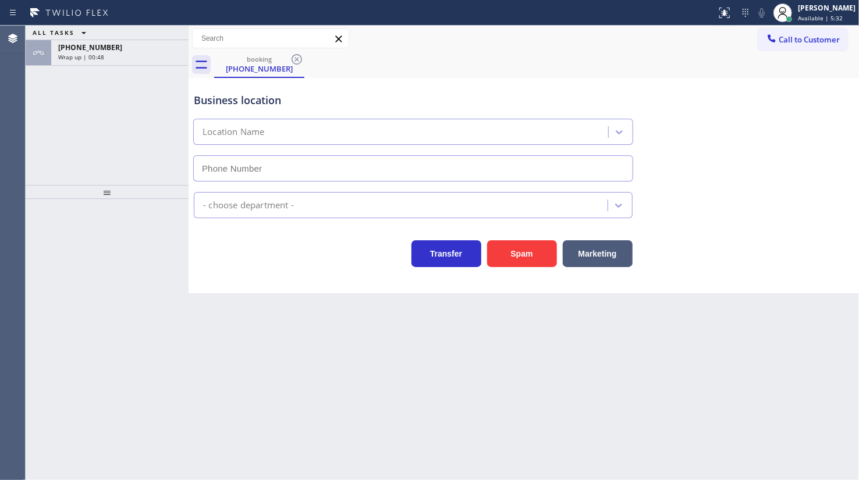
type input "[PHONE_NUMBER]"
click at [512, 250] on button "Spam" at bounding box center [522, 253] width 70 height 27
click at [718, 22] on button at bounding box center [725, 13] width 26 height 26
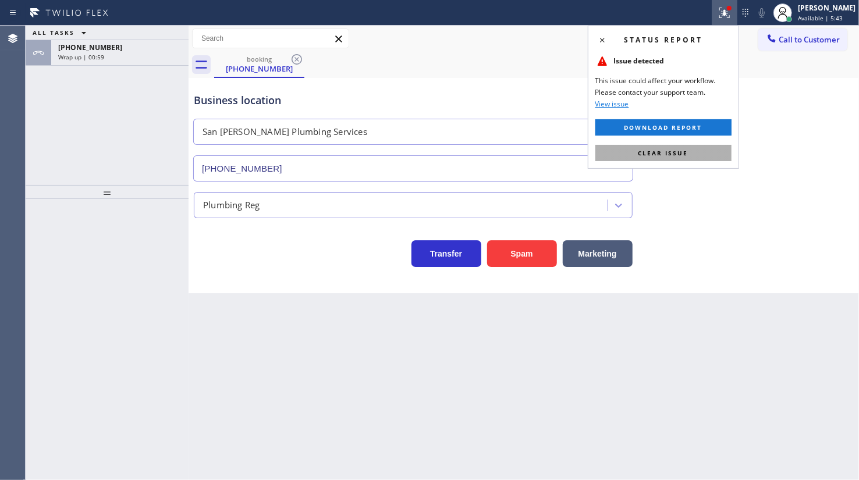
click at [706, 149] on button "Clear issue" at bounding box center [664, 153] width 136 height 16
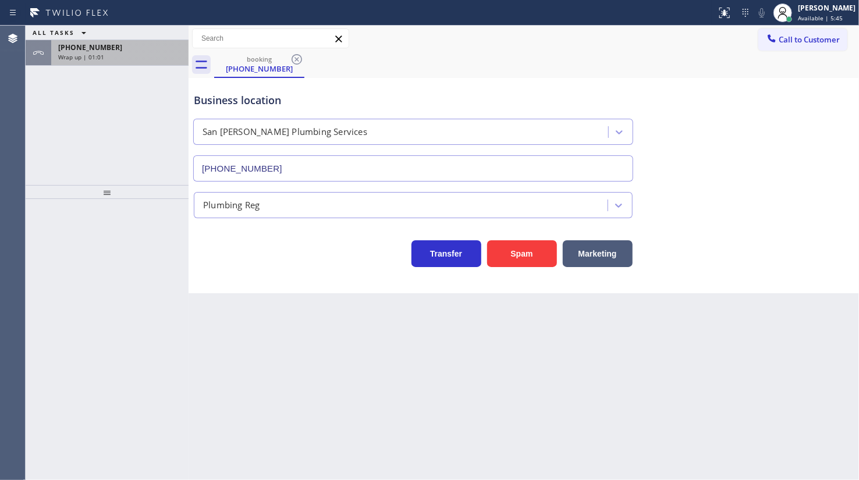
click at [109, 54] on div "Wrap up | 01:01" at bounding box center [119, 57] width 123 height 8
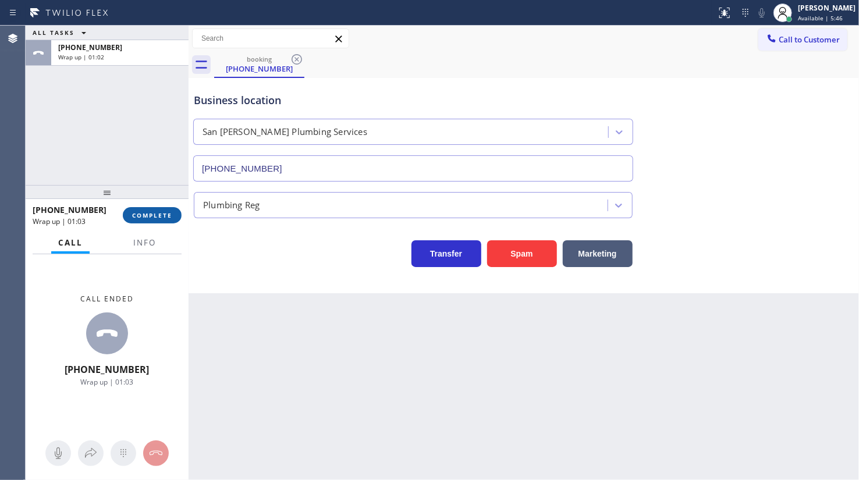
click at [165, 219] on button "COMPLETE" at bounding box center [152, 215] width 59 height 16
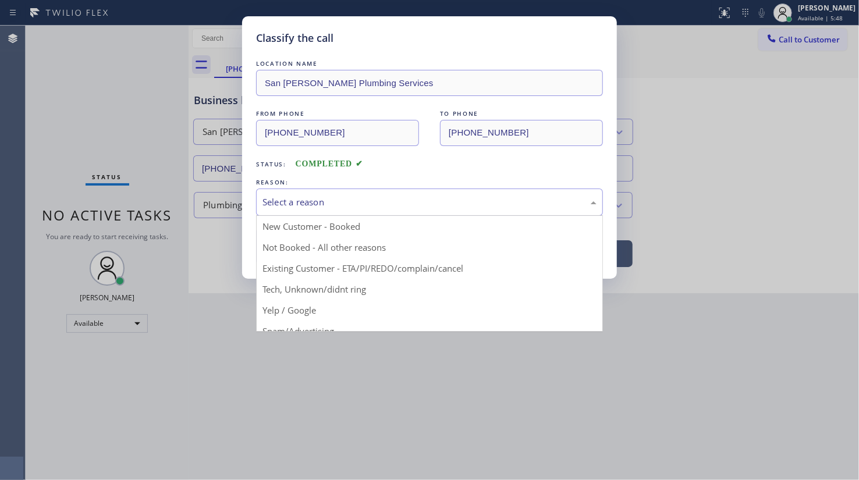
click at [290, 202] on div "Select a reason" at bounding box center [430, 202] width 334 height 13
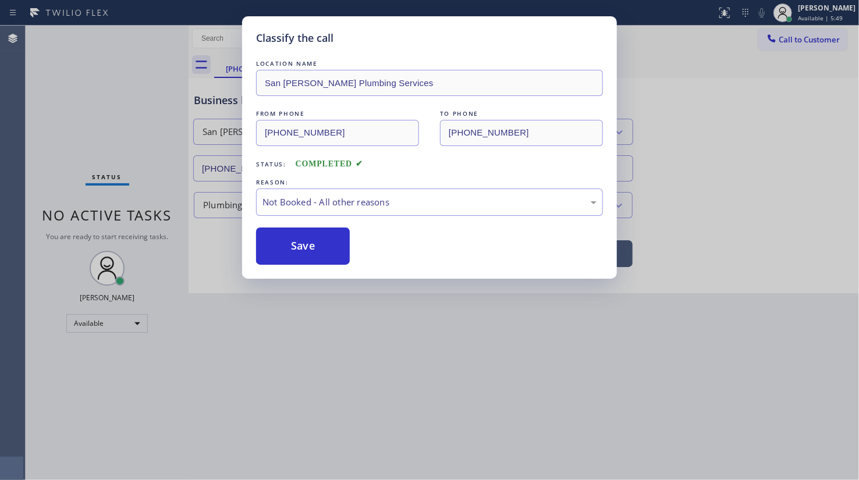
click at [290, 249] on button "Save" at bounding box center [303, 246] width 94 height 37
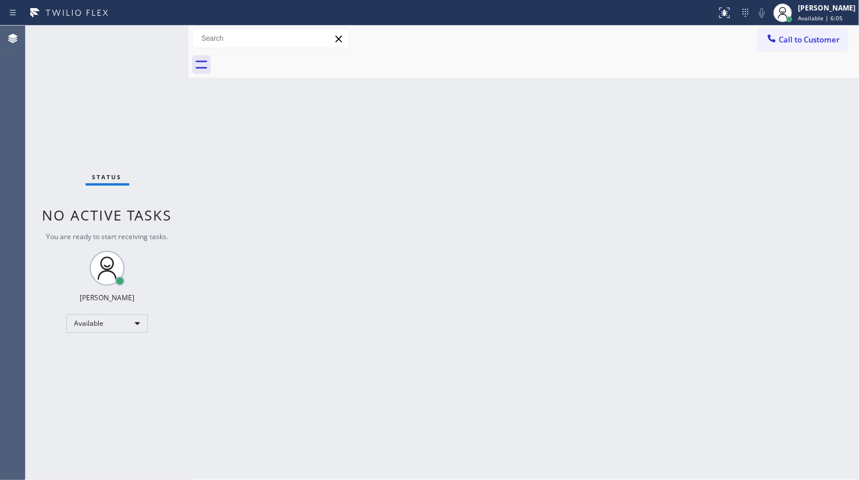
click at [152, 42] on div "Status No active tasks You are ready to start receiving tasks. JENIZA ALCAYDE A…" at bounding box center [107, 253] width 163 height 455
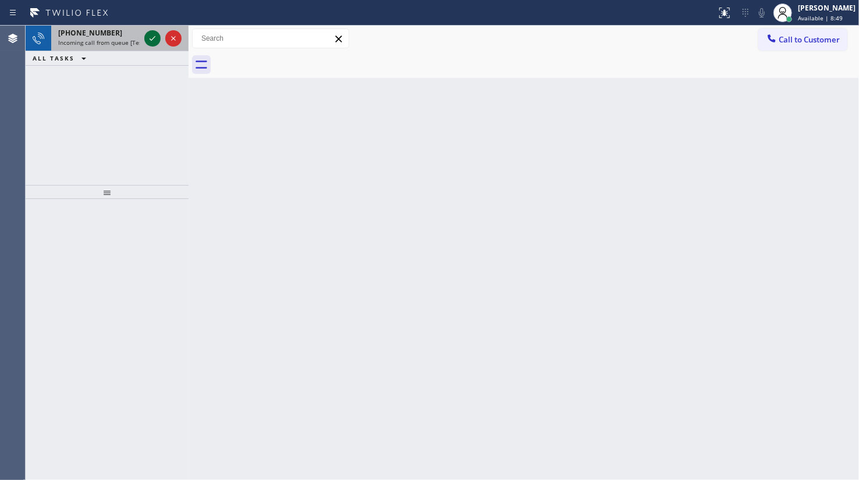
click at [153, 36] on icon at bounding box center [153, 38] width 14 height 14
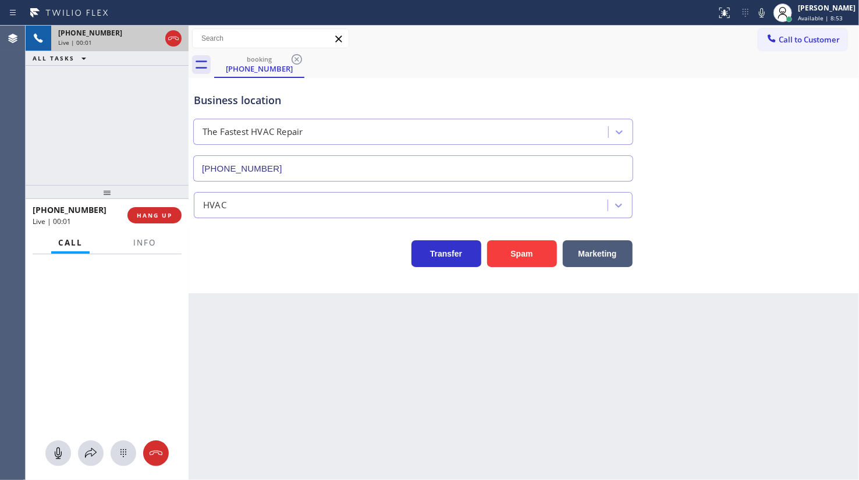
type input "[PHONE_NUMBER]"
click at [149, 217] on span "HANG UP" at bounding box center [155, 215] width 36 height 8
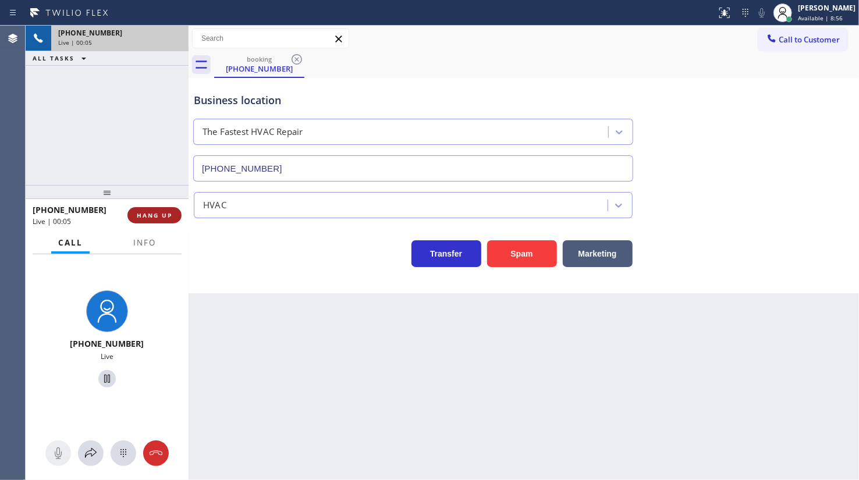
click at [149, 217] on span "HANG UP" at bounding box center [155, 215] width 36 height 8
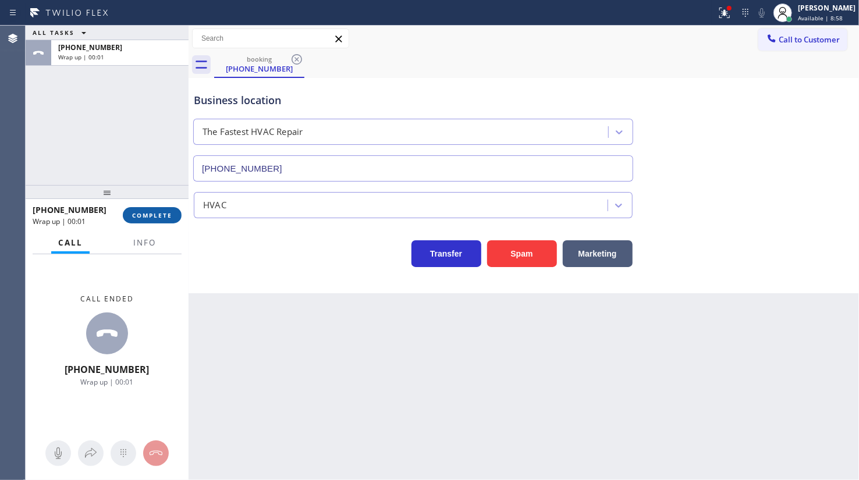
click at [158, 218] on span "COMPLETE" at bounding box center [152, 215] width 40 height 8
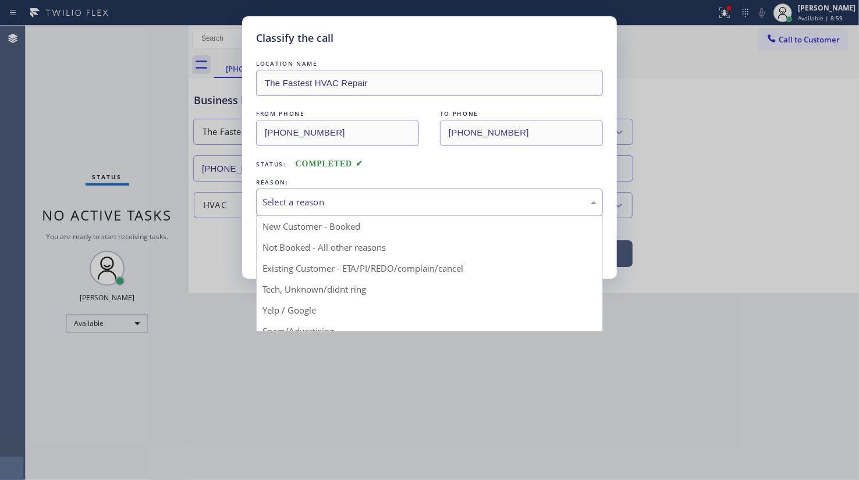
click at [272, 200] on div "Select a reason" at bounding box center [430, 202] width 334 height 13
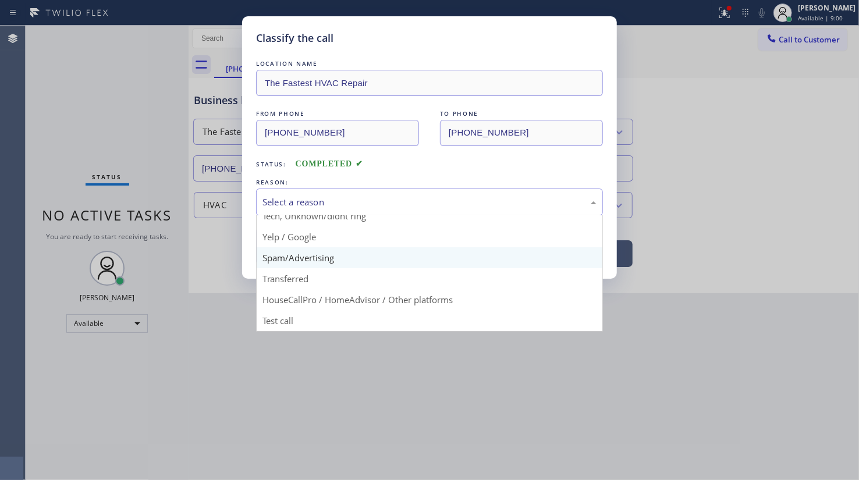
scroll to position [24, 0]
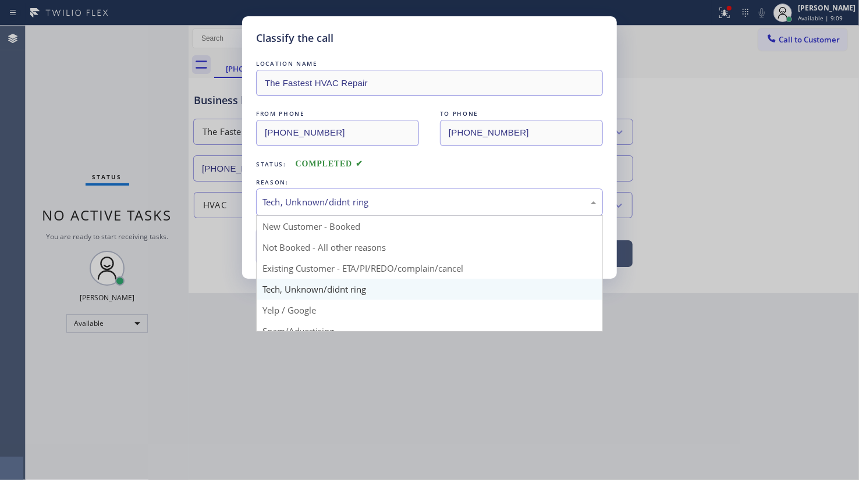
click at [391, 196] on div "Tech, Unknown/didnt ring" at bounding box center [430, 202] width 334 height 13
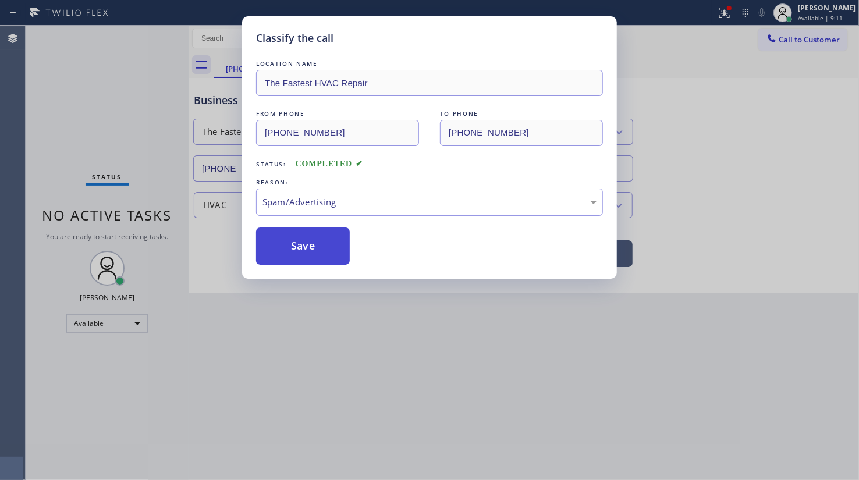
click at [316, 251] on button "Save" at bounding box center [303, 246] width 94 height 37
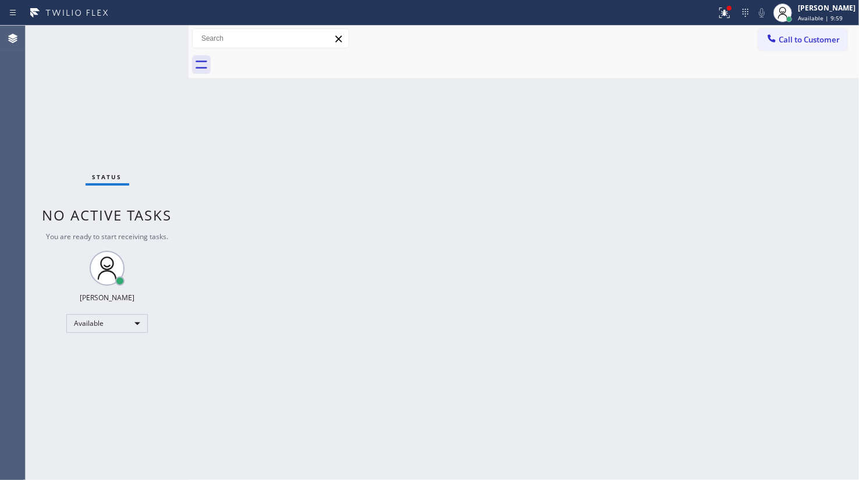
click at [147, 34] on div "Status No active tasks You are ready to start receiving tasks. JENIZA ALCAYDE A…" at bounding box center [107, 253] width 163 height 455
click at [729, 10] on div at bounding box center [729, 8] width 7 height 7
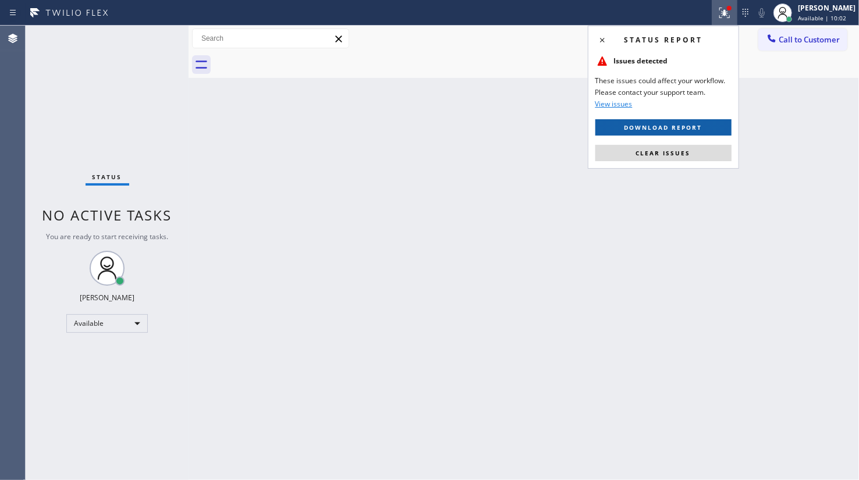
click at [701, 129] on span "Download report" at bounding box center [664, 127] width 78 height 8
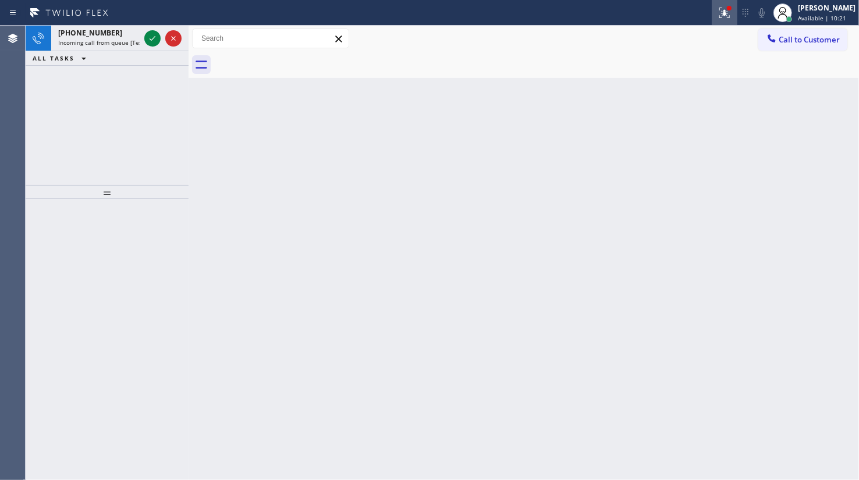
drag, startPoint x: 724, startPoint y: 9, endPoint x: 704, endPoint y: 92, distance: 84.9
click at [724, 10] on icon at bounding box center [725, 13] width 14 height 14
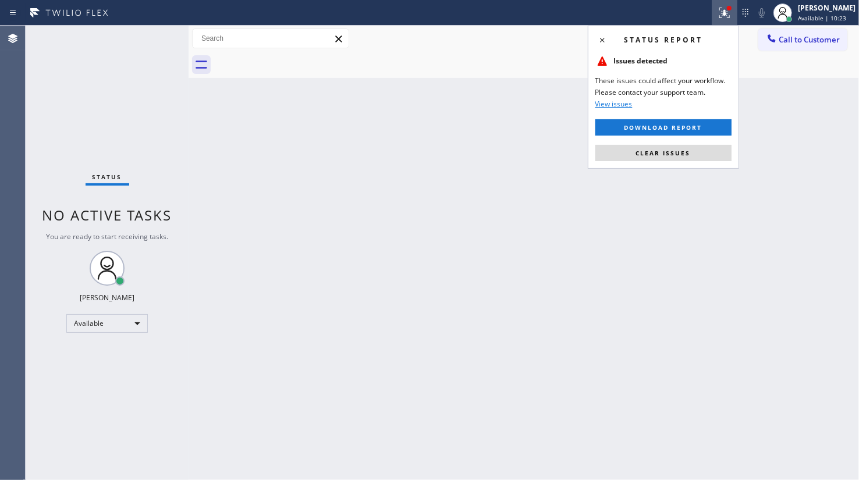
drag, startPoint x: 693, startPoint y: 152, endPoint x: 497, endPoint y: 148, distance: 196.2
click at [682, 153] on button "Clear issues" at bounding box center [664, 153] width 136 height 16
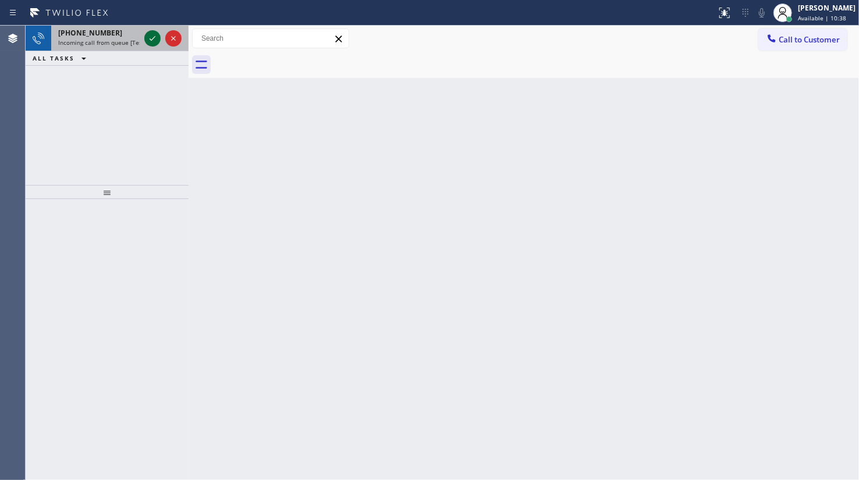
click at [156, 37] on icon at bounding box center [153, 38] width 14 height 14
click at [154, 41] on icon at bounding box center [153, 38] width 14 height 14
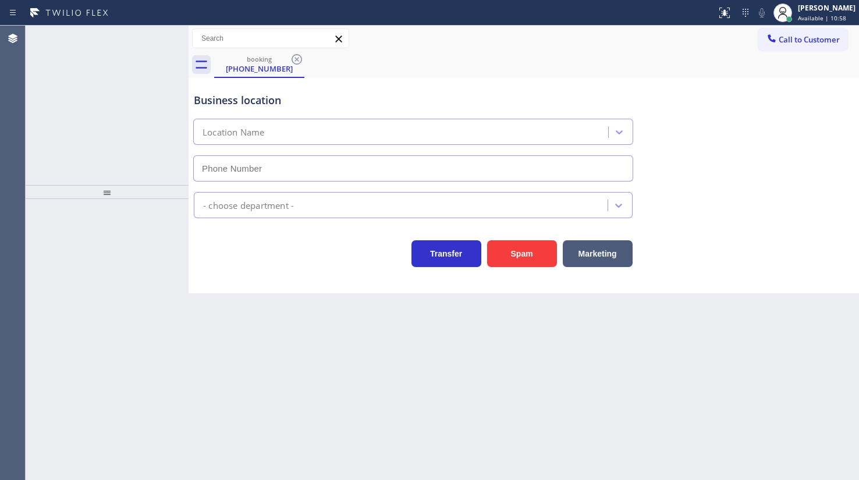
type input "[PHONE_NUMBER]"
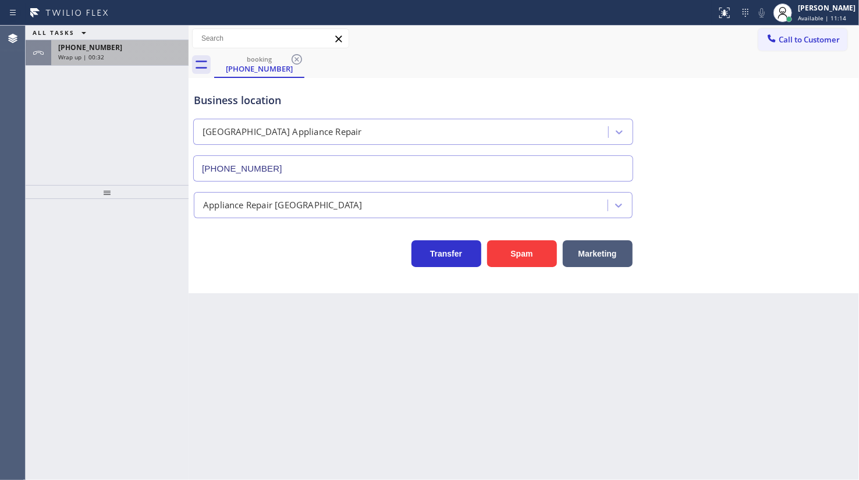
click at [97, 55] on span "Wrap up | 00:32" at bounding box center [81, 57] width 46 height 8
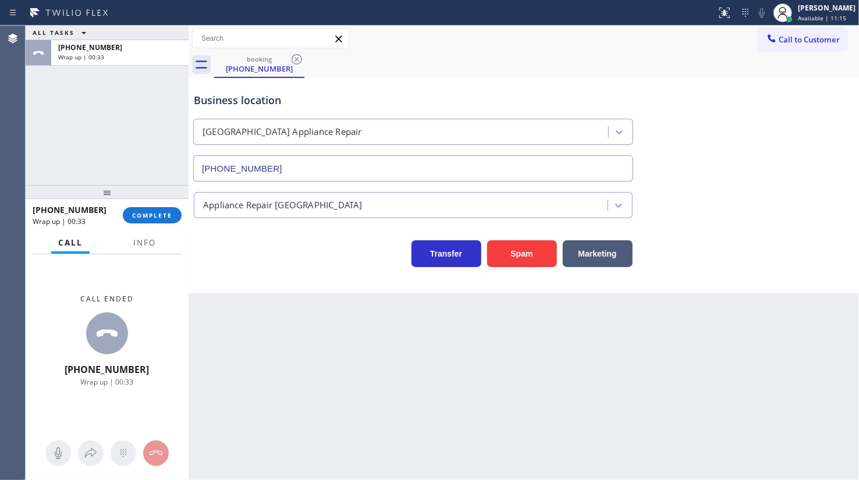
click at [146, 228] on div "[PHONE_NUMBER] Wrap up | 00:33 COMPLETE" at bounding box center [107, 215] width 149 height 30
click at [149, 214] on span "COMPLETE" at bounding box center [152, 215] width 40 height 8
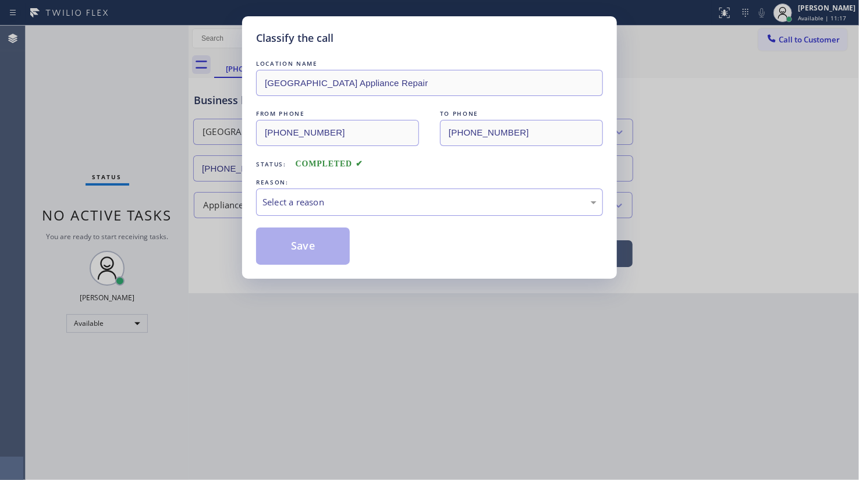
click at [149, 214] on div "Classify the call LOCATION NAME [GEOGRAPHIC_DATA] Appliance Repair FROM PHONE […" at bounding box center [429, 240] width 859 height 480
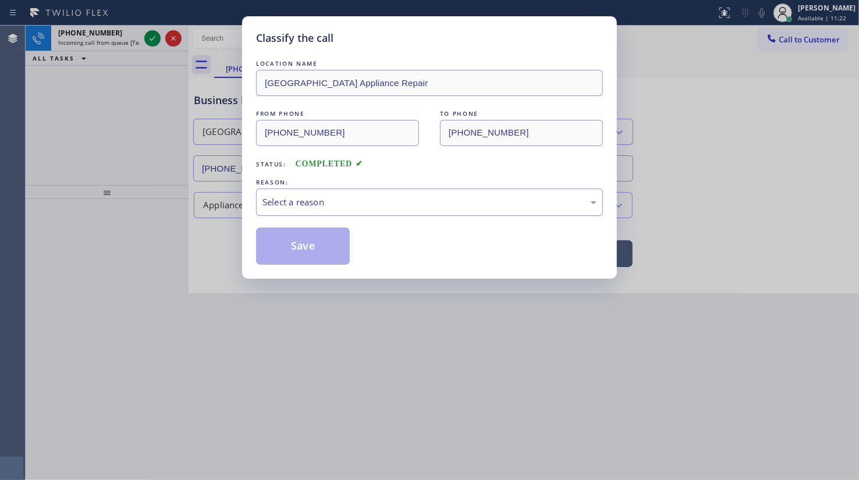
click at [306, 190] on div "REASON: Select a reason" at bounding box center [429, 196] width 347 height 40
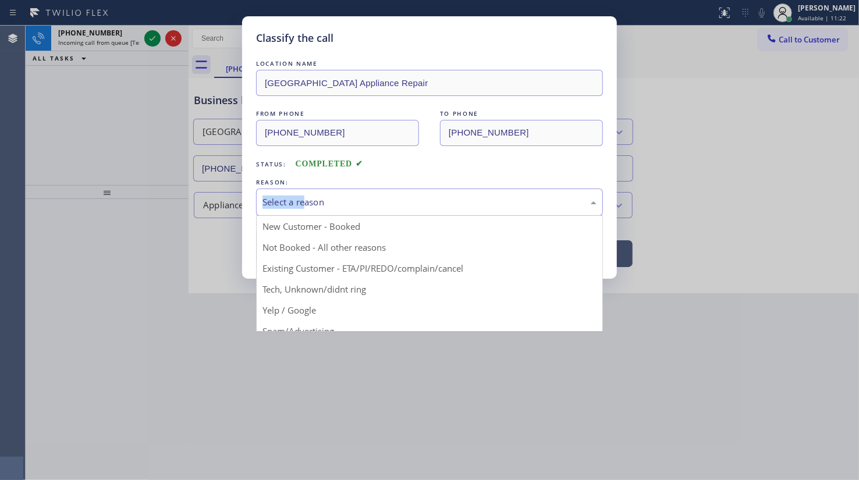
click at [306, 200] on div "Select a reason" at bounding box center [430, 202] width 334 height 13
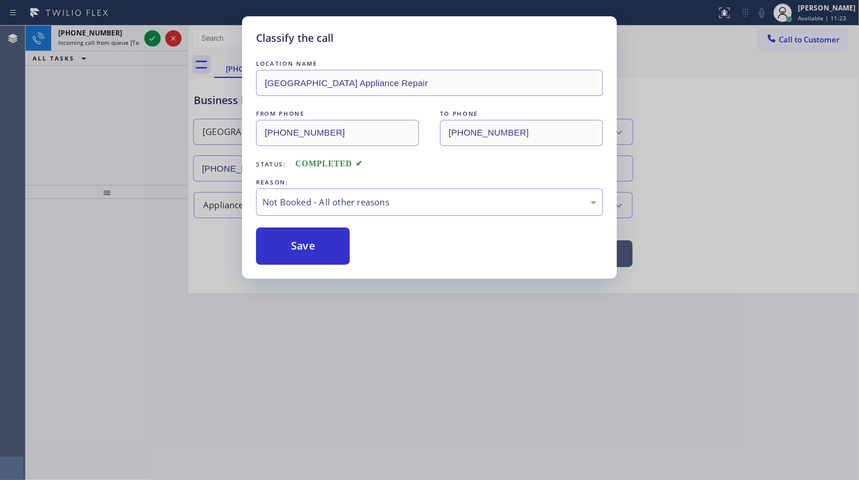
click at [306, 255] on button "Save" at bounding box center [303, 246] width 94 height 37
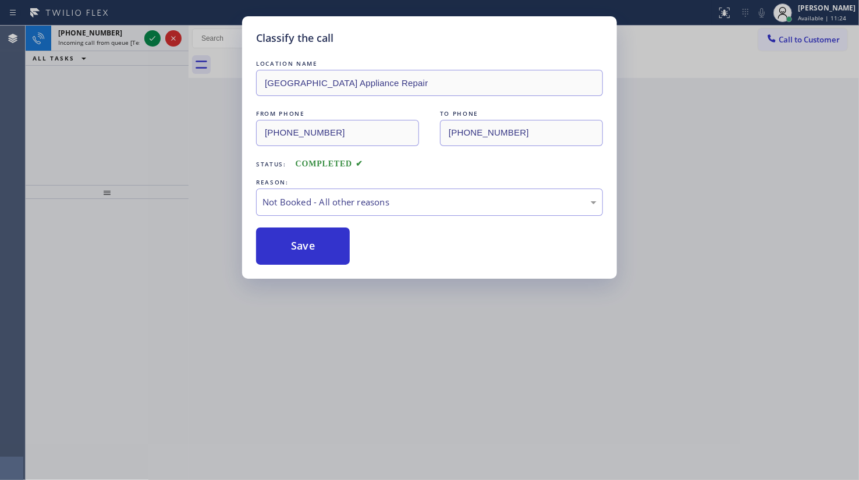
click at [154, 37] on icon at bounding box center [153, 38] width 6 height 5
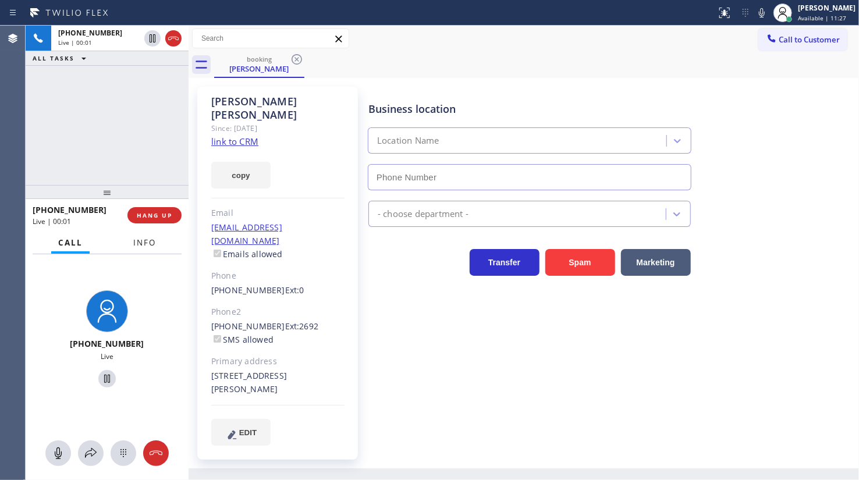
type input "[PHONE_NUMBER]"
click at [152, 235] on button "Info" at bounding box center [144, 243] width 37 height 23
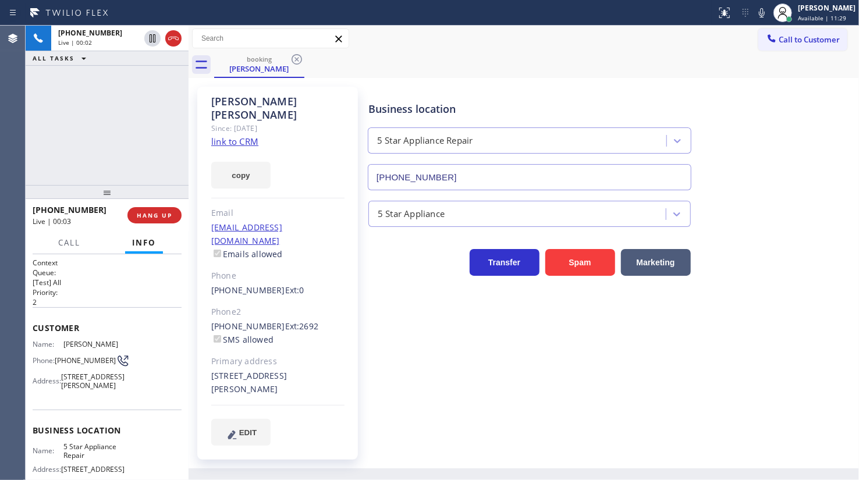
click at [222, 136] on link "link to CRM" at bounding box center [234, 142] width 47 height 12
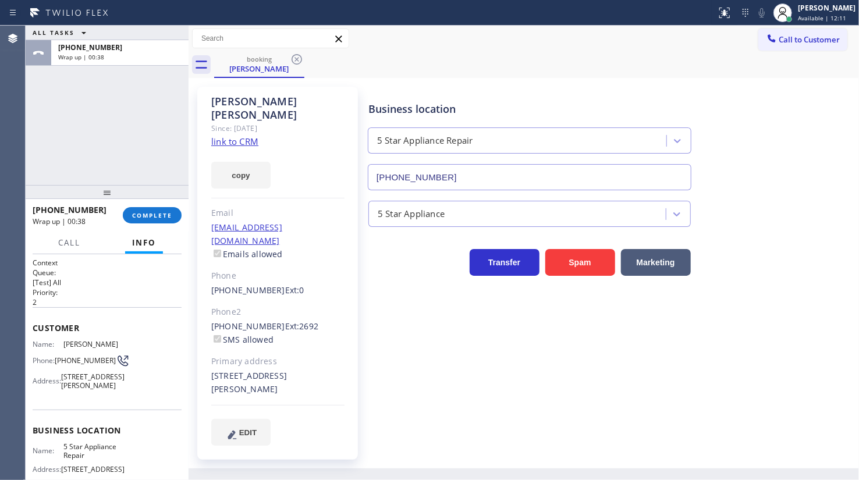
click at [157, 204] on div "[PHONE_NUMBER] Wrap up | 00:38 COMPLETE" at bounding box center [107, 215] width 149 height 30
click at [158, 217] on span "COMPLETE" at bounding box center [152, 215] width 40 height 8
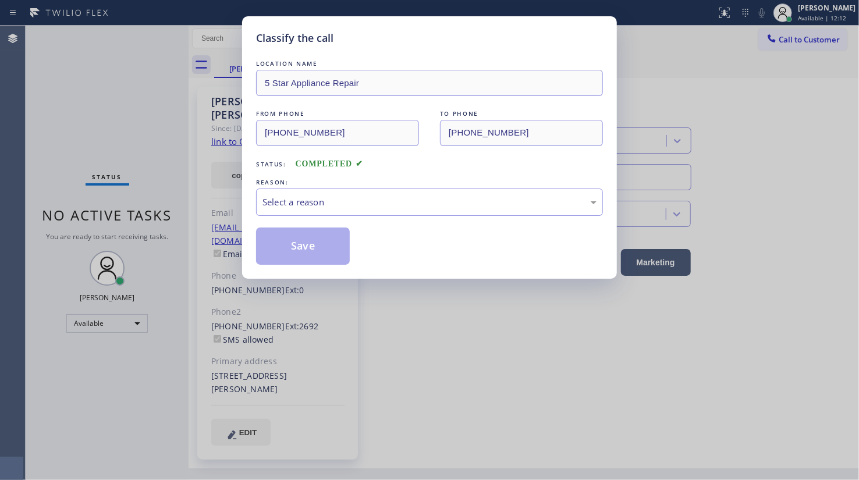
click at [158, 217] on div "Classify the call LOCATION NAME 5 Star Appliance Repair FROM PHONE [PHONE_NUMBE…" at bounding box center [429, 240] width 859 height 480
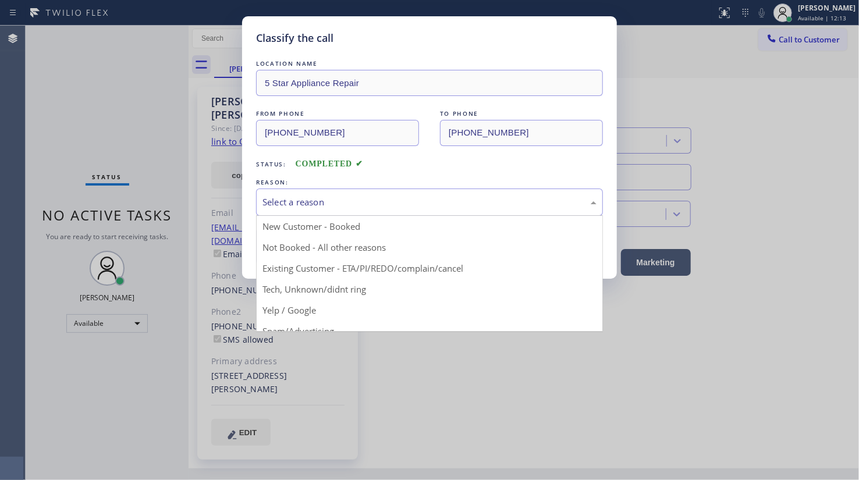
click at [385, 199] on div "Select a reason" at bounding box center [430, 202] width 334 height 13
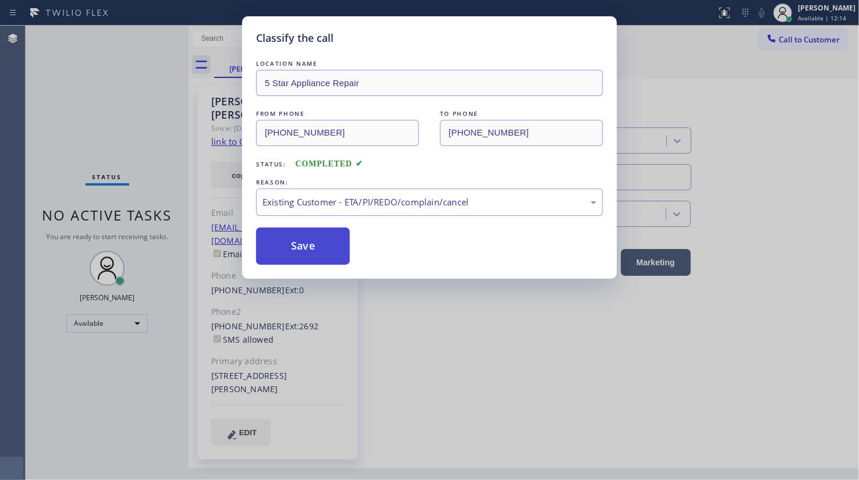
click at [302, 233] on button "Save" at bounding box center [303, 246] width 94 height 37
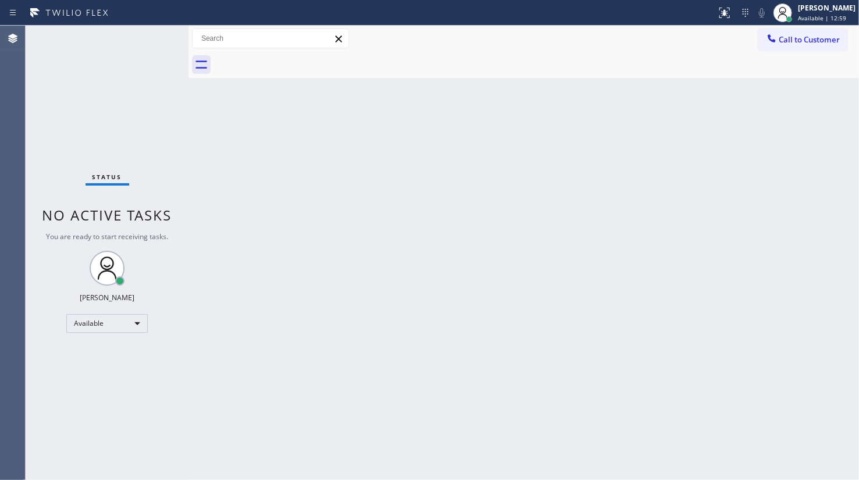
click at [95, 94] on div "Status No active tasks You are ready to start receiving tasks. JENIZA ALCAYDE A…" at bounding box center [107, 253] width 163 height 455
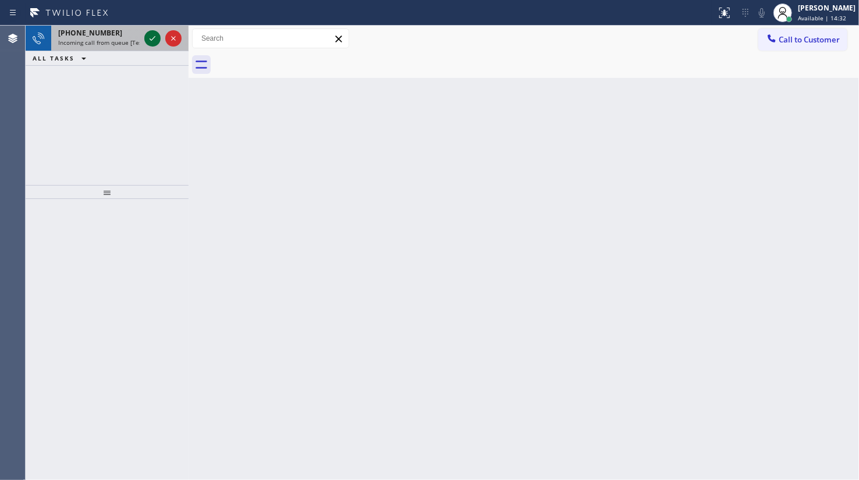
click at [151, 38] on icon at bounding box center [153, 38] width 14 height 14
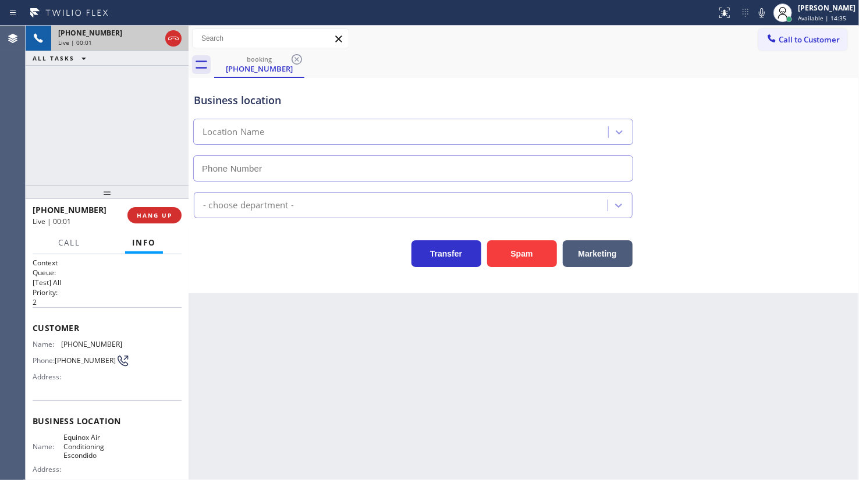
type input "[PHONE_NUMBER]"
click at [146, 213] on span "HANG UP" at bounding box center [155, 215] width 36 height 8
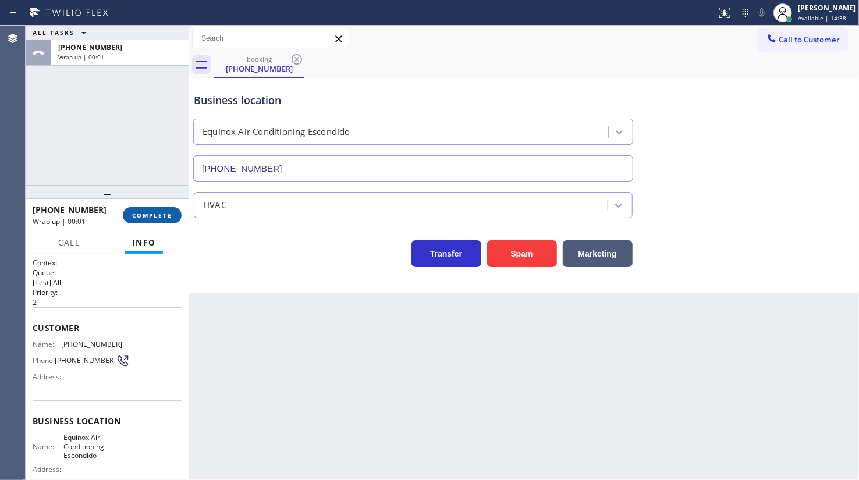
click at [155, 214] on span "COMPLETE" at bounding box center [152, 215] width 40 height 8
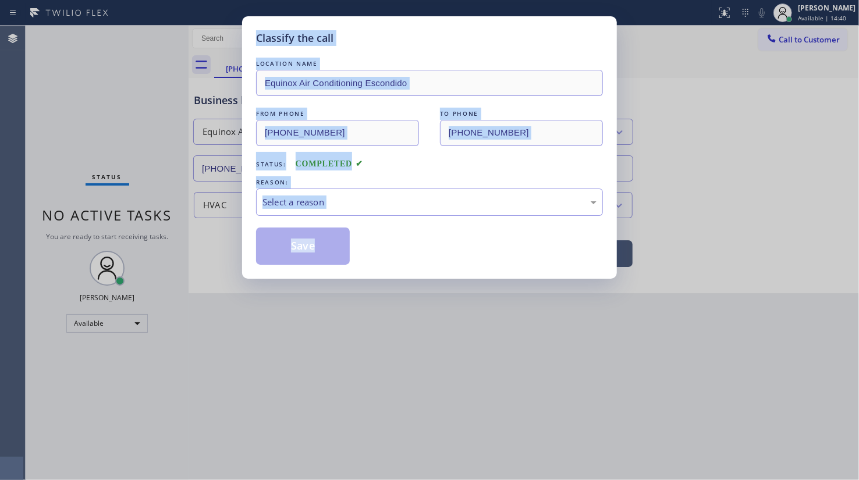
click at [425, 159] on div "Status: COMPLETED" at bounding box center [429, 161] width 347 height 19
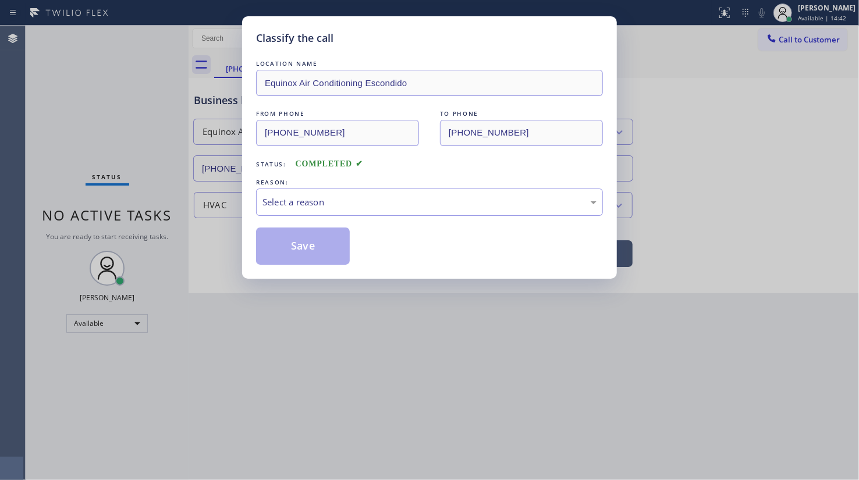
click at [332, 169] on div "Status: COMPLETED" at bounding box center [429, 161] width 347 height 19
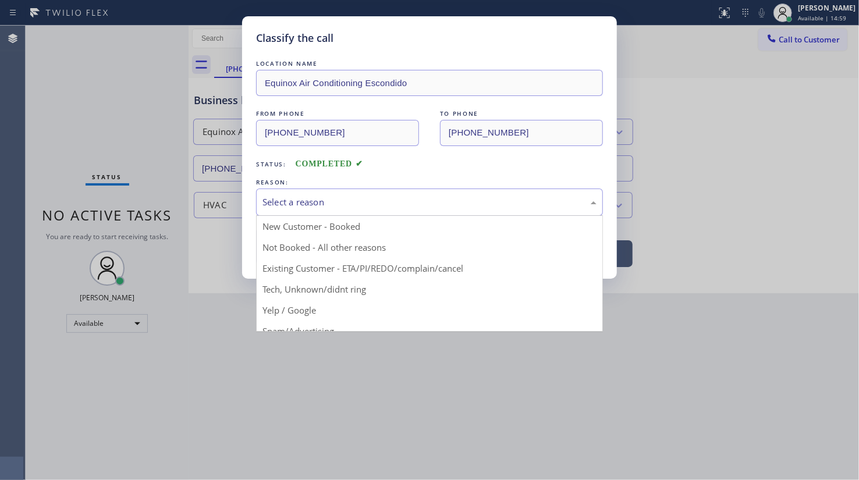
drag, startPoint x: 341, startPoint y: 192, endPoint x: 310, endPoint y: 246, distance: 62.8
click at [338, 200] on div "Select a reason" at bounding box center [429, 202] width 347 height 27
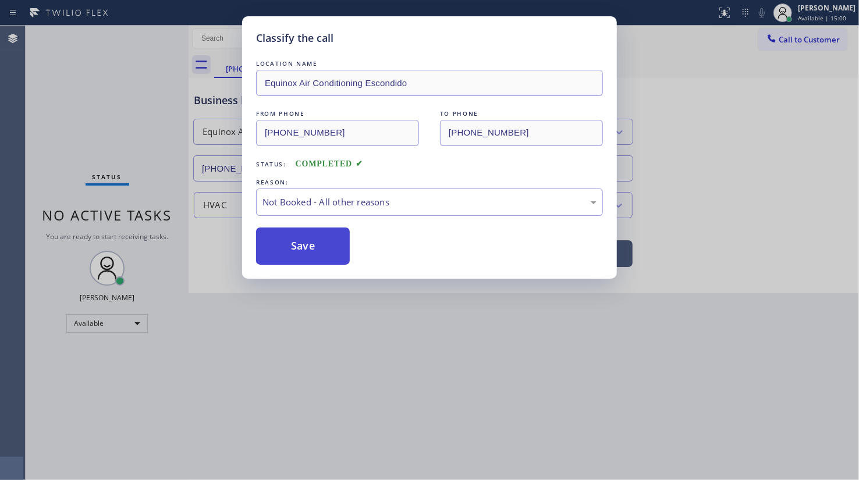
click at [302, 240] on button "Save" at bounding box center [303, 246] width 94 height 37
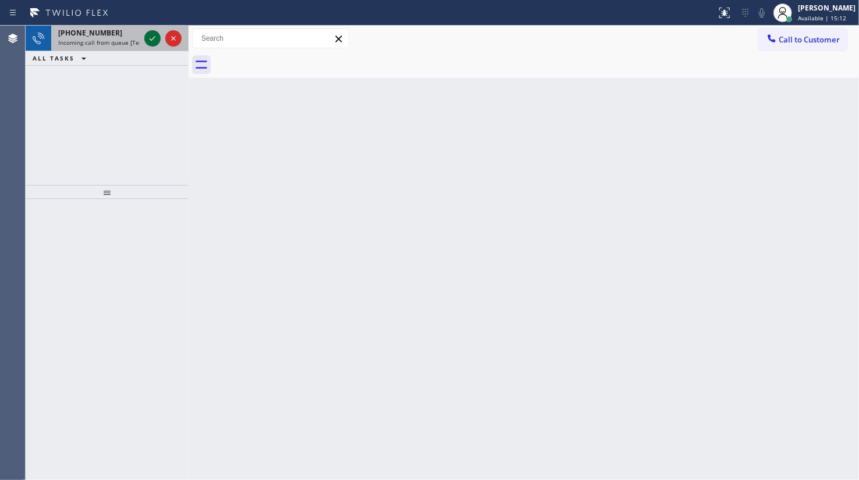
click at [158, 32] on icon at bounding box center [153, 38] width 14 height 14
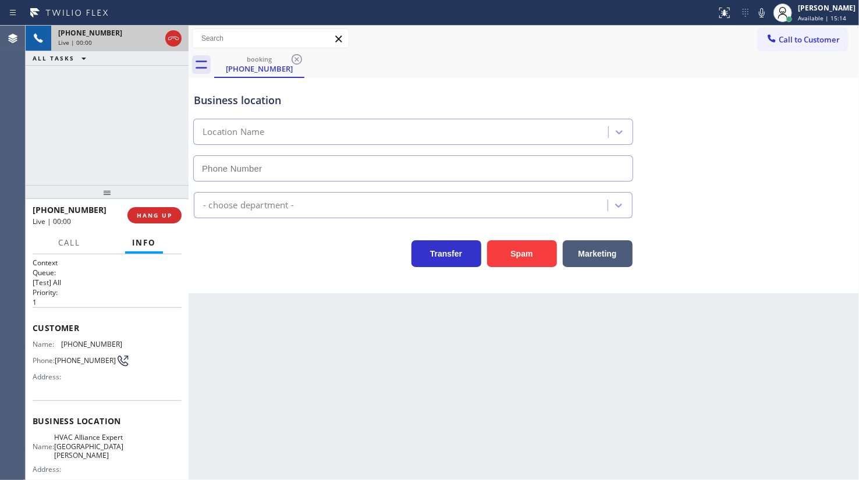
type input "[PHONE_NUMBER]"
click at [147, 225] on div "[PHONE_NUMBER] Live | 00:01 HANG UP Call Info [PHONE_NUMBER] Live Context Queue…" at bounding box center [107, 340] width 163 height 282
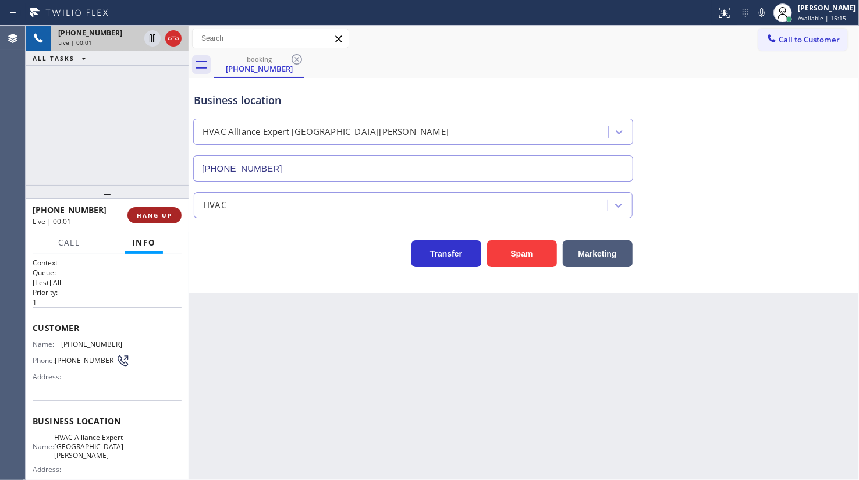
click at [149, 222] on button "HANG UP" at bounding box center [154, 215] width 54 height 16
click at [154, 218] on span "HANG UP" at bounding box center [155, 215] width 36 height 8
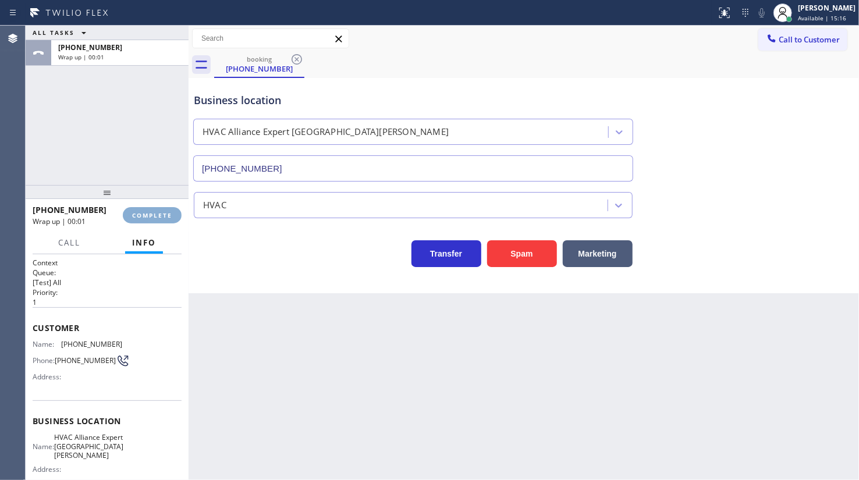
click at [154, 218] on span "COMPLETE" at bounding box center [152, 215] width 40 height 8
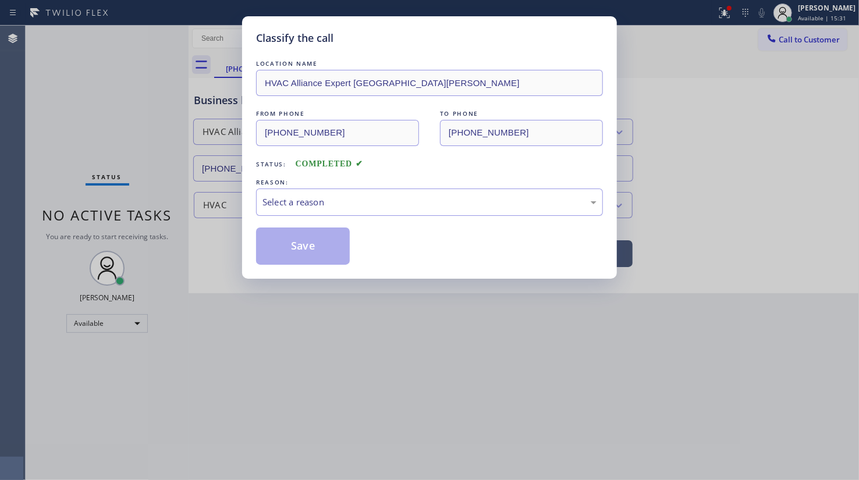
click at [550, 101] on div "LOCATION NAME HVAC Alliance Expert Santa [PERSON_NAME] FROM PHONE [PHONE_NUMBER…" at bounding box center [429, 161] width 347 height 207
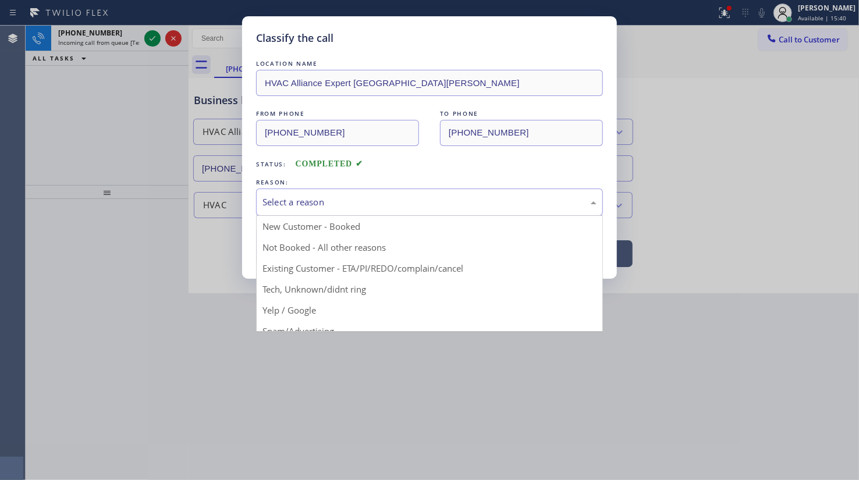
click at [293, 189] on div "Select a reason" at bounding box center [429, 202] width 347 height 27
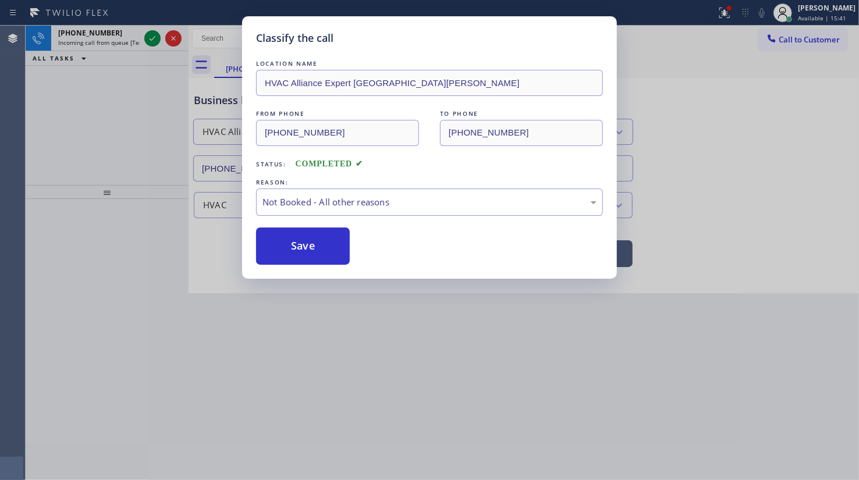
drag, startPoint x: 293, startPoint y: 243, endPoint x: 121, endPoint y: 58, distance: 252.5
click at [282, 235] on button "Save" at bounding box center [303, 246] width 94 height 37
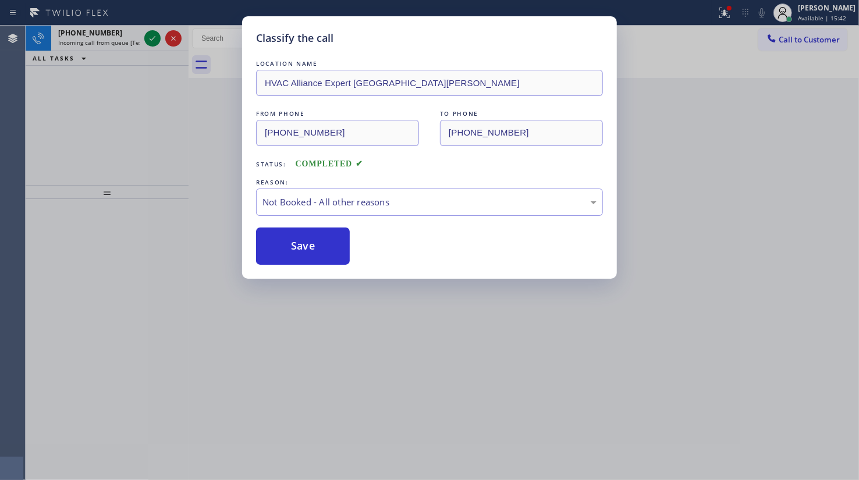
click at [144, 38] on div "Classify the call LOCATION NAME HVAC Alliance Expert Santa [PERSON_NAME] FROM P…" at bounding box center [429, 240] width 859 height 480
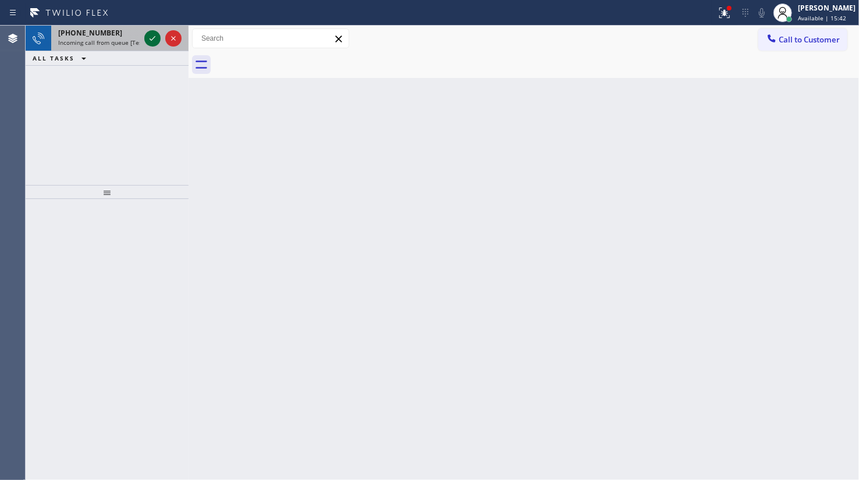
click at [151, 37] on icon at bounding box center [153, 38] width 14 height 14
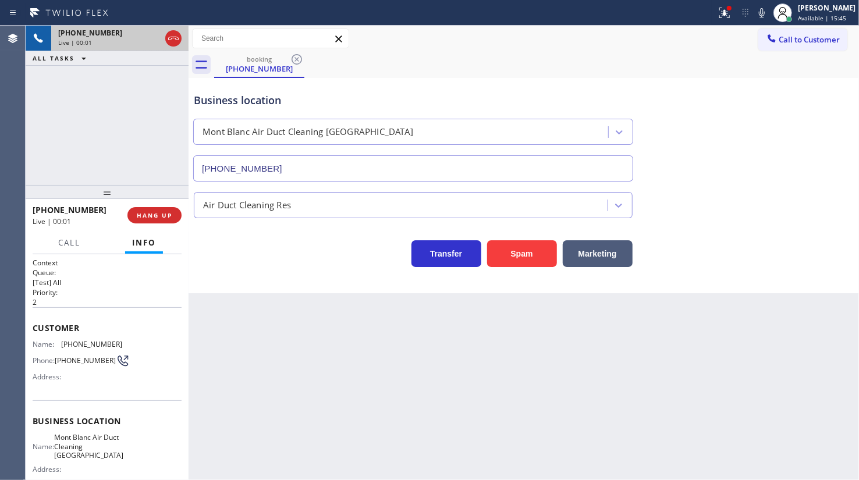
type input "[PHONE_NUMBER]"
click at [163, 215] on span "HANG UP" at bounding box center [155, 215] width 36 height 8
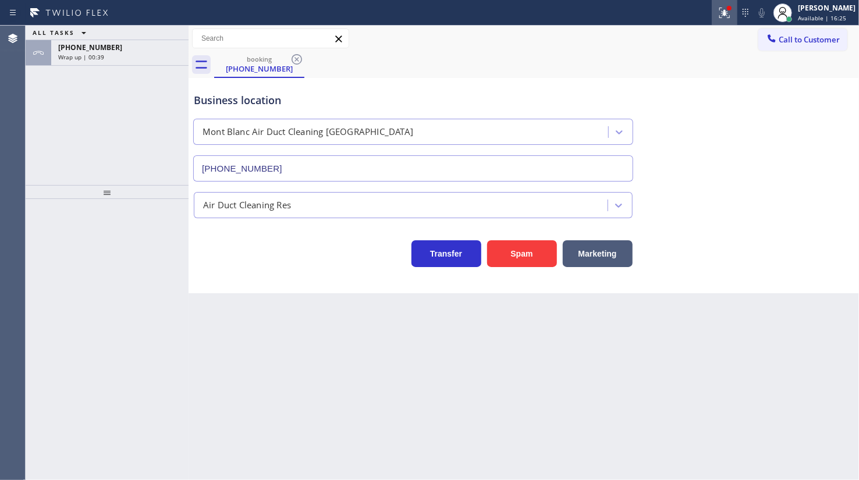
click at [728, 12] on icon at bounding box center [725, 13] width 14 height 14
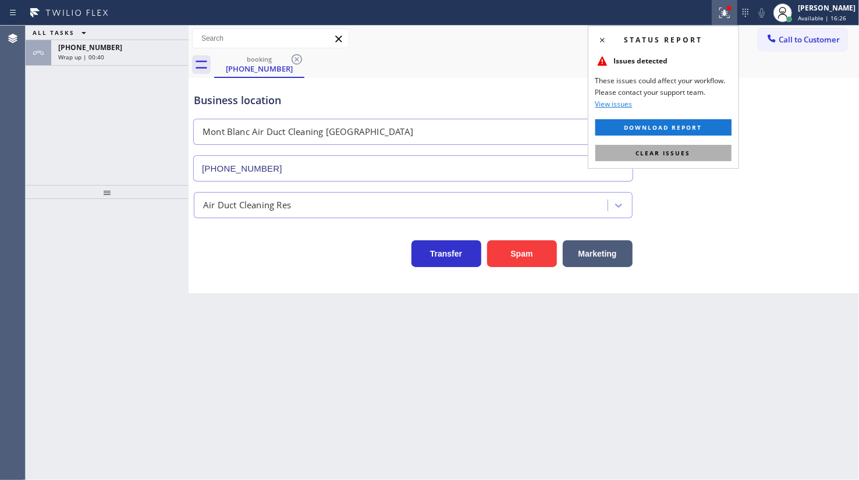
click at [671, 153] on span "Clear issues" at bounding box center [663, 153] width 55 height 8
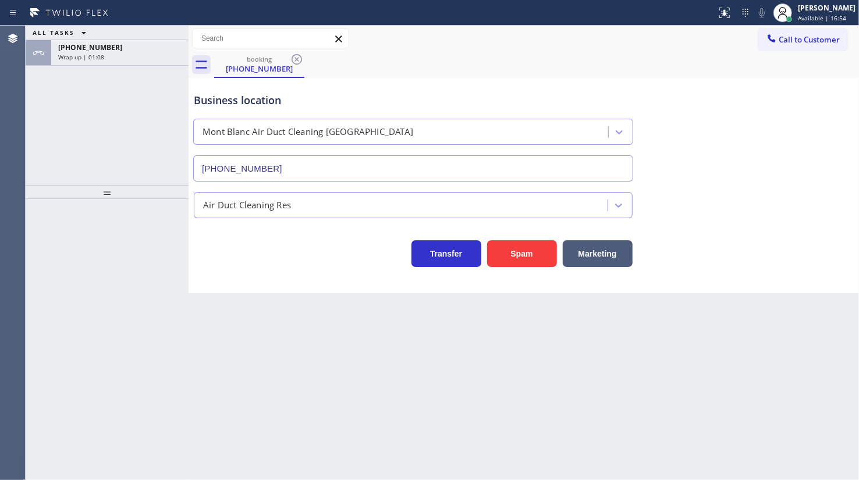
drag, startPoint x: 133, startPoint y: 51, endPoint x: 127, endPoint y: 96, distance: 45.7
click at [133, 50] on div "[PHONE_NUMBER]" at bounding box center [119, 47] width 123 height 10
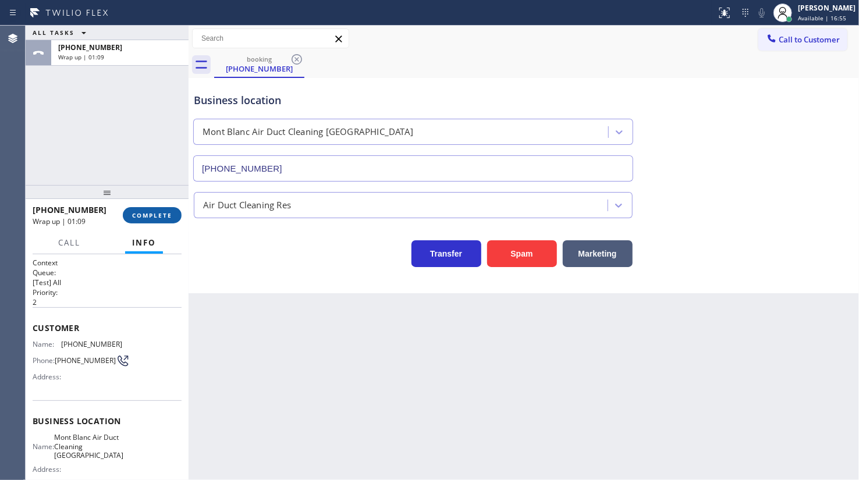
click at [160, 215] on span "COMPLETE" at bounding box center [152, 215] width 40 height 8
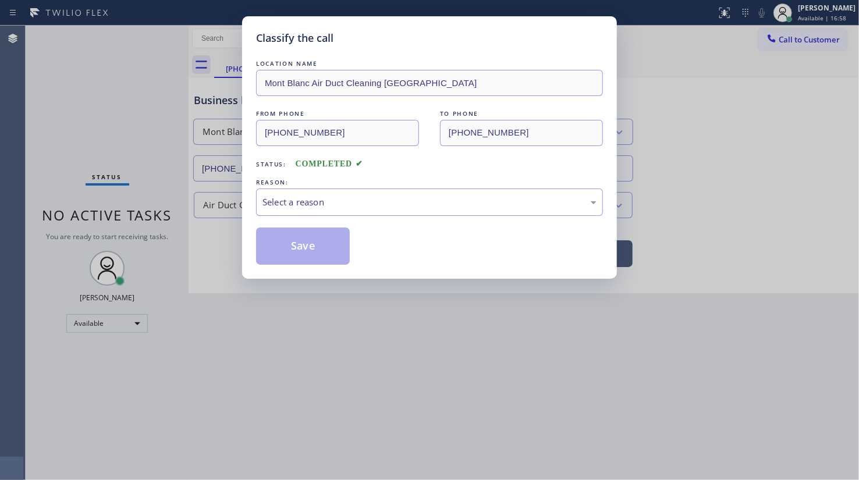
click at [160, 215] on div "Classify the call LOCATION NAME Mont Blanc Air Duct Cleaning Palm Desert FROM P…" at bounding box center [429, 240] width 859 height 480
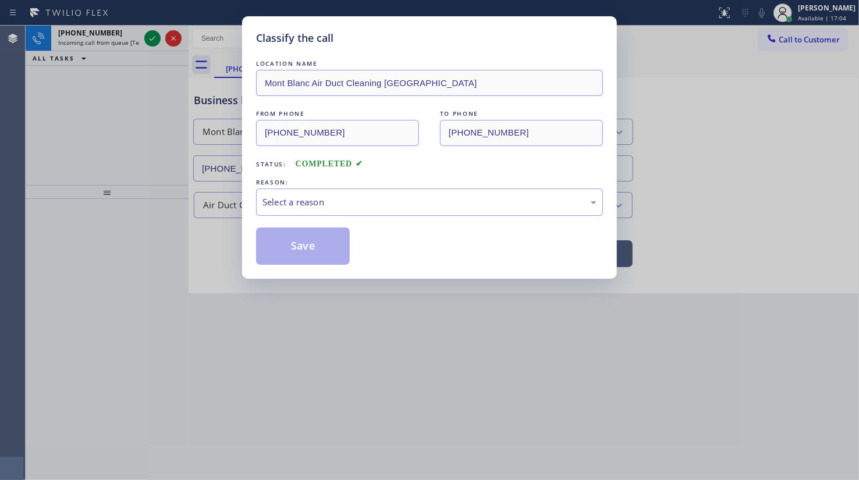
click at [236, 198] on div "Classify the call LOCATION NAME Mont Blanc Air Duct Cleaning Palm Desert FROM P…" at bounding box center [429, 240] width 859 height 480
click at [274, 201] on div "Select a reason" at bounding box center [430, 202] width 334 height 13
drag, startPoint x: 278, startPoint y: 244, endPoint x: 90, endPoint y: 72, distance: 255.0
click at [274, 243] on button "Save" at bounding box center [303, 246] width 94 height 37
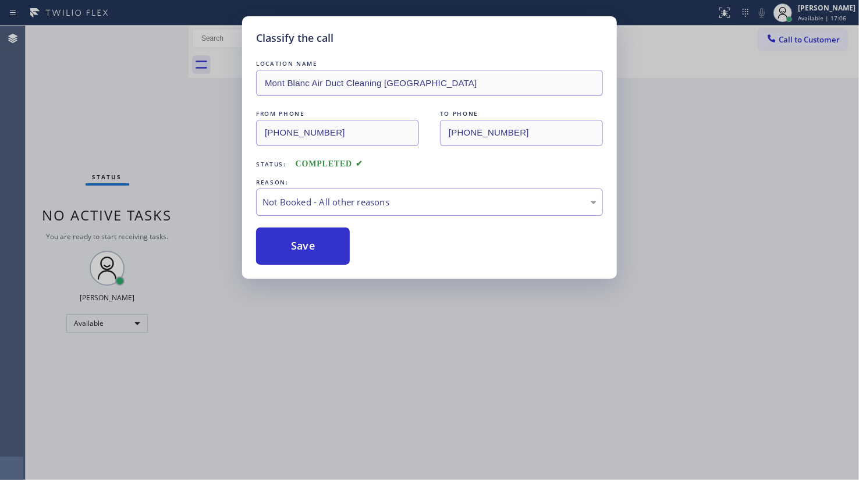
click at [148, 42] on div "Classify the call LOCATION NAME Mont Blanc Air Duct Cleaning Palm Desert FROM P…" at bounding box center [429, 240] width 859 height 480
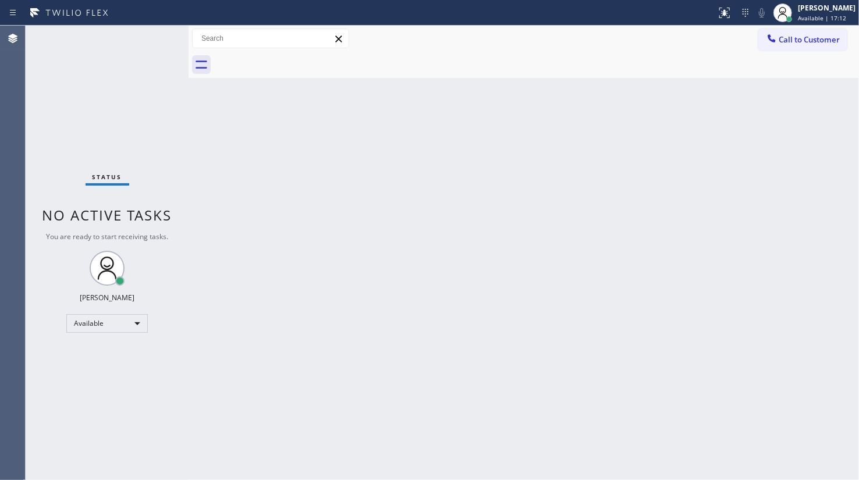
click at [167, 36] on div "Status No active tasks You are ready to start receiving tasks. JENIZA ALCAYDE A…" at bounding box center [107, 253] width 163 height 455
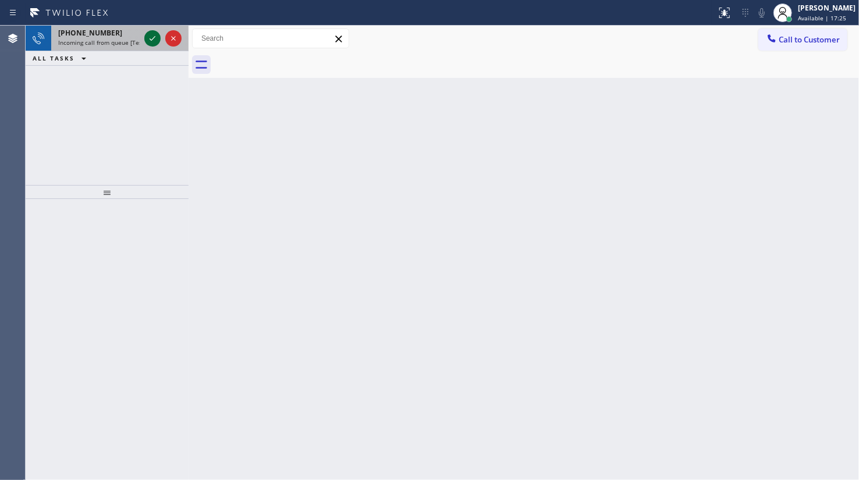
click at [157, 36] on icon at bounding box center [153, 38] width 14 height 14
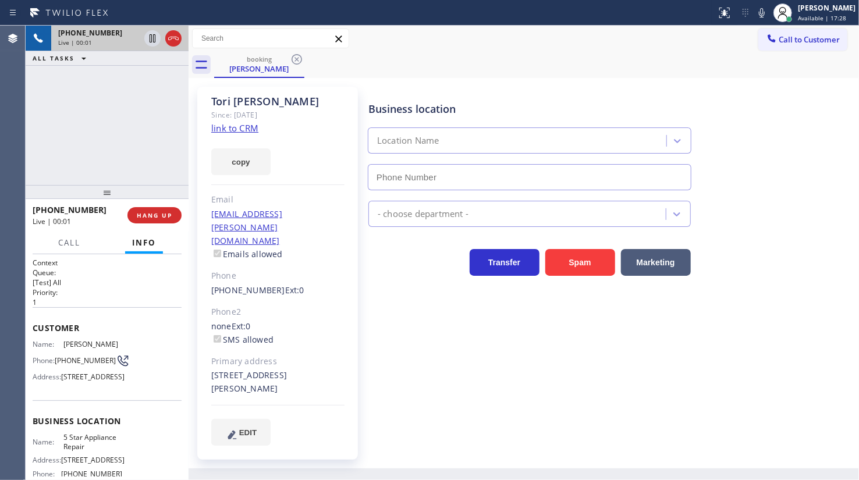
type input "(855) 731-4952"
click at [228, 127] on link "link to CRM" at bounding box center [234, 128] width 47 height 12
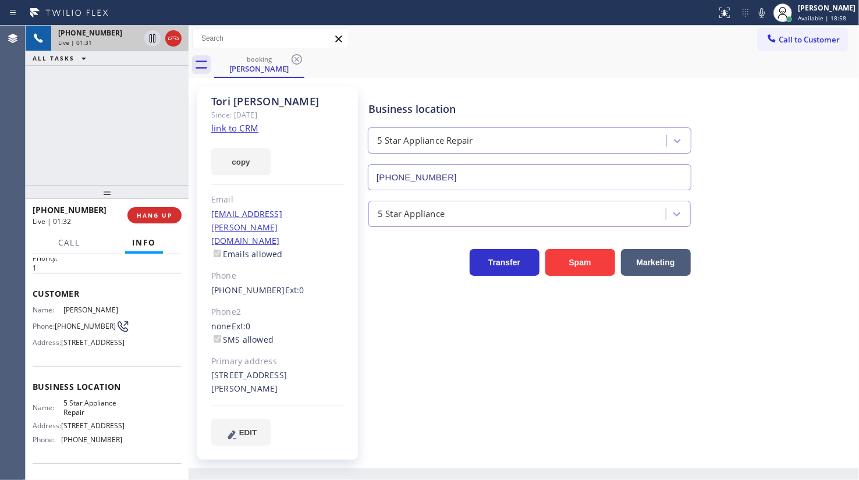
scroll to position [52, 0]
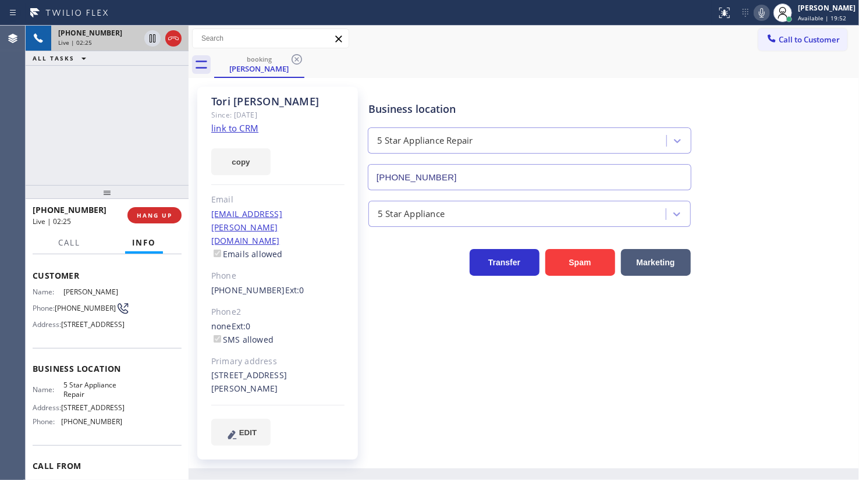
click at [765, 12] on icon at bounding box center [762, 13] width 14 height 14
click at [154, 34] on icon at bounding box center [153, 38] width 6 height 8
drag, startPoint x: 81, startPoint y: 131, endPoint x: 140, endPoint y: 97, distance: 68.1
click at [98, 122] on div "+13125438453 Live | 05:03 ALL TASKS ALL TASKS ACTIVE TASKS TASKS IN WRAP UP (77…" at bounding box center [107, 106] width 163 height 160
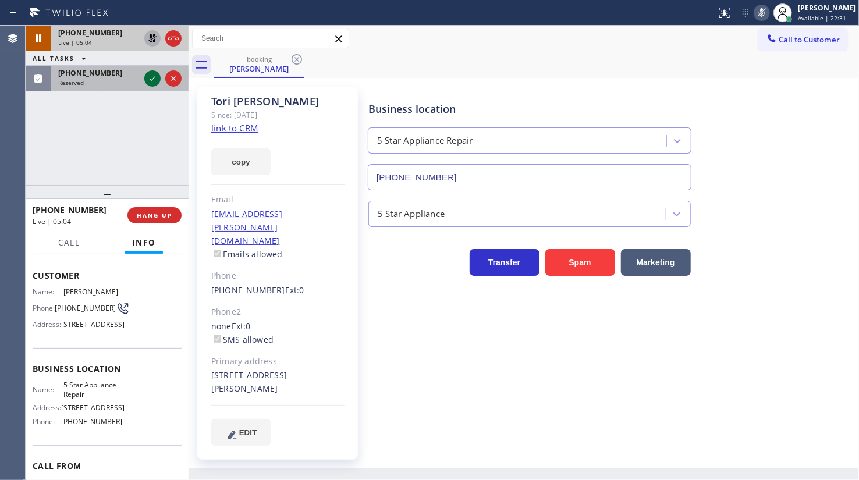
click at [151, 84] on icon at bounding box center [153, 79] width 14 height 14
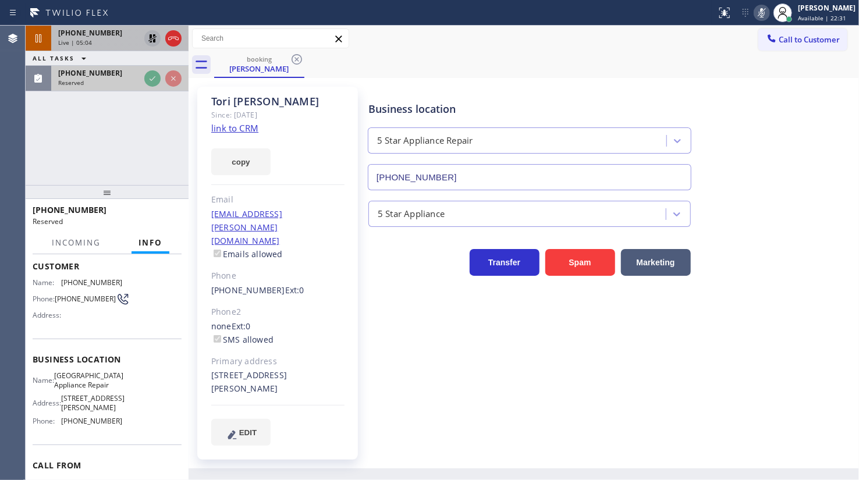
scroll to position [62, 0]
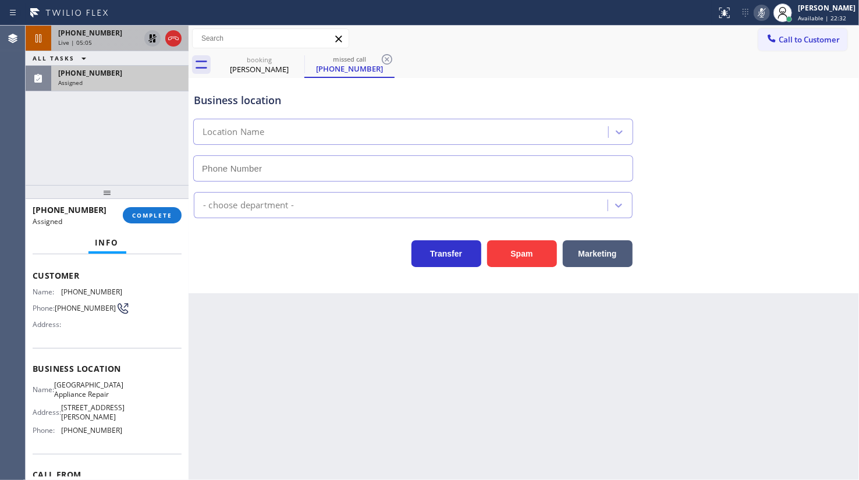
type input "(773) 830-4668"
click at [154, 218] on span "COMPLETE" at bounding box center [152, 215] width 40 height 8
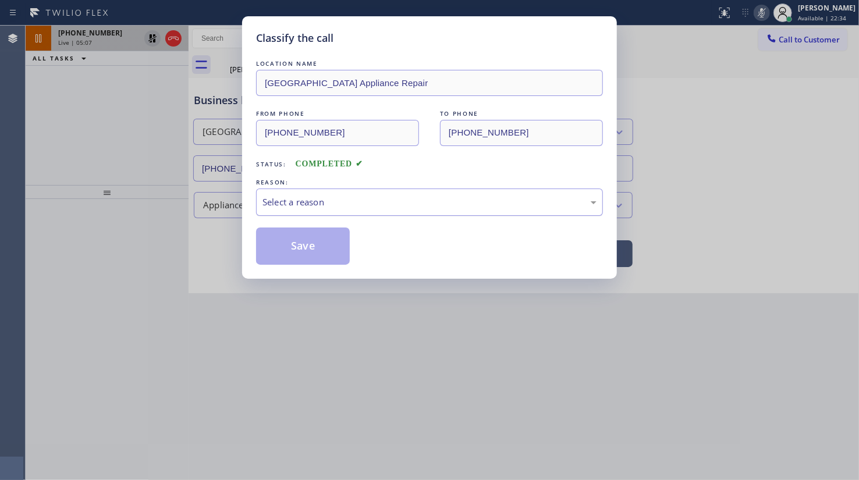
click at [291, 208] on div "Select a reason" at bounding box center [430, 202] width 334 height 13
click at [288, 243] on button "Save" at bounding box center [303, 246] width 94 height 37
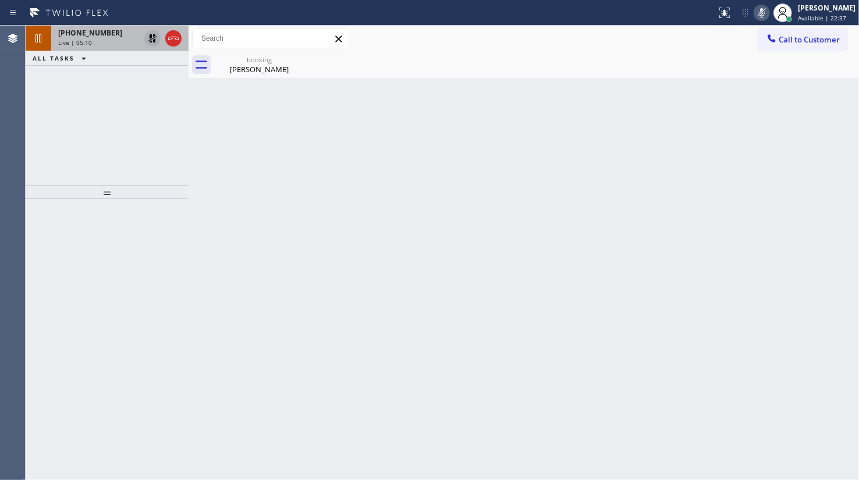
click at [150, 36] on icon at bounding box center [152, 38] width 8 height 8
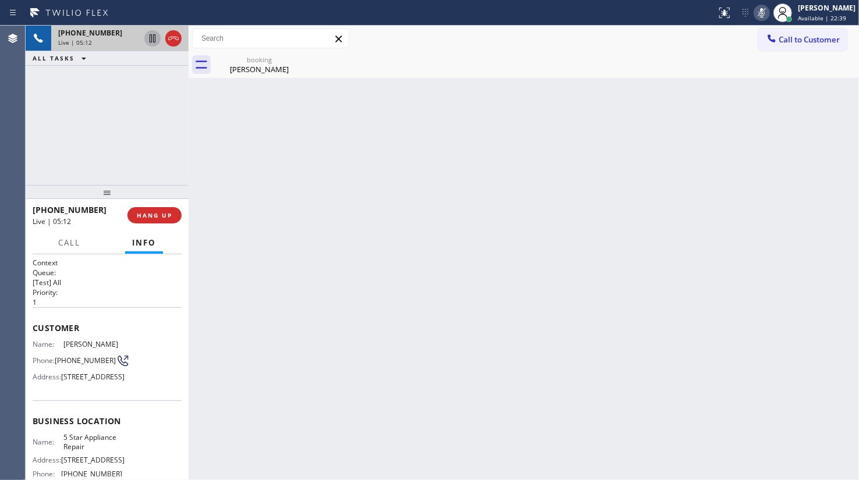
click at [763, 14] on icon at bounding box center [762, 13] width 14 height 14
click at [60, 126] on div "+13125438453 Live | 05:56 ALL TASKS ALL TASKS ACTIVE TASKS TASKS IN WRAP UP" at bounding box center [107, 106] width 163 height 160
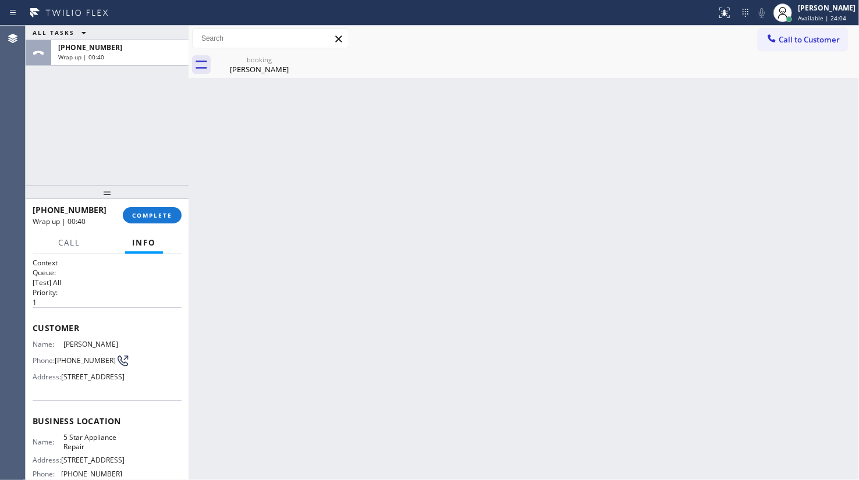
click at [97, 139] on div "ALL TASKS ALL TASKS ACTIVE TASKS TASKS IN WRAP UP +13125438453 Wrap up | 00:40" at bounding box center [107, 106] width 163 height 160
click at [828, 17] on span "Available | 24:05" at bounding box center [822, 18] width 48 height 8
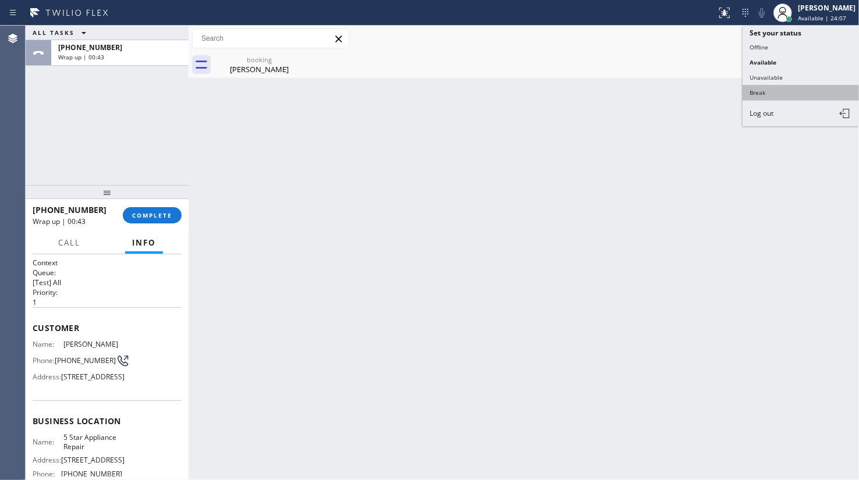
click at [759, 93] on button "Break" at bounding box center [801, 92] width 116 height 15
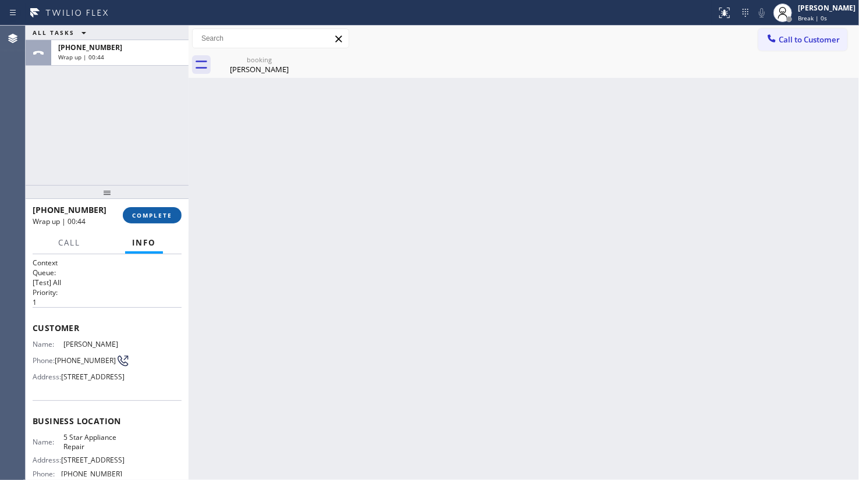
click at [154, 217] on span "COMPLETE" at bounding box center [152, 215] width 40 height 8
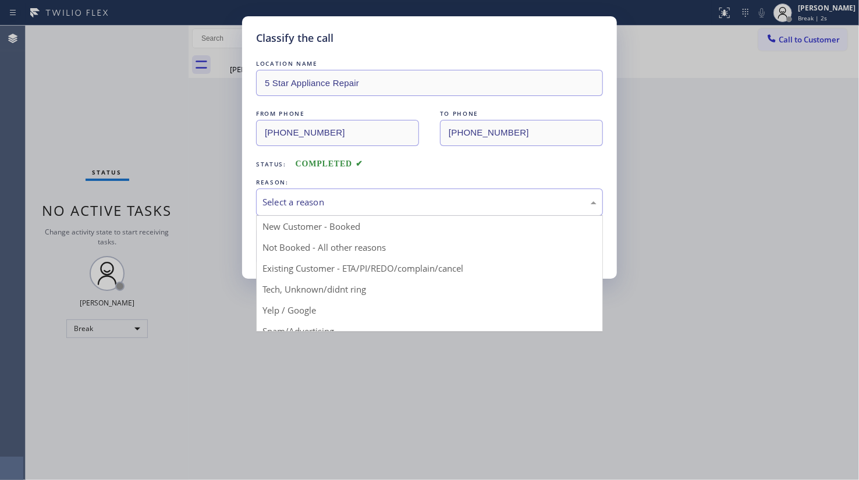
click at [317, 204] on div "Select a reason" at bounding box center [430, 202] width 334 height 13
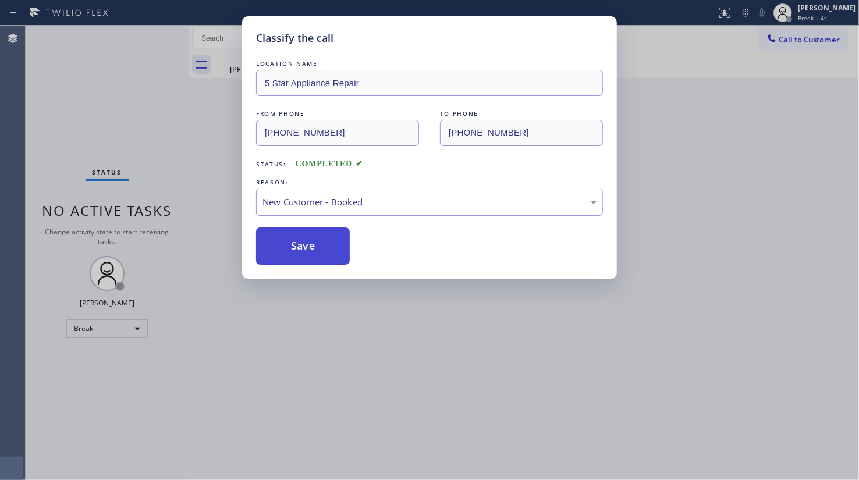
click at [321, 235] on button "Save" at bounding box center [303, 246] width 94 height 37
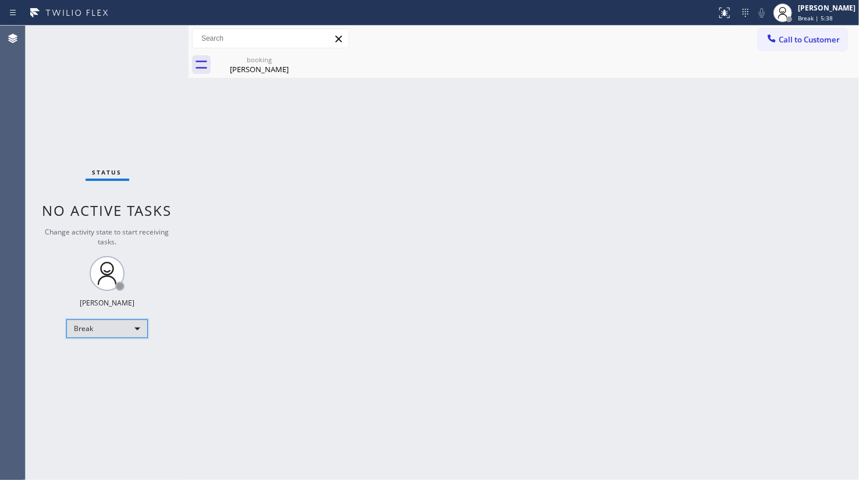
click at [95, 334] on div "Break" at bounding box center [107, 329] width 82 height 19
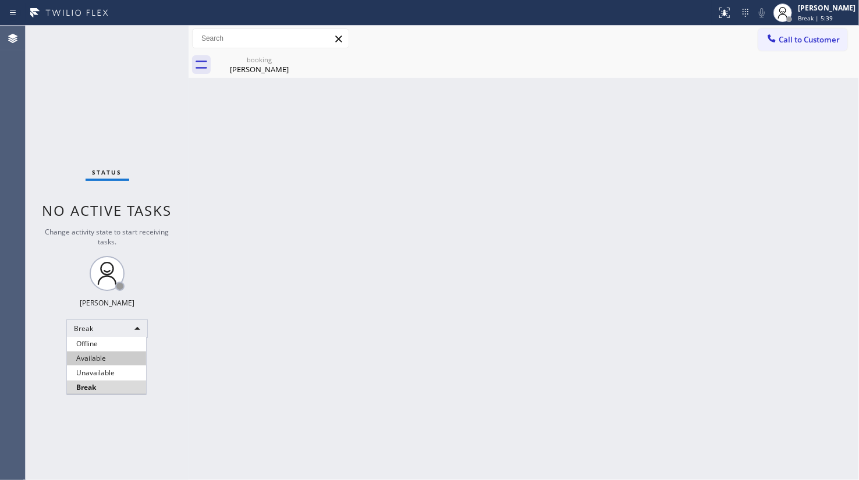
click at [99, 360] on li "Available" at bounding box center [106, 359] width 79 height 14
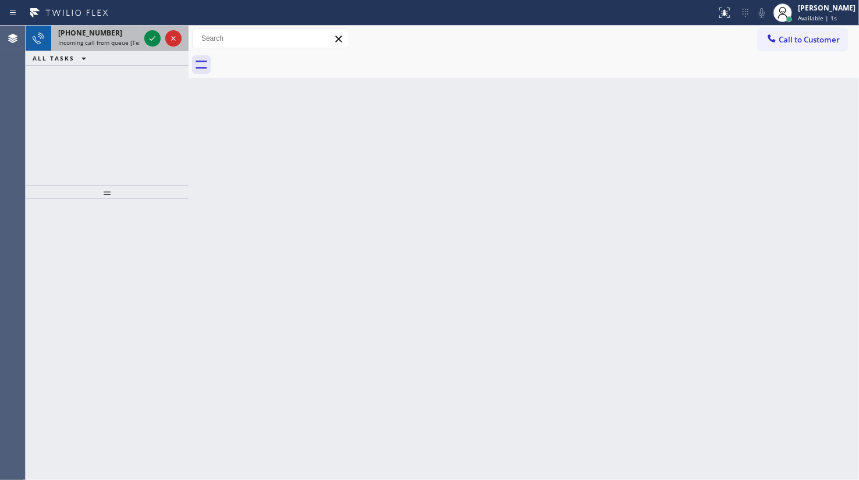
click at [108, 48] on div "+16788285624 Incoming call from queue [Test] All" at bounding box center [96, 39] width 91 height 26
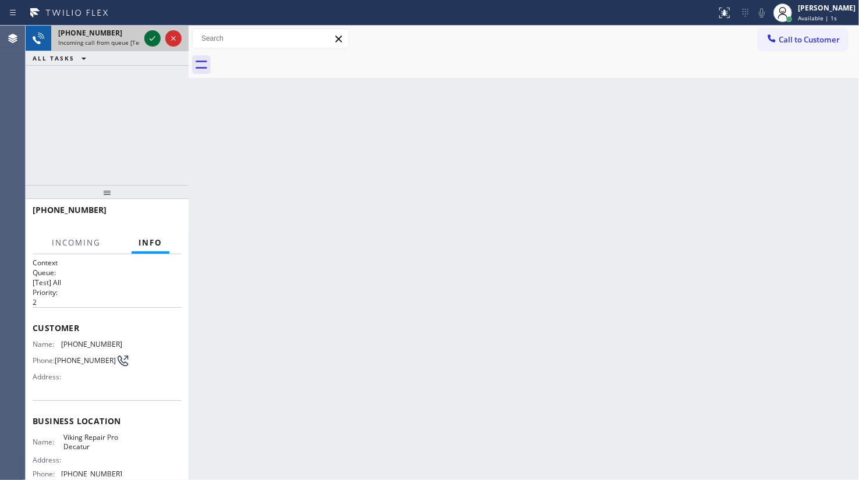
click at [146, 37] on icon at bounding box center [153, 38] width 14 height 14
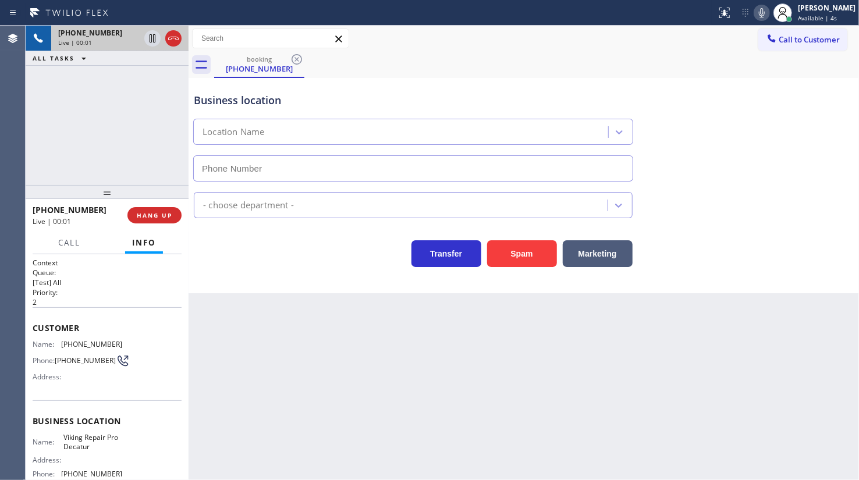
type input "(678) 855-8895"
click at [175, 215] on button "HANG UP" at bounding box center [154, 215] width 54 height 16
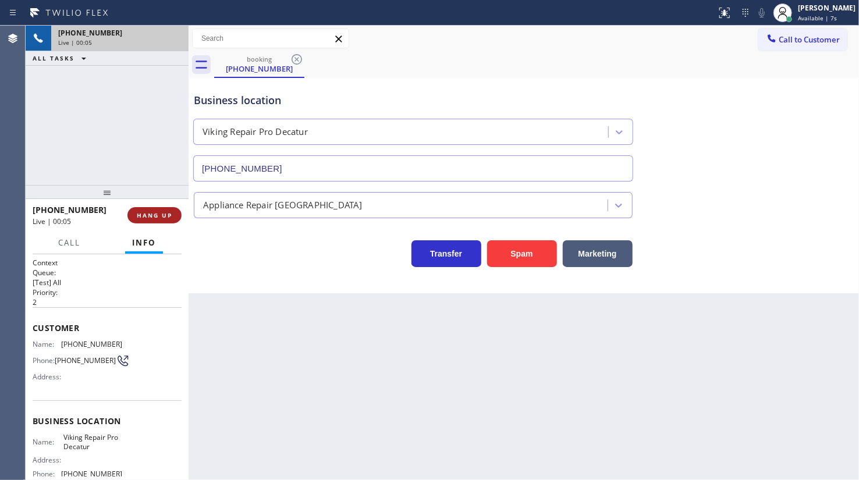
click at [169, 212] on span "HANG UP" at bounding box center [155, 215] width 36 height 8
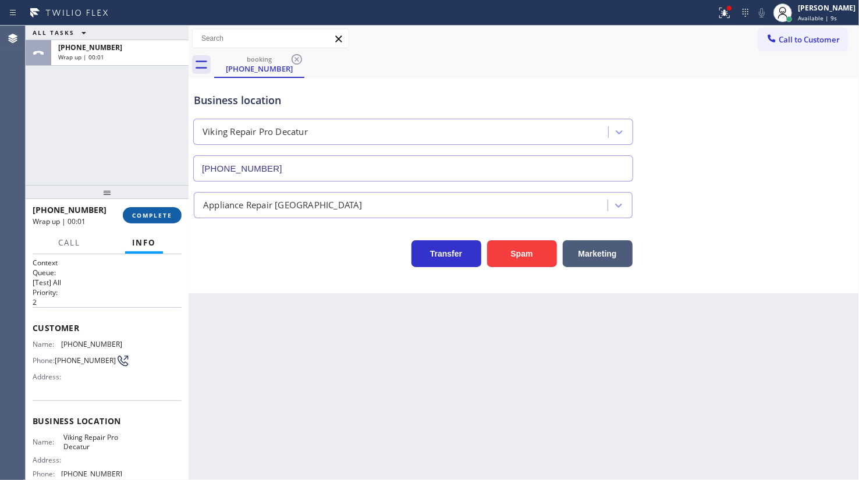
click at [166, 217] on span "COMPLETE" at bounding box center [152, 215] width 40 height 8
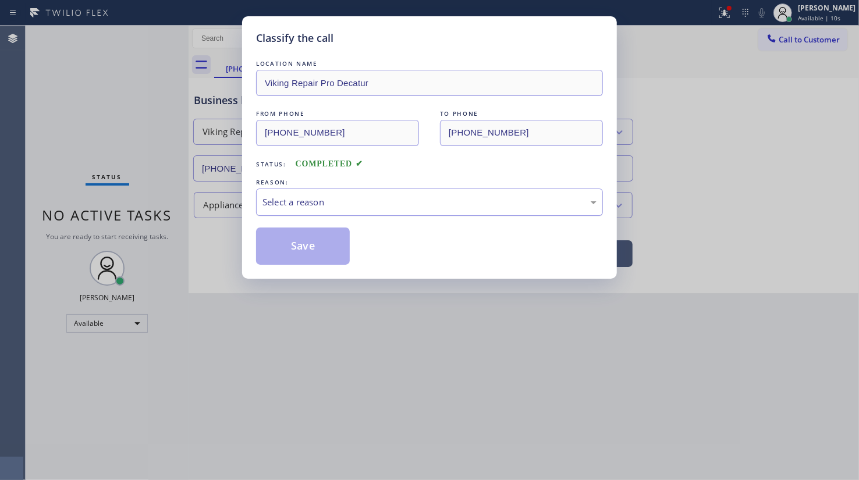
click at [290, 200] on div "Select a reason" at bounding box center [430, 202] width 334 height 13
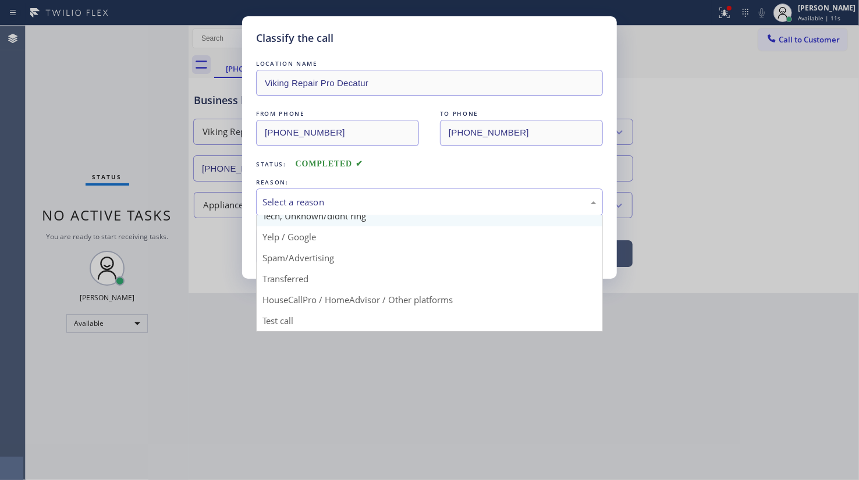
scroll to position [77, 0]
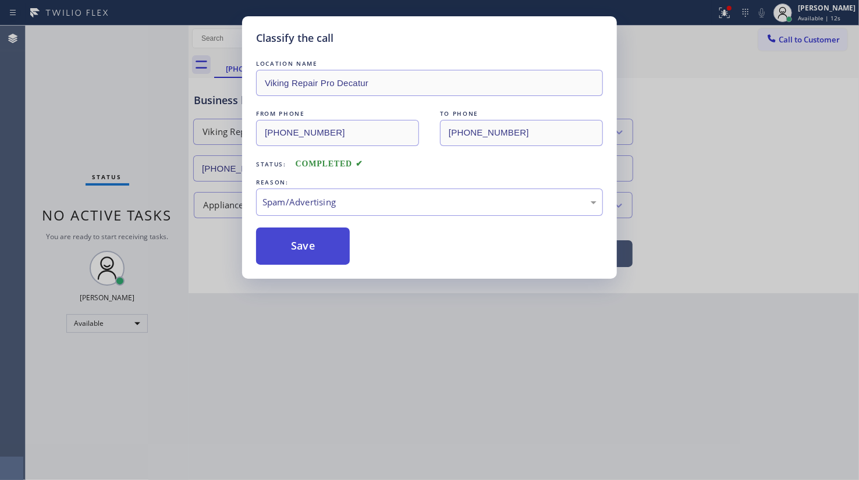
click at [286, 245] on button "Save" at bounding box center [303, 246] width 94 height 37
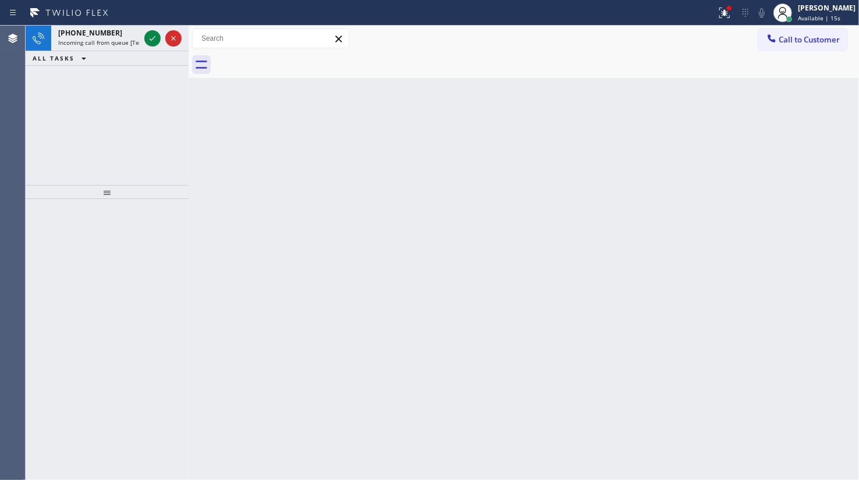
drag, startPoint x: 149, startPoint y: 37, endPoint x: 115, endPoint y: 2, distance: 49.4
click at [144, 26] on div at bounding box center [163, 39] width 42 height 26
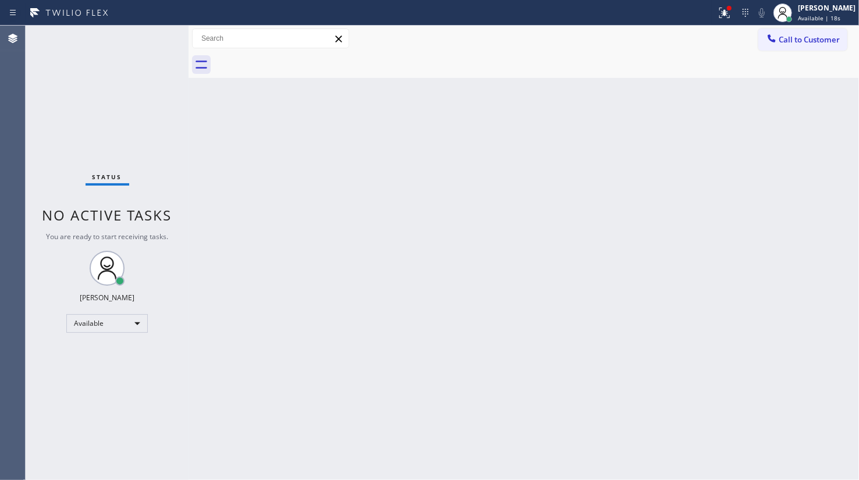
click at [151, 41] on div "Status No active tasks You are ready to start receiving tasks. JENIZA ALCAYDE A…" at bounding box center [107, 253] width 163 height 455
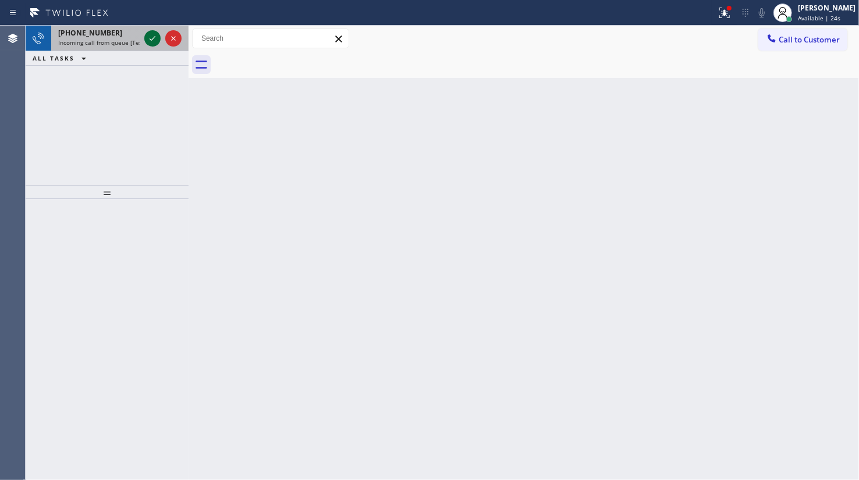
click at [151, 41] on icon at bounding box center [153, 38] width 14 height 14
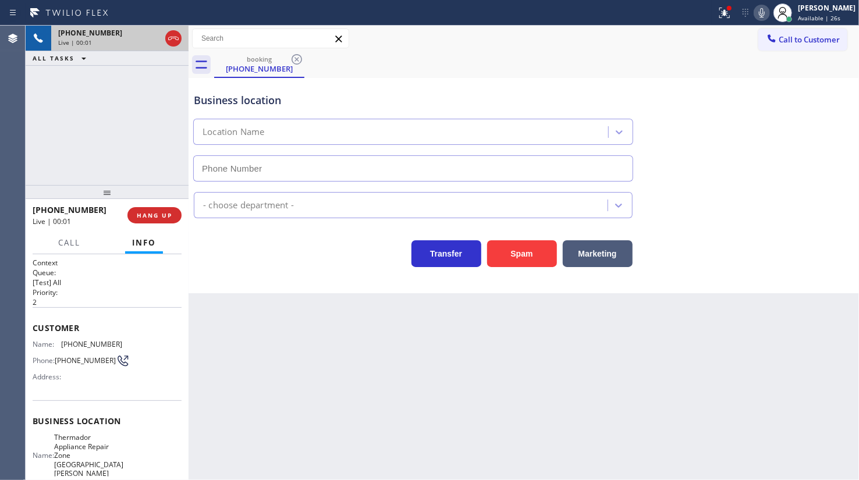
type input "(714) 410-5545"
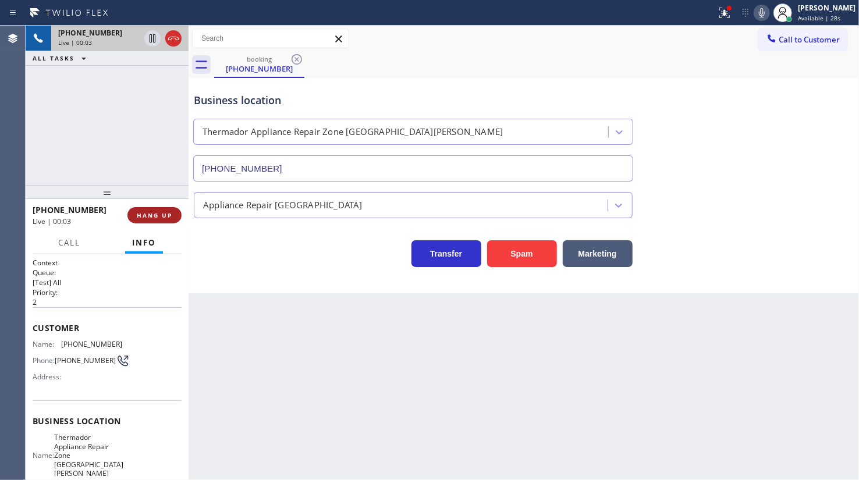
click at [141, 221] on button "HANG UP" at bounding box center [154, 215] width 54 height 16
click at [147, 214] on span "HANG UP" at bounding box center [155, 215] width 36 height 8
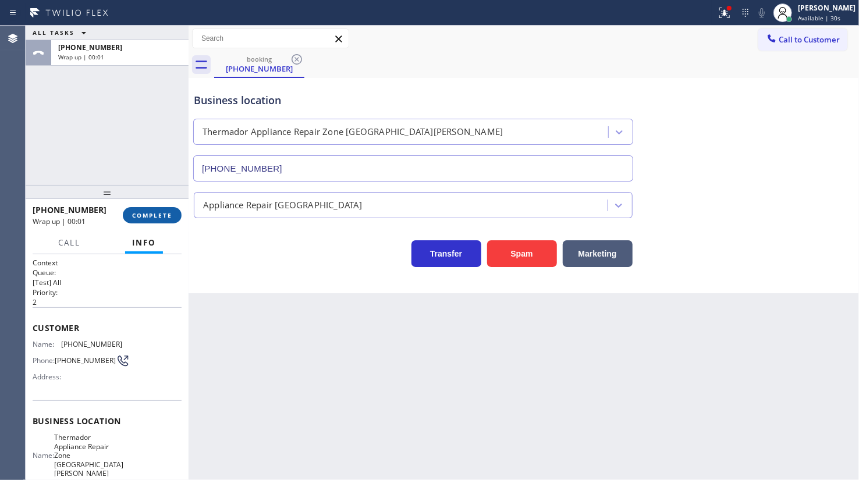
click at [147, 215] on span "COMPLETE" at bounding box center [152, 215] width 40 height 8
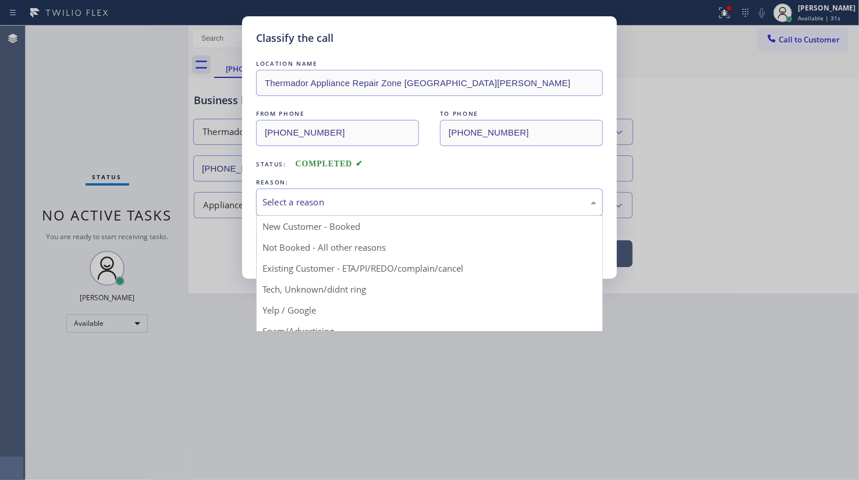
click at [299, 208] on div "Select a reason" at bounding box center [429, 202] width 347 height 27
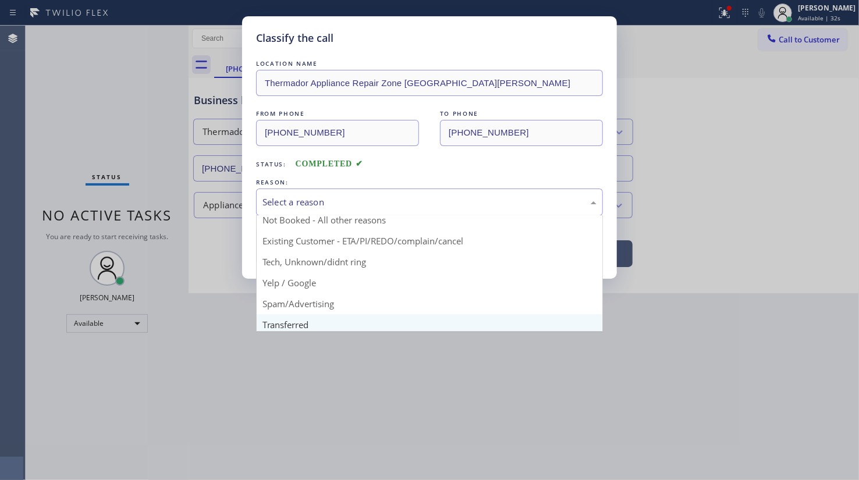
scroll to position [77, 0]
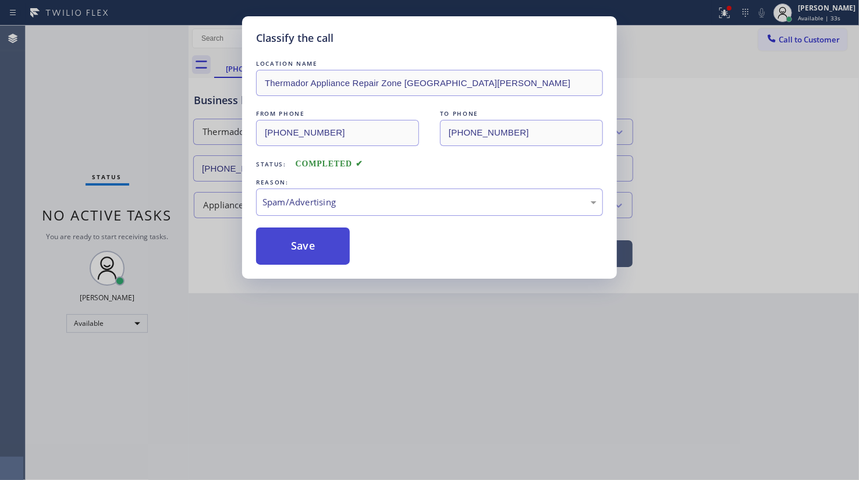
click at [301, 238] on button "Save" at bounding box center [303, 246] width 94 height 37
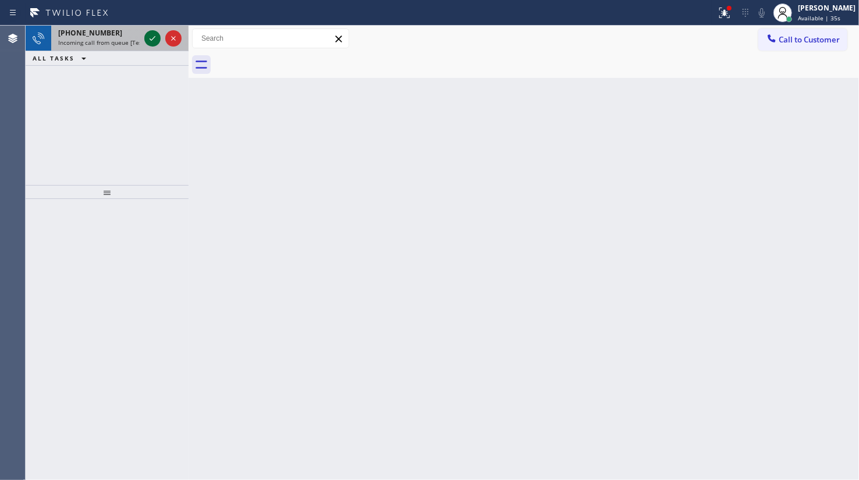
click at [154, 37] on icon at bounding box center [153, 38] width 6 height 5
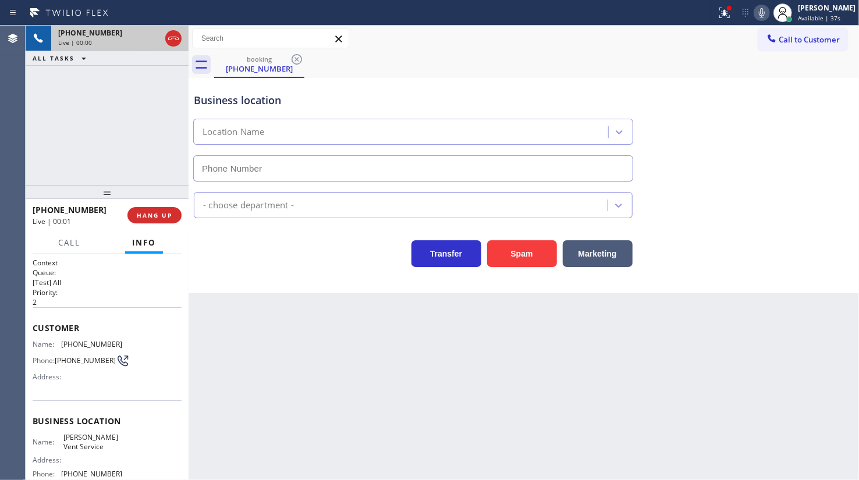
type input "(626) 779-9286"
click at [155, 224] on div "+16266389959 Live | 00:01 HANG UP" at bounding box center [107, 215] width 149 height 30
click at [155, 215] on span "HANG UP" at bounding box center [155, 215] width 36 height 8
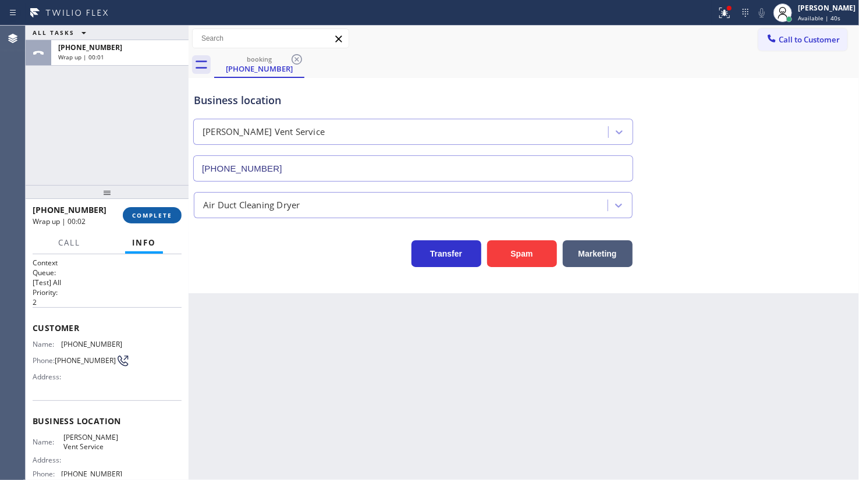
click at [155, 215] on span "COMPLETE" at bounding box center [152, 215] width 40 height 8
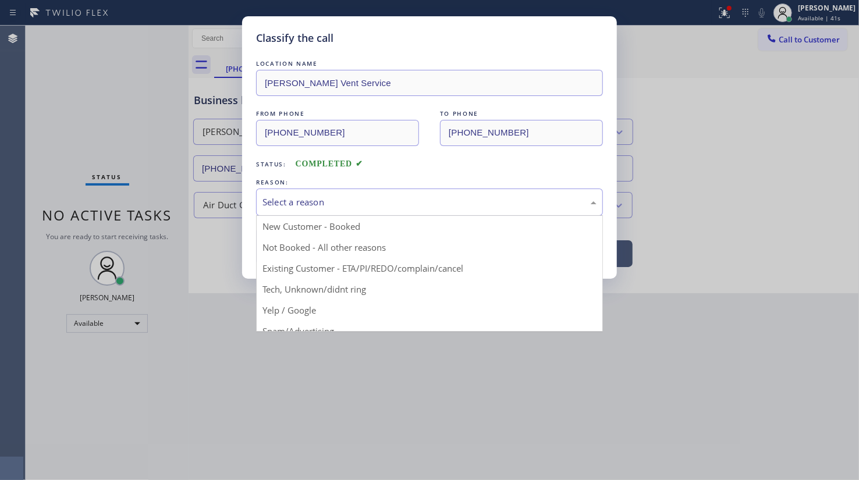
click at [302, 196] on div "Select a reason" at bounding box center [430, 202] width 334 height 13
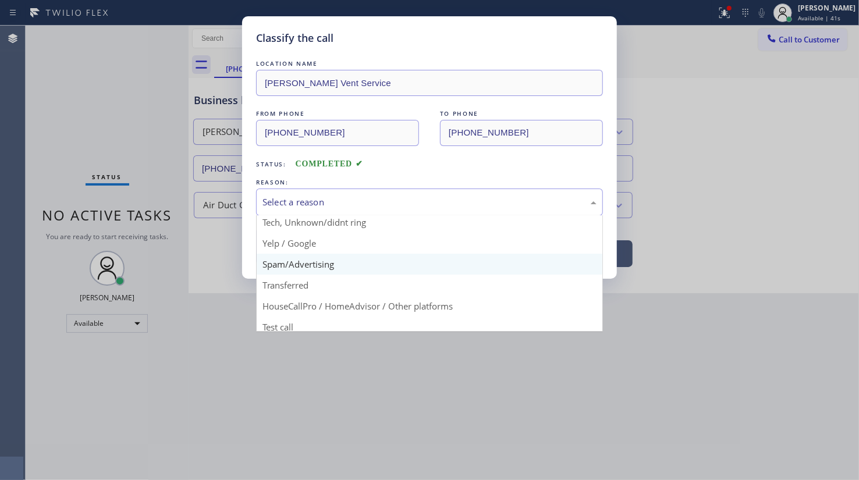
scroll to position [77, 0]
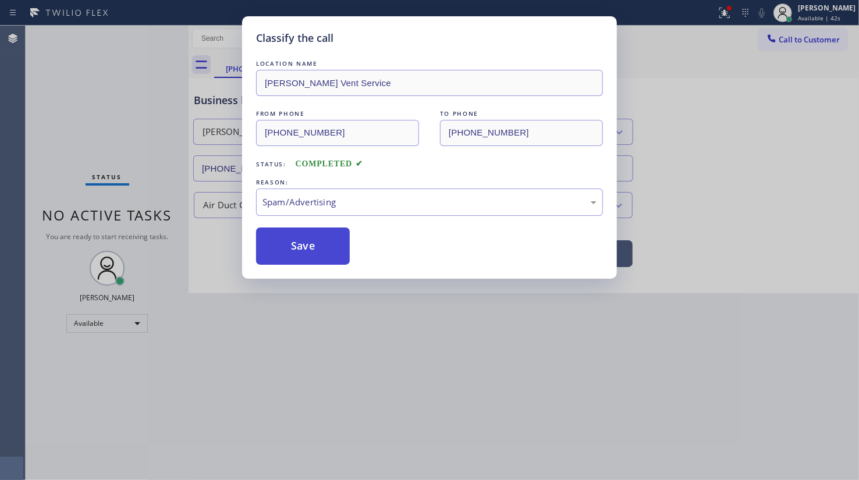
click at [304, 238] on button "Save" at bounding box center [303, 246] width 94 height 37
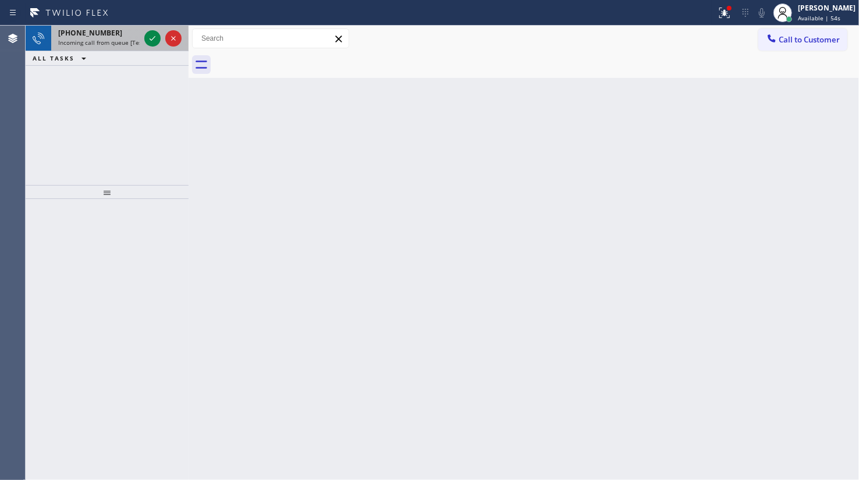
click at [139, 36] on div "+17252057104" at bounding box center [99, 33] width 82 height 10
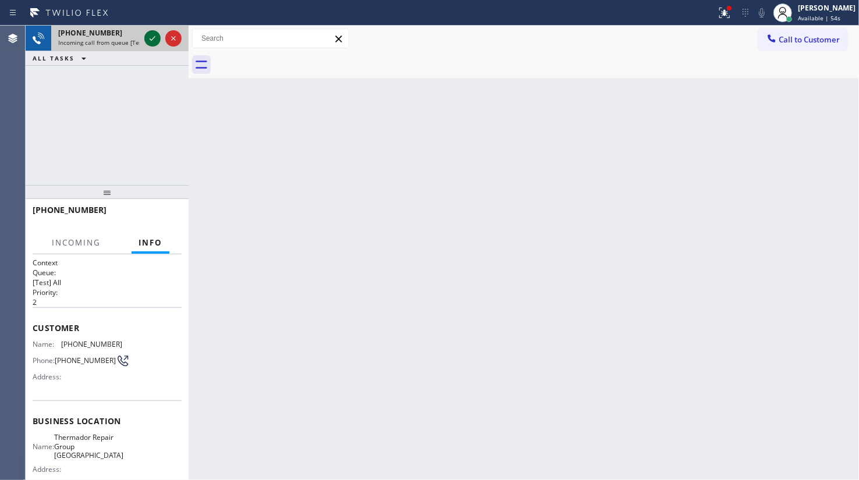
click at [155, 36] on icon at bounding box center [153, 38] width 14 height 14
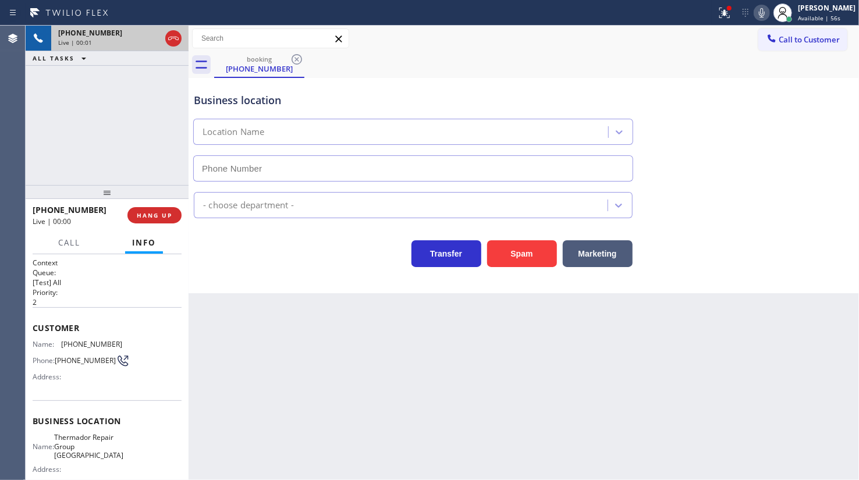
type input "(725) 800-8616"
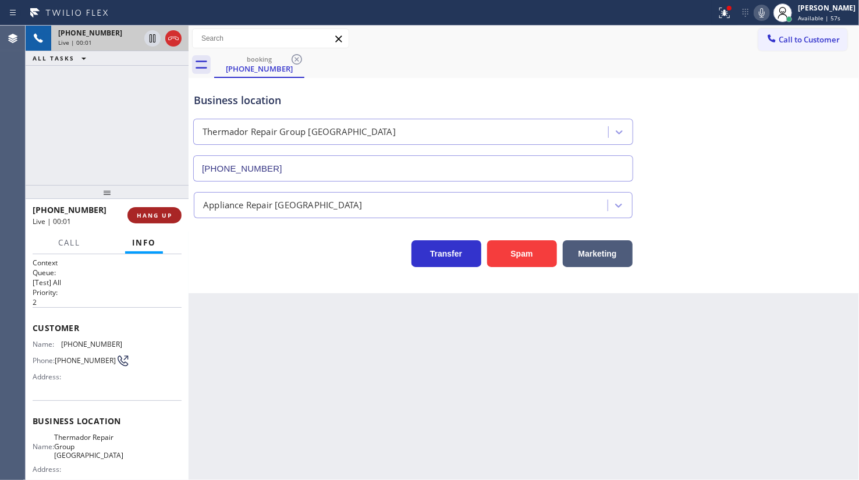
click at [166, 214] on span "HANG UP" at bounding box center [155, 215] width 36 height 8
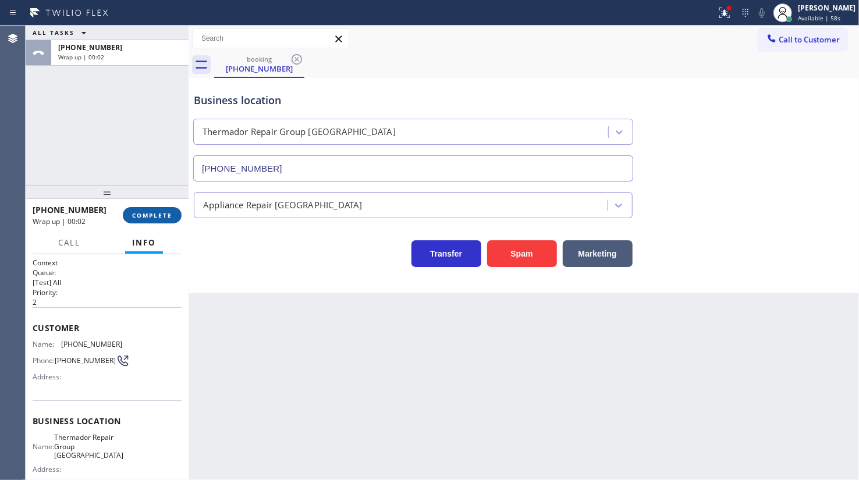
click at [166, 214] on span "COMPLETE" at bounding box center [152, 215] width 40 height 8
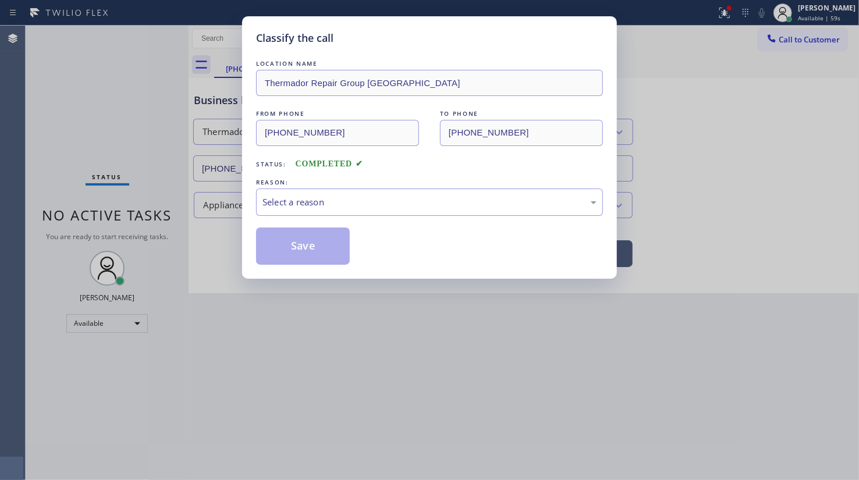
click at [285, 190] on div "Select a reason" at bounding box center [429, 202] width 347 height 27
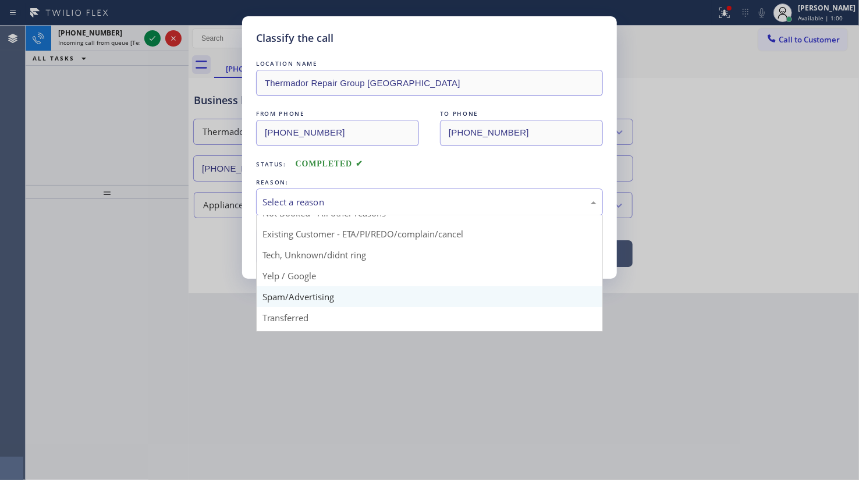
scroll to position [52, 0]
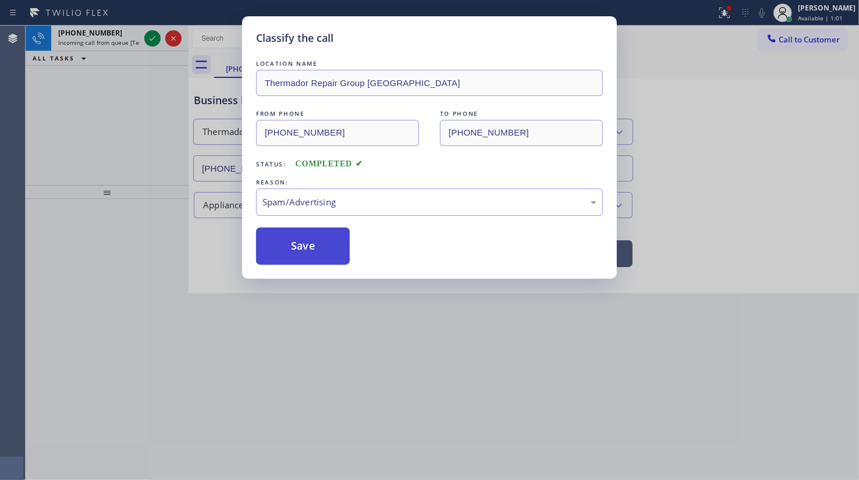
click at [298, 247] on button "Save" at bounding box center [303, 246] width 94 height 37
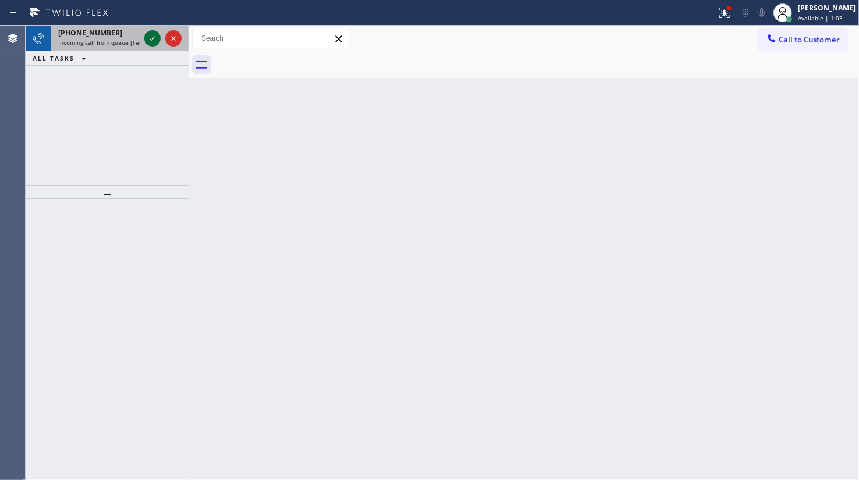
click at [148, 34] on icon at bounding box center [153, 38] width 14 height 14
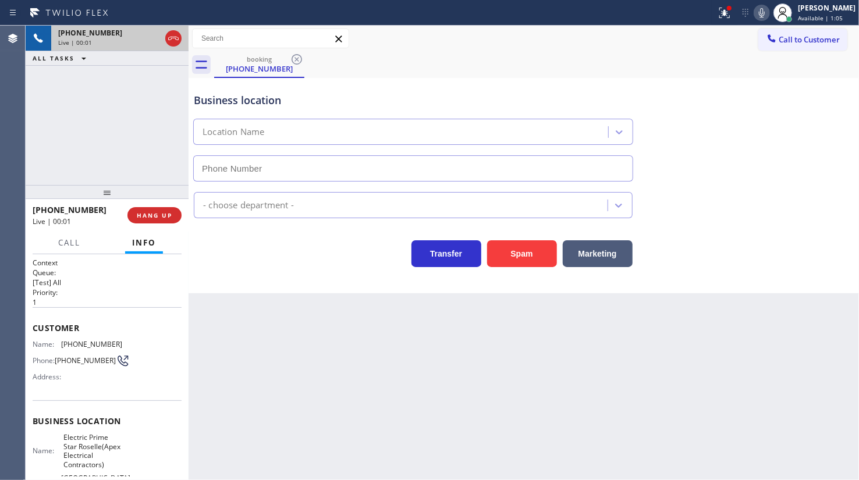
type input "(908) 824-6025"
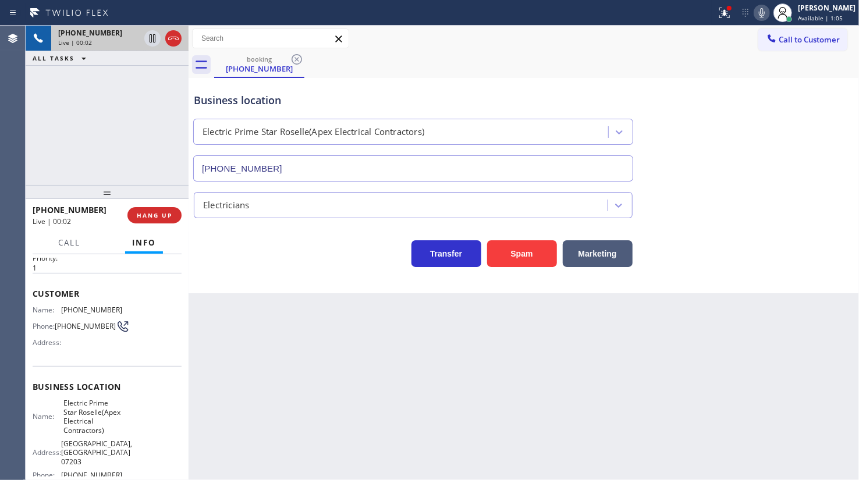
scroll to position [52, 0]
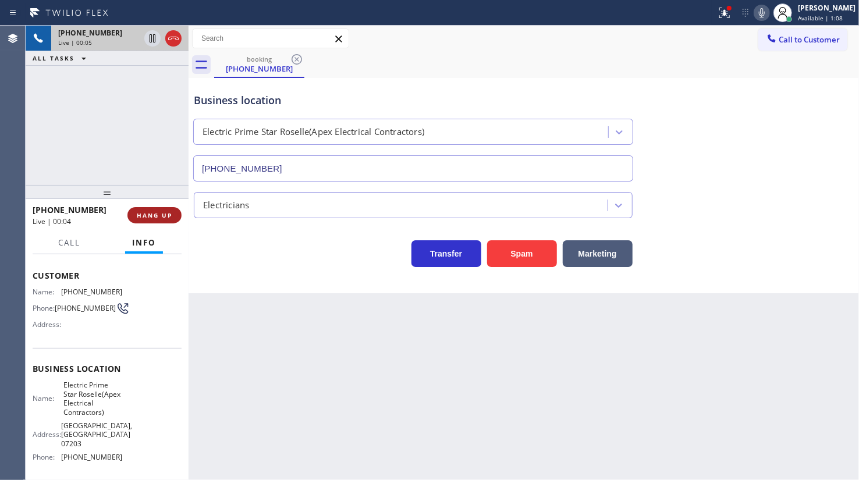
click at [157, 216] on span "HANG UP" at bounding box center [155, 215] width 36 height 8
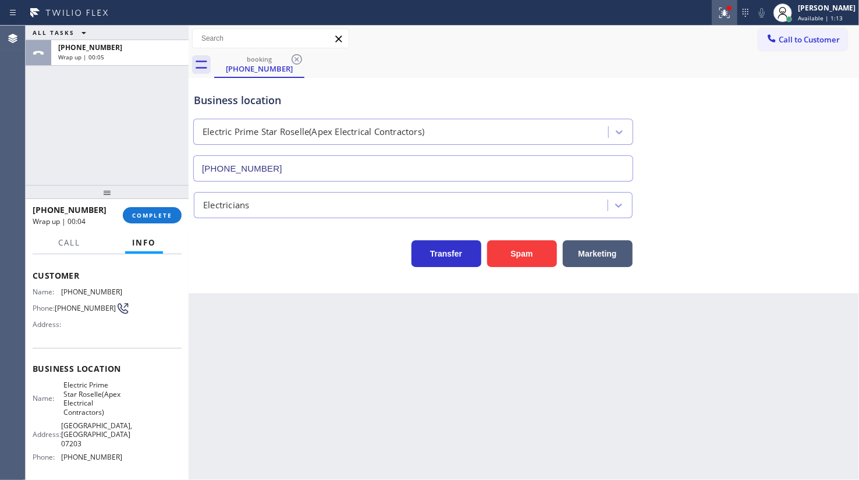
click at [722, 6] on icon at bounding box center [725, 13] width 14 height 14
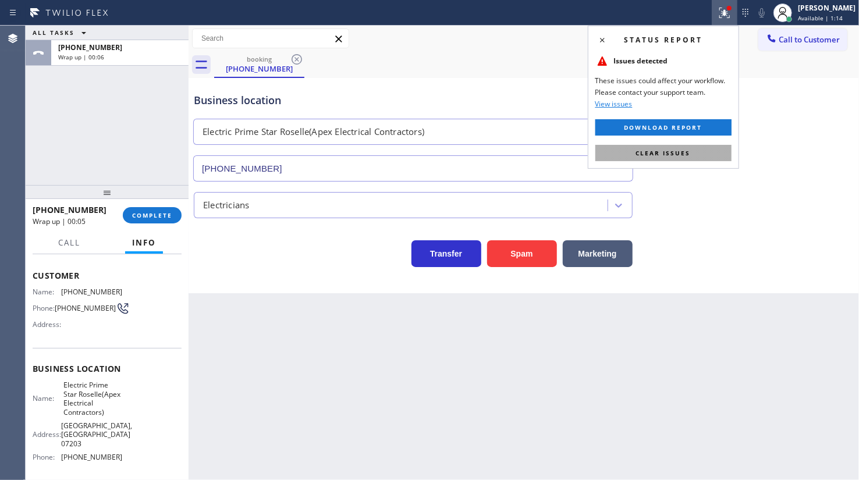
click at [697, 154] on button "Clear issues" at bounding box center [664, 153] width 136 height 16
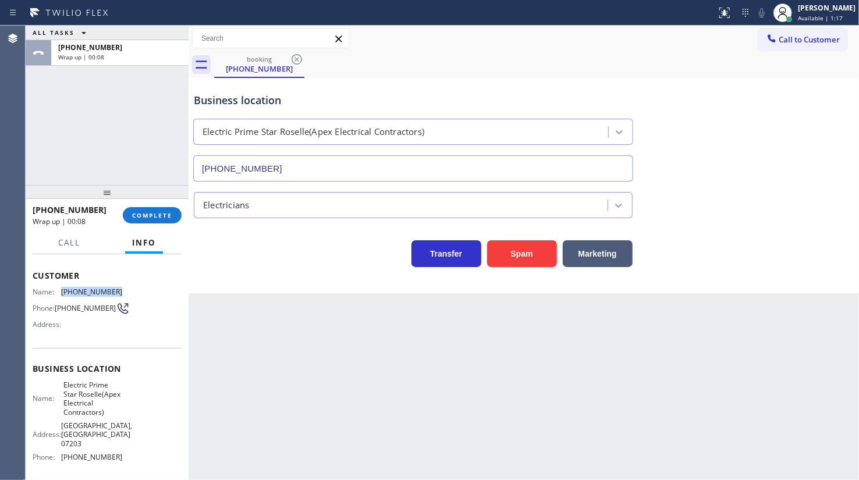
drag, startPoint x: 63, startPoint y: 288, endPoint x: 162, endPoint y: 294, distance: 99.8
click at [162, 294] on div "Name: (609) 921-9437 Phone: (609) 921-9437 Address:" at bounding box center [107, 311] width 149 height 46
copy span "(609) 921-9437"
click at [156, 221] on button "COMPLETE" at bounding box center [152, 215] width 59 height 16
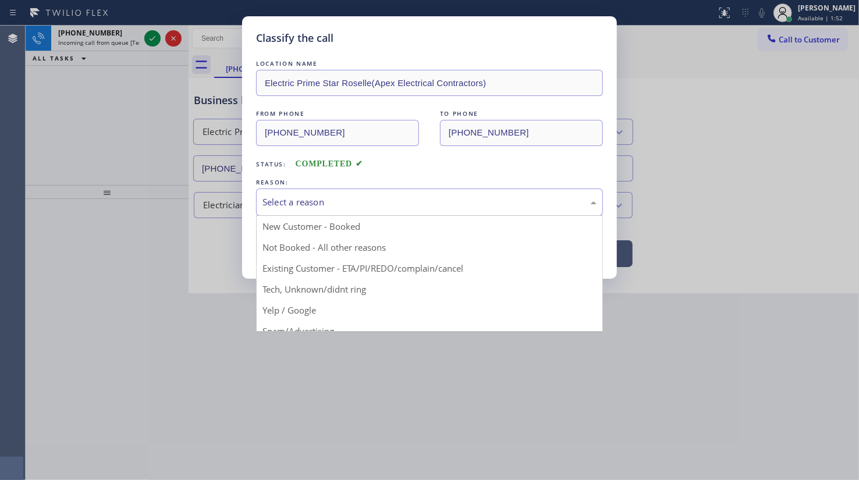
click at [317, 204] on div "Select a reason" at bounding box center [430, 202] width 334 height 13
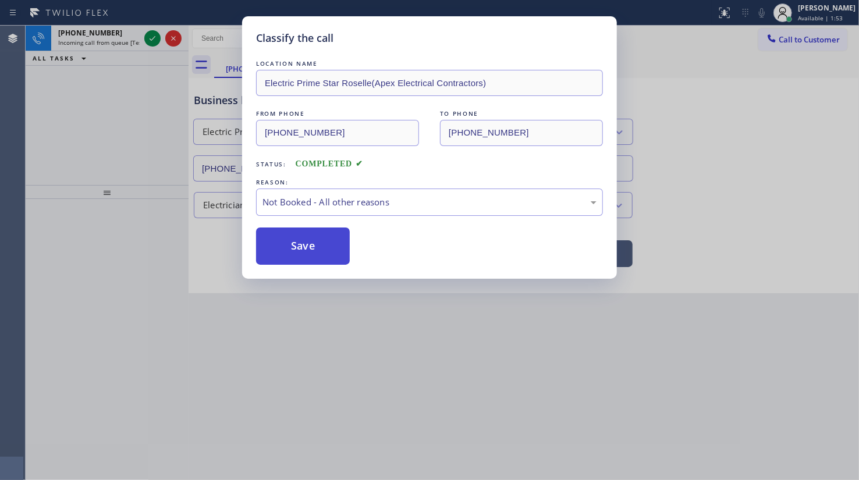
click at [266, 247] on button "Save" at bounding box center [303, 246] width 94 height 37
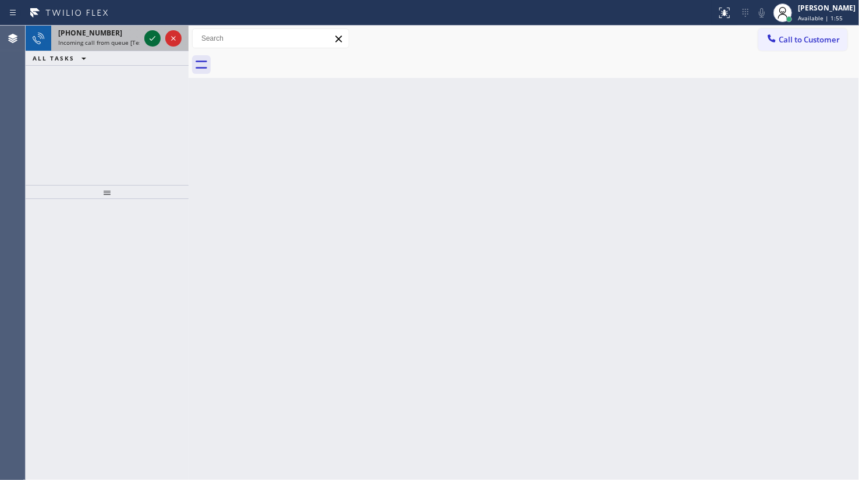
click at [154, 35] on icon at bounding box center [153, 38] width 14 height 14
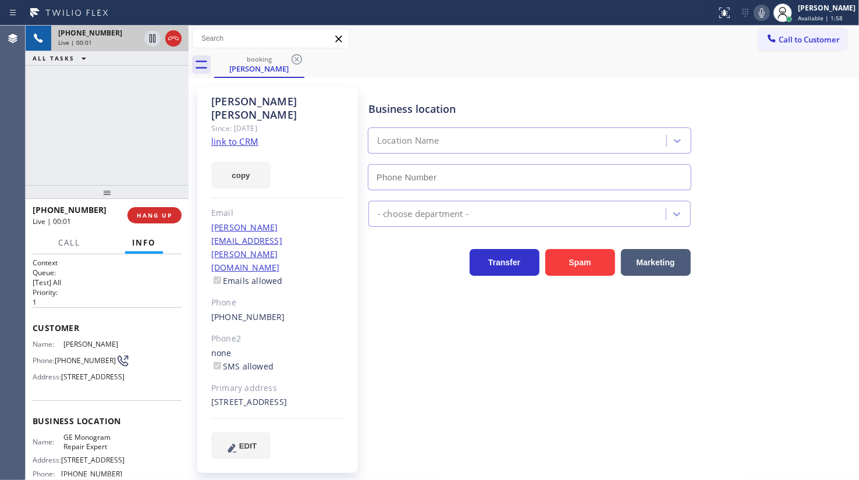
type input "(855) 920-0815"
click at [239, 136] on link "link to CRM" at bounding box center [234, 142] width 47 height 12
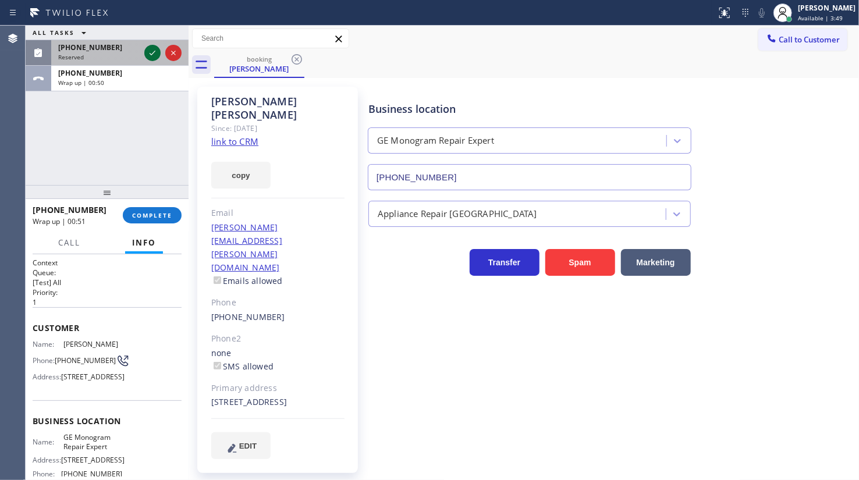
click at [151, 51] on icon at bounding box center [153, 53] width 14 height 14
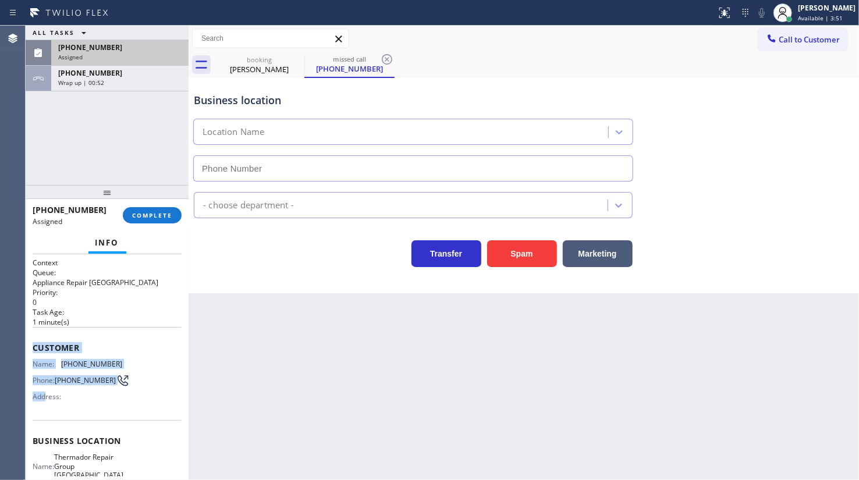
drag, startPoint x: 30, startPoint y: 343, endPoint x: 49, endPoint y: 395, distance: 54.7
click at [49, 395] on div "Context Queue: Appliance Repair High End Priority: 0 Task Age: 1 minute(s) Cust…" at bounding box center [107, 367] width 163 height 226
type input "(781) 230-7911"
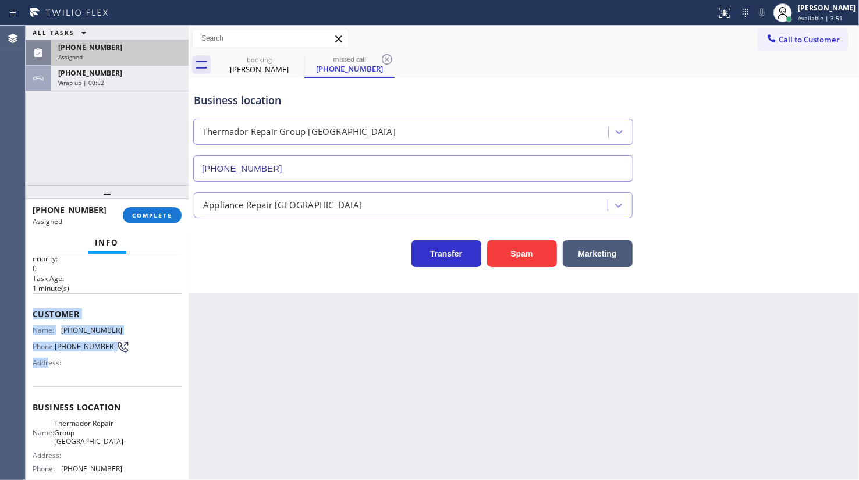
scroll to position [52, 0]
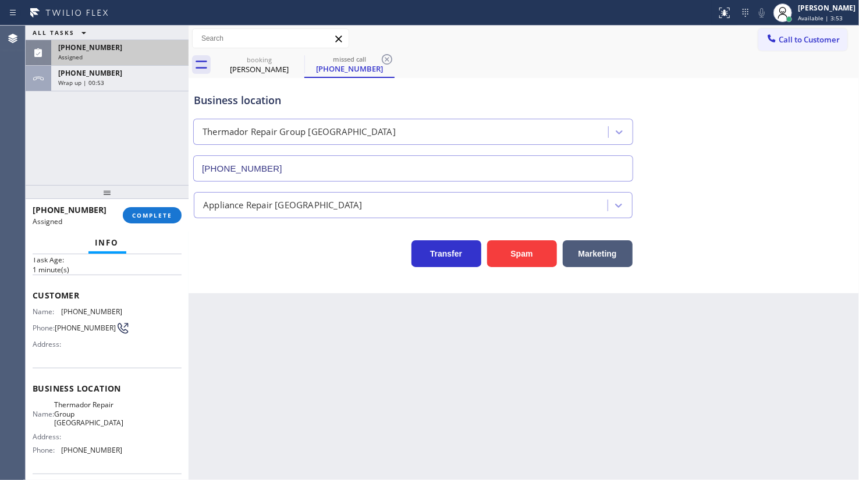
click at [56, 349] on span "Address:" at bounding box center [48, 344] width 31 height 9
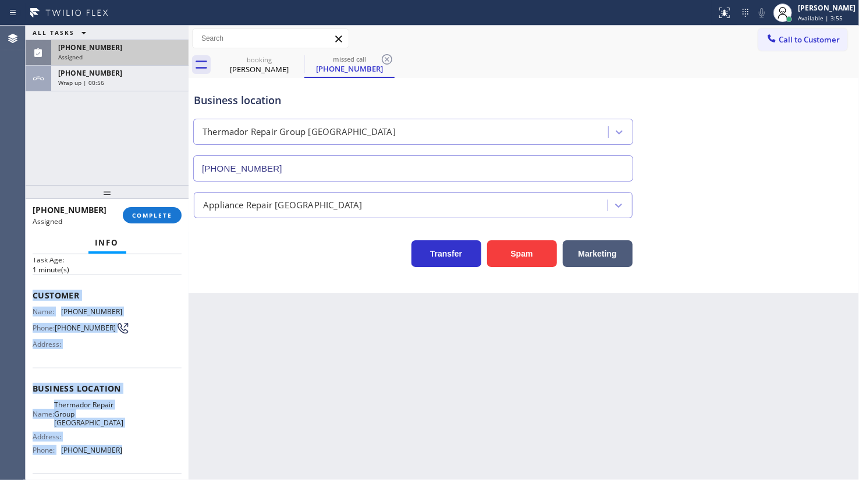
drag, startPoint x: 27, startPoint y: 277, endPoint x: 129, endPoint y: 456, distance: 205.9
click at [129, 456] on div "Context Queue: Appliance Repair High End Priority: 0 Task Age: 1 minute(s) Cust…" at bounding box center [107, 367] width 163 height 226
copy div "Customer Name: (781) 539-8124 Phone: (781) 539-8124 Address: Business location …"
click at [166, 215] on span "COMPLETE" at bounding box center [152, 215] width 40 height 8
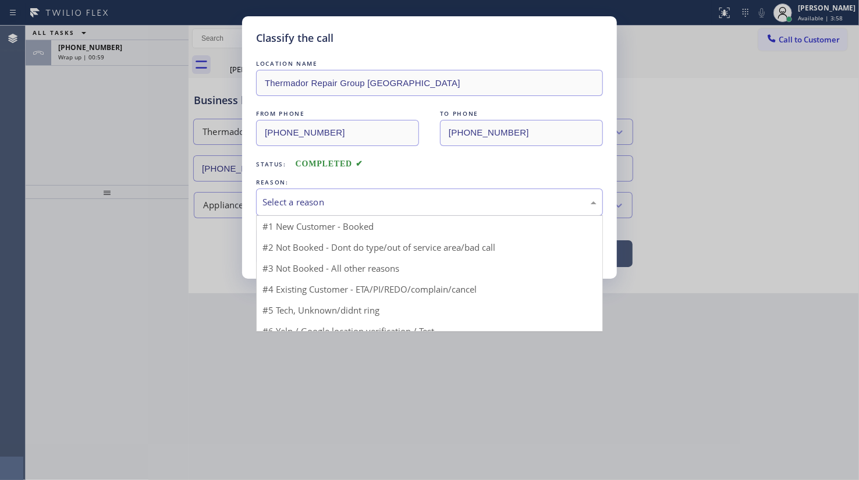
click at [330, 203] on div "Select a reason" at bounding box center [430, 202] width 334 height 13
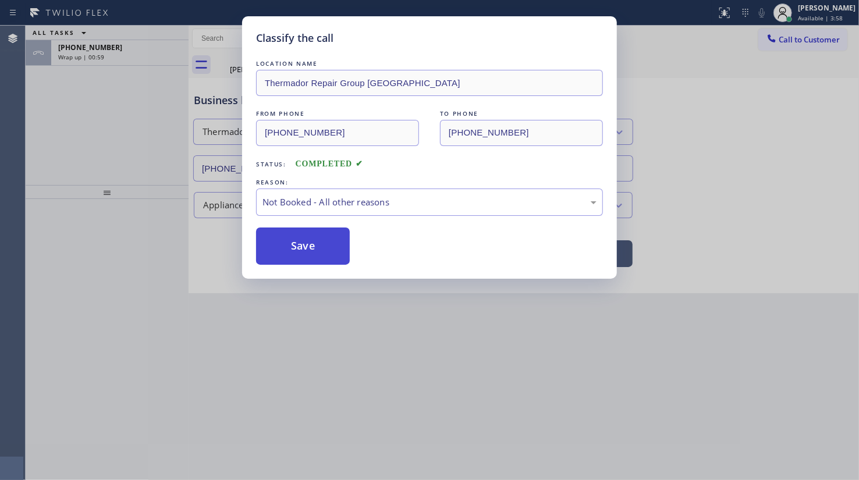
click at [316, 256] on button "Save" at bounding box center [303, 246] width 94 height 37
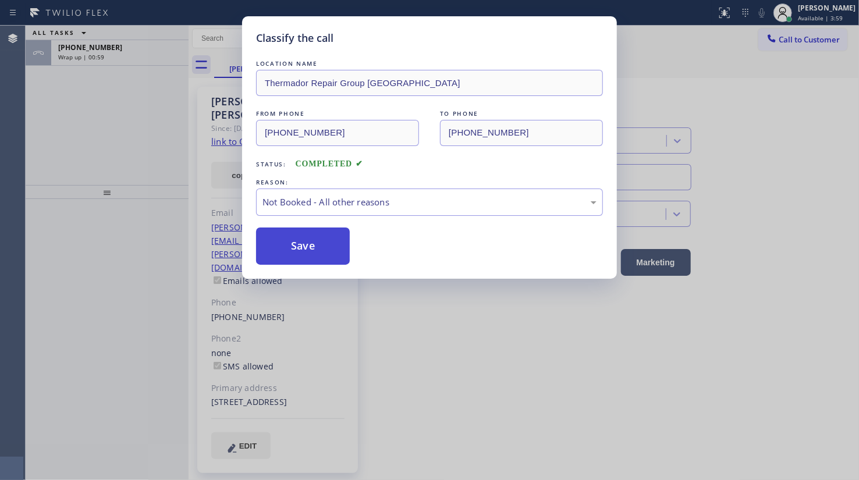
click at [316, 256] on button "Save" at bounding box center [303, 246] width 94 height 37
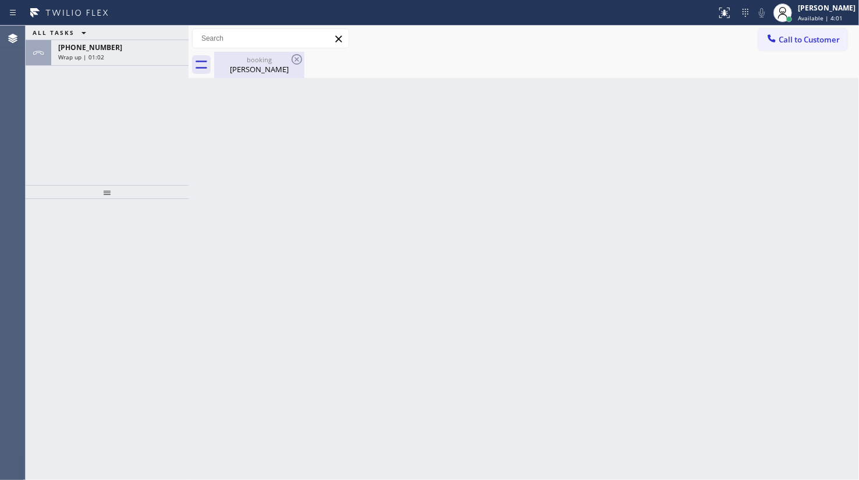
click at [239, 65] on div "Jon Shalowitz" at bounding box center [259, 69] width 88 height 10
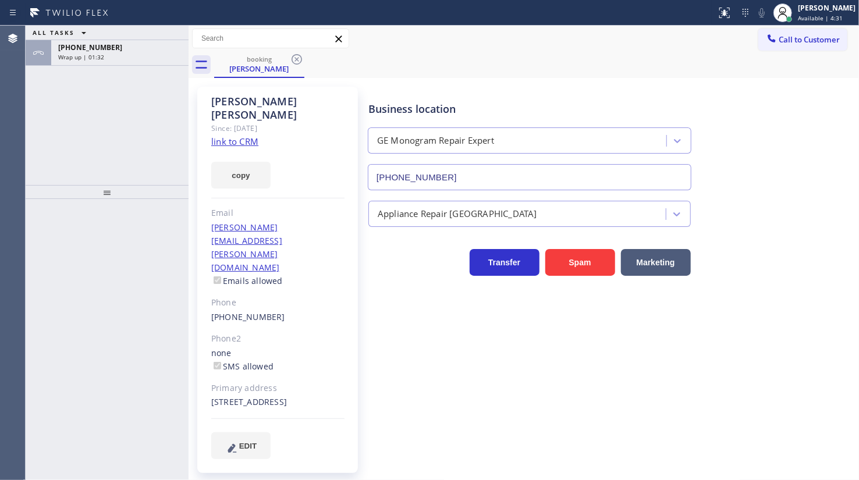
click at [94, 127] on div "ALL TASKS ALL TASKS ACTIVE TASKS TASKS IN WRAP UP +16508233651 Wrap up | 01:32" at bounding box center [107, 106] width 163 height 160
click at [79, 53] on span "Wrap up | 01:55" at bounding box center [81, 57] width 46 height 8
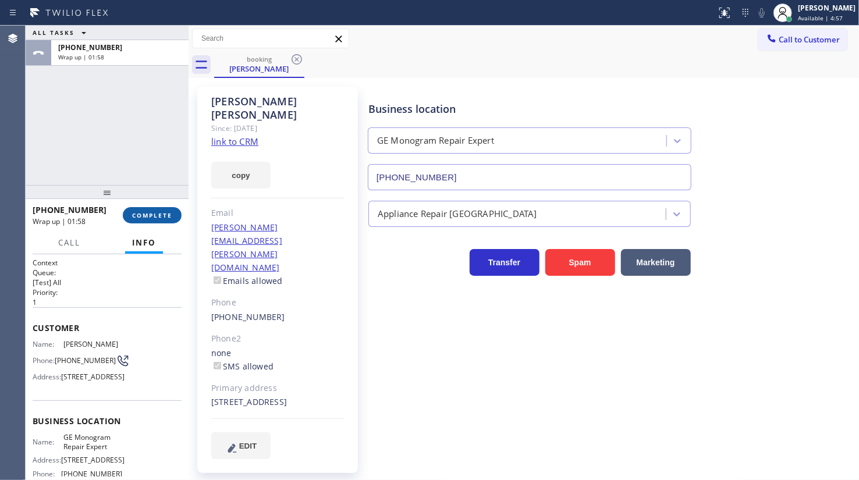
click at [158, 216] on span "COMPLETE" at bounding box center [152, 215] width 40 height 8
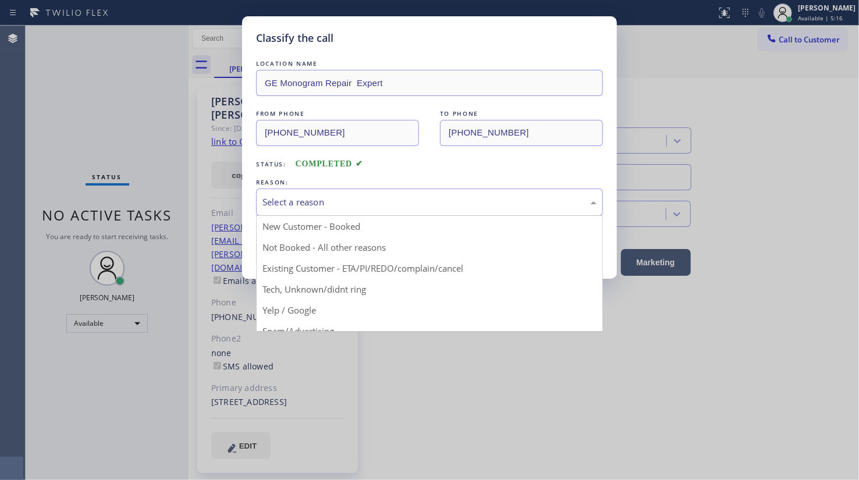
click at [281, 208] on div "Select a reason" at bounding box center [429, 202] width 347 height 27
drag, startPoint x: 291, startPoint y: 270, endPoint x: 296, endPoint y: 259, distance: 11.5
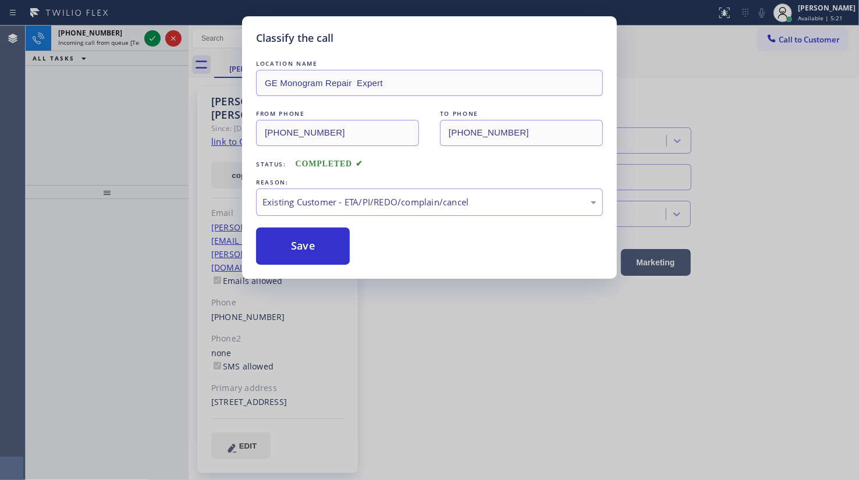
click at [161, 37] on div "Classify the call LOCATION NAME GE Monogram Repair Expert FROM PHONE (650) 823-…" at bounding box center [429, 240] width 859 height 480
click at [291, 240] on button "Save" at bounding box center [303, 246] width 94 height 37
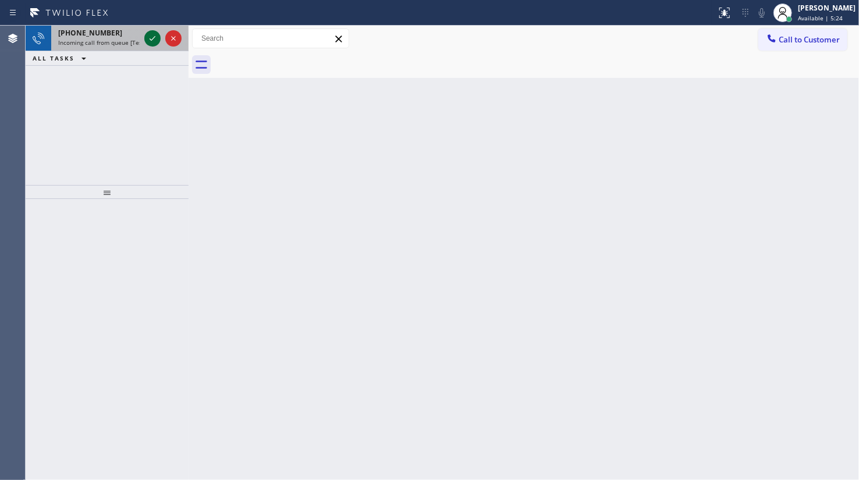
click at [150, 42] on icon at bounding box center [153, 38] width 14 height 14
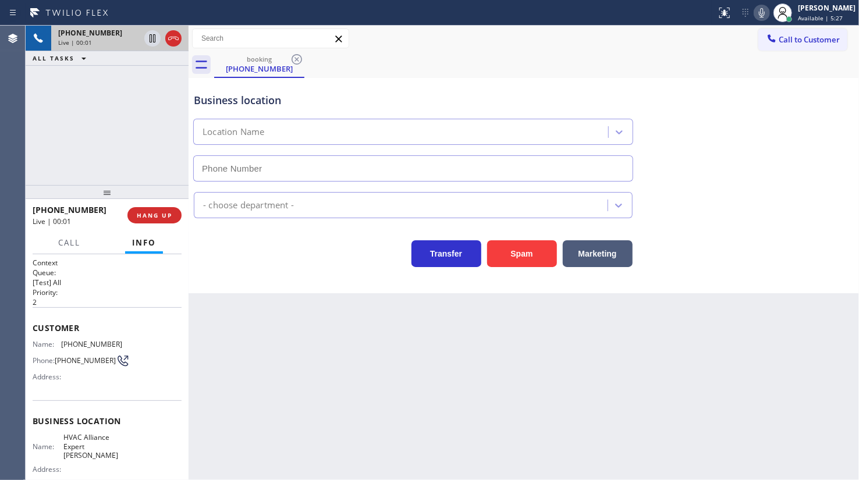
type input "(805) 600-3610"
click at [132, 210] on button "HANG UP" at bounding box center [154, 215] width 54 height 16
click at [132, 207] on div "+18058642062 Live | 00:02 HANG UP" at bounding box center [107, 215] width 149 height 30
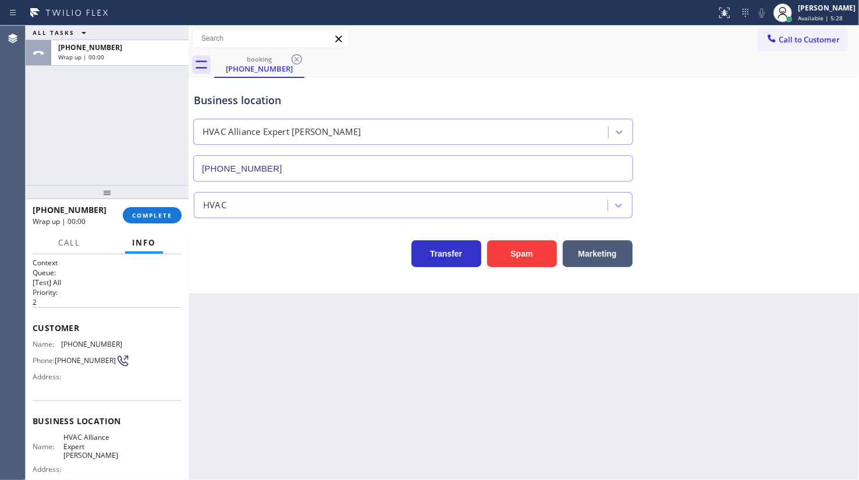
click at [132, 207] on button "COMPLETE" at bounding box center [152, 215] width 59 height 16
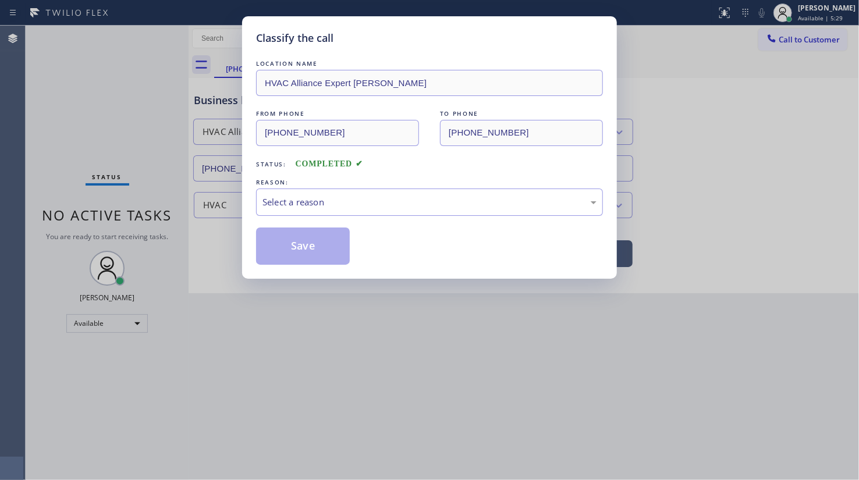
click at [144, 212] on div "Classify the call LOCATION NAME HVAC Alliance Expert Mira Monte FROM PHONE (805…" at bounding box center [429, 240] width 859 height 480
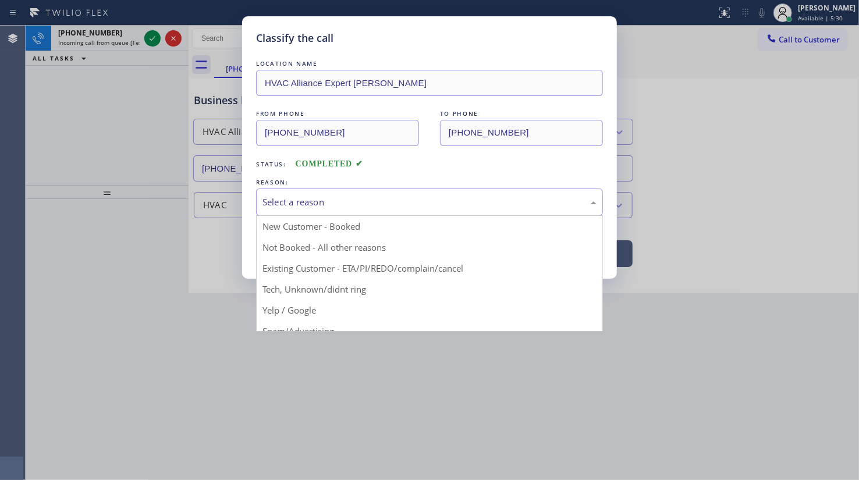
click at [288, 202] on div "Select a reason" at bounding box center [430, 202] width 334 height 13
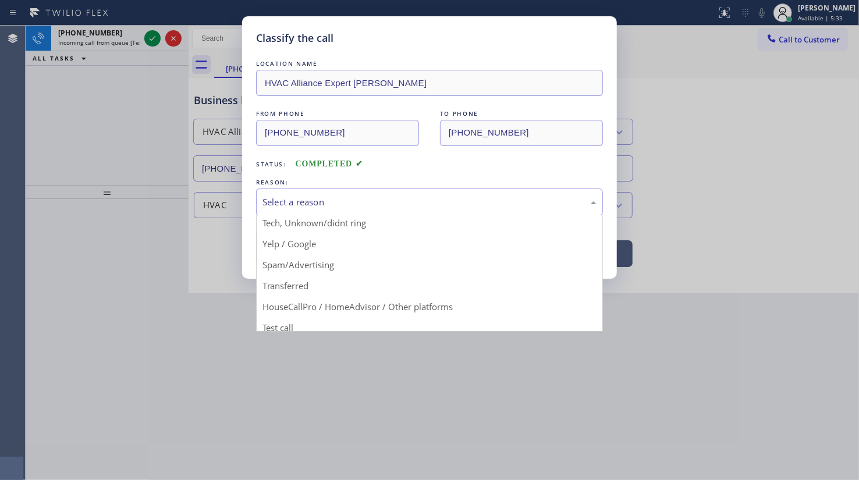
scroll to position [77, 0]
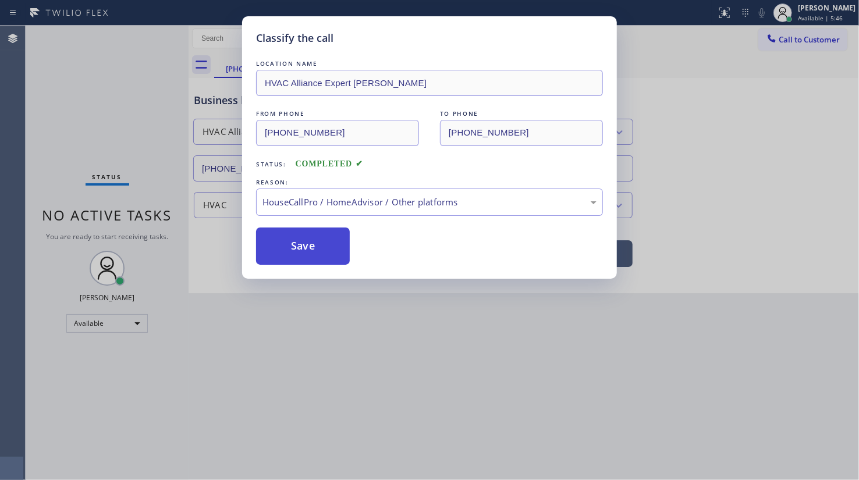
drag, startPoint x: 289, startPoint y: 225, endPoint x: 289, endPoint y: 236, distance: 11.1
click at [288, 231] on div "LOCATION NAME HVAC Alliance Expert Mira Monte FROM PHONE (805) 864-2062 TO PHON…" at bounding box center [429, 161] width 347 height 207
click at [289, 239] on button "Save" at bounding box center [303, 246] width 94 height 37
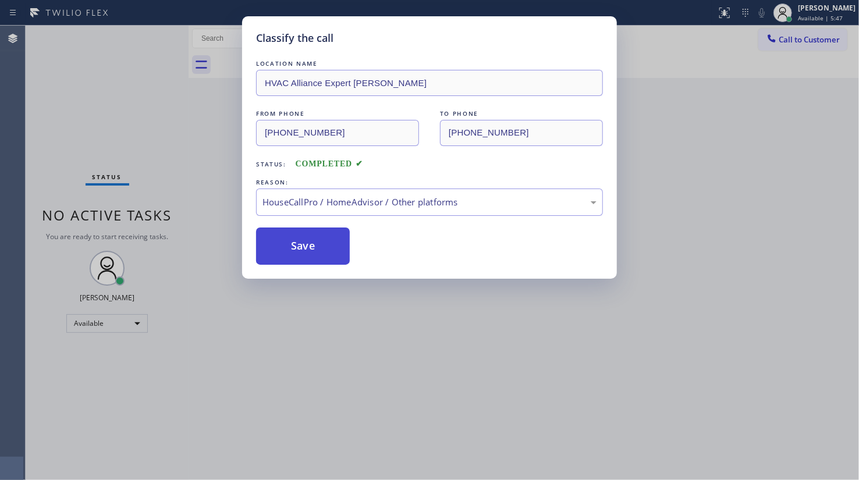
click at [289, 239] on button "Save" at bounding box center [303, 246] width 94 height 37
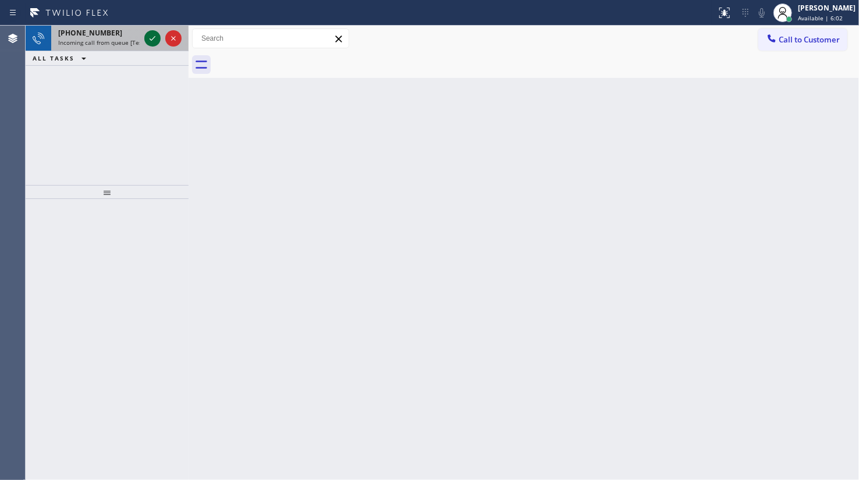
click at [151, 33] on icon at bounding box center [153, 38] width 14 height 14
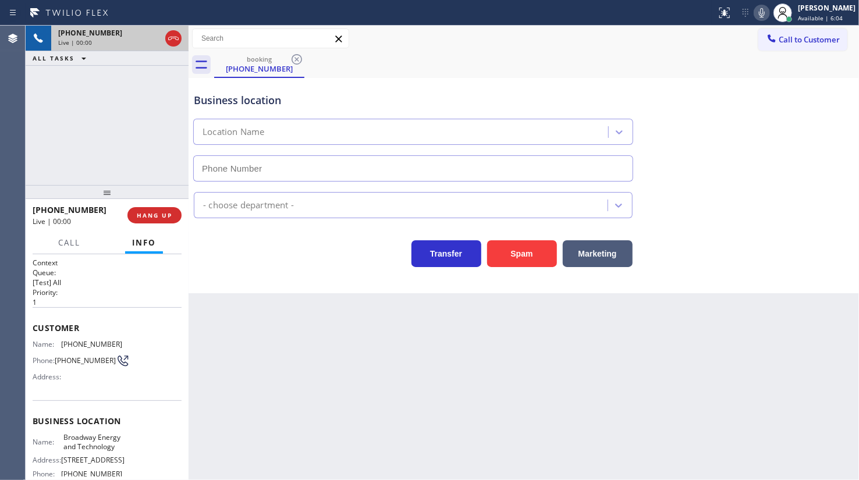
type input "(848) 292-9183"
click at [139, 211] on span "HANG UP" at bounding box center [155, 215] width 36 height 8
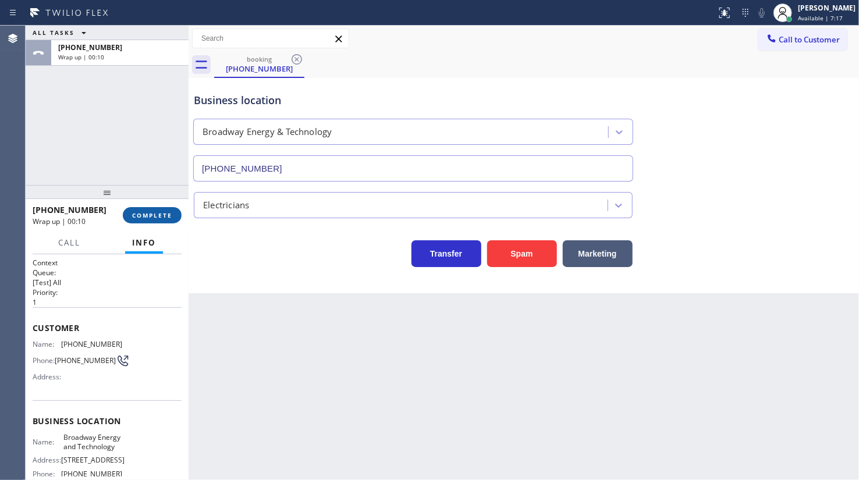
click at [153, 212] on span "COMPLETE" at bounding box center [152, 215] width 40 height 8
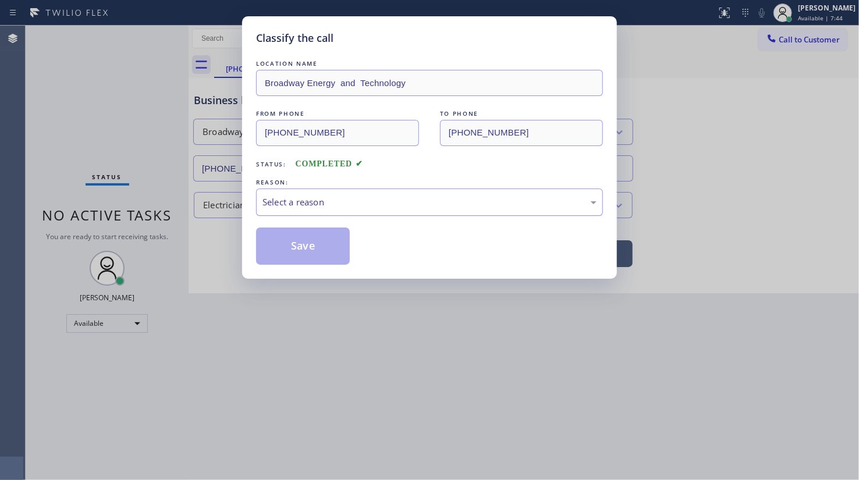
click at [281, 196] on div "Select a reason" at bounding box center [430, 202] width 334 height 13
click at [283, 239] on button "Save" at bounding box center [303, 246] width 94 height 37
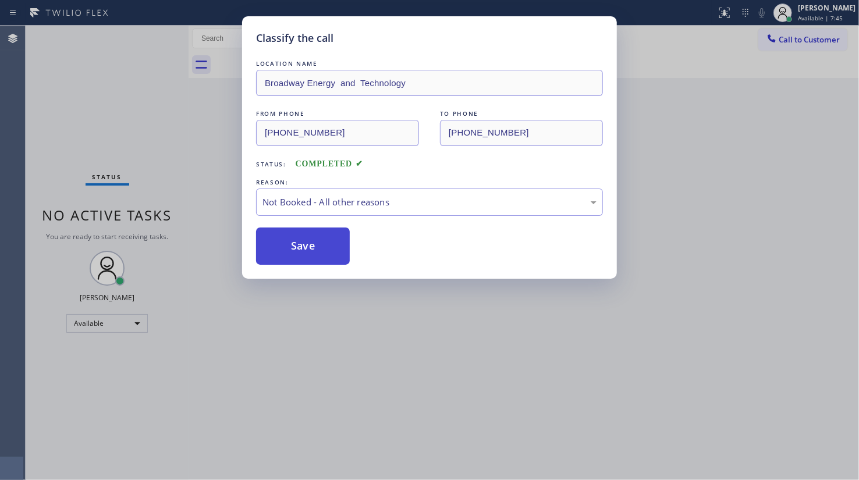
click at [283, 239] on button "Save" at bounding box center [303, 246] width 94 height 37
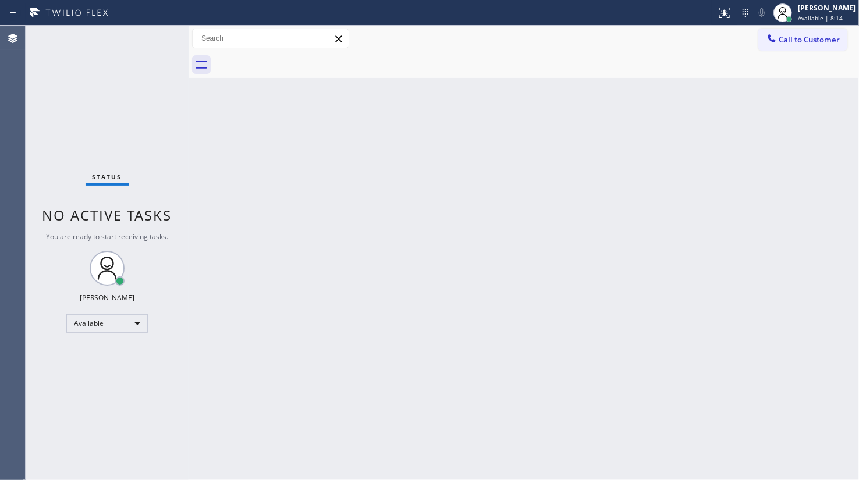
drag, startPoint x: 306, startPoint y: 321, endPoint x: 359, endPoint y: 324, distance: 52.4
click at [307, 321] on div "Back to Dashboard Change Sender ID Customers Technicians Select a contact Outbo…" at bounding box center [524, 253] width 671 height 455
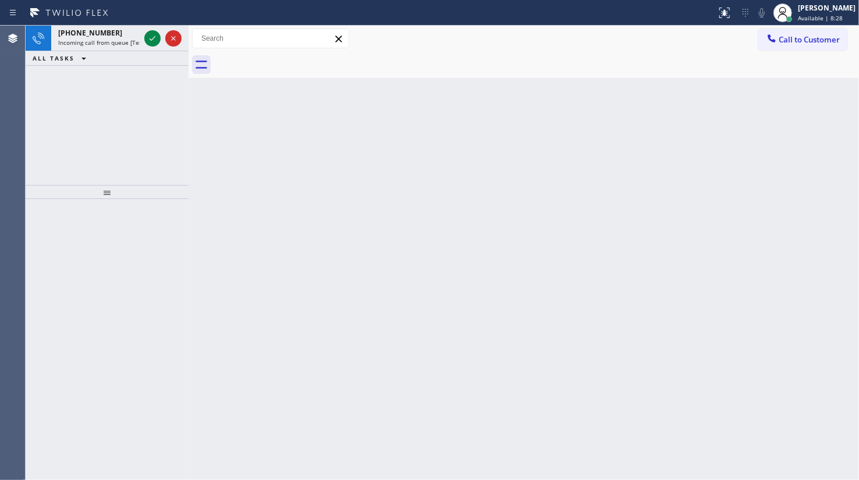
click at [97, 121] on div "+15169516517 Incoming call from queue [Test] All ALL TASKS ALL TASKS ACTIVE TAS…" at bounding box center [107, 106] width 163 height 160
click at [153, 47] on div at bounding box center [163, 39] width 42 height 26
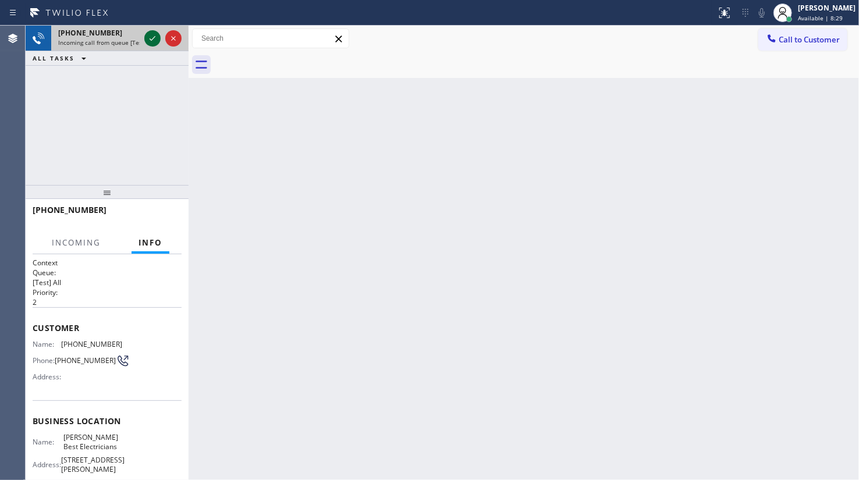
click at [154, 45] on icon at bounding box center [153, 38] width 14 height 14
click at [150, 24] on div "Status report No issues detected If you experience an issue, please download th…" at bounding box center [429, 13] width 859 height 26
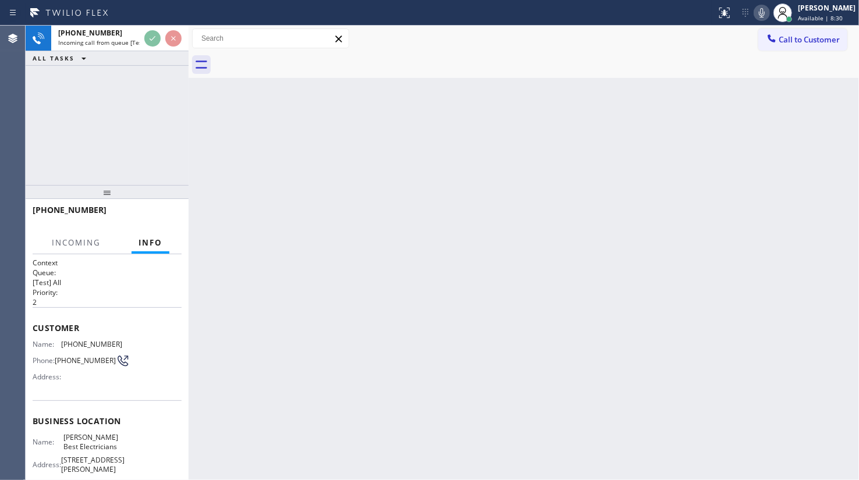
click at [150, 24] on div "Status report No issues detected If you experience an issue, please download th…" at bounding box center [429, 13] width 859 height 26
click at [150, 23] on div "Status report No issues detected If you experience an issue, please download th…" at bounding box center [429, 13] width 859 height 26
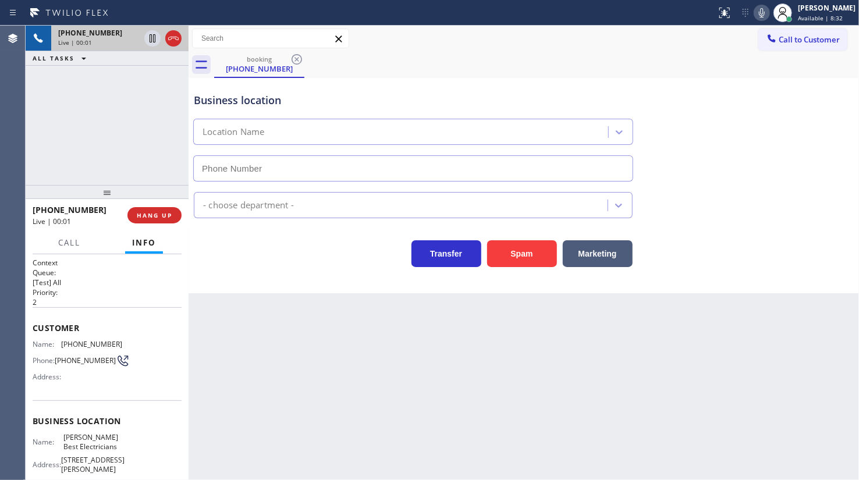
type input "(516) 218-5274"
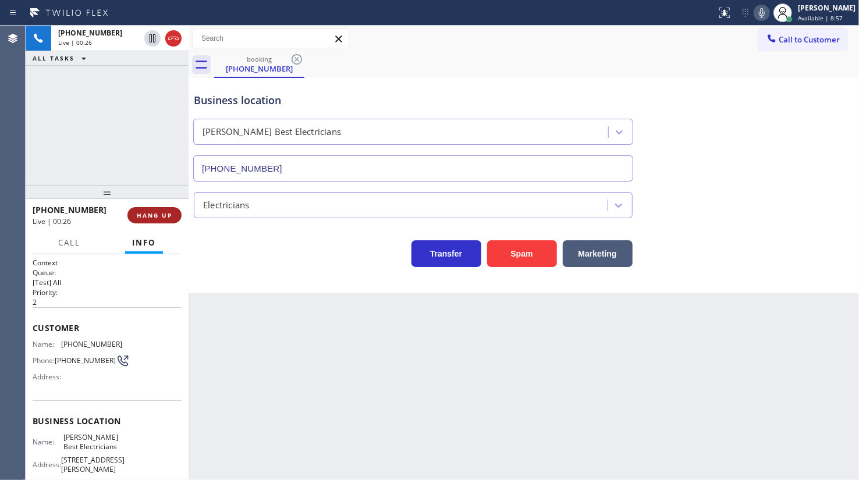
click at [151, 216] on span "HANG UP" at bounding box center [155, 215] width 36 height 8
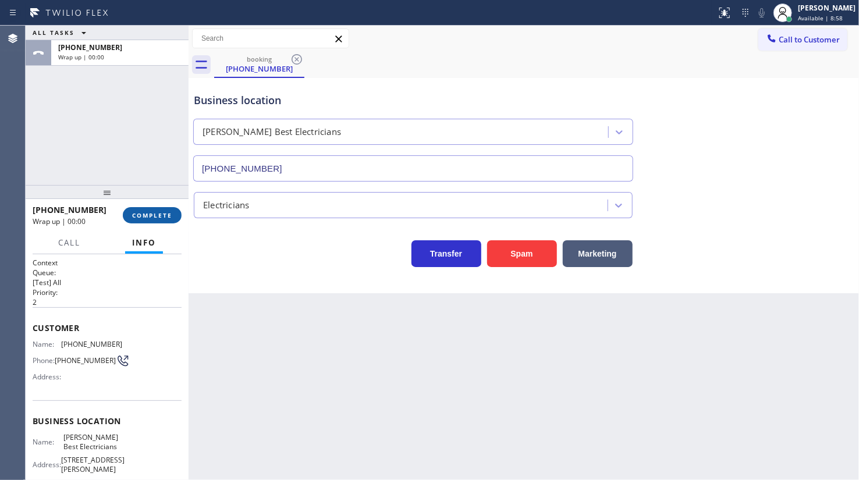
click at [151, 216] on span "COMPLETE" at bounding box center [152, 215] width 40 height 8
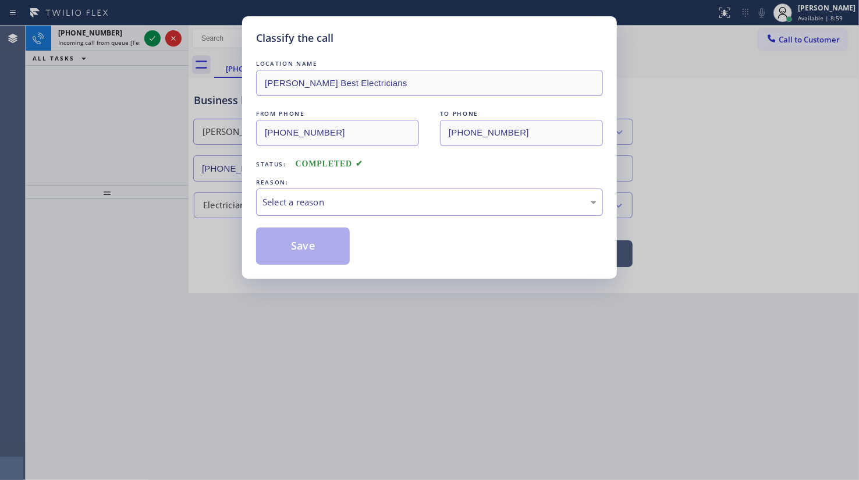
click at [251, 196] on div "Classify the call LOCATION NAME Thorton Best Electricians FROM PHONE (516) 951-…" at bounding box center [429, 147] width 375 height 263
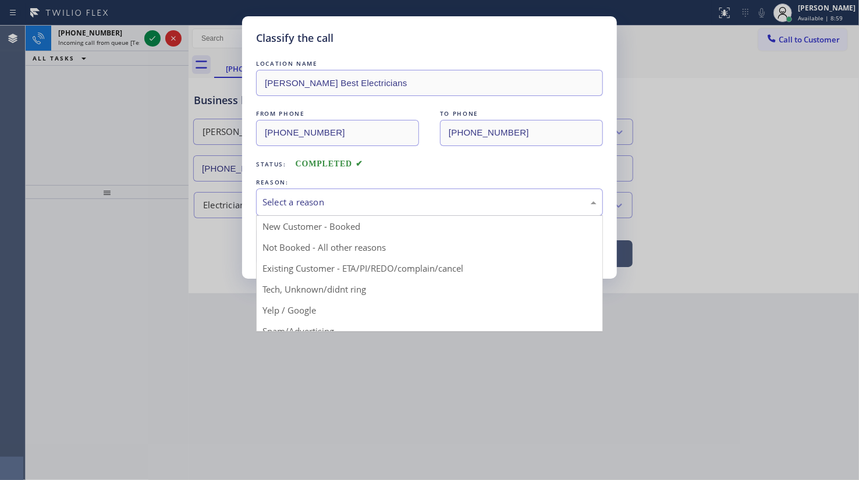
drag, startPoint x: 271, startPoint y: 201, endPoint x: 284, endPoint y: 221, distance: 24.4
click at [271, 201] on div "Select a reason" at bounding box center [430, 202] width 334 height 13
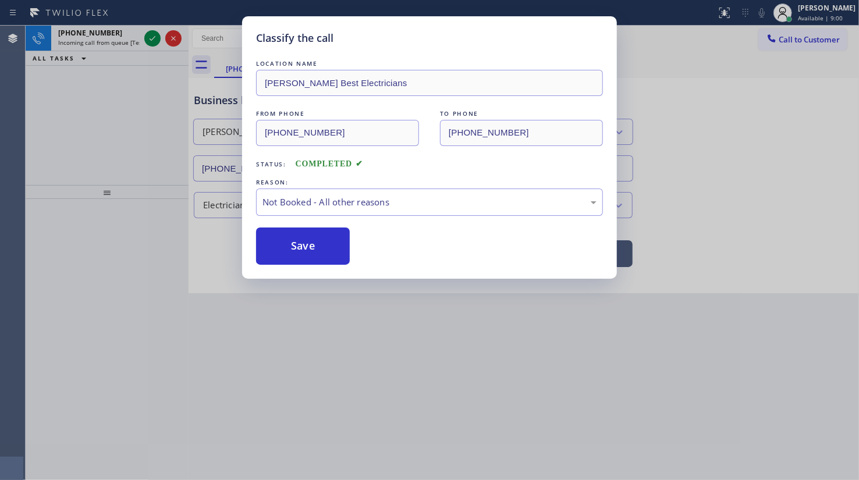
drag, startPoint x: 286, startPoint y: 245, endPoint x: 129, endPoint y: 90, distance: 220.6
click at [286, 244] on button "Save" at bounding box center [303, 246] width 94 height 37
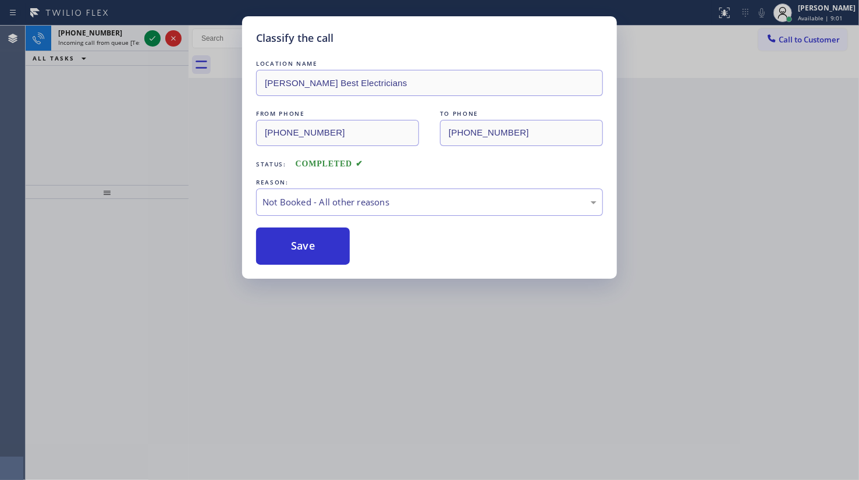
click at [153, 33] on div "Classify the call LOCATION NAME Thorton Best Electricians FROM PHONE (516) 951-…" at bounding box center [429, 240] width 859 height 480
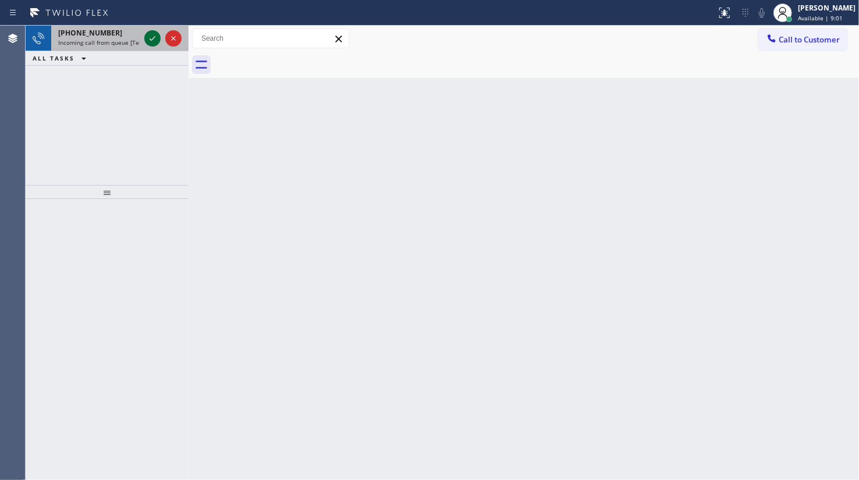
click at [155, 38] on icon at bounding box center [153, 38] width 14 height 14
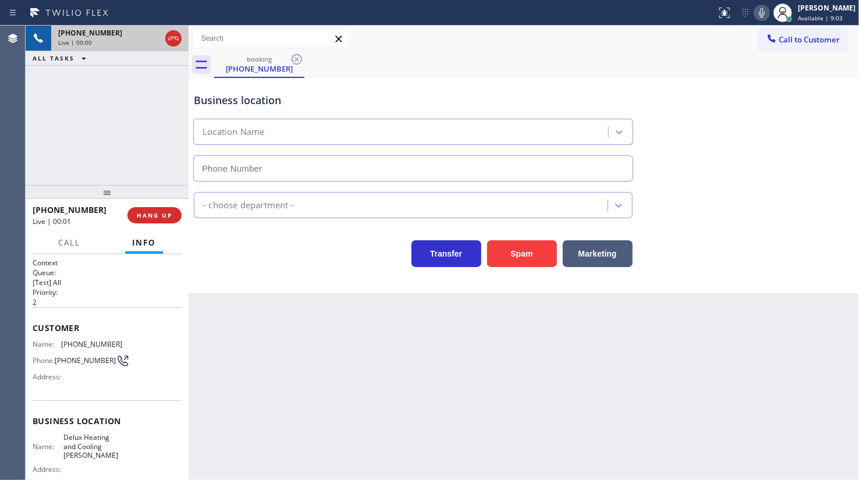
type input "(480) 339-0090"
click at [169, 218] on span "HANG UP" at bounding box center [155, 215] width 36 height 8
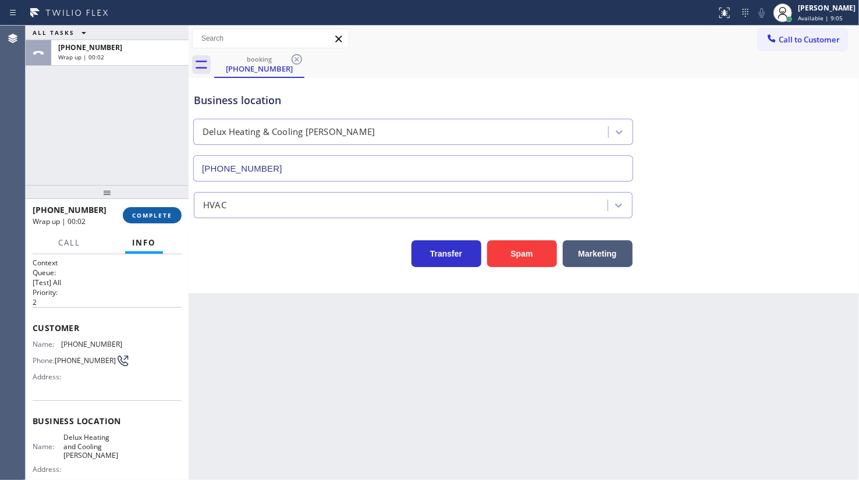
click at [168, 215] on span "COMPLETE" at bounding box center [152, 215] width 40 height 8
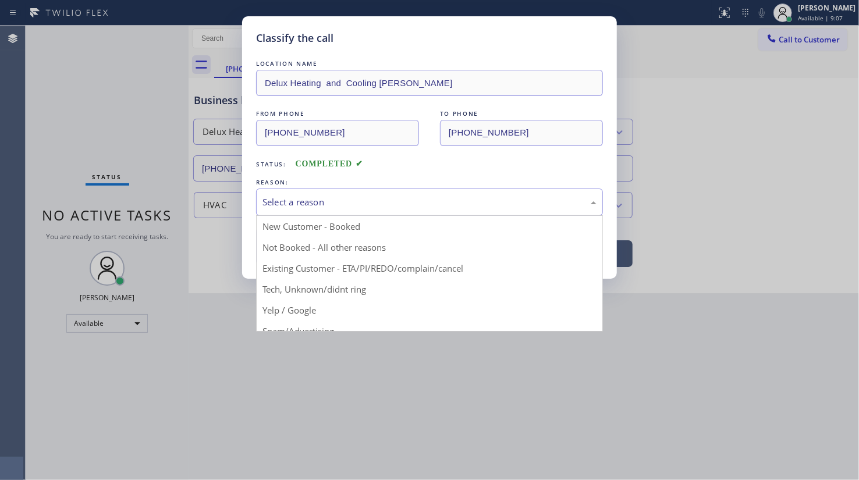
click at [315, 196] on div "Select a reason" at bounding box center [430, 202] width 334 height 13
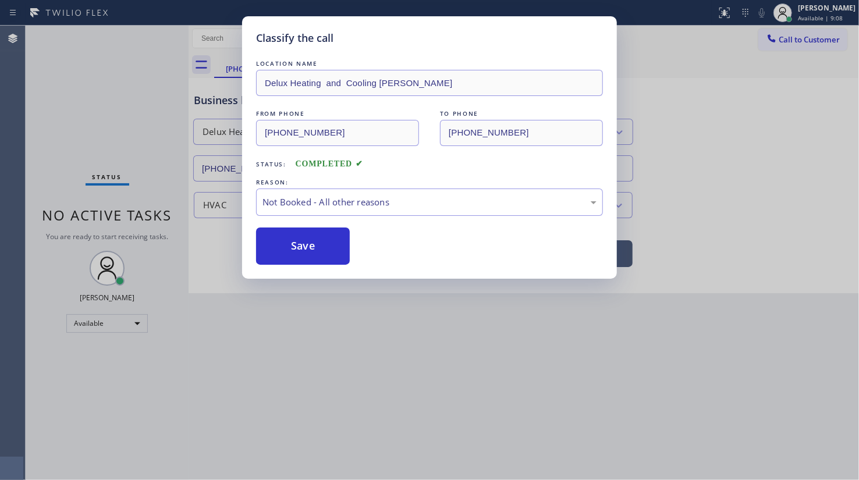
click at [316, 254] on button "Save" at bounding box center [303, 246] width 94 height 37
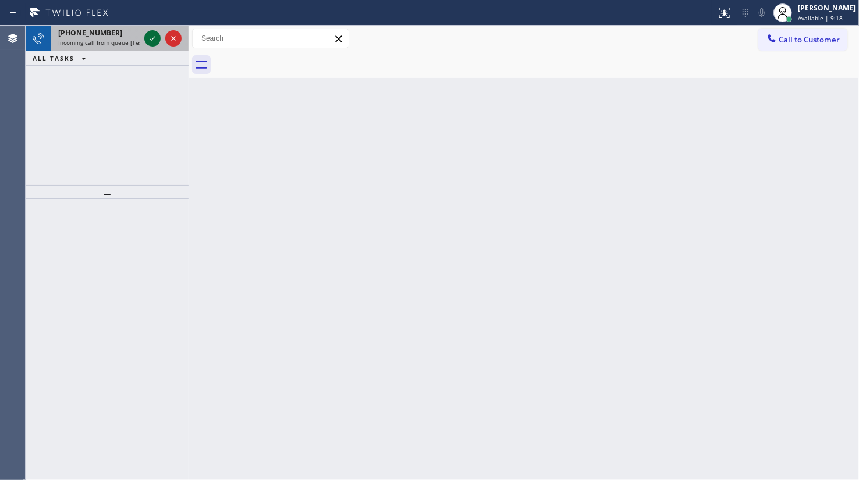
drag, startPoint x: 146, startPoint y: 31, endPoint x: 154, endPoint y: 38, distance: 10.3
click at [146, 31] on icon at bounding box center [153, 38] width 14 height 14
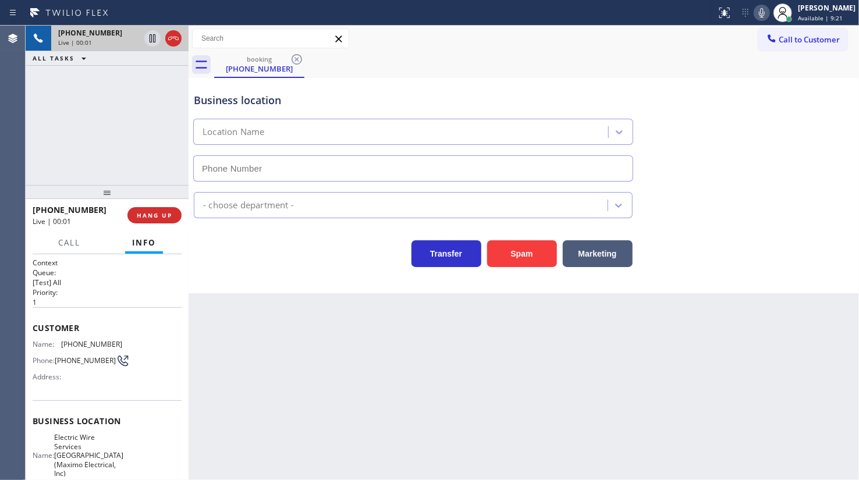
type input "(973) 834-6131"
click at [857, 133] on div "Business location Electric Wire Services Newark(Maximo Electrical, Inc) (973) 8…" at bounding box center [524, 185] width 671 height 215
click at [94, 147] on div "+19087089524 Live | 02:25 ALL TASKS ALL TASKS ACTIVE TASKS TASKS IN WRAP UP" at bounding box center [107, 106] width 163 height 160
click at [157, 35] on icon at bounding box center [153, 38] width 14 height 14
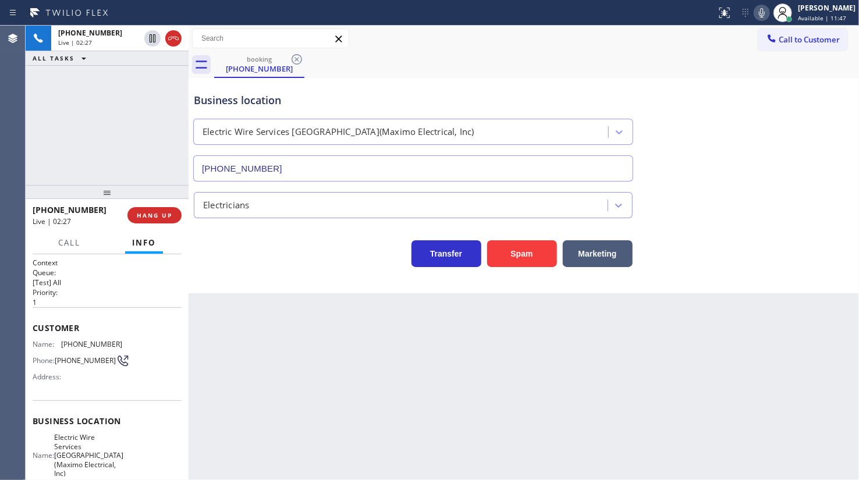
click at [765, 12] on icon at bounding box center [762, 13] width 14 height 14
click at [60, 134] on div "+19087089524 Live | 03:46 ALL TASKS ALL TASKS ACTIVE TASKS TASKS IN WRAP UP" at bounding box center [107, 106] width 163 height 160
drag, startPoint x: 61, startPoint y: 349, endPoint x: 129, endPoint y: 341, distance: 68.5
click at [129, 341] on div "Name: (908) 708-9524 Phone: (908) 708-9524 Address:" at bounding box center [107, 363] width 149 height 46
copy div "(908) 708-9524"
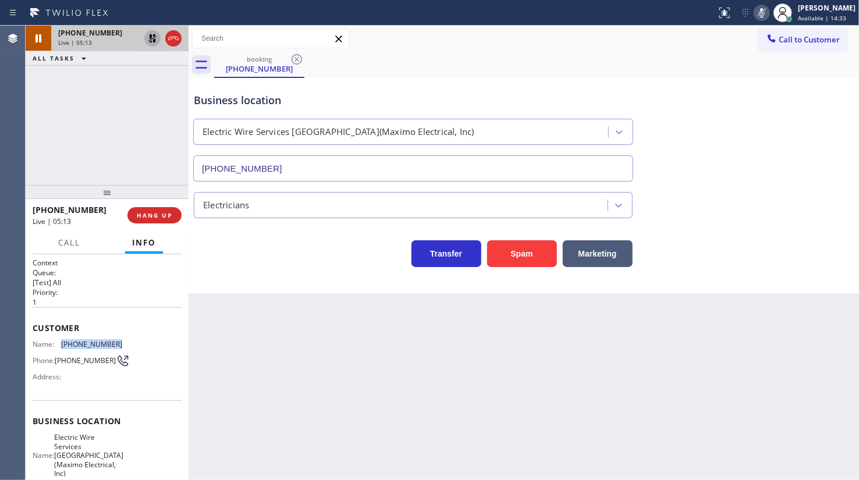
click at [151, 36] on icon at bounding box center [152, 38] width 8 height 8
click at [760, 10] on icon at bounding box center [762, 13] width 14 height 14
click at [72, 344] on span "(908) 708-9524" at bounding box center [91, 344] width 61 height 9
click at [66, 343] on span "(908) 708-9524" at bounding box center [91, 344] width 61 height 9
drag, startPoint x: 57, startPoint y: 345, endPoint x: 121, endPoint y: 346, distance: 64.0
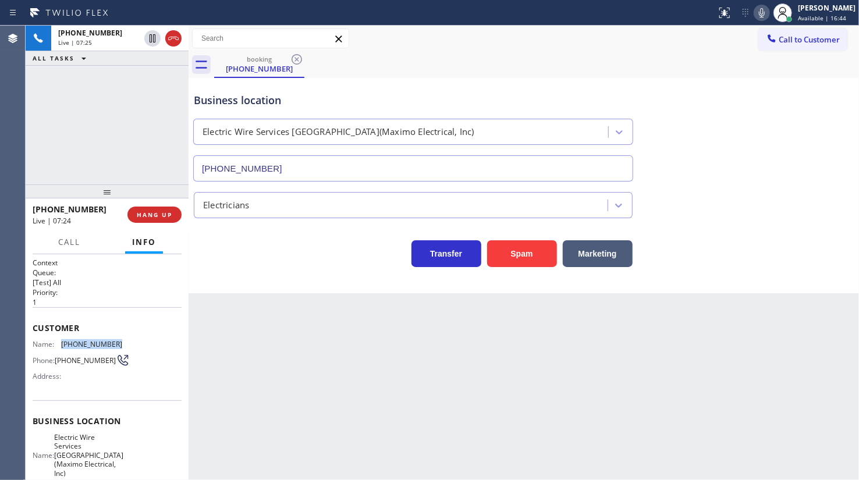
click at [121, 346] on div "Name: (908) 708-9524 Phone: (908) 708-9524 Address:" at bounding box center [107, 363] width 149 height 46
copy div "(908) 708-9524"
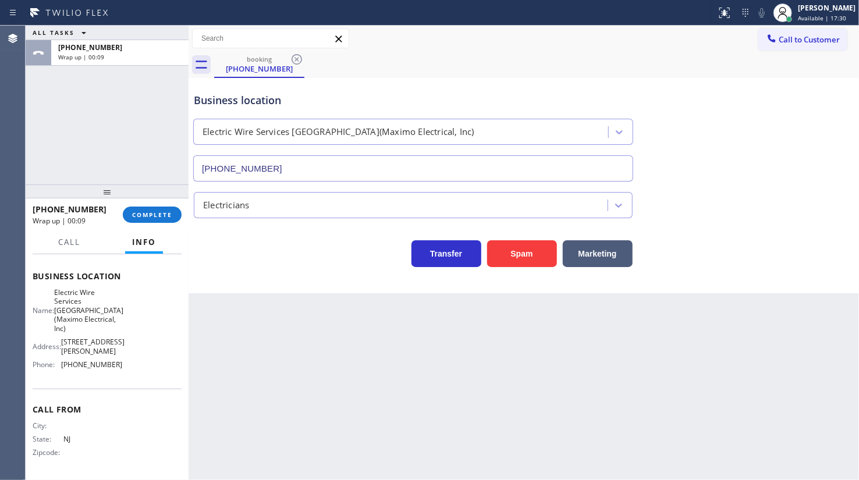
scroll to position [157, 0]
drag, startPoint x: 55, startPoint y: 359, endPoint x: 122, endPoint y: 363, distance: 67.1
click at [122, 363] on div "Name: Electric Wire Services Newark(Maximo Electrical, Inc) Address: 29 Ann St,…" at bounding box center [107, 331] width 149 height 86
copy div "(973) 834-6131"
drag, startPoint x: 57, startPoint y: 281, endPoint x: 116, endPoint y: 312, distance: 66.7
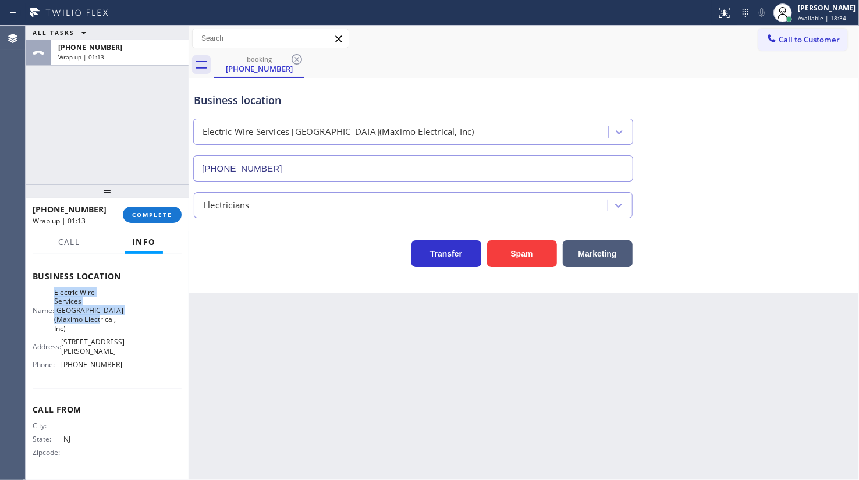
click at [116, 312] on div "Name: Electric Wire Services Newark(Maximo Electrical, Inc)" at bounding box center [78, 310] width 90 height 45
copy span "Electric Wire Services Newark(Maximo Electrical, Inc)"
click at [166, 204] on div "+19087089524 Wrap up | 02:35 COMPLETE" at bounding box center [107, 215] width 149 height 30
click at [167, 211] on span "COMPLETE" at bounding box center [152, 215] width 40 height 8
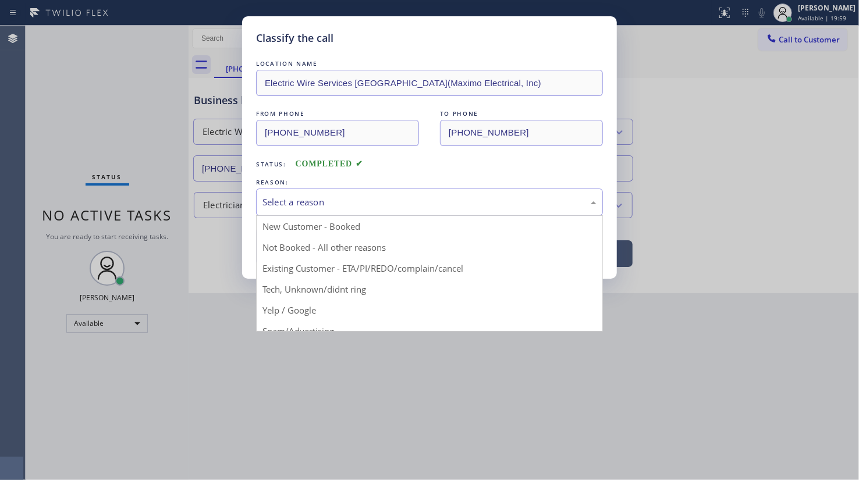
click at [319, 204] on div "Select a reason" at bounding box center [430, 202] width 334 height 13
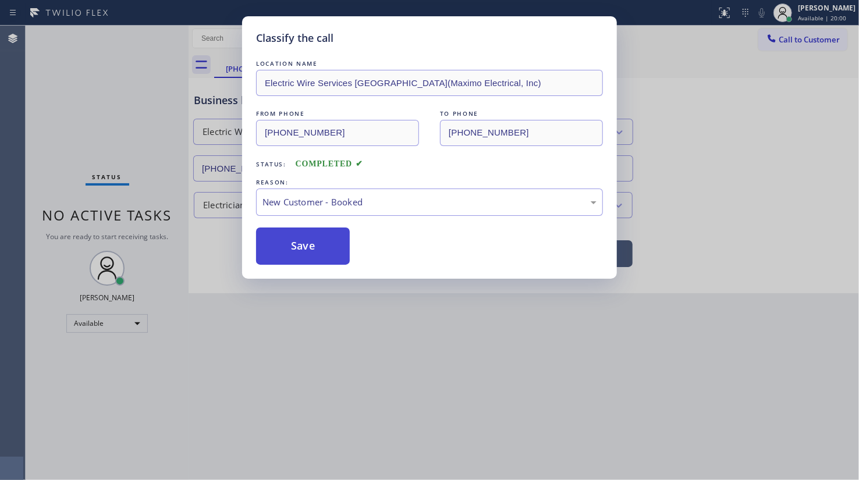
click at [307, 235] on button "Save" at bounding box center [303, 246] width 94 height 37
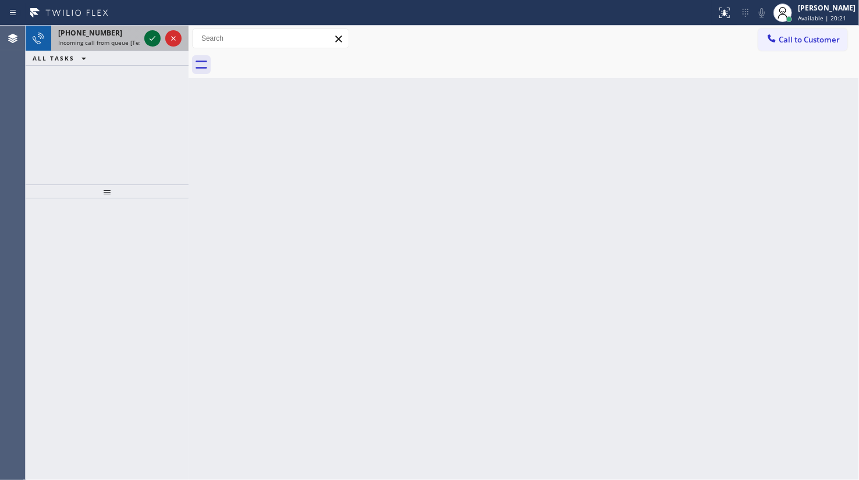
click at [157, 38] on icon at bounding box center [153, 38] width 14 height 14
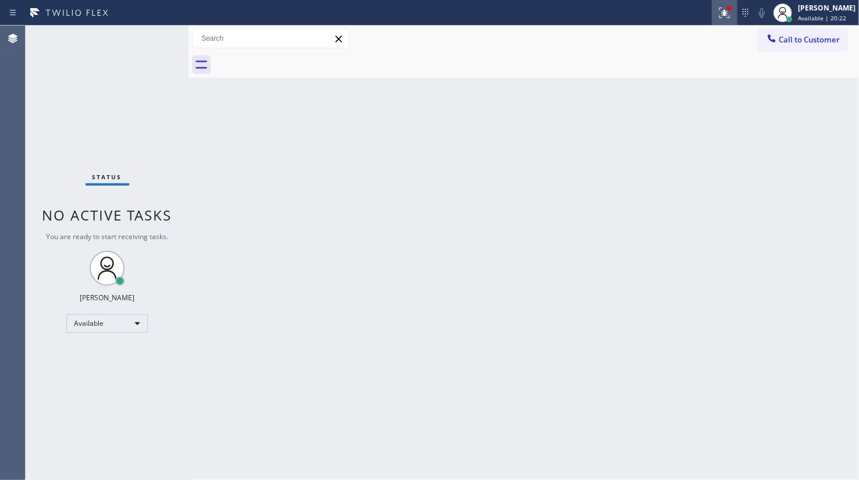
click at [728, 15] on icon at bounding box center [725, 13] width 10 height 10
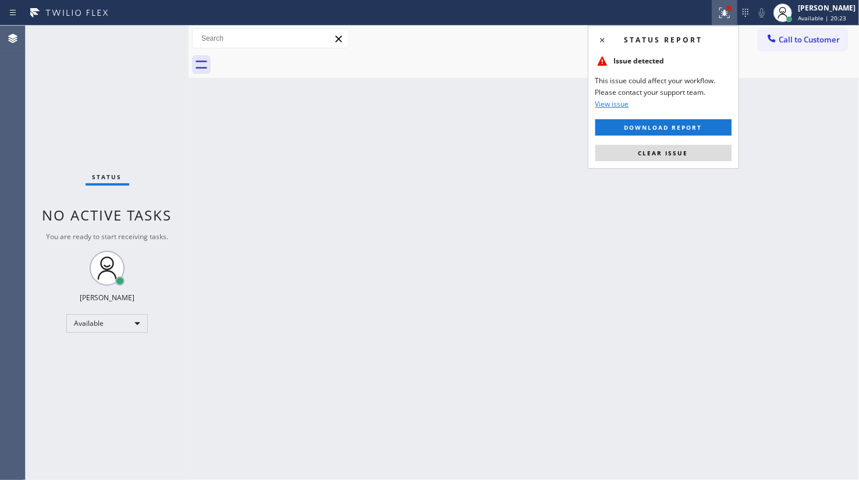
click at [689, 150] on button "Clear issue" at bounding box center [664, 153] width 136 height 16
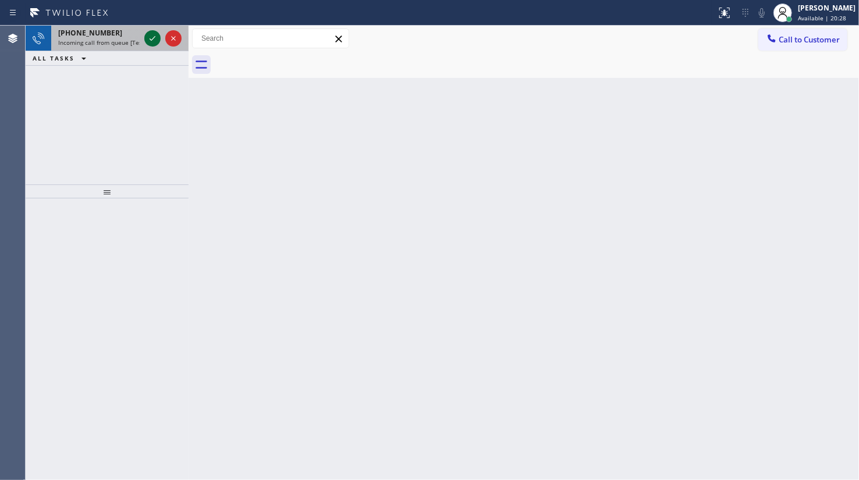
click at [158, 36] on icon at bounding box center [153, 38] width 14 height 14
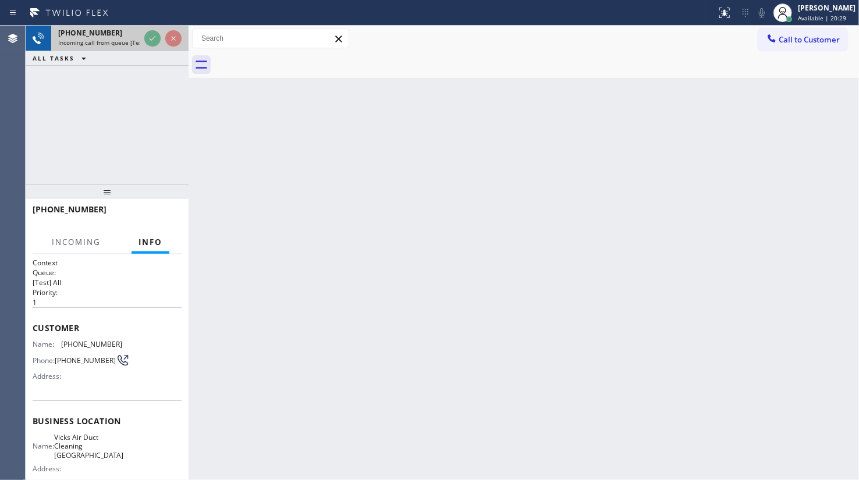
click at [155, 41] on icon at bounding box center [153, 38] width 14 height 14
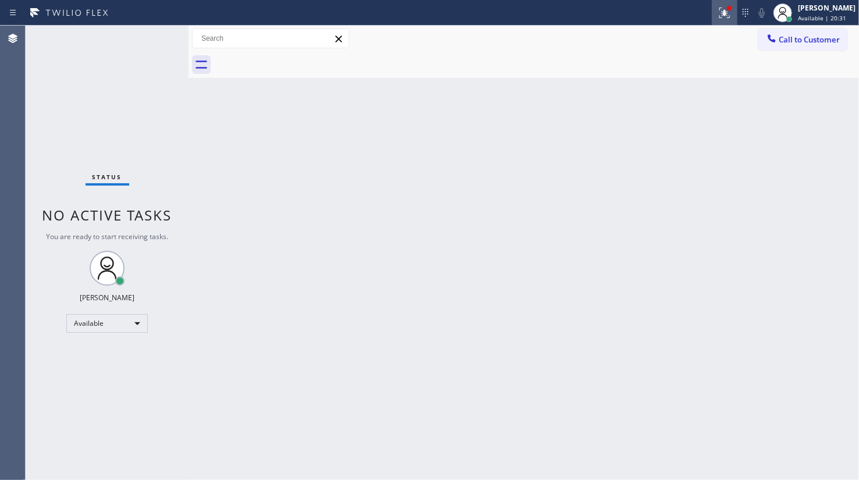
click at [715, 7] on div at bounding box center [725, 13] width 26 height 14
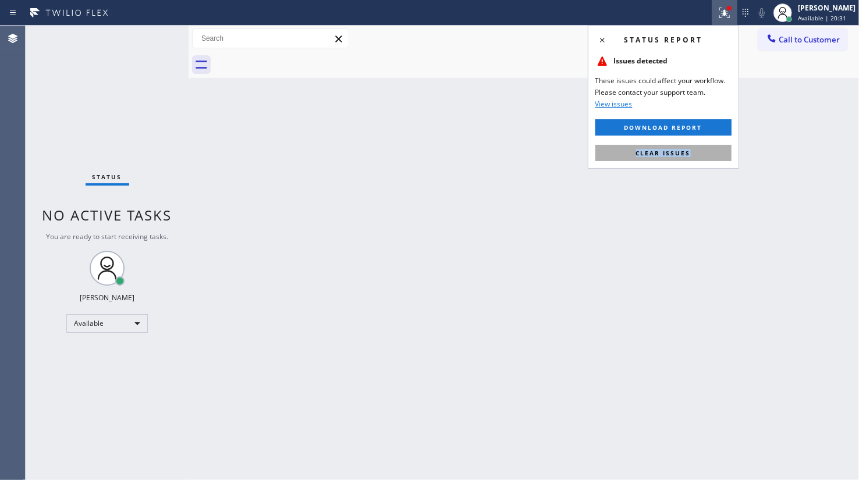
click at [706, 150] on div "Status report Issues detected These issues could affect your workflow. Please c…" at bounding box center [663, 97] width 151 height 143
click at [706, 151] on button "Clear issues" at bounding box center [664, 153] width 136 height 16
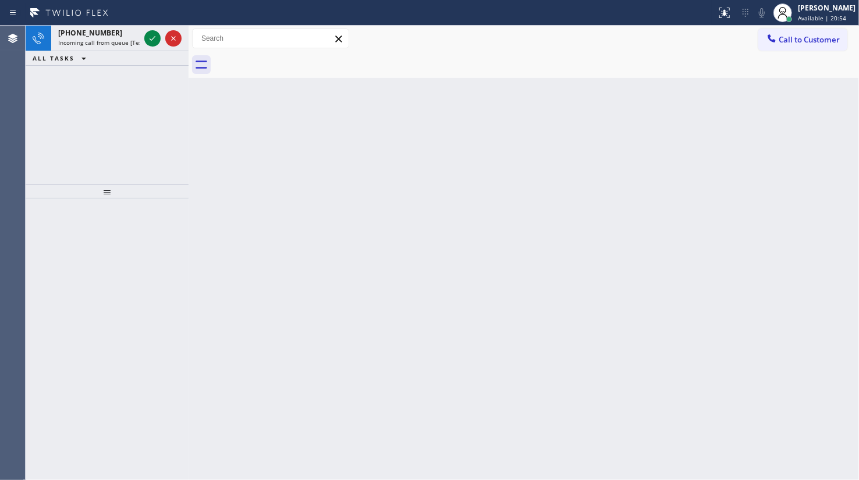
drag, startPoint x: 83, startPoint y: 77, endPoint x: 99, endPoint y: 63, distance: 21.9
click at [83, 77] on div "+18473086948 Incoming call from queue [Test] All ALL TASKS ALL TASKS ACTIVE TAS…" at bounding box center [107, 105] width 163 height 159
click at [154, 32] on icon at bounding box center [153, 38] width 14 height 14
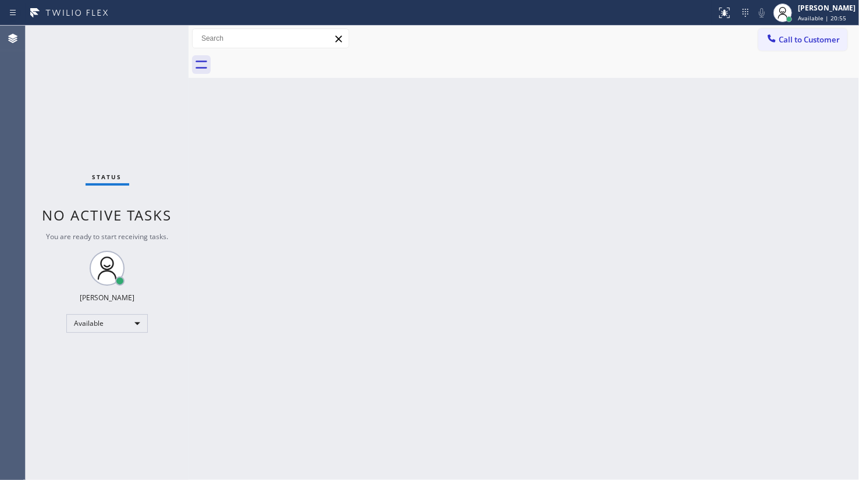
click at [154, 36] on div "Status No active tasks You are ready to start receiving tasks. JENIZA ALCAYDE A…" at bounding box center [107, 253] width 163 height 455
click at [724, 5] on button at bounding box center [725, 13] width 26 height 26
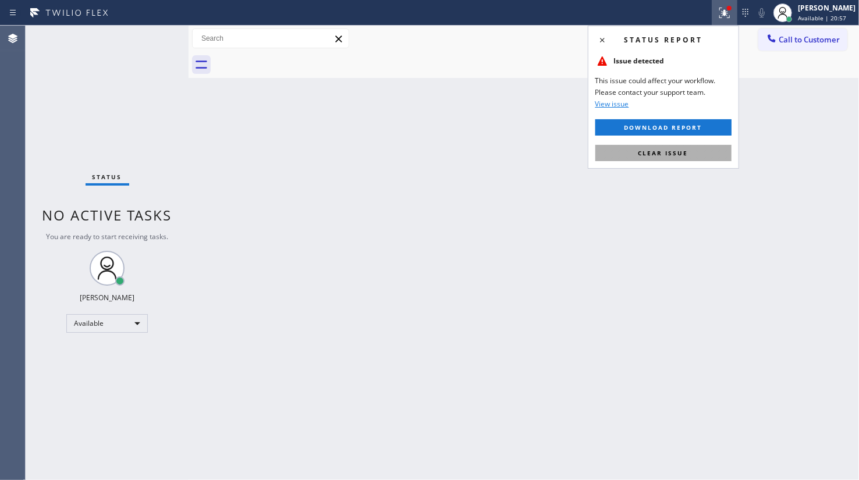
click at [681, 154] on span "Clear issue" at bounding box center [664, 153] width 50 height 8
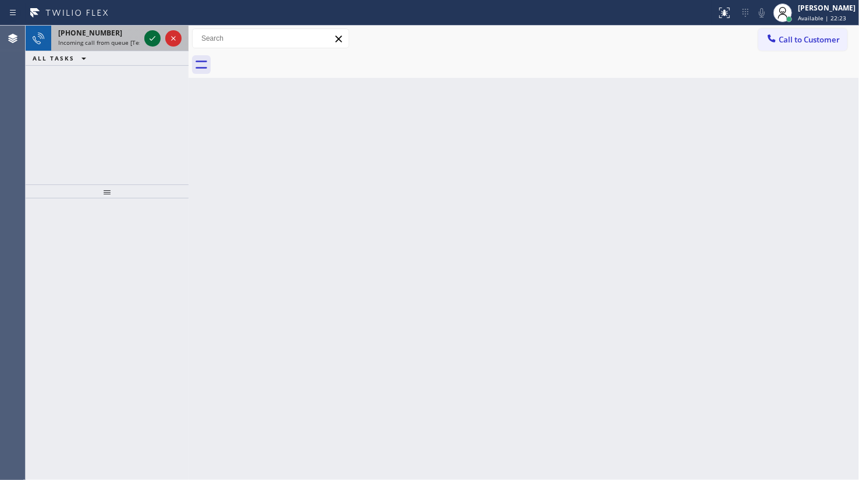
click at [153, 36] on icon at bounding box center [153, 38] width 14 height 14
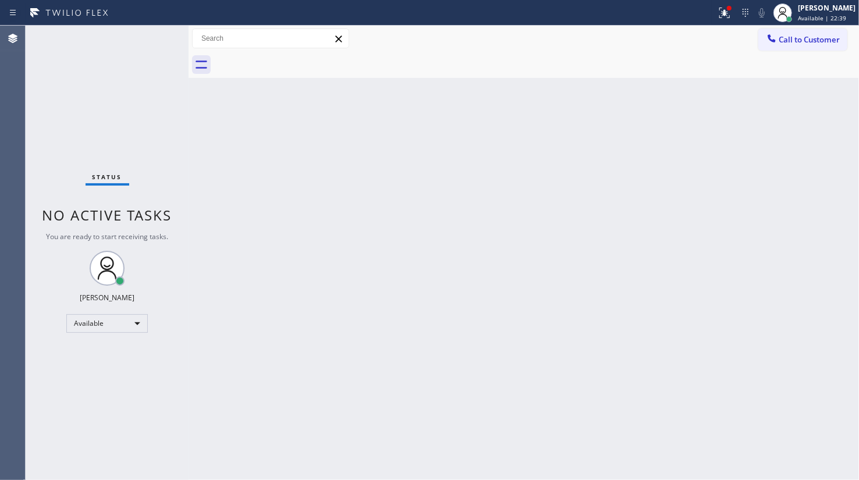
click at [424, 192] on div "Back to Dashboard Change Sender ID Customers Technicians Select a contact Outbo…" at bounding box center [524, 253] width 671 height 455
click at [671, 130] on div "Back to Dashboard Change Sender ID Customers Technicians Select a contact Outbo…" at bounding box center [524, 253] width 671 height 455
click at [724, 6] on icon at bounding box center [725, 13] width 14 height 14
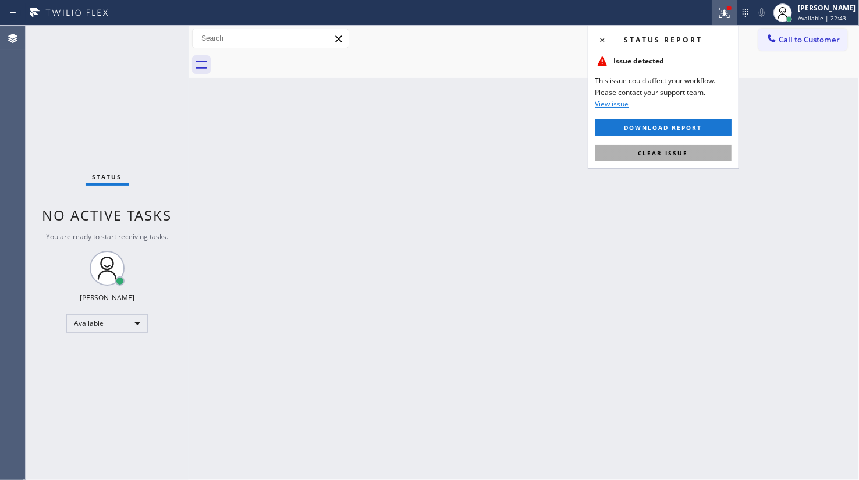
click at [681, 151] on span "Clear issue" at bounding box center [664, 153] width 50 height 8
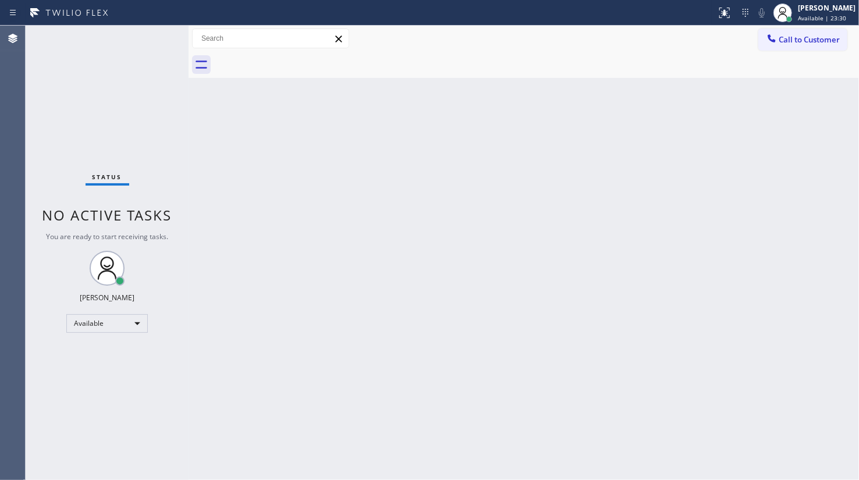
click at [150, 38] on div "Status No active tasks You are ready to start receiving tasks. JENIZA ALCAYDE A…" at bounding box center [107, 253] width 163 height 455
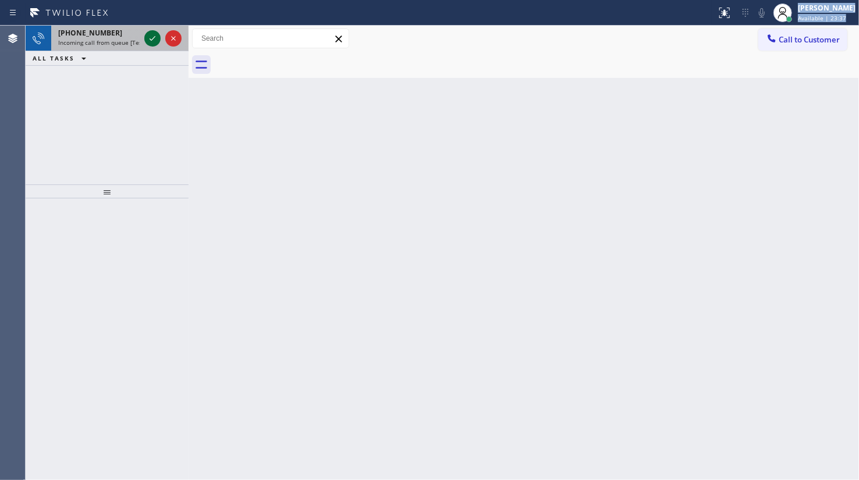
click at [144, 34] on div "Status report No issues detected If you experience an issue, please download th…" at bounding box center [429, 240] width 859 height 480
click at [145, 37] on div at bounding box center [152, 38] width 16 height 14
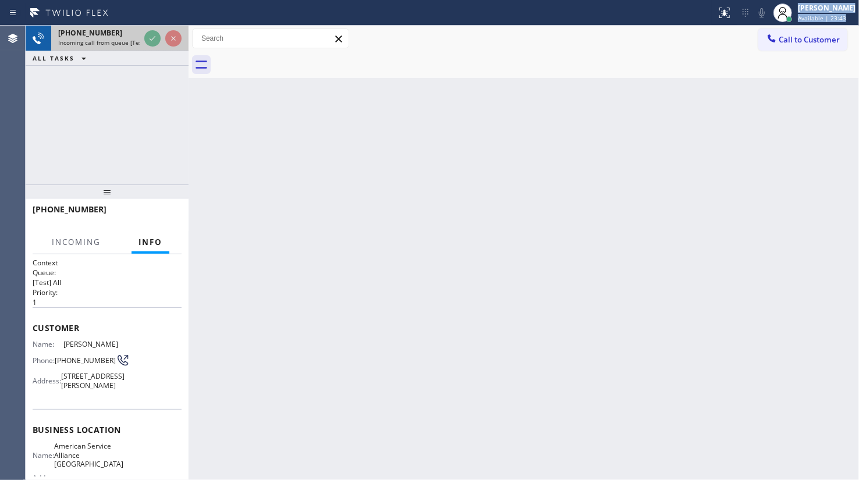
click at [121, 41] on span "Incoming call from queue [Test] All" at bounding box center [106, 42] width 97 height 8
drag, startPoint x: 146, startPoint y: 23, endPoint x: 143, endPoint y: 33, distance: 9.8
click at [145, 29] on div "Status report No issues detected If you experience an issue, please download th…" at bounding box center [429, 240] width 859 height 480
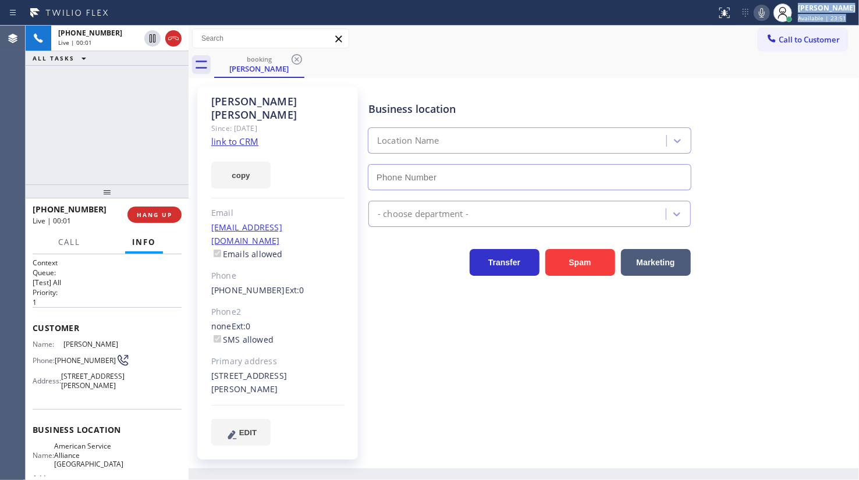
type input "(213) 277-6121"
click at [216, 136] on link "link to CRM" at bounding box center [234, 142] width 47 height 12
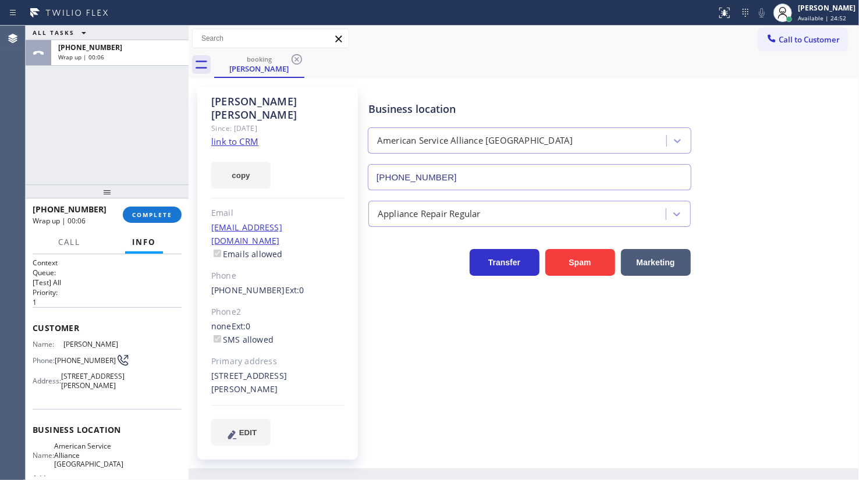
drag, startPoint x: 124, startPoint y: 93, endPoint x: 125, endPoint y: 87, distance: 5.9
click at [125, 94] on div "ALL TASKS ALL TASKS ACTIVE TASKS TASKS IN WRAP UP +16263185951 Wrap up | 00:06" at bounding box center [107, 105] width 163 height 159
click at [164, 216] on span "COMPLETE" at bounding box center [152, 215] width 40 height 8
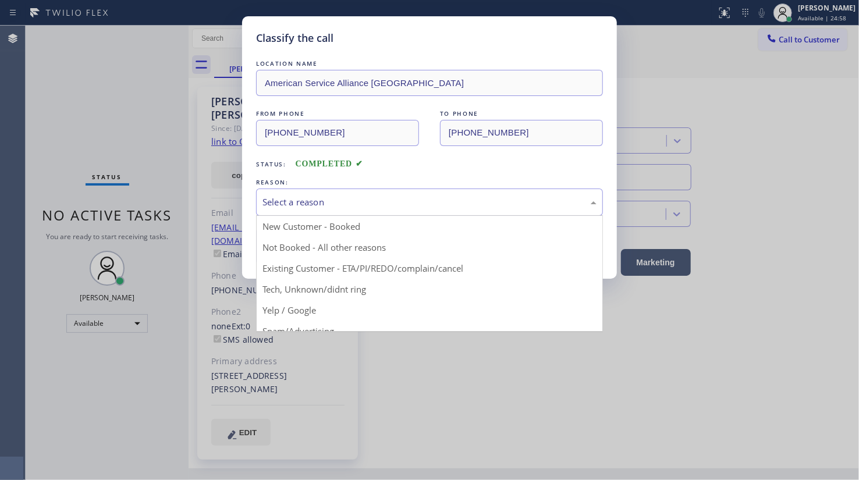
click at [287, 197] on div "Select a reason" at bounding box center [430, 202] width 334 height 13
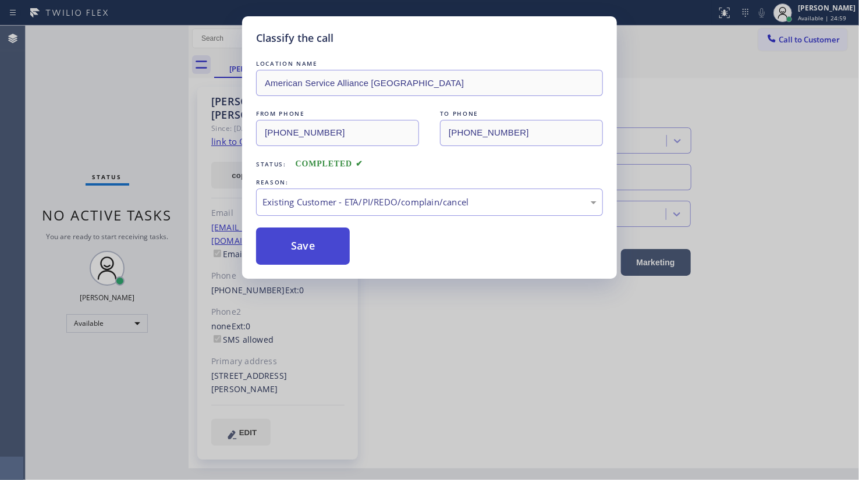
click at [296, 253] on button "Save" at bounding box center [303, 246] width 94 height 37
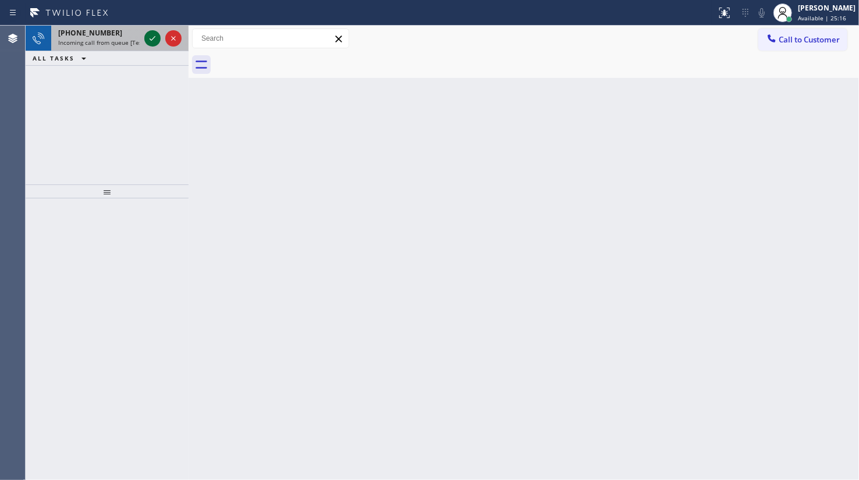
click at [155, 42] on icon at bounding box center [153, 38] width 14 height 14
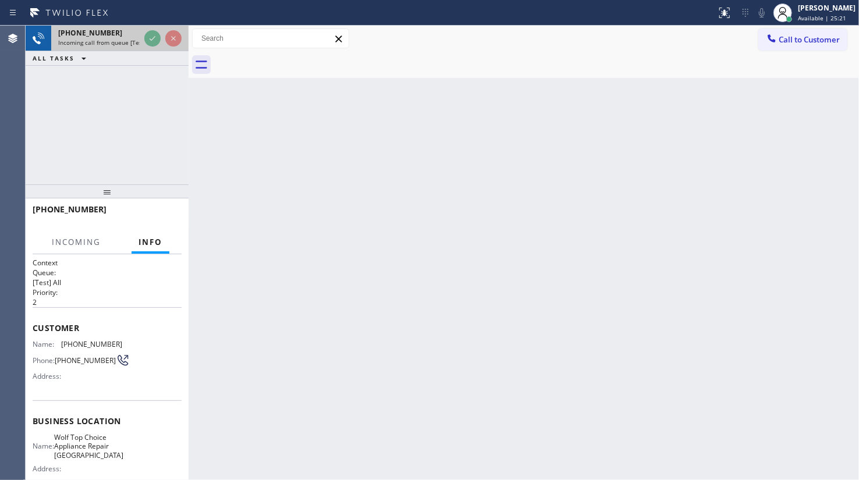
click at [161, 39] on div at bounding box center [163, 39] width 42 height 26
click at [162, 37] on div at bounding box center [163, 39] width 42 height 26
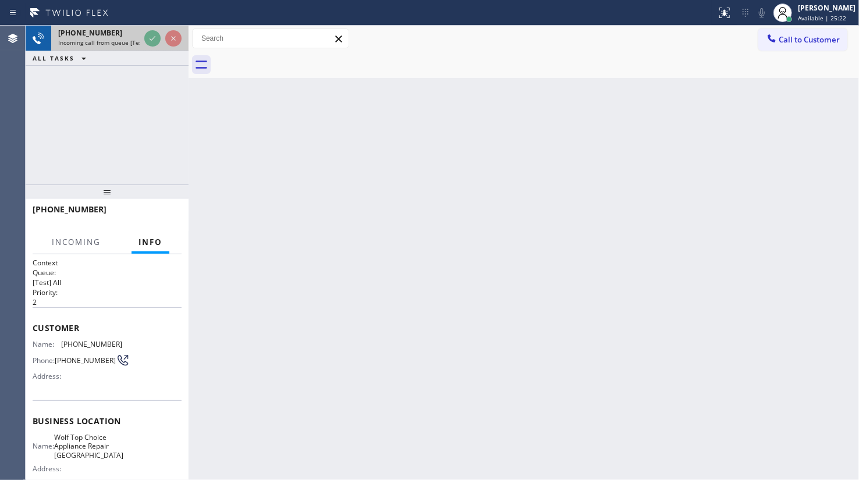
click at [163, 31] on div at bounding box center [163, 39] width 42 height 26
click at [154, 30] on div at bounding box center [163, 39] width 42 height 26
drag, startPoint x: 154, startPoint y: 28, endPoint x: 182, endPoint y: 125, distance: 100.6
click at [172, 105] on div "+19713154681 Incoming call from queue [Test] All ALL TASKS ALL TASKS ACTIVE TAS…" at bounding box center [107, 105] width 163 height 159
click at [182, 123] on div "+19713154681 Incoming call from queue [Test] All ALL TASKS ALL TASKS ACTIVE TAS…" at bounding box center [107, 105] width 163 height 159
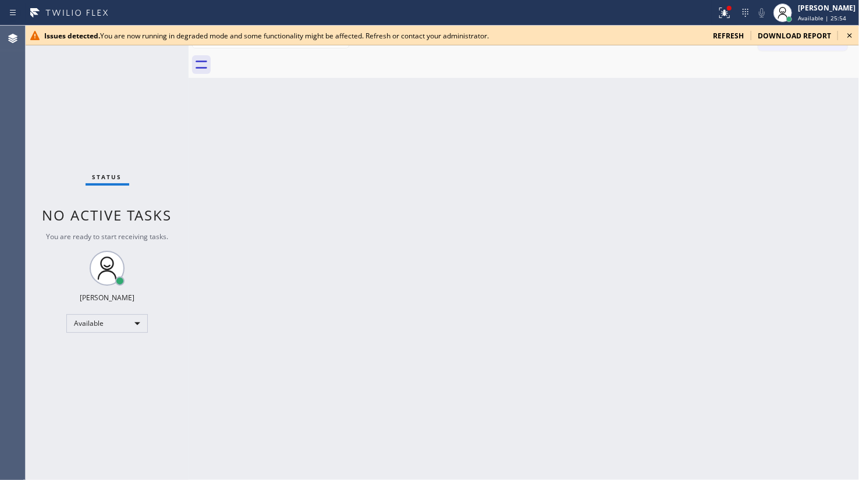
click at [724, 35] on span "refresh" at bounding box center [728, 36] width 31 height 10
click at [735, 40] on span "refresh" at bounding box center [728, 36] width 31 height 10
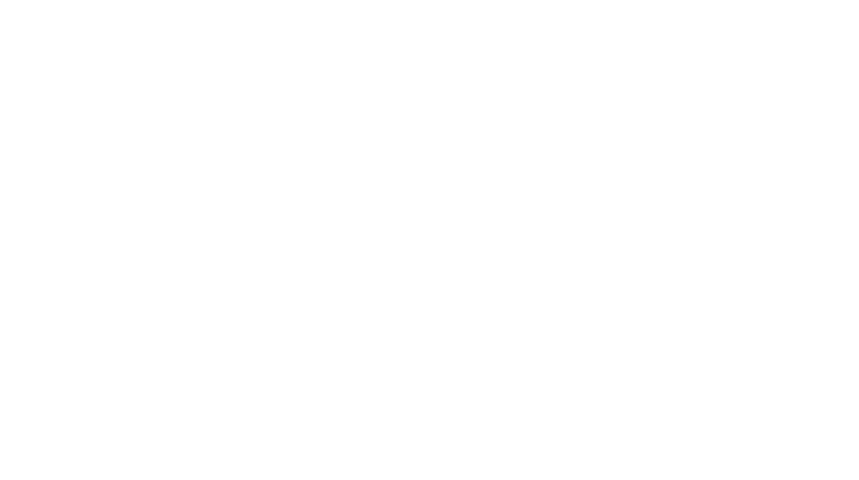
click at [735, 36] on div at bounding box center [429, 240] width 859 height 480
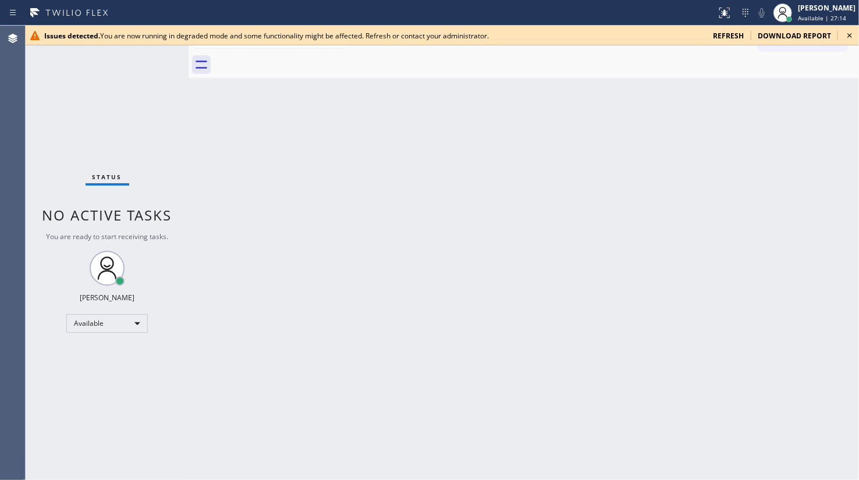
click at [850, 34] on icon at bounding box center [850, 35] width 5 height 5
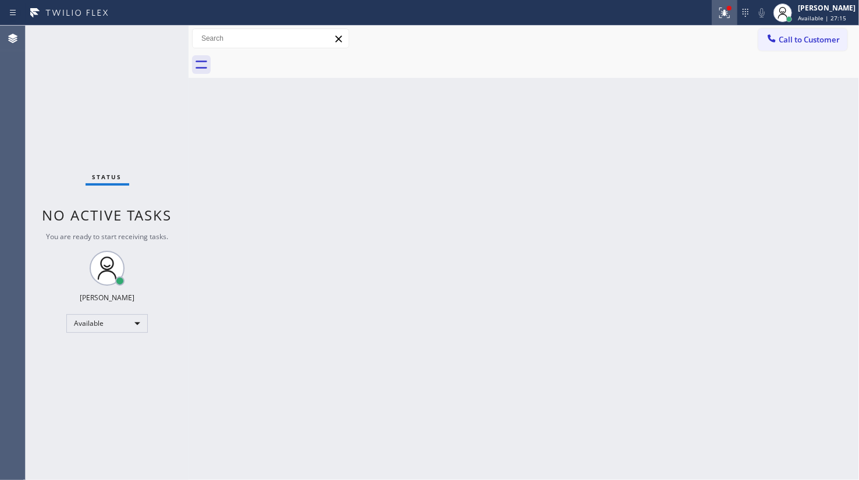
click at [724, 17] on icon at bounding box center [725, 13] width 14 height 14
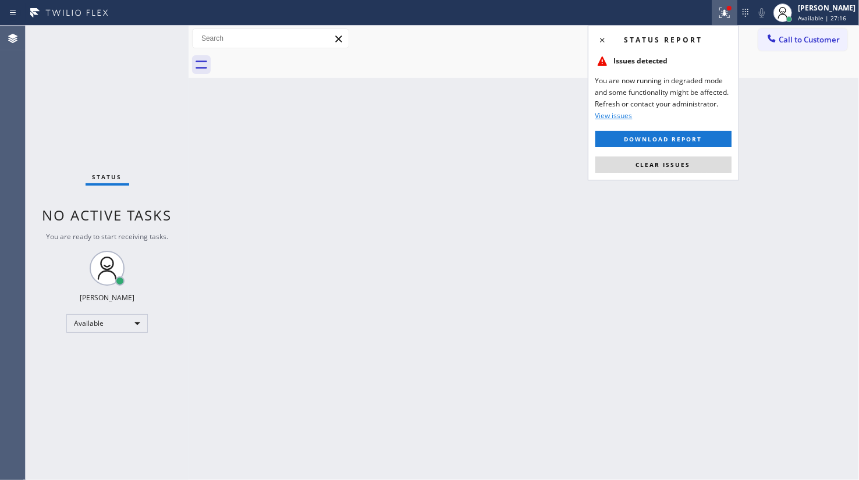
drag, startPoint x: 708, startPoint y: 164, endPoint x: 405, endPoint y: 310, distance: 336.4
click at [707, 166] on button "Clear issues" at bounding box center [664, 165] width 136 height 16
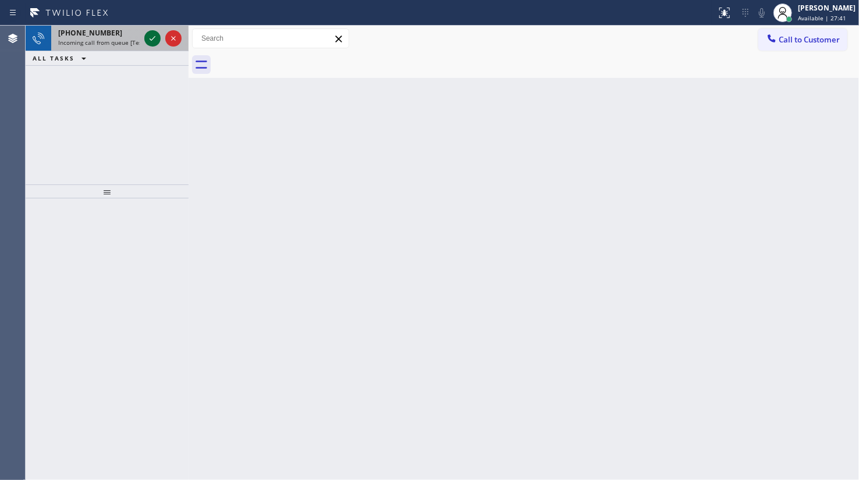
click at [156, 36] on icon at bounding box center [153, 38] width 14 height 14
click at [151, 36] on icon at bounding box center [153, 38] width 14 height 14
click at [149, 36] on icon at bounding box center [153, 38] width 14 height 14
drag, startPoint x: 154, startPoint y: 33, endPoint x: 153, endPoint y: 38, distance: 5.9
click at [153, 38] on icon at bounding box center [153, 38] width 14 height 14
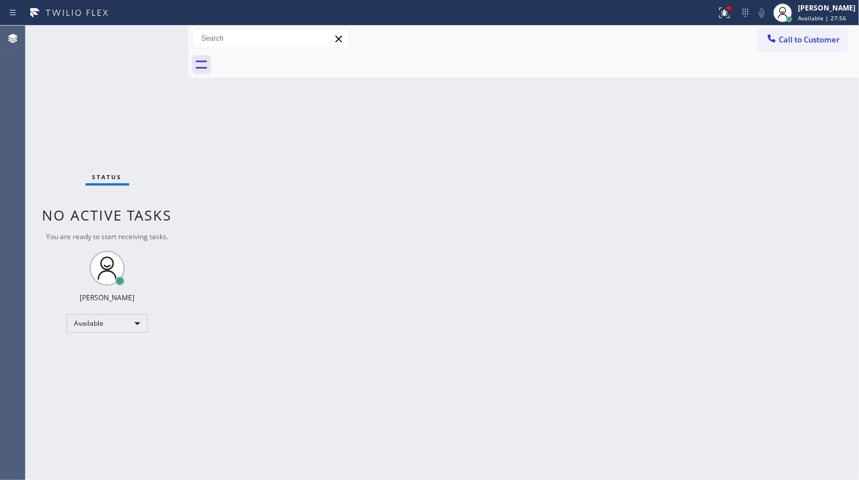
drag, startPoint x: 721, startPoint y: 13, endPoint x: 707, endPoint y: 40, distance: 30.2
click at [718, 19] on div at bounding box center [725, 13] width 26 height 14
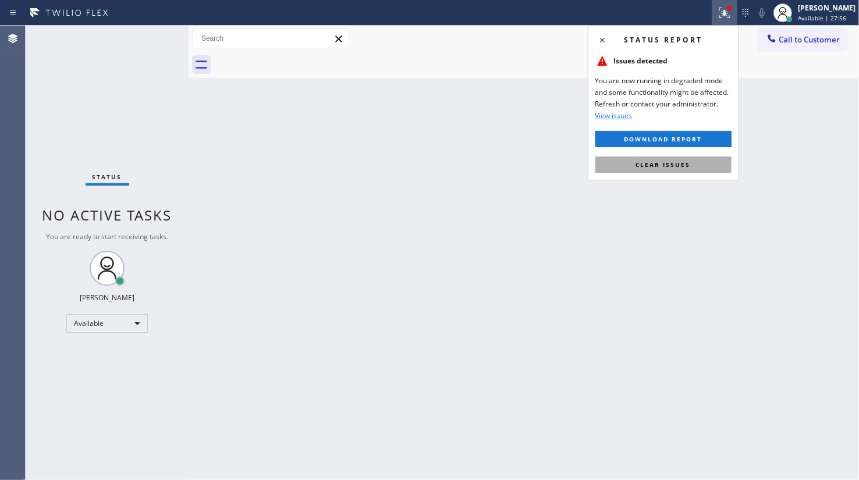
click at [676, 166] on span "Clear issues" at bounding box center [663, 165] width 55 height 8
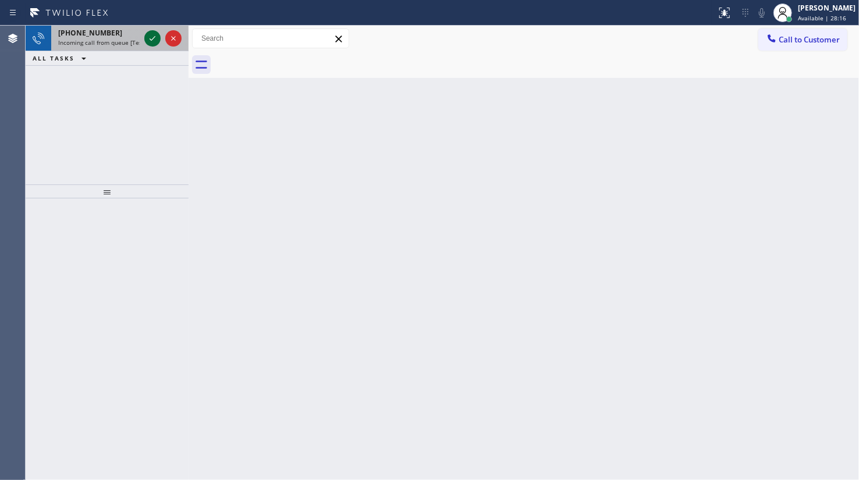
click at [158, 40] on icon at bounding box center [153, 38] width 14 height 14
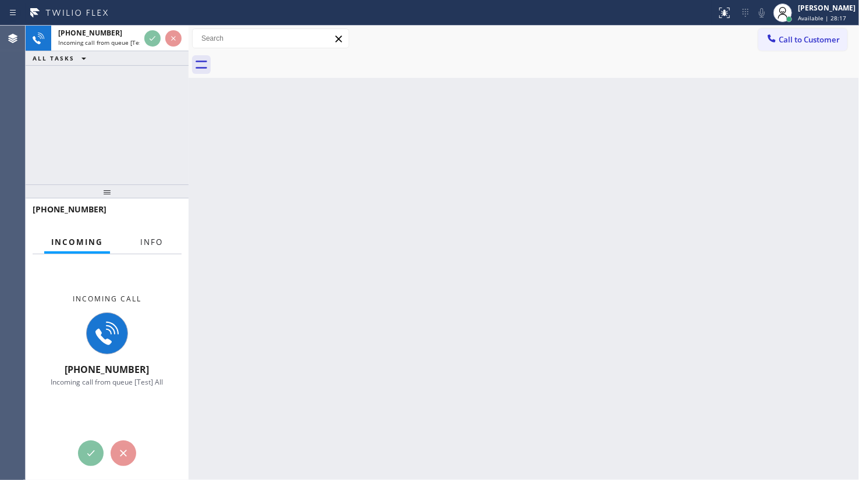
click at [137, 243] on div "Incoming Info" at bounding box center [107, 242] width 149 height 23
click at [141, 240] on span "Info" at bounding box center [151, 242] width 23 height 10
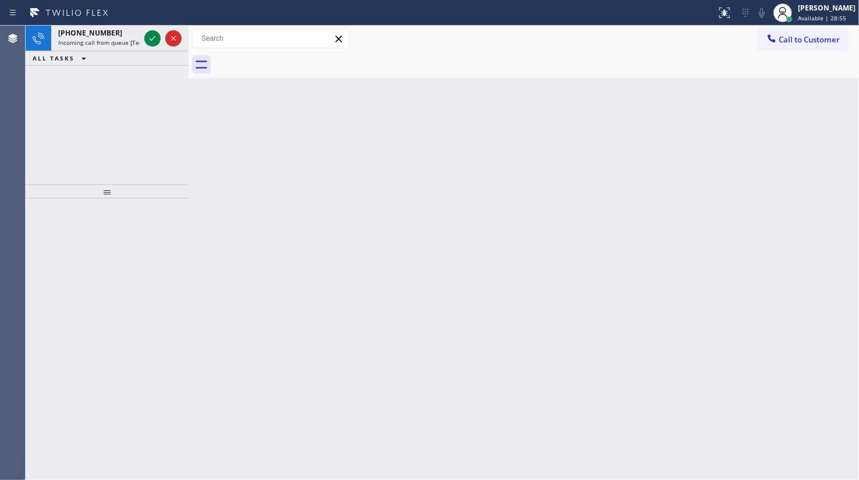
click at [80, 63] on icon at bounding box center [84, 58] width 14 height 14
click at [152, 36] on icon at bounding box center [153, 38] width 14 height 14
click at [147, 41] on icon at bounding box center [153, 38] width 14 height 14
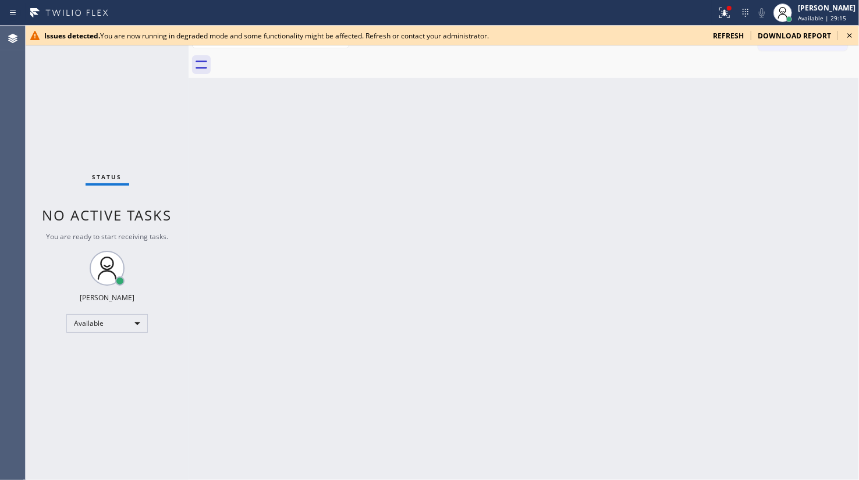
click at [856, 37] on icon at bounding box center [850, 36] width 14 height 14
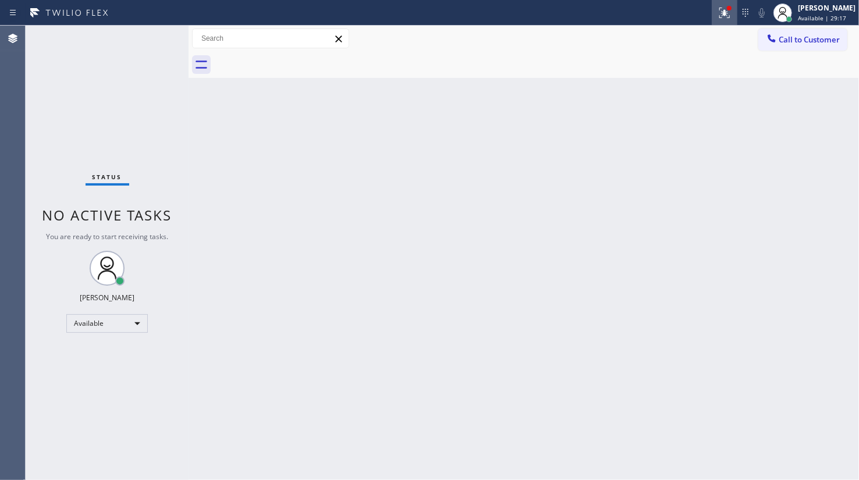
click at [731, 15] on icon at bounding box center [725, 13] width 14 height 14
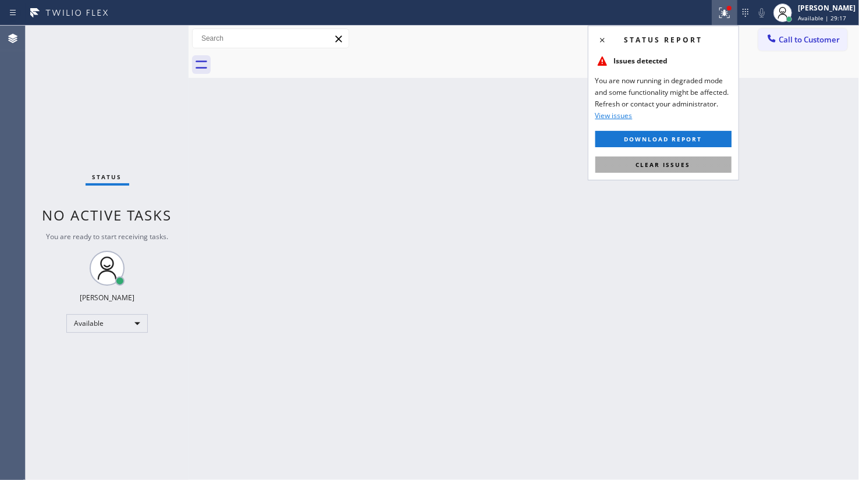
click at [698, 165] on button "Clear issues" at bounding box center [664, 165] width 136 height 16
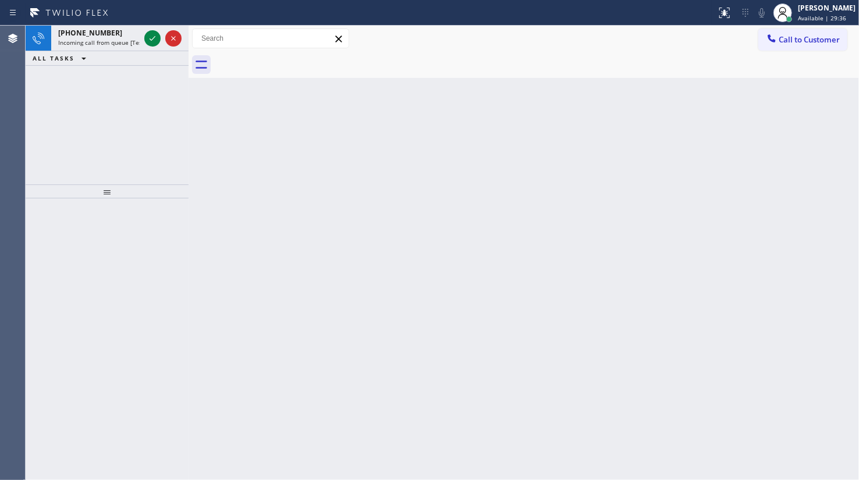
drag, startPoint x: 97, startPoint y: 119, endPoint x: 104, endPoint y: 101, distance: 19.9
drag, startPoint x: 104, startPoint y: 101, endPoint x: 146, endPoint y: 42, distance: 71.9
click at [146, 42] on icon at bounding box center [153, 38] width 14 height 14
drag, startPoint x: 116, startPoint y: 93, endPoint x: 122, endPoint y: 60, distance: 33.2
click at [116, 83] on div "[PHONE_NUMBER] Incoming call from queue [Test] All ALL TASKS ALL TASKS ACTIVE T…" at bounding box center [107, 105] width 163 height 159
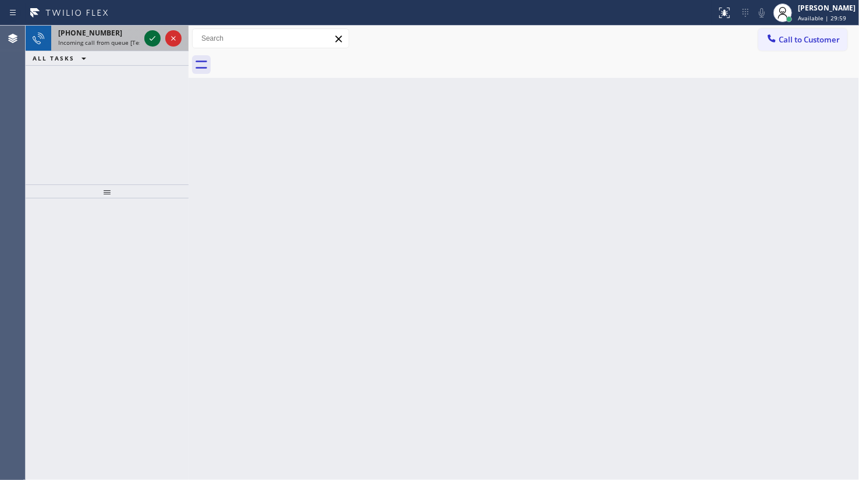
click at [157, 35] on icon at bounding box center [153, 38] width 14 height 14
click at [154, 34] on icon at bounding box center [153, 38] width 14 height 14
click at [148, 233] on div at bounding box center [107, 339] width 163 height 281
click at [154, 45] on icon at bounding box center [153, 38] width 14 height 14
click at [149, 39] on icon at bounding box center [153, 38] width 14 height 14
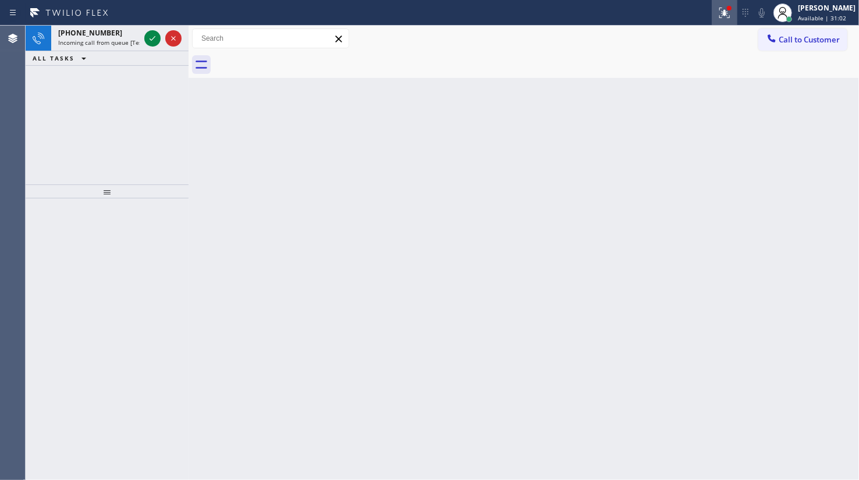
click at [724, 7] on icon at bounding box center [725, 13] width 14 height 14
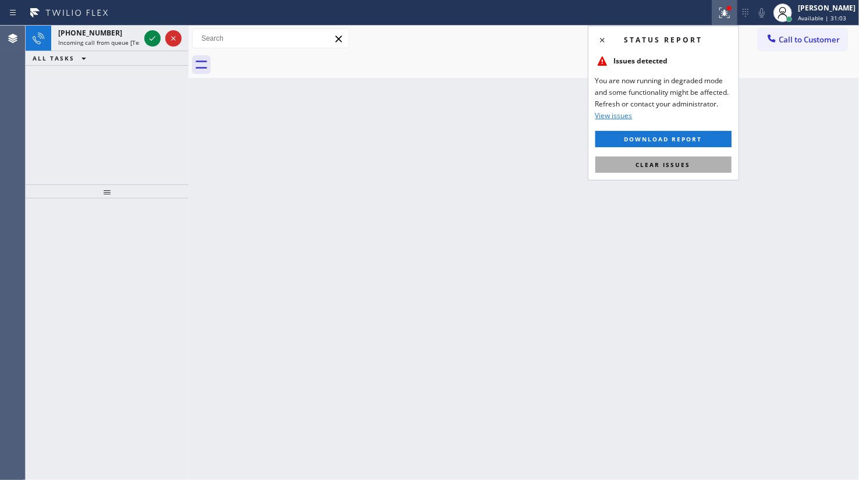
click at [711, 164] on button "Clear issues" at bounding box center [664, 165] width 136 height 16
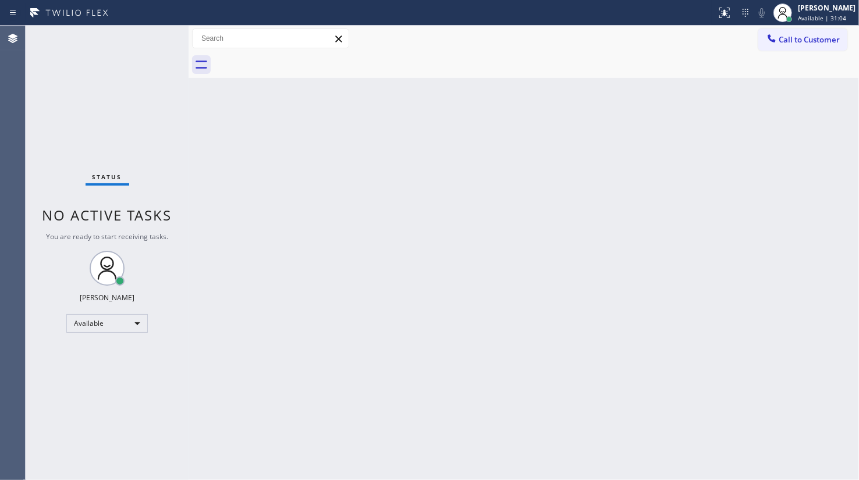
click at [155, 37] on div "Status No active tasks You are ready to start receiving tasks. JENIZA ALCAYDE A…" at bounding box center [107, 253] width 163 height 455
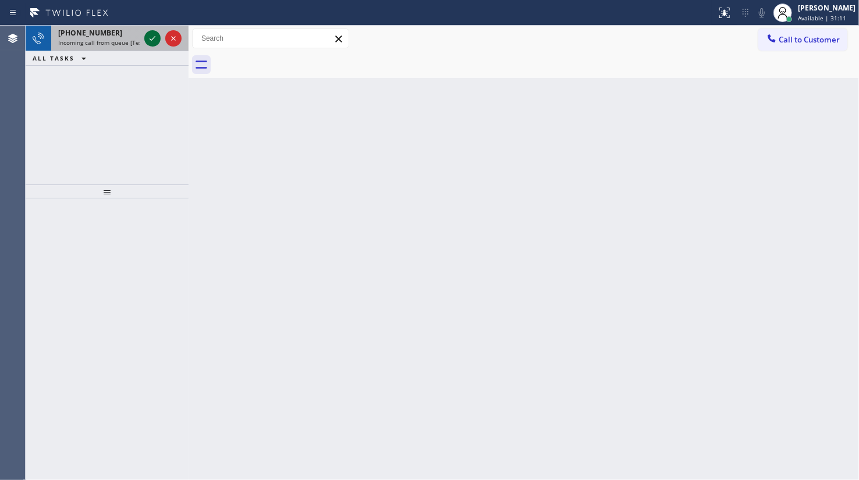
click at [158, 37] on icon at bounding box center [153, 38] width 14 height 14
click at [159, 40] on icon at bounding box center [153, 38] width 14 height 14
click at [151, 41] on icon at bounding box center [153, 38] width 14 height 14
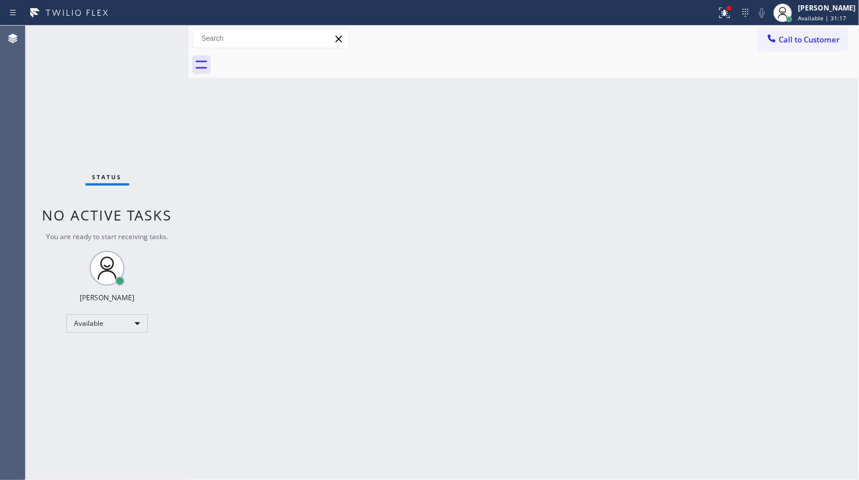
click at [151, 41] on div "Status No active tasks You are ready to start receiving tasks. JENIZA ALCAYDE A…" at bounding box center [107, 253] width 163 height 455
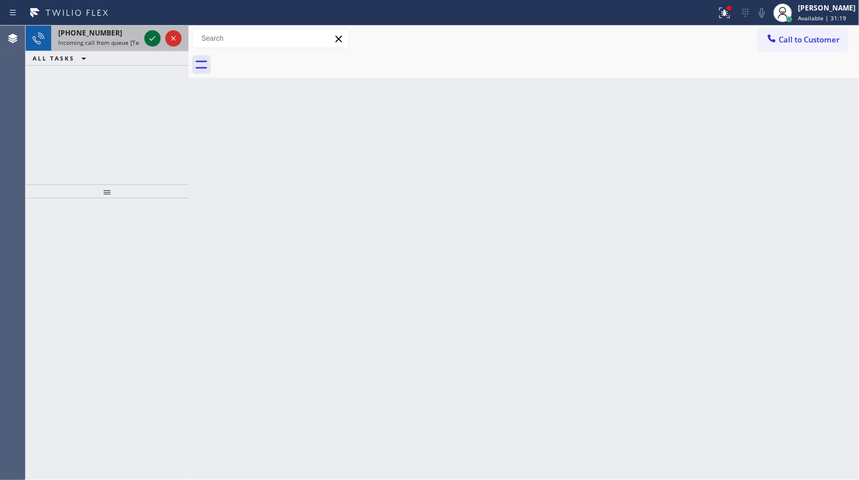
click at [153, 38] on div at bounding box center [163, 39] width 42 height 26
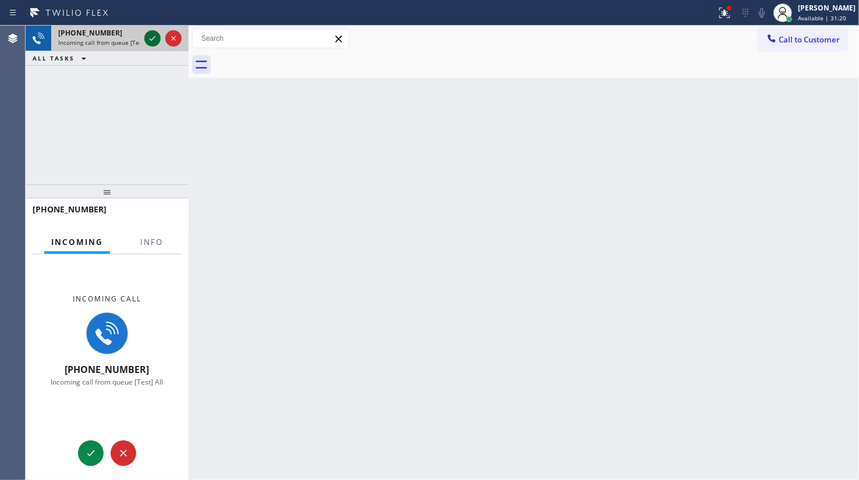
click at [154, 38] on icon at bounding box center [153, 38] width 14 height 14
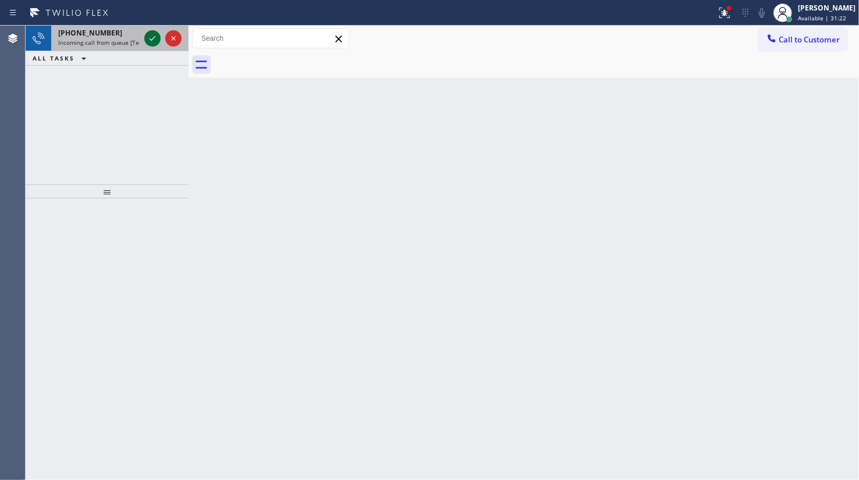
drag, startPoint x: 155, startPoint y: 31, endPoint x: 148, endPoint y: 38, distance: 9.5
click at [149, 36] on icon at bounding box center [153, 38] width 14 height 14
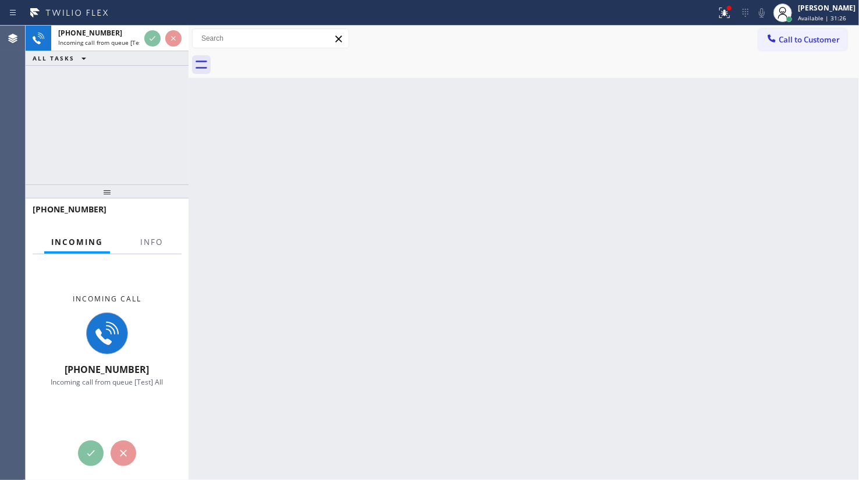
click at [155, 19] on div at bounding box center [358, 12] width 707 height 19
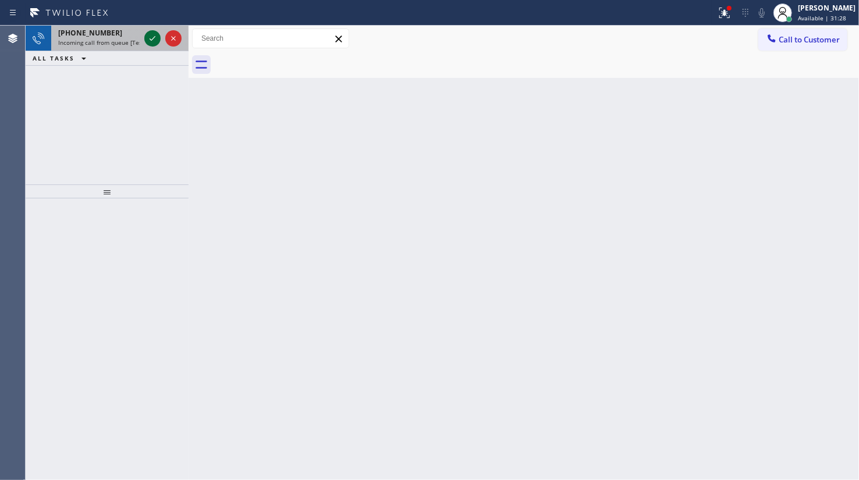
click at [153, 32] on icon at bounding box center [153, 38] width 14 height 14
click at [151, 37] on icon at bounding box center [153, 38] width 14 height 14
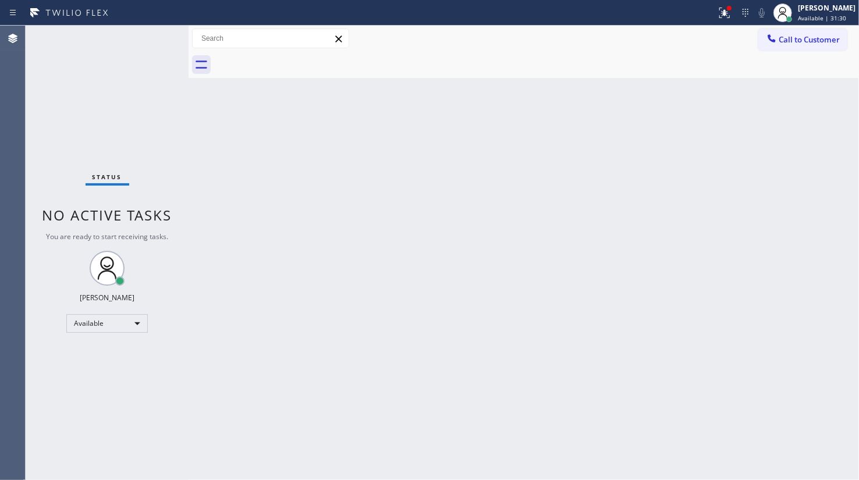
click at [151, 39] on div "Status No active tasks You are ready to start receiving tasks. JENIZA ALCAYDE A…" at bounding box center [107, 253] width 163 height 455
click at [704, 9] on div at bounding box center [358, 12] width 707 height 19
click at [723, 15] on icon at bounding box center [725, 13] width 14 height 14
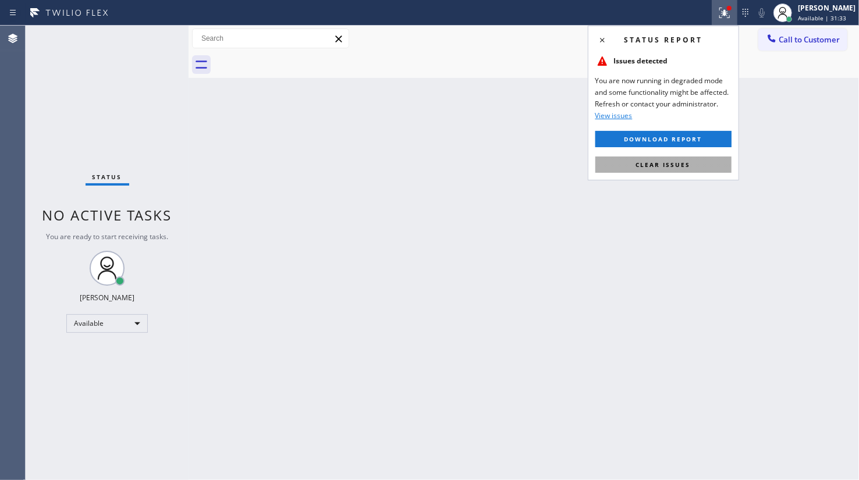
click at [714, 164] on button "Clear issues" at bounding box center [664, 165] width 136 height 16
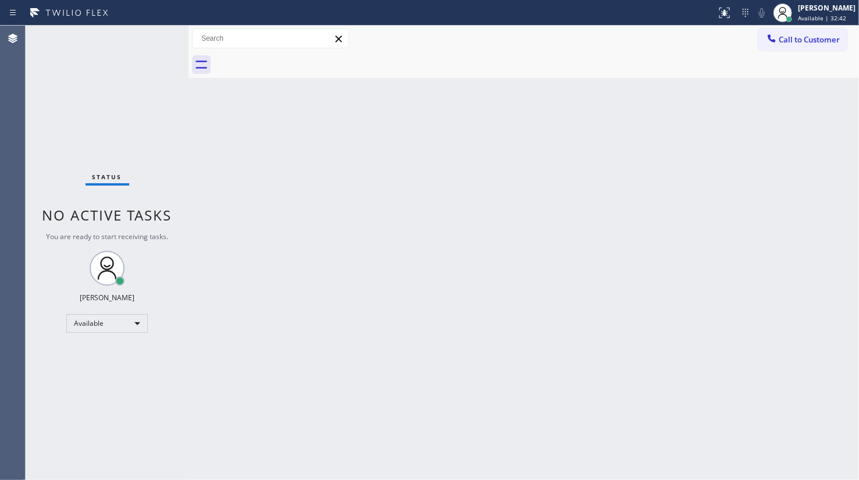
drag, startPoint x: 138, startPoint y: 45, endPoint x: 151, endPoint y: 39, distance: 14.6
click at [151, 39] on div "Status No active tasks You are ready to start receiving tasks. JENIZA ALCAYDE A…" at bounding box center [107, 253] width 163 height 455
click at [95, 327] on div "Available" at bounding box center [107, 323] width 82 height 19
click at [100, 373] on li "Unavailable" at bounding box center [106, 368] width 79 height 14
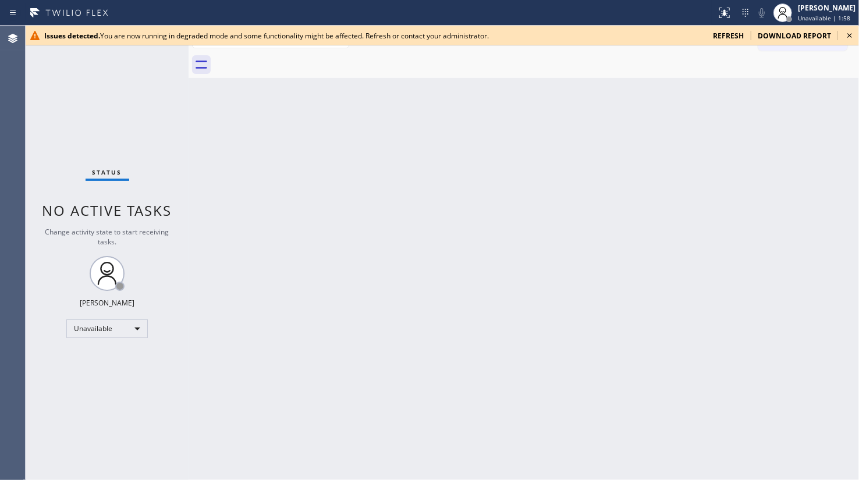
drag, startPoint x: 47, startPoint y: 69, endPoint x: 49, endPoint y: 17, distance: 51.9
click at [51, 61] on div "Status No active tasks Change activity state to start receiving tasks. JENIZA A…" at bounding box center [107, 253] width 163 height 455
click at [717, 33] on span "refresh" at bounding box center [728, 36] width 31 height 10
drag, startPoint x: 355, startPoint y: 141, endPoint x: 242, endPoint y: 86, distance: 126.5
click at [355, 140] on div "Back to Dashboard Change Sender ID Customers Technicians Select a contact Outbo…" at bounding box center [524, 253] width 671 height 455
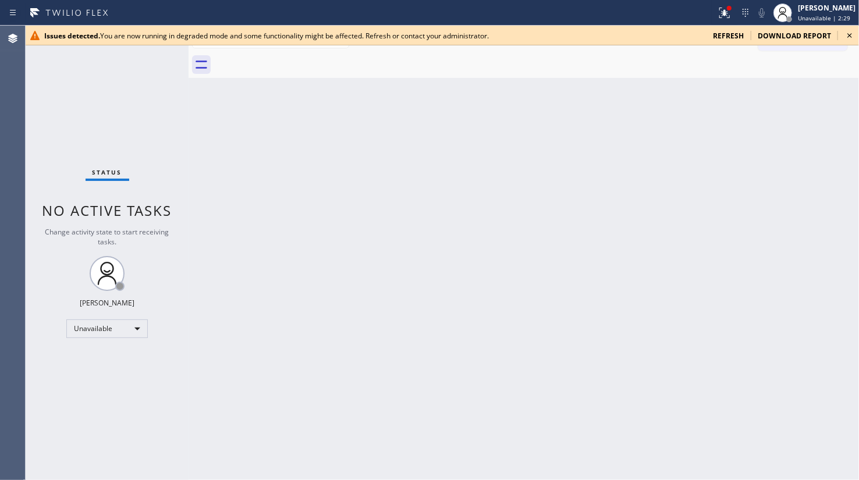
click at [852, 30] on icon at bounding box center [850, 36] width 14 height 14
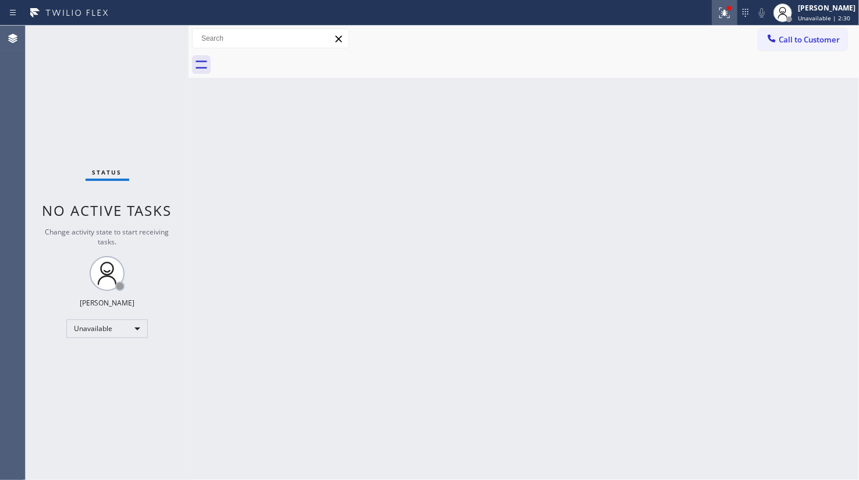
click at [718, 15] on div at bounding box center [725, 13] width 26 height 14
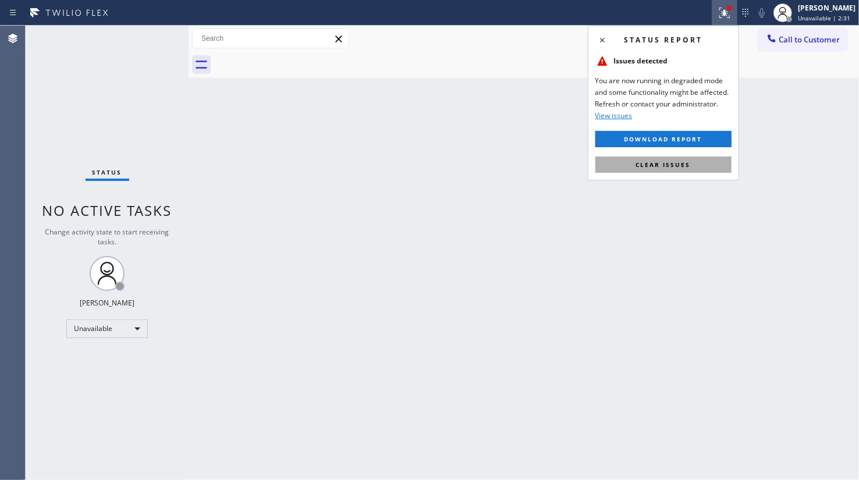
click at [710, 160] on button "Clear issues" at bounding box center [664, 165] width 136 height 16
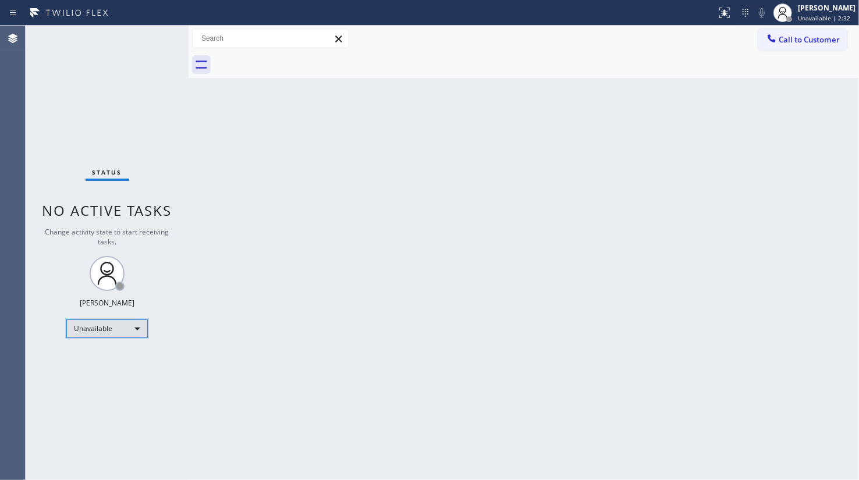
click at [113, 333] on div "Unavailable" at bounding box center [107, 329] width 82 height 19
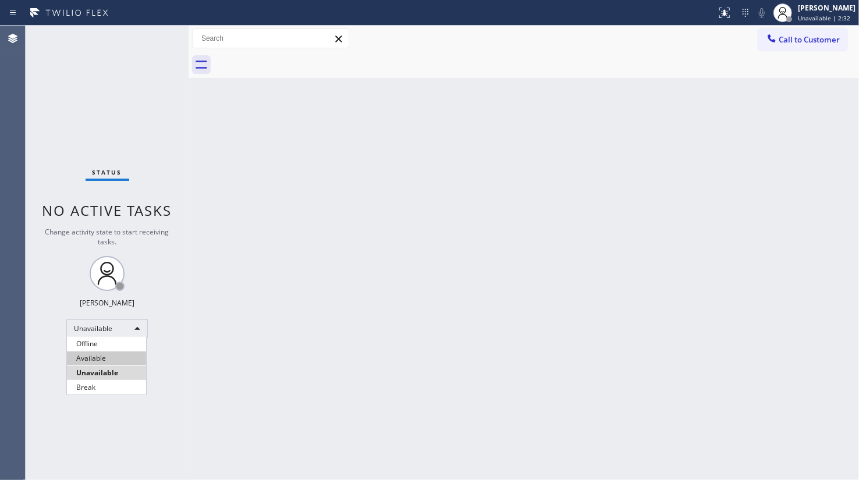
click at [88, 356] on li "Available" at bounding box center [106, 359] width 79 height 14
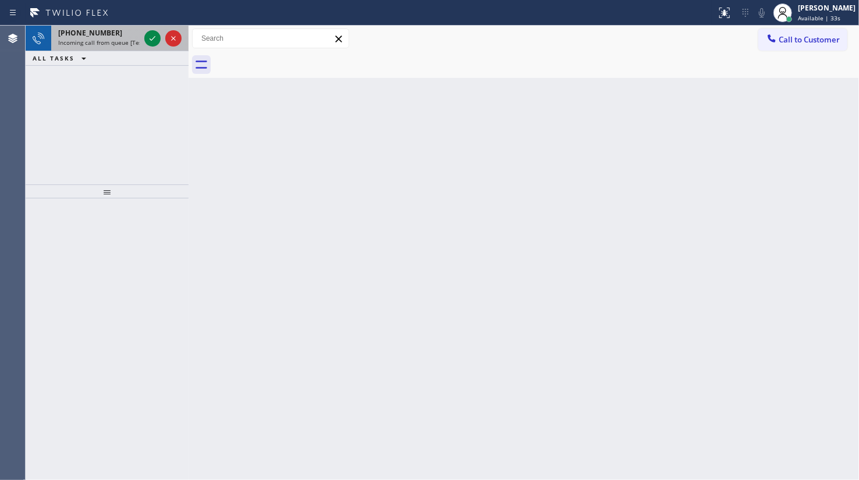
drag, startPoint x: 56, startPoint y: 93, endPoint x: 141, endPoint y: 27, distance: 106.7
click at [71, 84] on div "[PHONE_NUMBER] Incoming call from queue [Test] All ALL TASKS ALL TASKS ACTIVE T…" at bounding box center [107, 105] width 163 height 159
click at [156, 36] on icon at bounding box center [153, 38] width 14 height 14
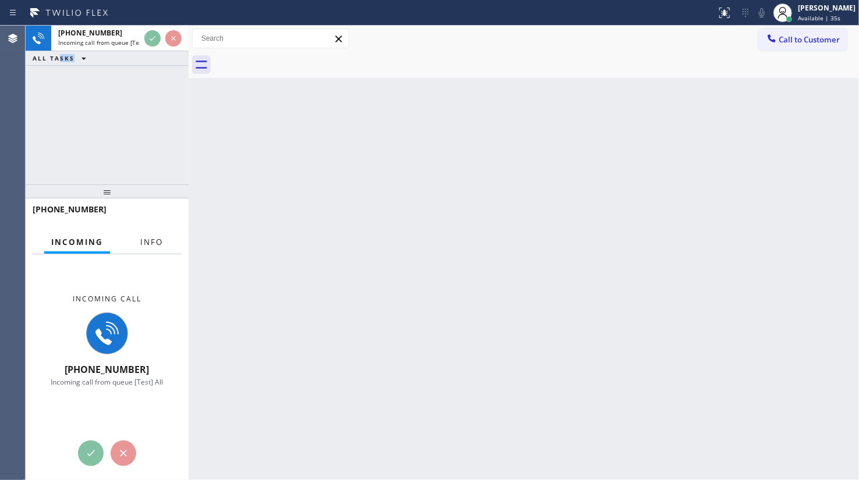
click at [162, 243] on span "Info" at bounding box center [151, 242] width 23 height 10
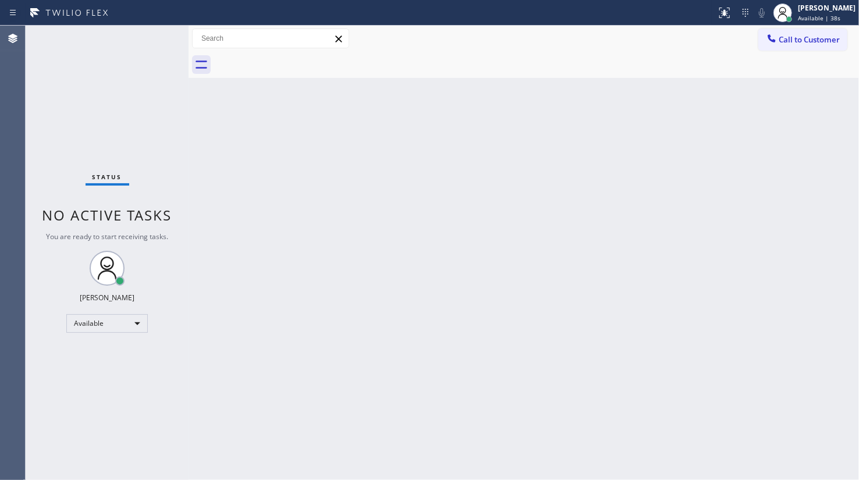
click at [153, 41] on div "Status No active tasks You are ready to start receiving tasks. JENIZA ALCAYDE A…" at bounding box center [107, 253] width 163 height 455
click at [153, 41] on icon at bounding box center [153, 38] width 14 height 14
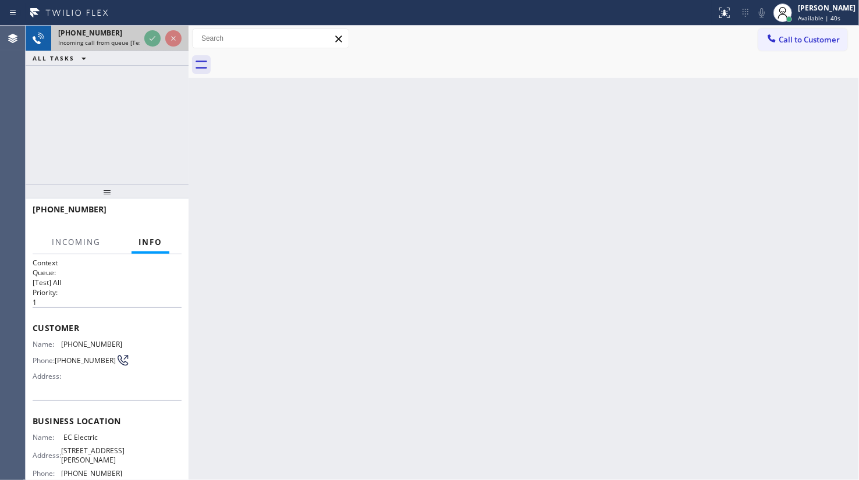
drag, startPoint x: 155, startPoint y: 12, endPoint x: 149, endPoint y: 34, distance: 23.6
click at [150, 24] on div "Status report Issues detected You are now running in degraded mode and some fun…" at bounding box center [429, 13] width 859 height 26
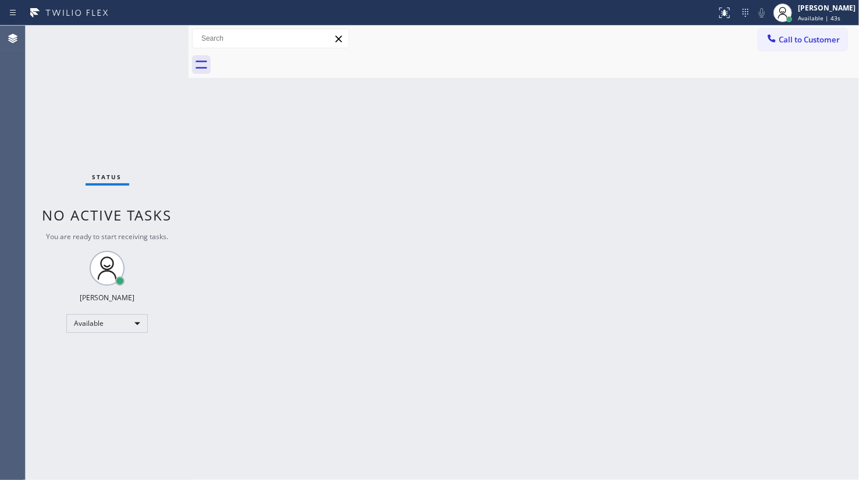
click at [152, 36] on div "Status No active tasks You are ready to start receiving tasks. JENIZA ALCAYDE A…" at bounding box center [107, 253] width 163 height 455
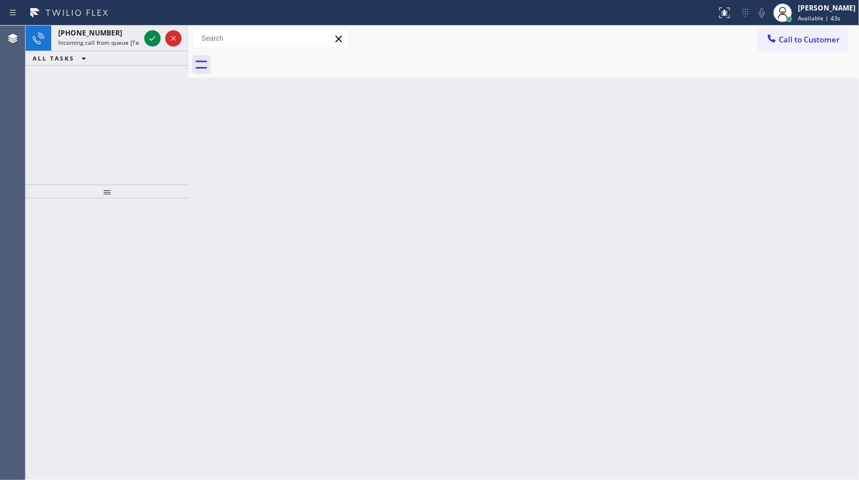
click at [152, 36] on icon at bounding box center [153, 38] width 14 height 14
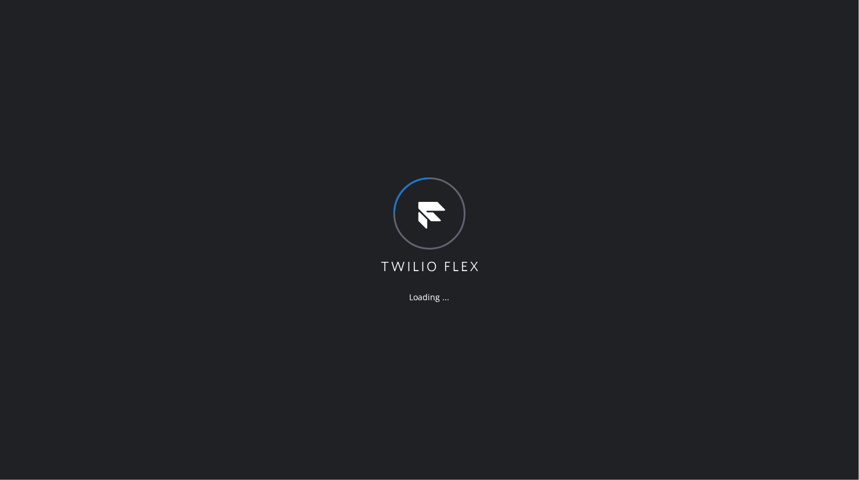
click at [37, 39] on div "Loading ..." at bounding box center [429, 240] width 859 height 480
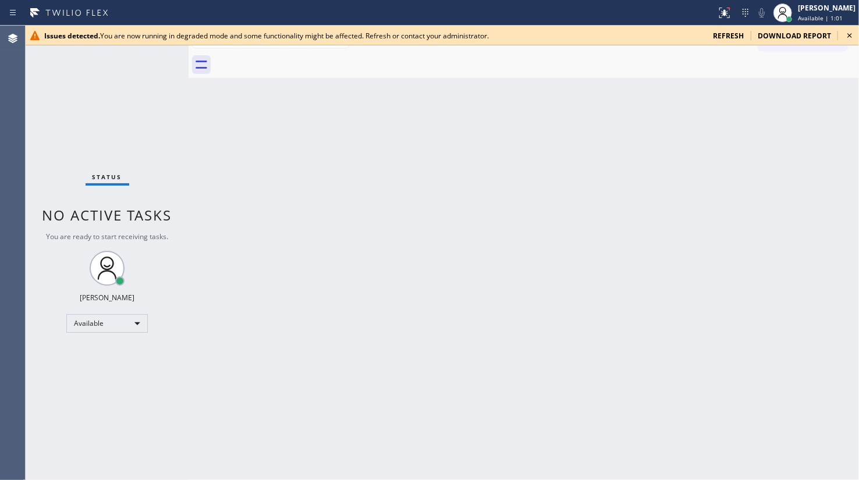
drag, startPoint x: 849, startPoint y: 0, endPoint x: 607, endPoint y: 339, distance: 416.8
click at [607, 339] on div "Back to Dashboard Change Sender ID Customers Technicians Select a contact Outbo…" at bounding box center [524, 253] width 671 height 455
click at [105, 323] on div "Available" at bounding box center [107, 323] width 82 height 19
click at [99, 368] on li "Unavailable" at bounding box center [106, 368] width 79 height 14
click at [233, 88] on div "Back to Dashboard Change Sender ID Customers Technicians Select a contact Outbo…" at bounding box center [524, 253] width 671 height 455
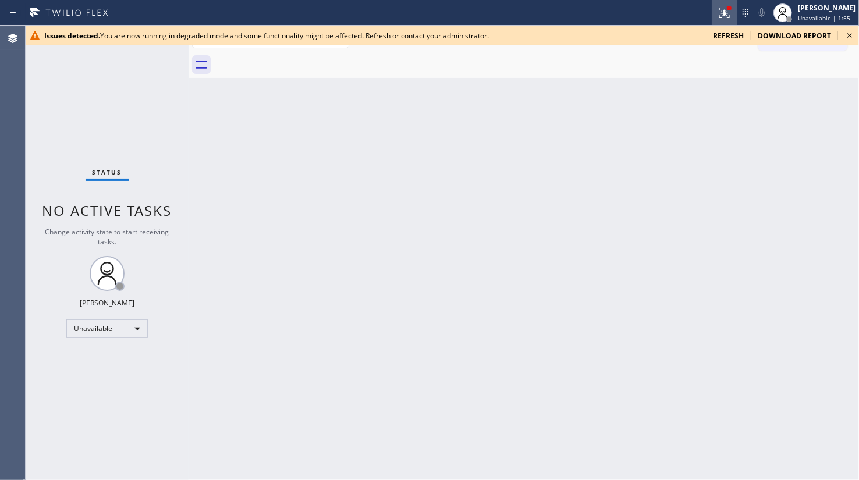
click at [732, 11] on icon at bounding box center [725, 13] width 14 height 14
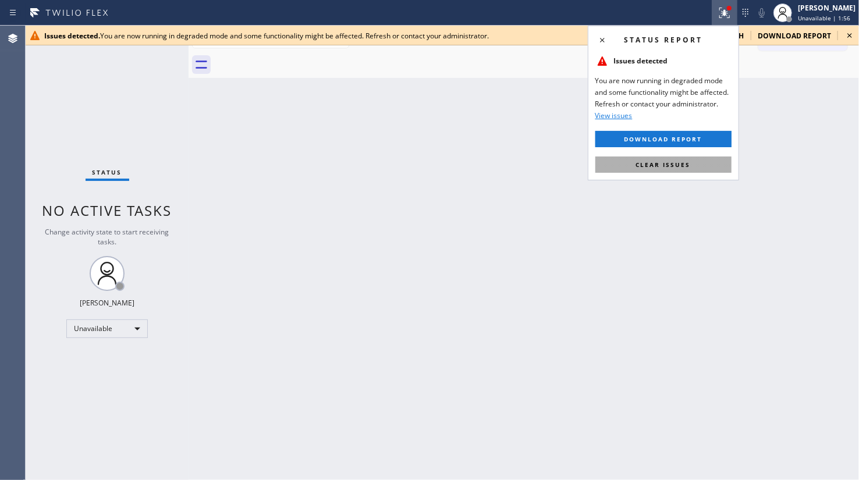
click at [703, 162] on button "Clear issues" at bounding box center [664, 165] width 136 height 16
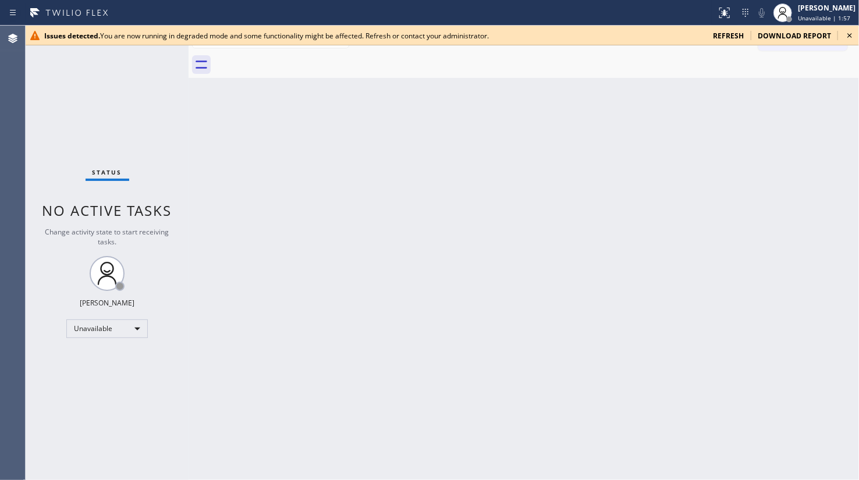
click at [729, 36] on span "refresh" at bounding box center [728, 36] width 31 height 10
click at [849, 31] on icon at bounding box center [850, 36] width 14 height 14
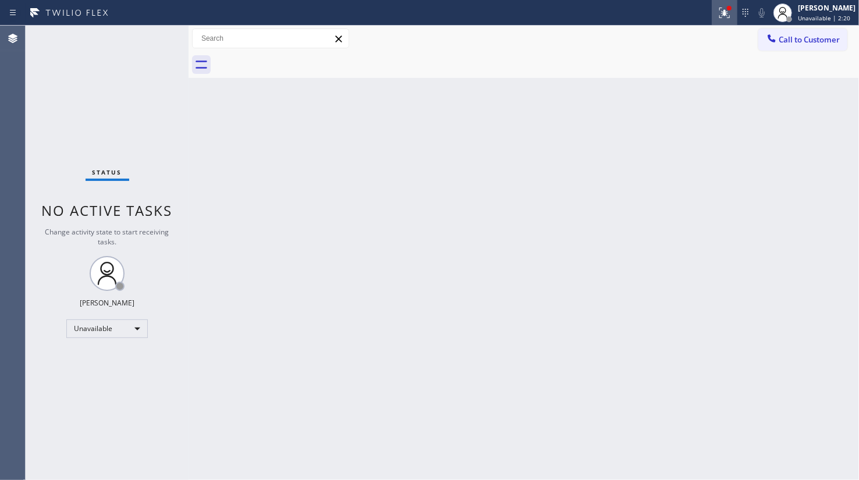
click at [723, 8] on icon at bounding box center [725, 13] width 14 height 14
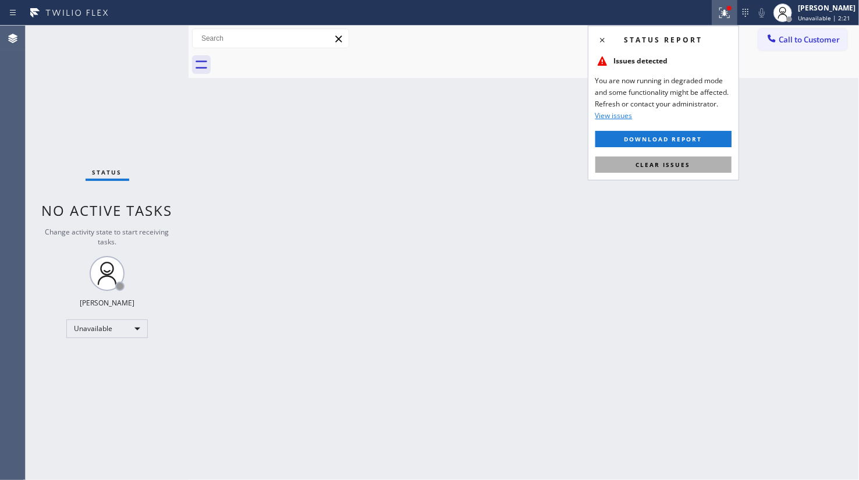
click at [691, 172] on button "Clear issues" at bounding box center [664, 165] width 136 height 16
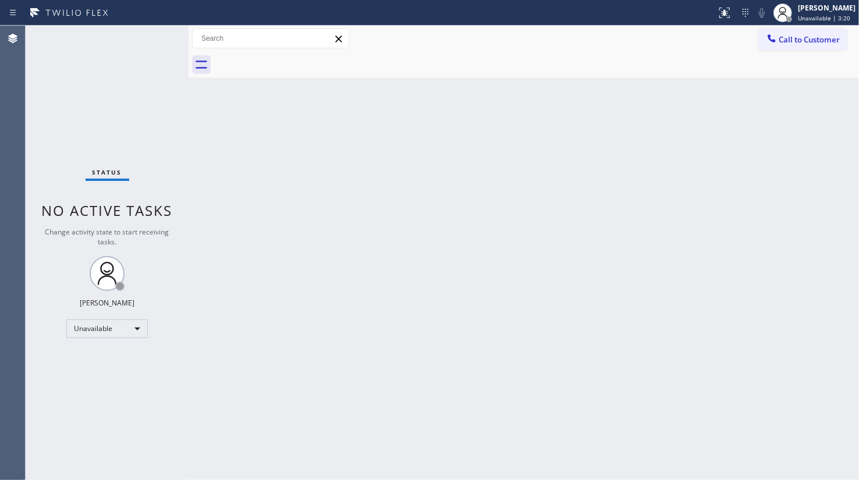
click at [84, 338] on div "Status No active tasks Change activity state to start receiving tasks. JENIZA A…" at bounding box center [107, 253] width 163 height 455
click at [87, 331] on div "Unavailable" at bounding box center [107, 329] width 82 height 19
click at [95, 358] on li "Available" at bounding box center [106, 359] width 79 height 14
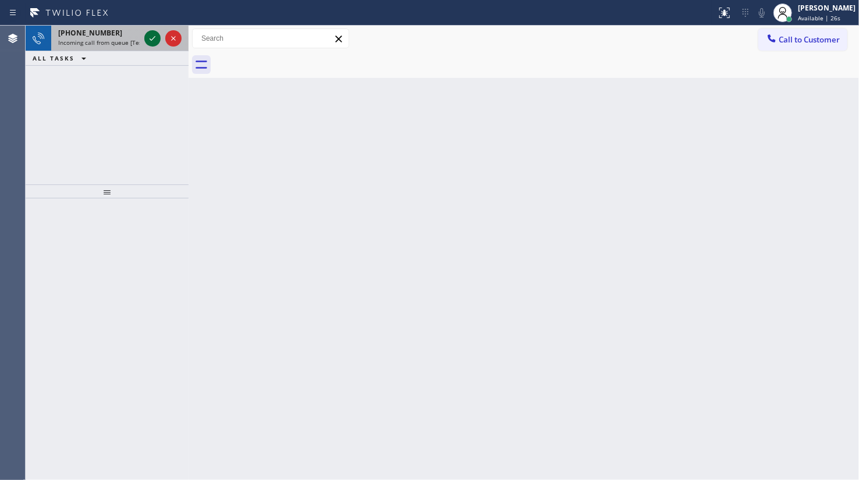
drag, startPoint x: 806, startPoint y: 6, endPoint x: 147, endPoint y: 36, distance: 659.1
click at [147, 36] on icon at bounding box center [153, 38] width 14 height 14
click at [156, 41] on icon at bounding box center [153, 38] width 14 height 14
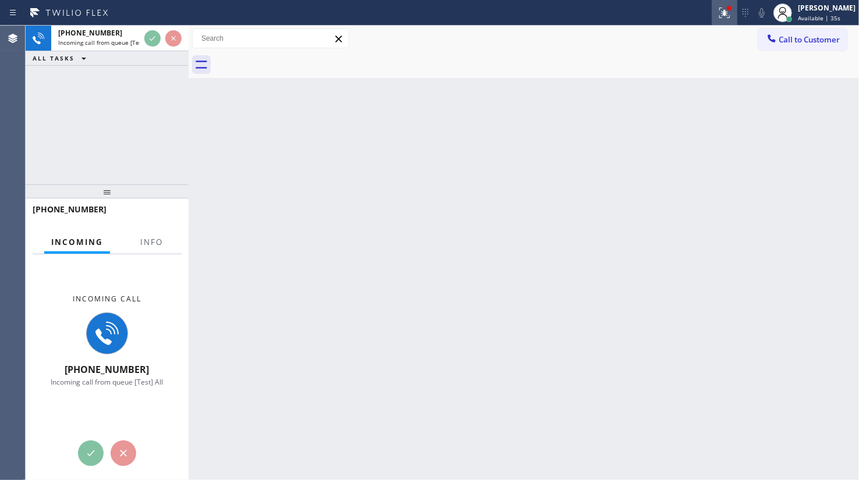
click at [715, 11] on div at bounding box center [725, 13] width 26 height 14
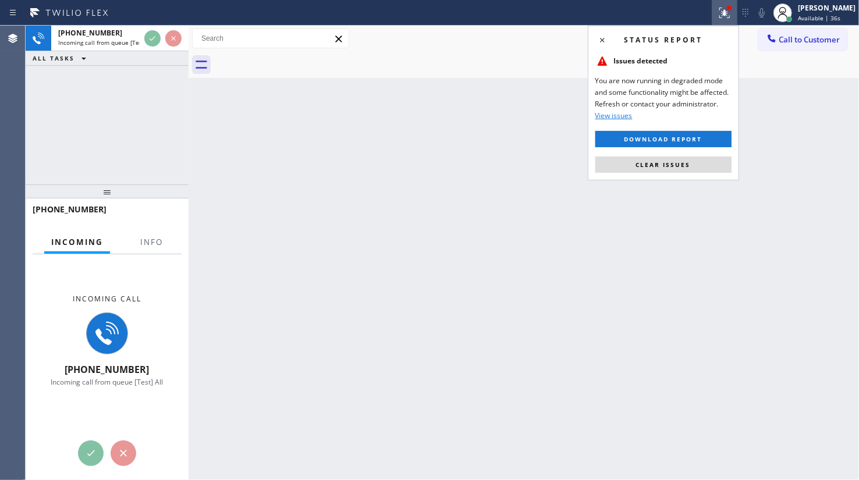
click at [700, 162] on button "Clear issues" at bounding box center [664, 165] width 136 height 16
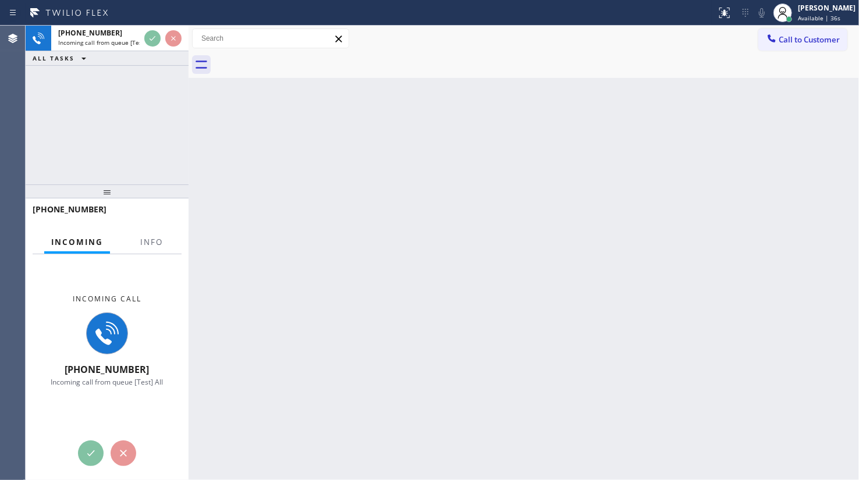
click at [700, 158] on div "Back to Dashboard Change Sender ID Customers Technicians Select a contact Outbo…" at bounding box center [524, 253] width 671 height 455
click at [158, 30] on div at bounding box center [163, 39] width 42 height 26
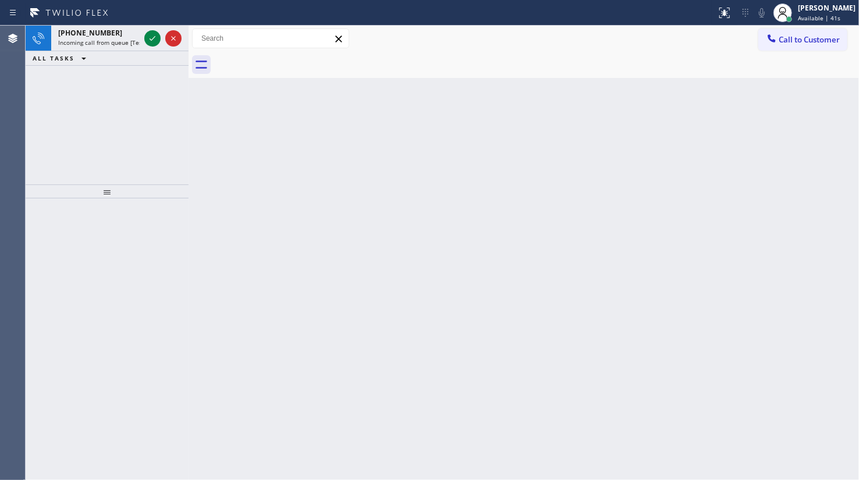
click at [158, 30] on div at bounding box center [163, 39] width 42 height 26
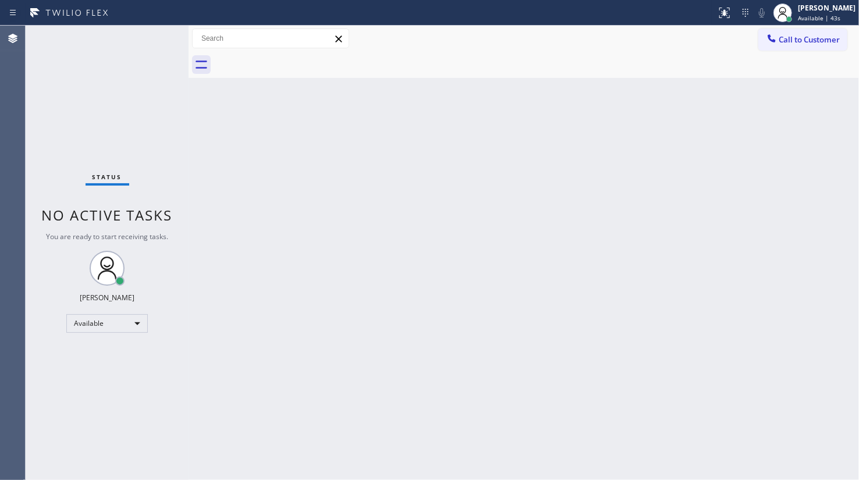
click at [156, 34] on div "Status No active tasks You are ready to start receiving tasks. JENIZA ALCAYDE A…" at bounding box center [107, 253] width 163 height 455
click at [73, 325] on div "Available" at bounding box center [107, 323] width 82 height 19
drag, startPoint x: 858, startPoint y: 5, endPoint x: 153, endPoint y: 36, distance: 706.3
click at [153, 36] on div "Status No active tasks You are ready to start receiving tasks. JENIZA ALCAYDE A…" at bounding box center [107, 253] width 163 height 455
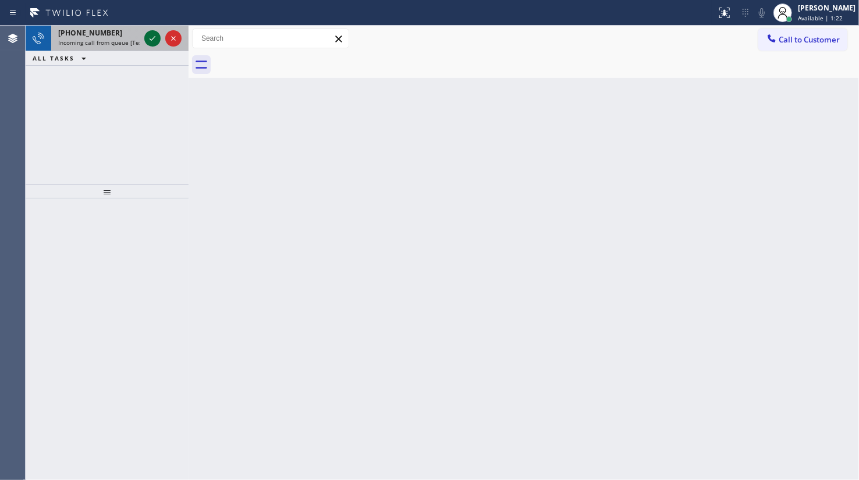
click at [155, 40] on icon at bounding box center [153, 38] width 14 height 14
click at [156, 34] on icon at bounding box center [153, 38] width 14 height 14
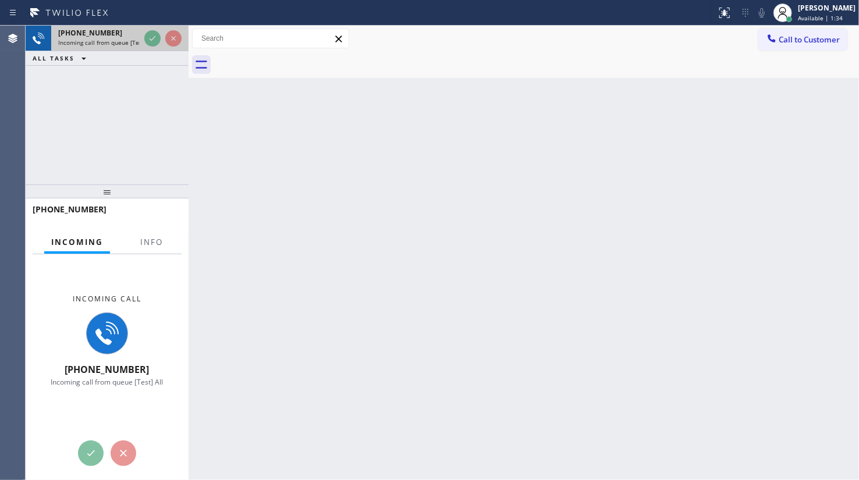
click at [174, 26] on div at bounding box center [163, 39] width 42 height 26
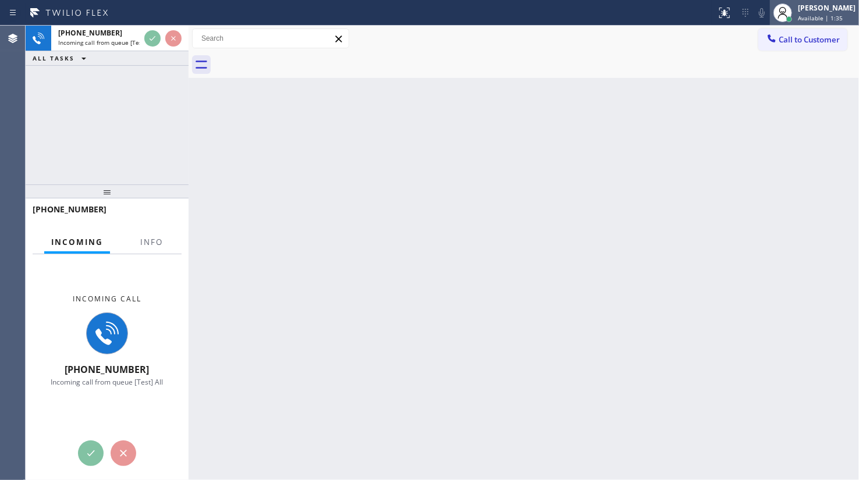
click at [799, 10] on div "[PERSON_NAME]" at bounding box center [827, 8] width 58 height 10
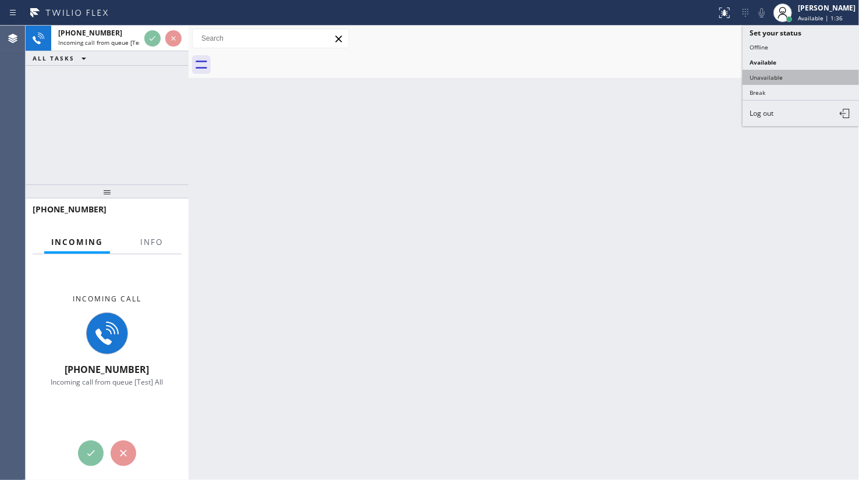
click at [775, 76] on button "Unavailable" at bounding box center [801, 77] width 116 height 15
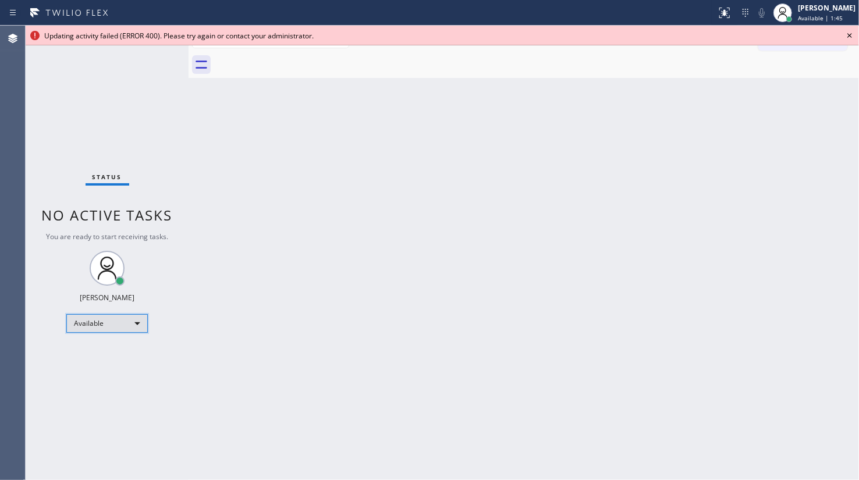
click at [92, 323] on div "Available" at bounding box center [107, 323] width 82 height 19
click at [94, 364] on li "Unavailable" at bounding box center [106, 368] width 79 height 14
